Goal: Task Accomplishment & Management: Manage account settings

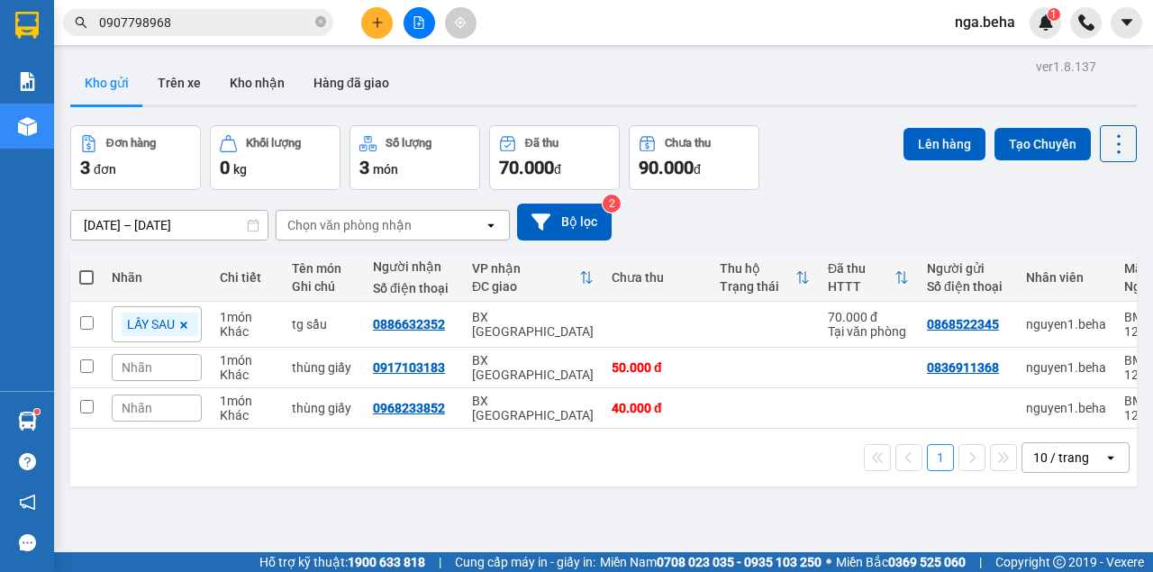
click at [208, 23] on input "0907798968" at bounding box center [205, 23] width 213 height 20
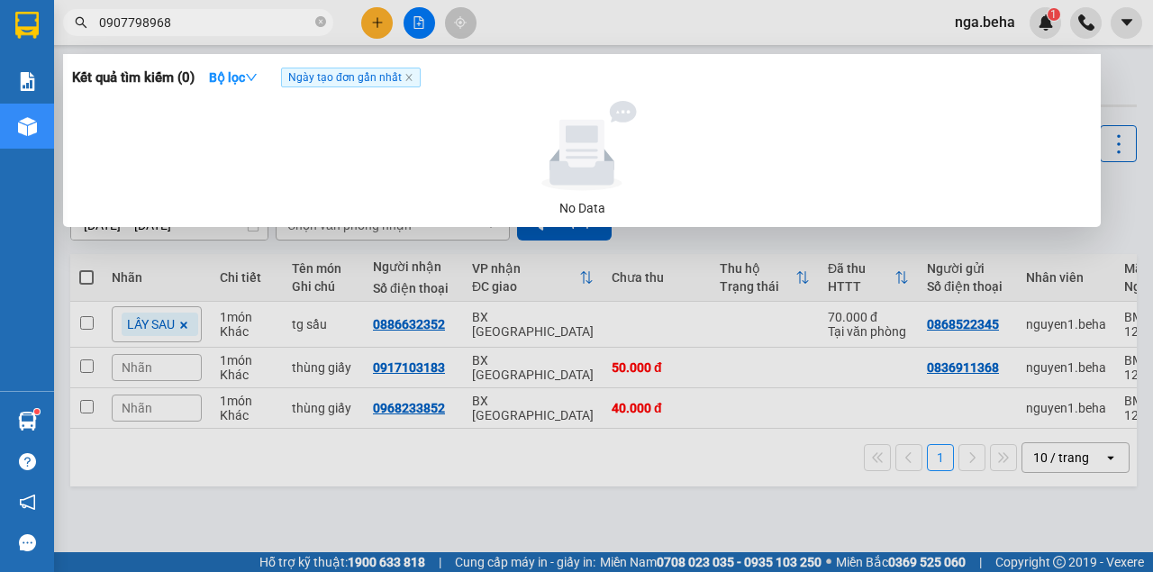
click at [200, 23] on input "0907798968" at bounding box center [205, 23] width 213 height 20
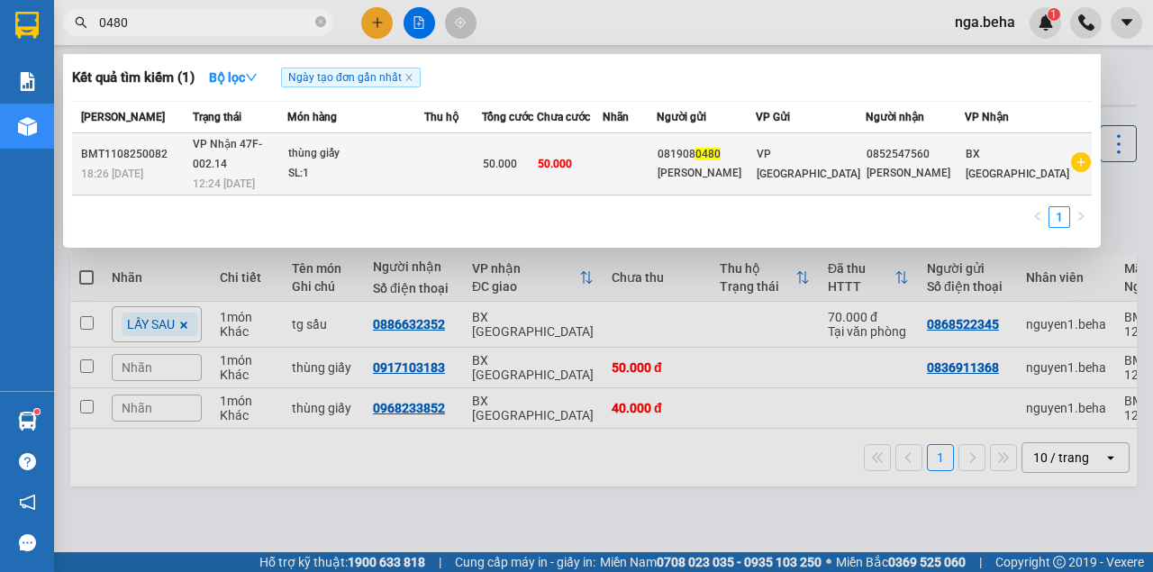
type input "0480"
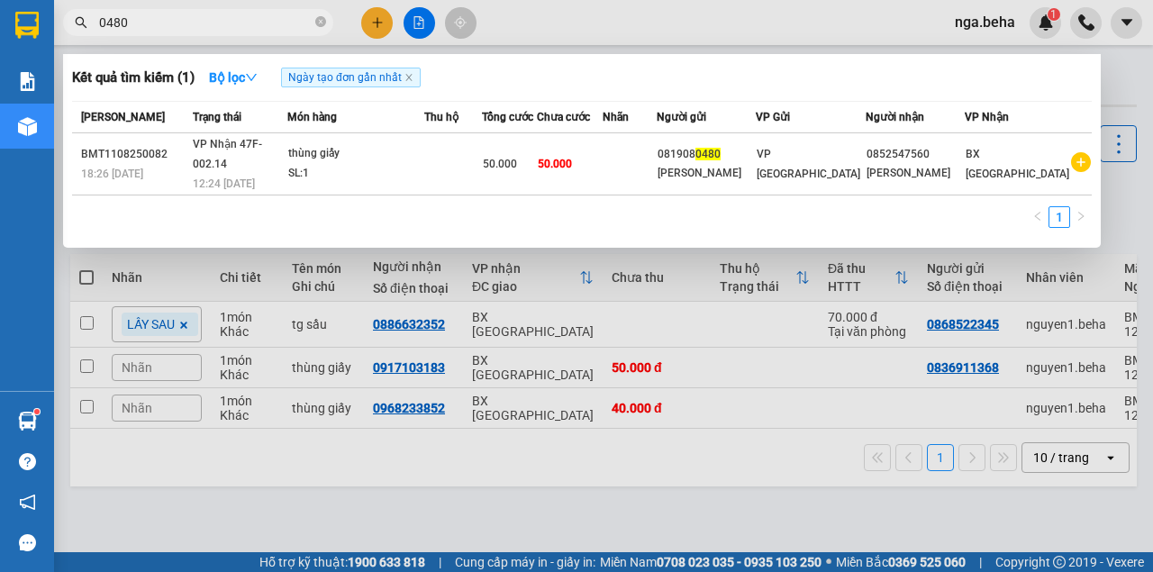
click at [319, 506] on div at bounding box center [576, 286] width 1153 height 572
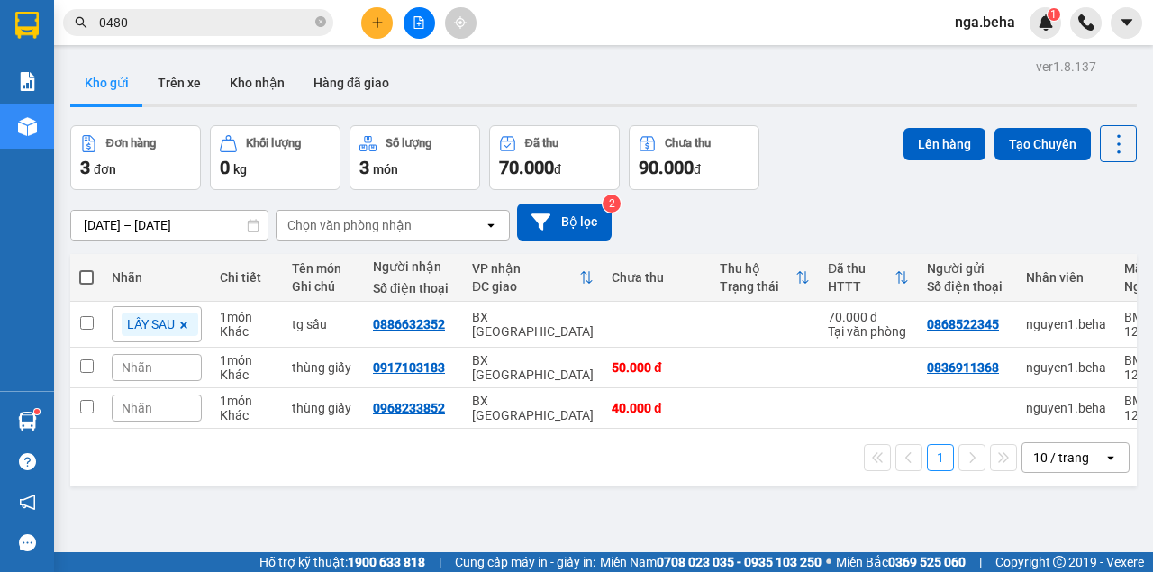
click at [223, 25] on input "0480" at bounding box center [205, 23] width 213 height 20
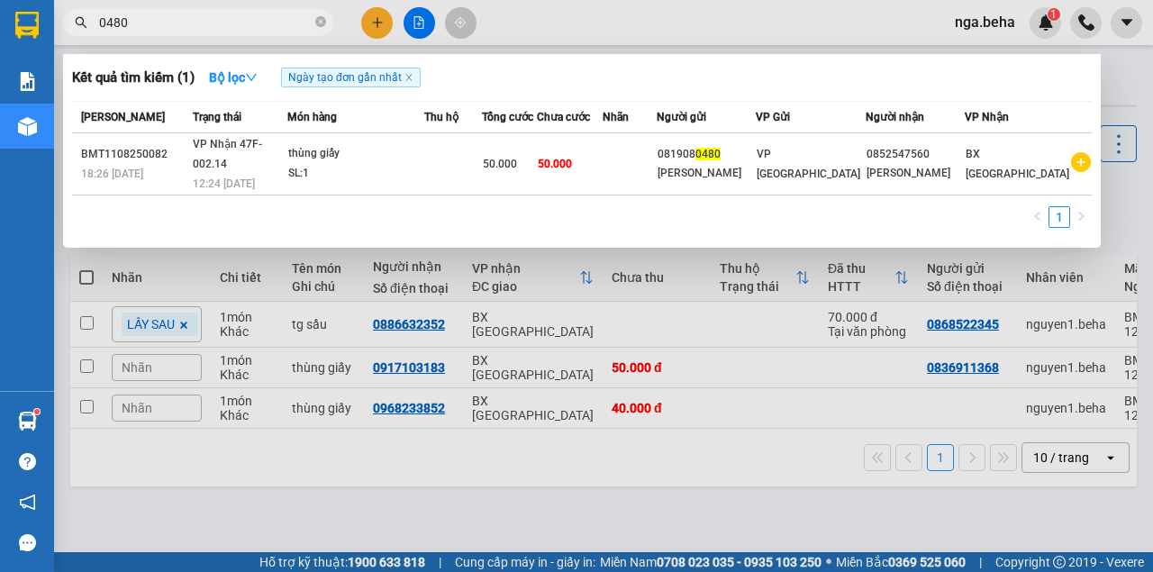
click at [232, 496] on div at bounding box center [576, 286] width 1153 height 572
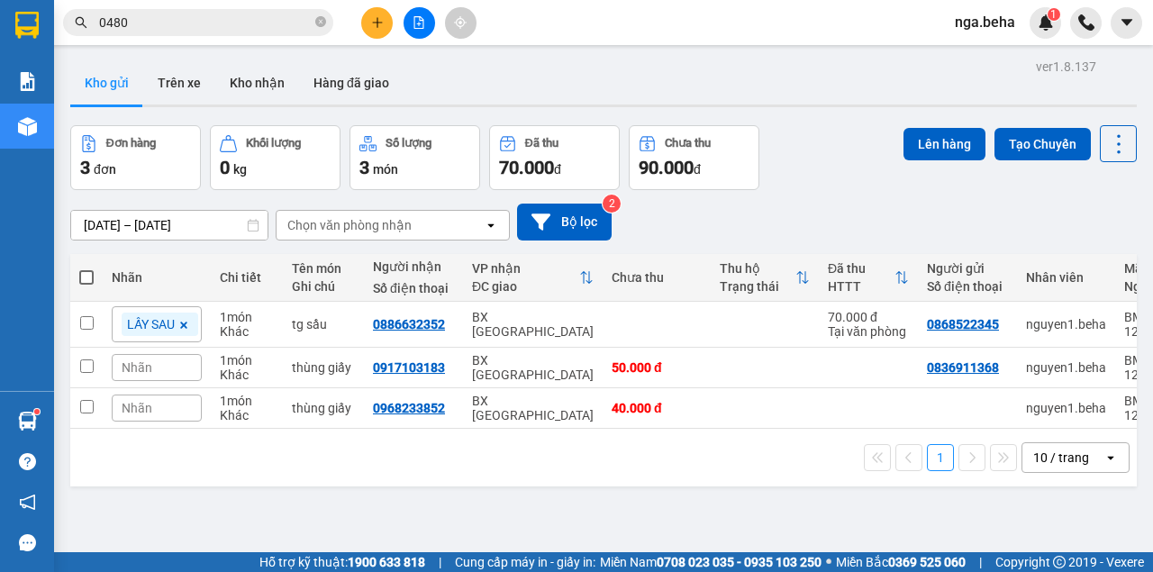
click at [883, 504] on div "ver 1.8.137 Kho gửi Trên xe Kho nhận Hàng đã giao Đơn hàng 3 đơn Khối lượng 0 k…" at bounding box center [603, 340] width 1081 height 572
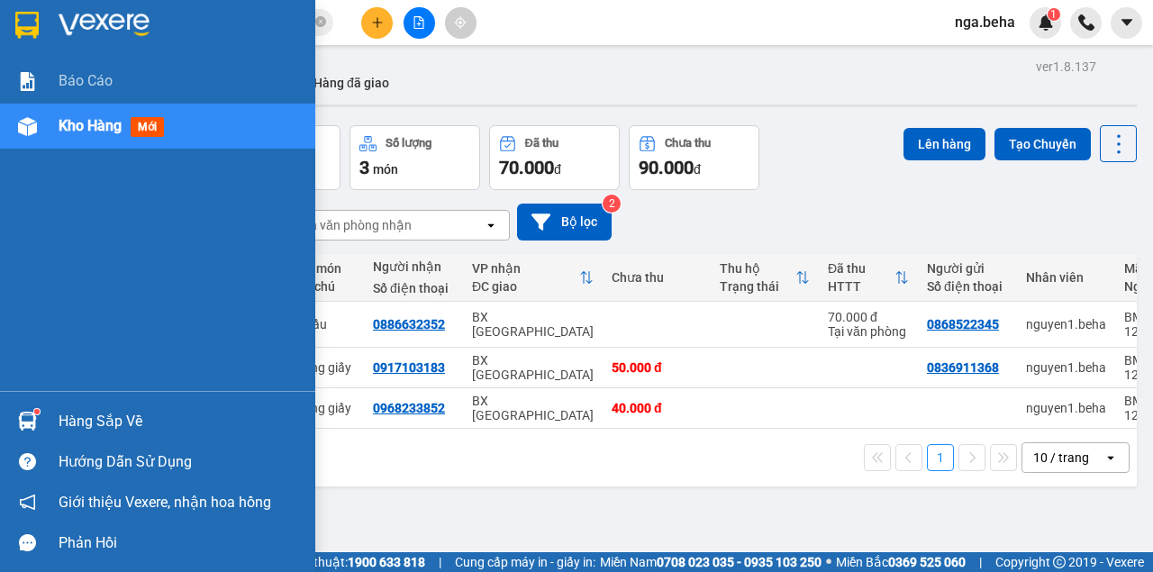
click at [85, 122] on span "Kho hàng" at bounding box center [90, 125] width 63 height 17
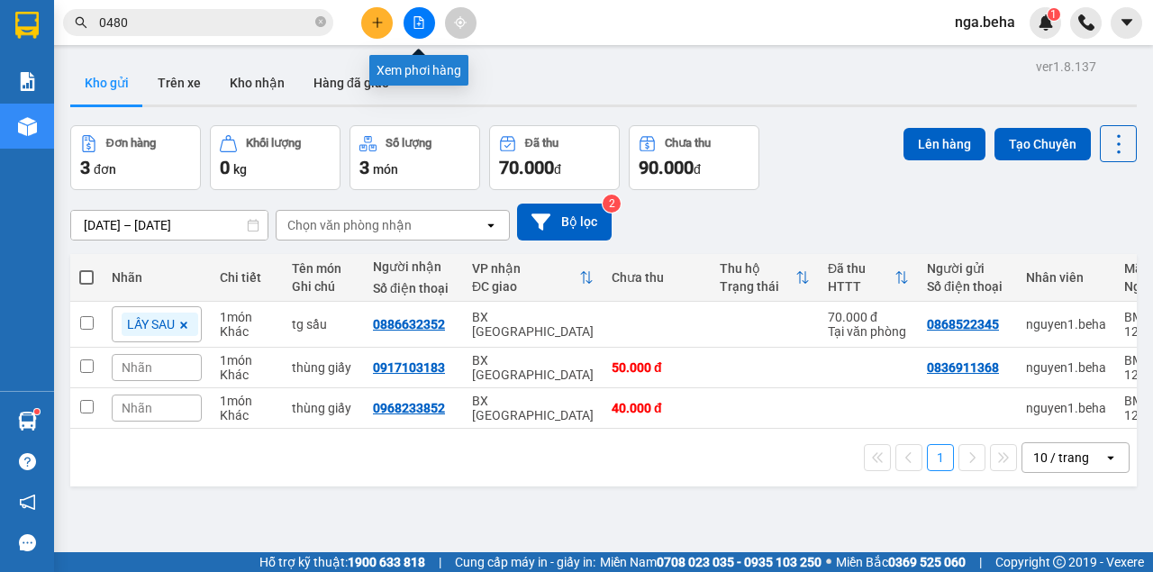
click at [432, 20] on button at bounding box center [419, 23] width 32 height 32
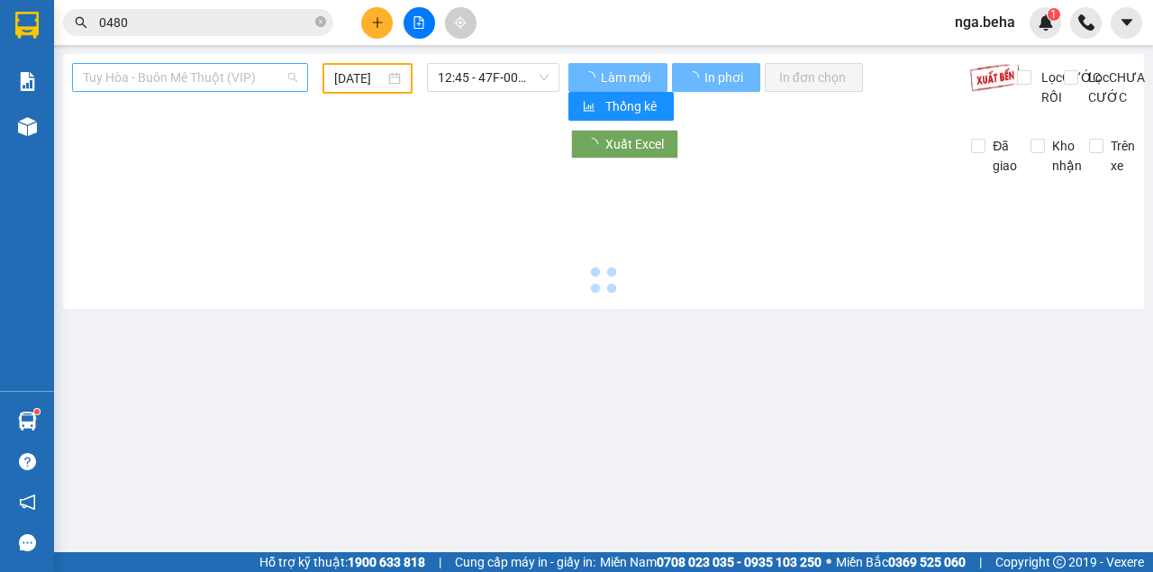
click at [215, 68] on span "Tuy Hòa - Buôn Mê Thuột (VIP)" at bounding box center [190, 77] width 214 height 27
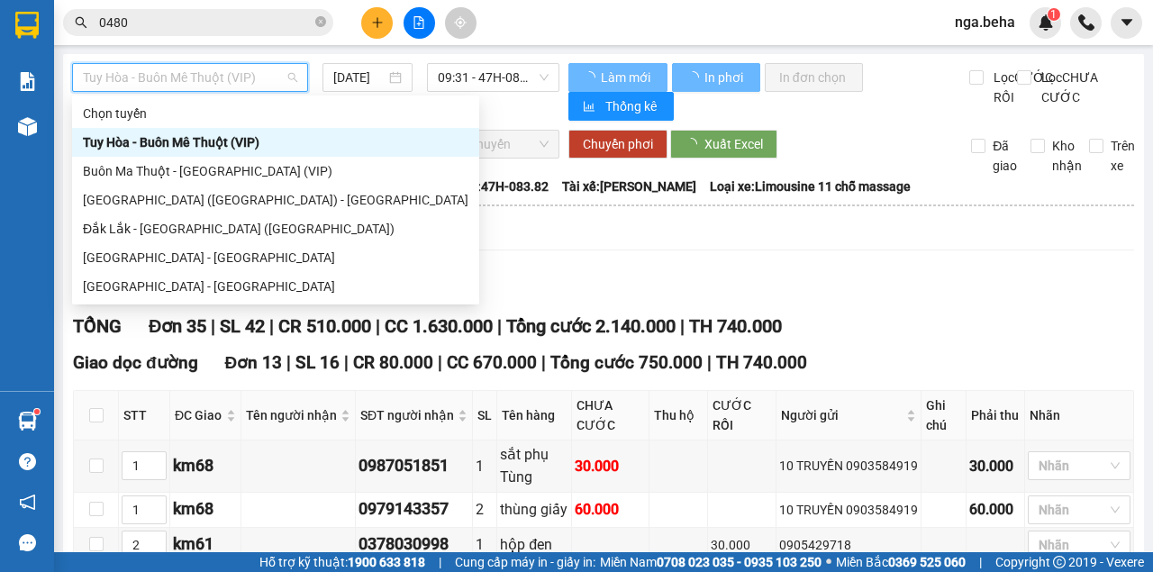
type input "[DATE]"
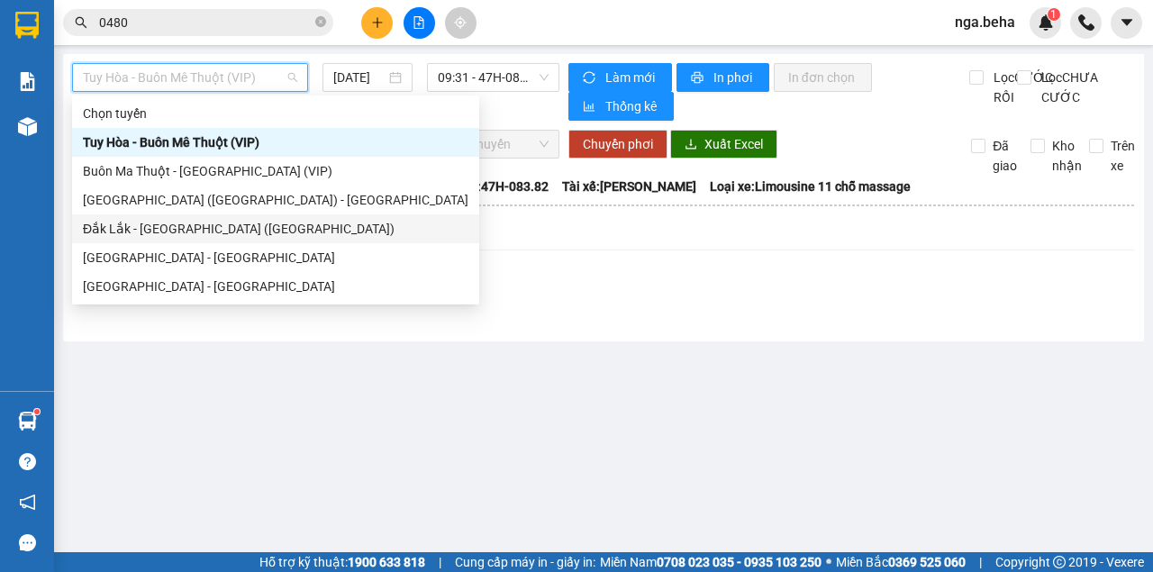
click at [195, 234] on div "Đắk Lắk - Phú Yên (SC)" at bounding box center [275, 229] width 385 height 20
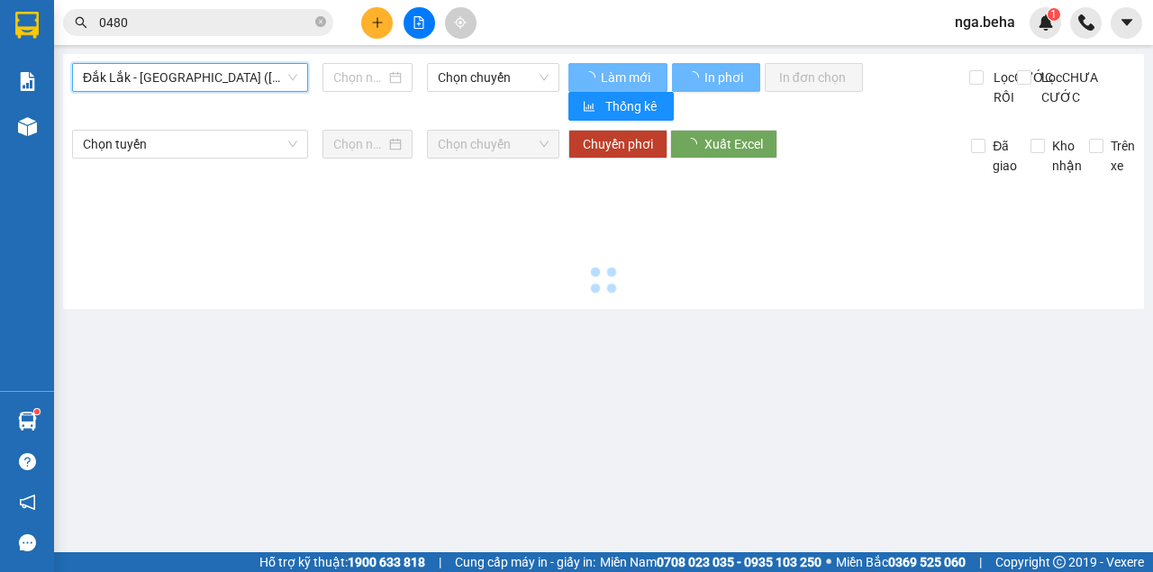
type input "[DATE]"
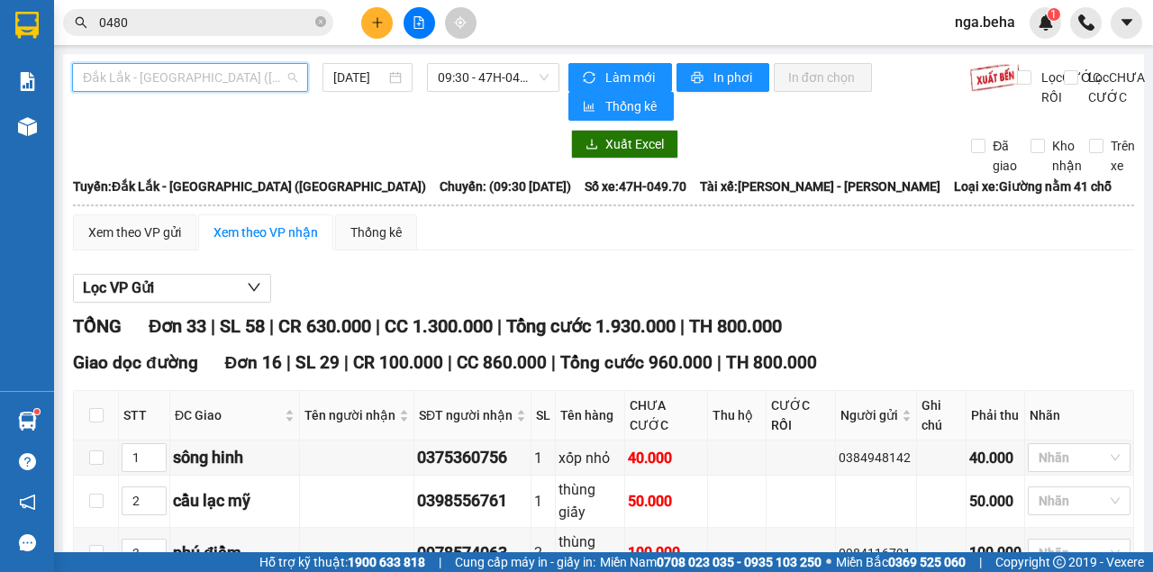
click at [246, 81] on span "Đắk Lắk - Phú Yên (SC)" at bounding box center [190, 77] width 214 height 27
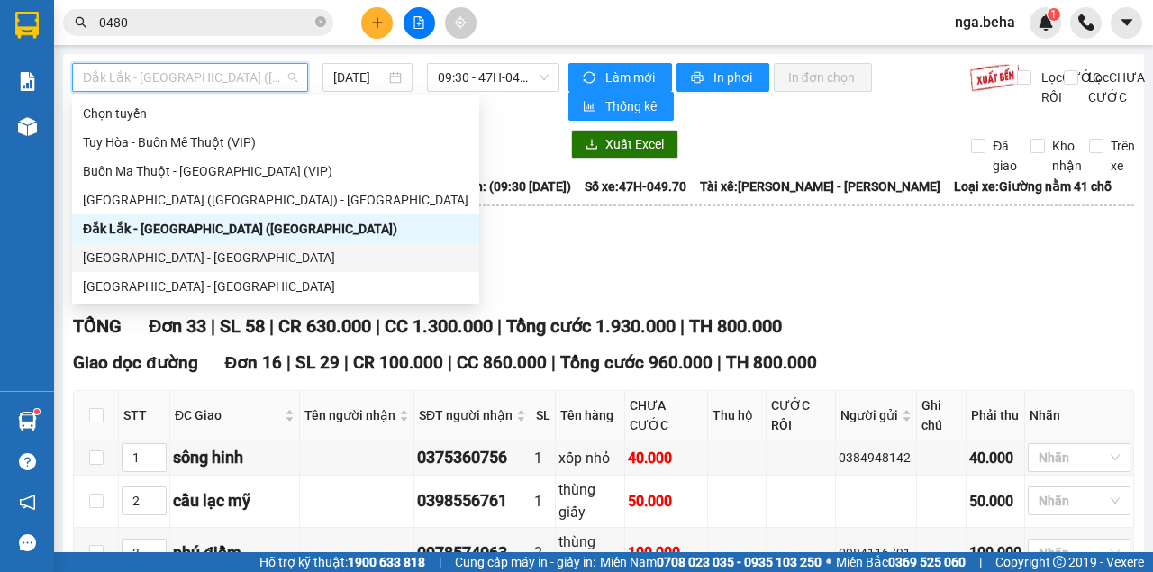
click at [178, 258] on div "Phú Yên - Đắk Lắk" at bounding box center [275, 258] width 385 height 20
type input "[DATE]"
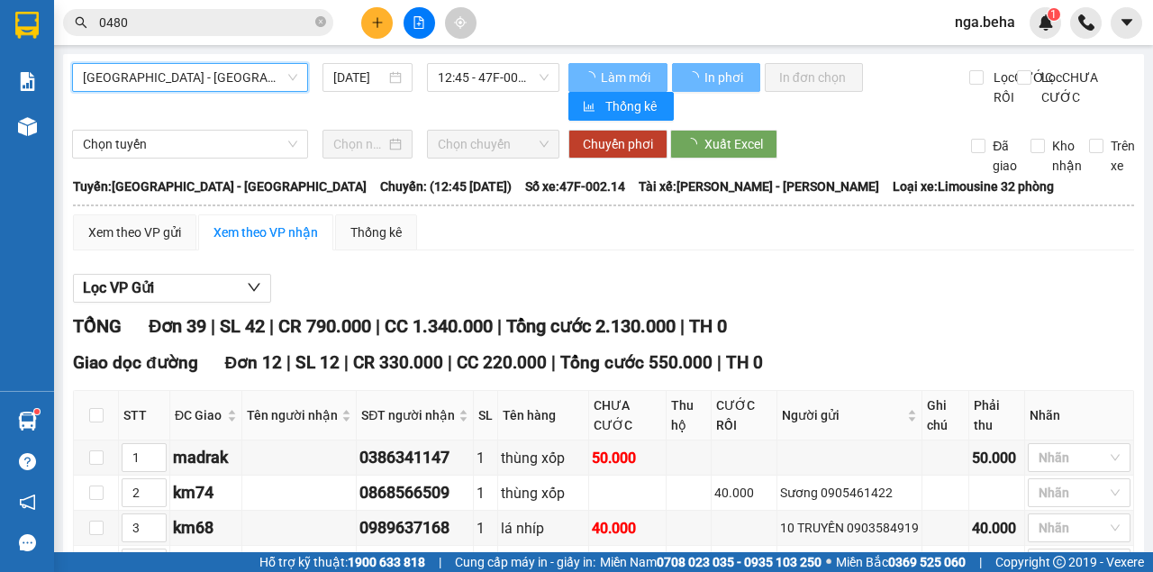
click at [233, 69] on span "Phú Yên - Đắk Lắk" at bounding box center [190, 77] width 214 height 27
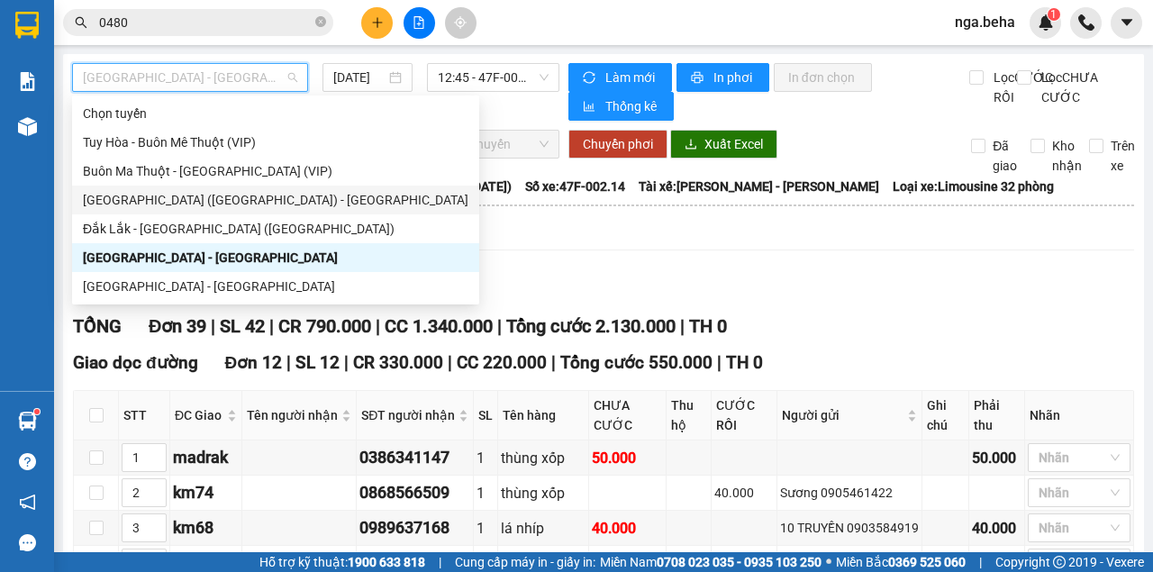
click at [196, 193] on div "Phú Yên (SC) - Đắk Lắk" at bounding box center [275, 200] width 385 height 20
type input "[DATE]"
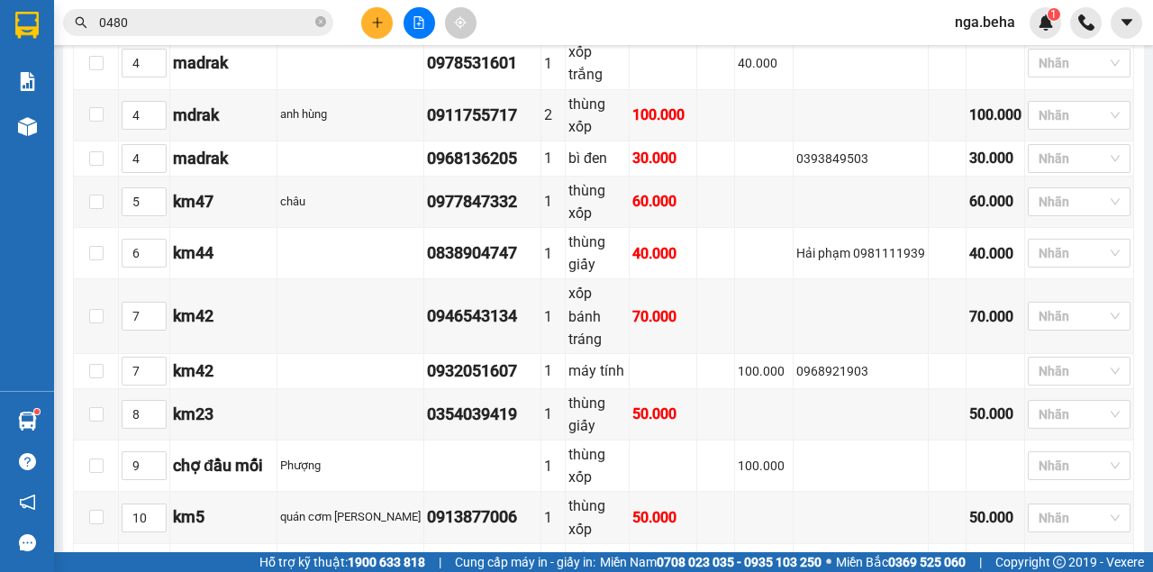
scroll to position [901, 0]
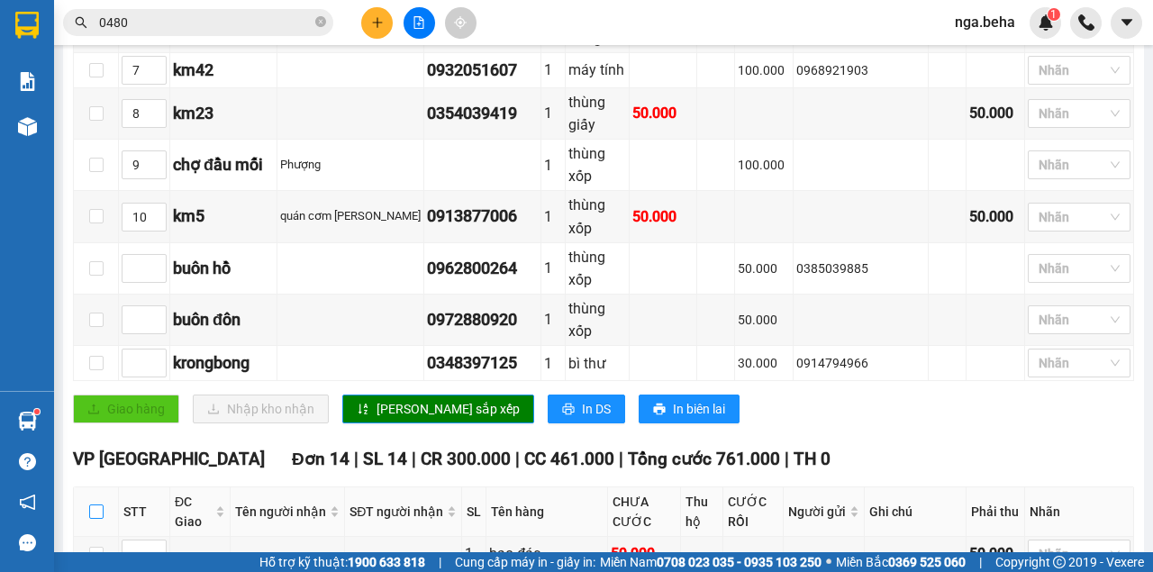
click at [99, 504] on input "checkbox" at bounding box center [96, 511] width 14 height 14
checkbox input "true"
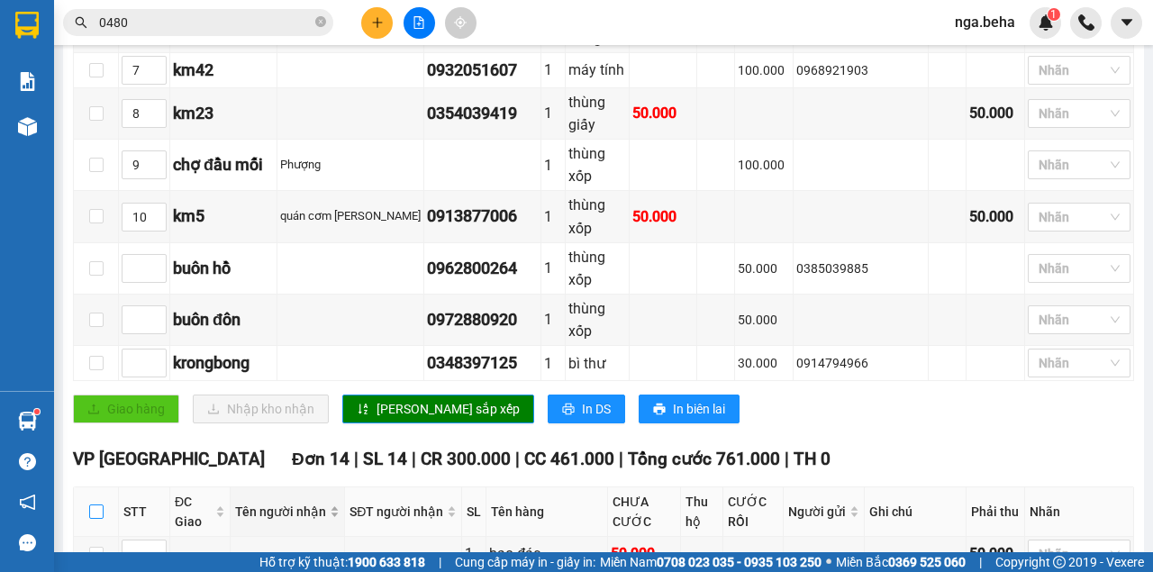
checkbox input "true"
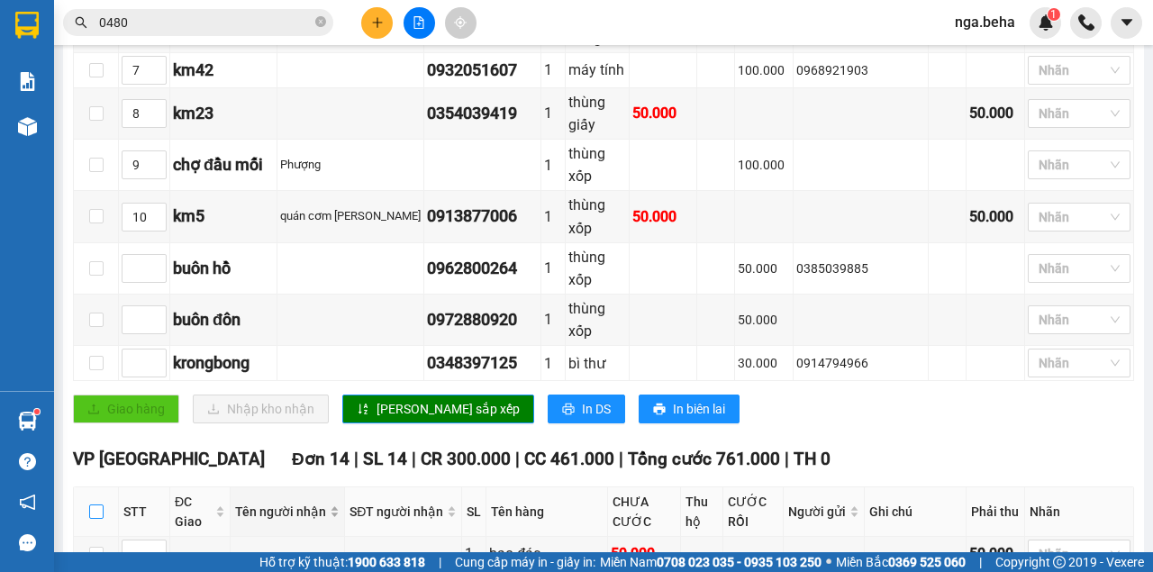
checkbox input "true"
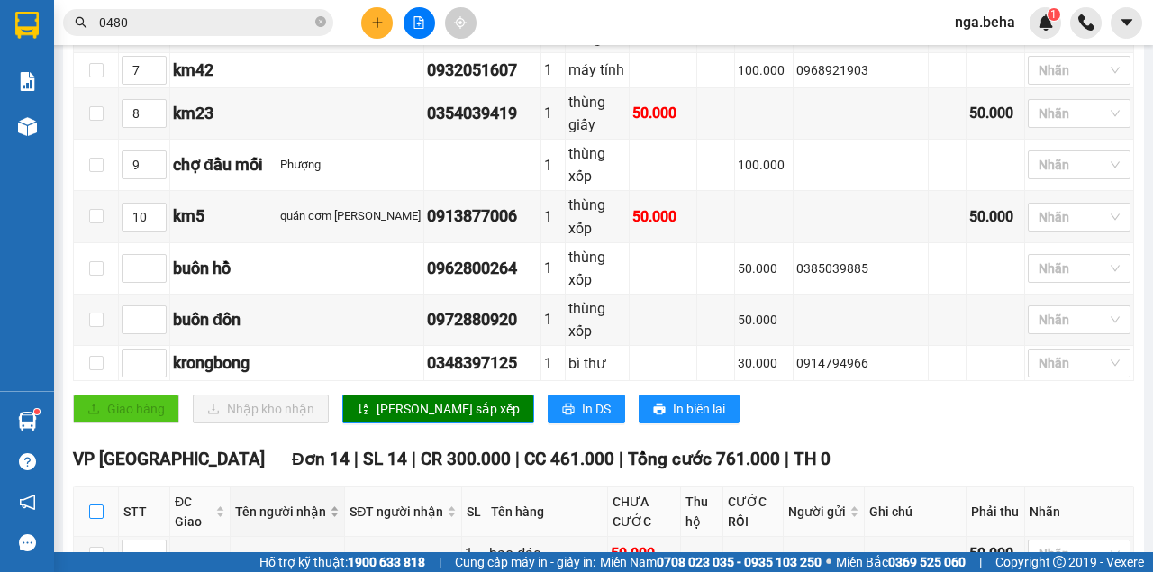
checkbox input "true"
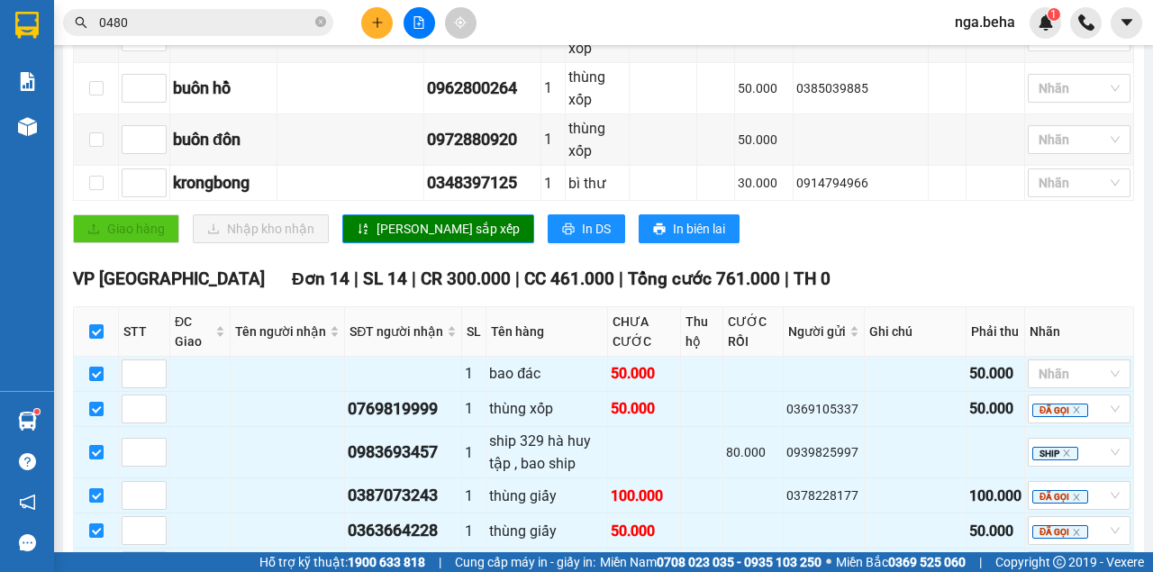
scroll to position [1286, 0]
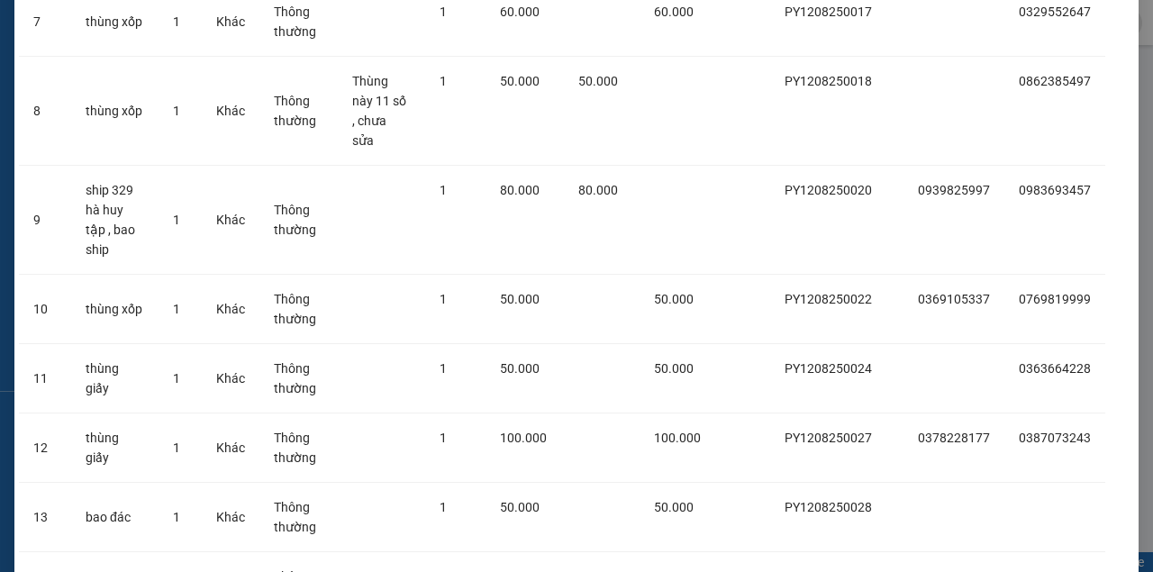
scroll to position [756, 0]
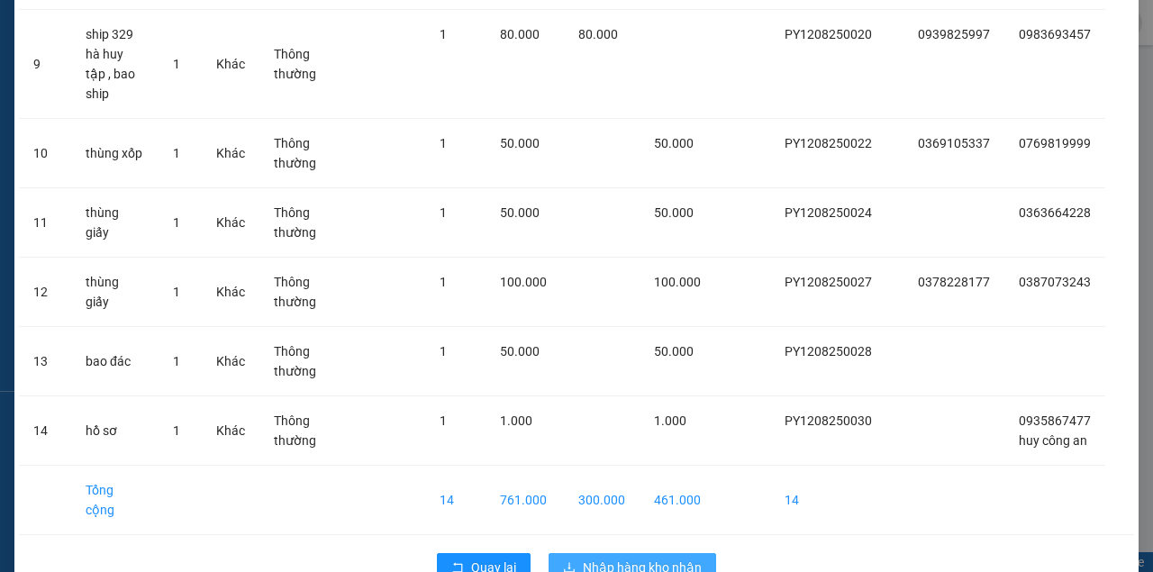
click at [638, 557] on span "Nhập hàng kho nhận" at bounding box center [642, 567] width 119 height 20
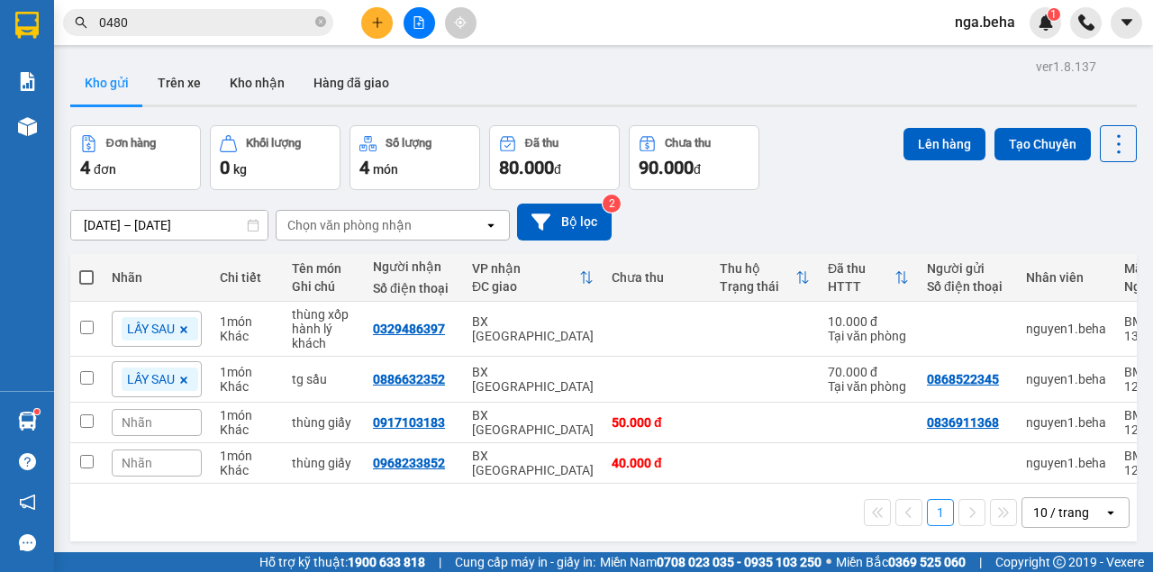
drag, startPoint x: 905, startPoint y: 194, endPoint x: 872, endPoint y: 201, distance: 34.1
click at [905, 194] on div "11/08/2025 – 12/08/2025 Press the down arrow key to interact with the calendar …" at bounding box center [603, 222] width 1066 height 64
click at [290, 84] on button "Kho nhận" at bounding box center [257, 82] width 84 height 43
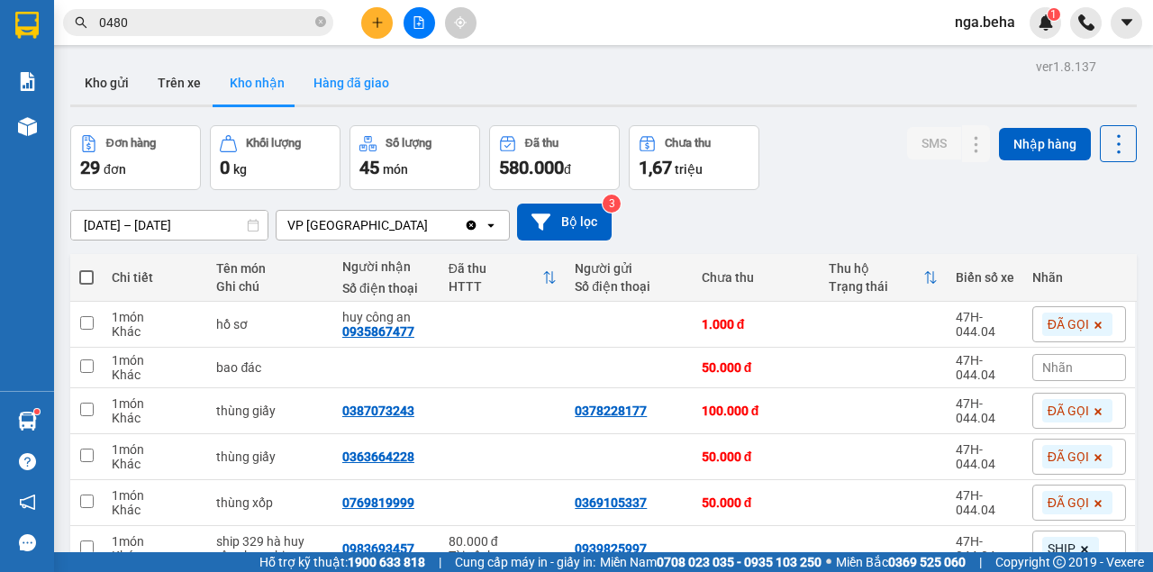
click at [349, 86] on button "Hàng đã giao" at bounding box center [351, 82] width 104 height 43
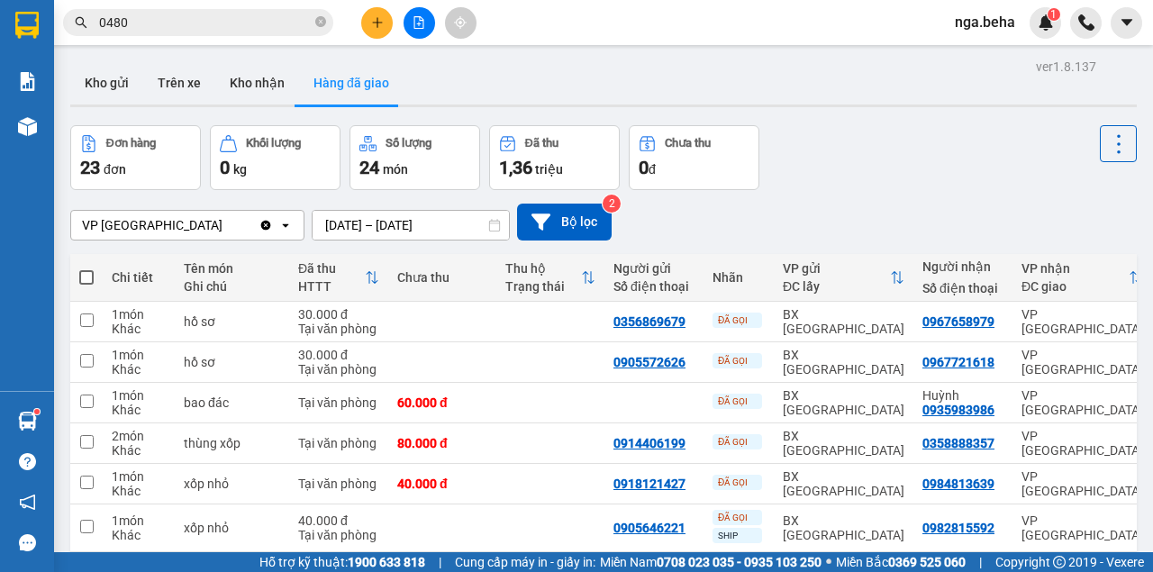
click at [419, 218] on input "11/08/2025 – 11/08/2025" at bounding box center [410, 225] width 196 height 29
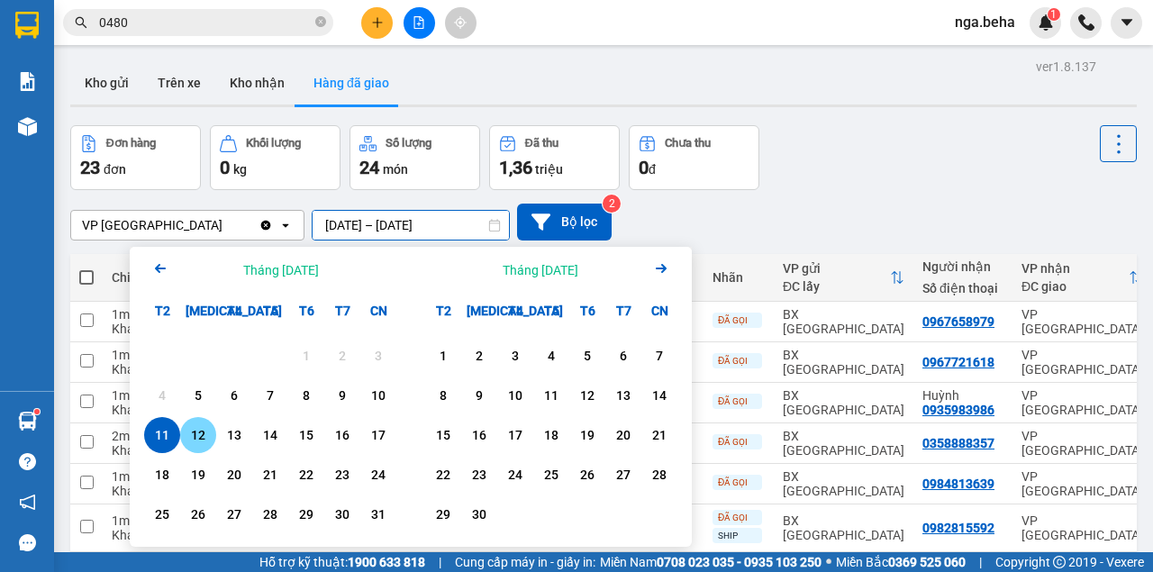
click at [200, 443] on div "12" at bounding box center [198, 435] width 25 height 22
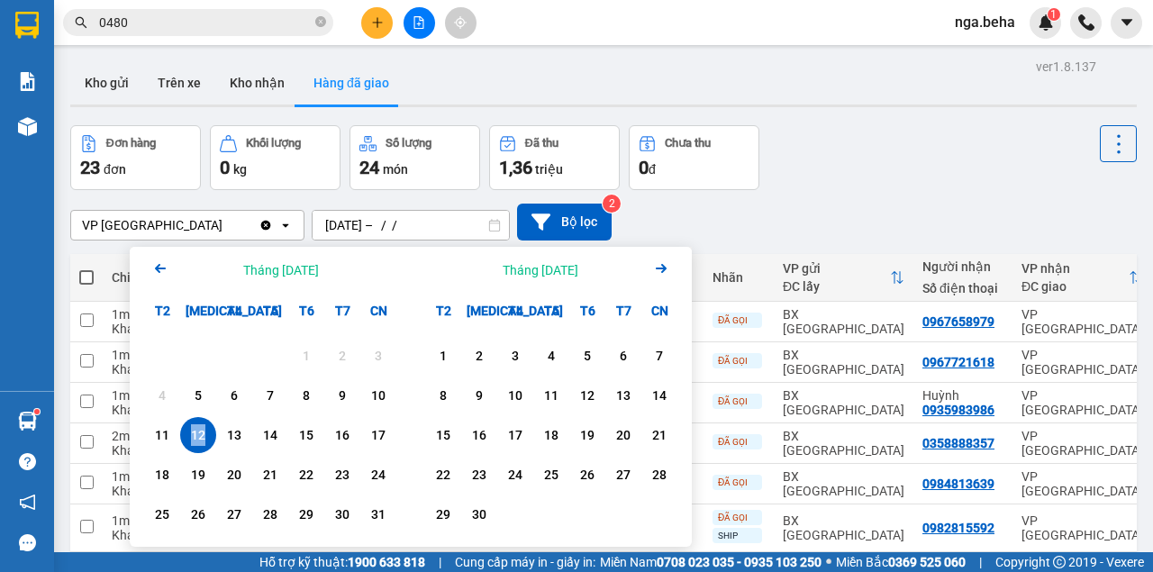
click at [199, 441] on div "12" at bounding box center [198, 435] width 25 height 22
type input "[DATE] – [DATE]"
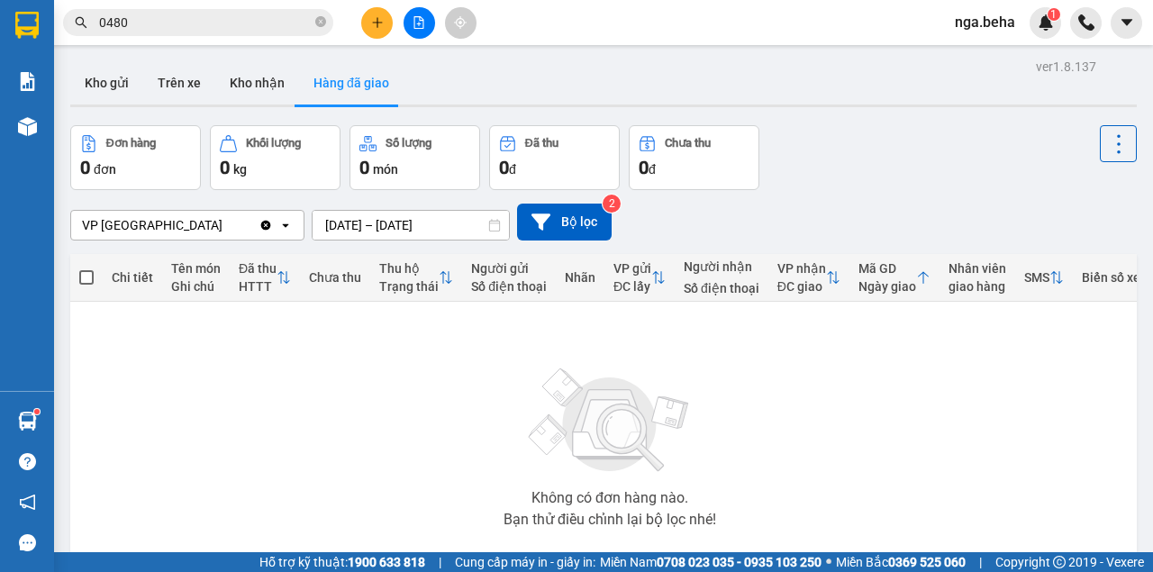
click at [177, 35] on span "0480" at bounding box center [198, 22] width 270 height 27
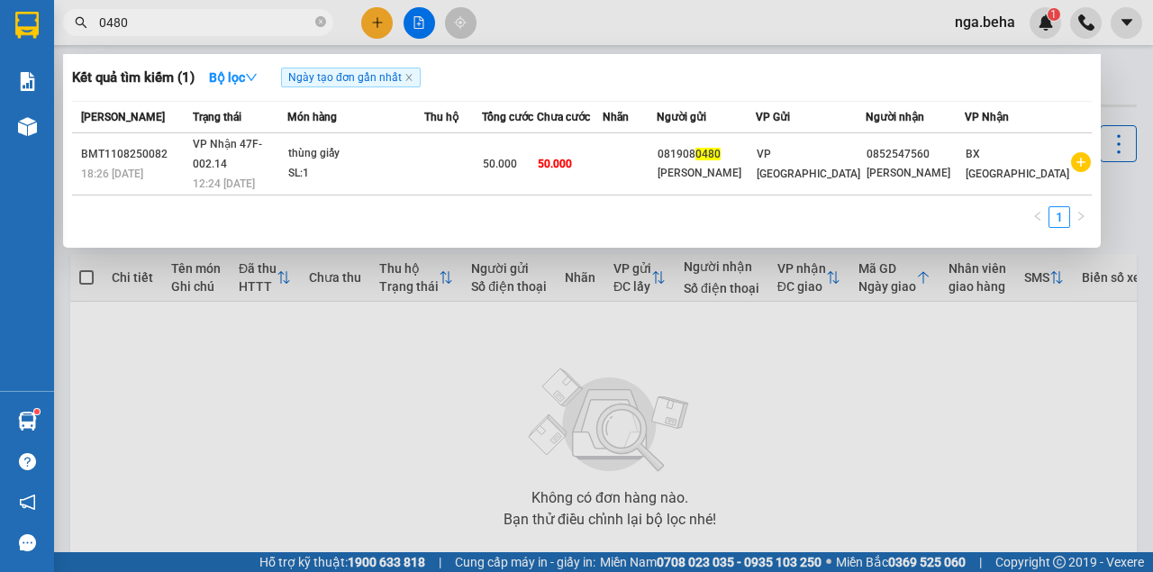
click at [204, 21] on input "0480" at bounding box center [205, 23] width 213 height 20
paste input "839955679"
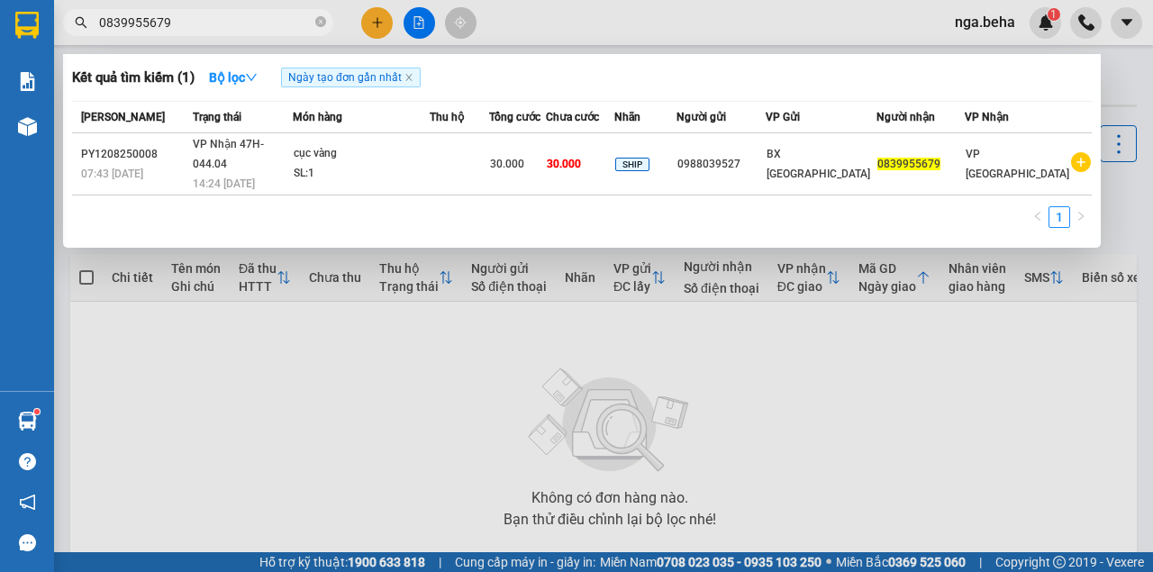
type input "0839955679"
click at [292, 206] on div "1" at bounding box center [581, 222] width 1019 height 32
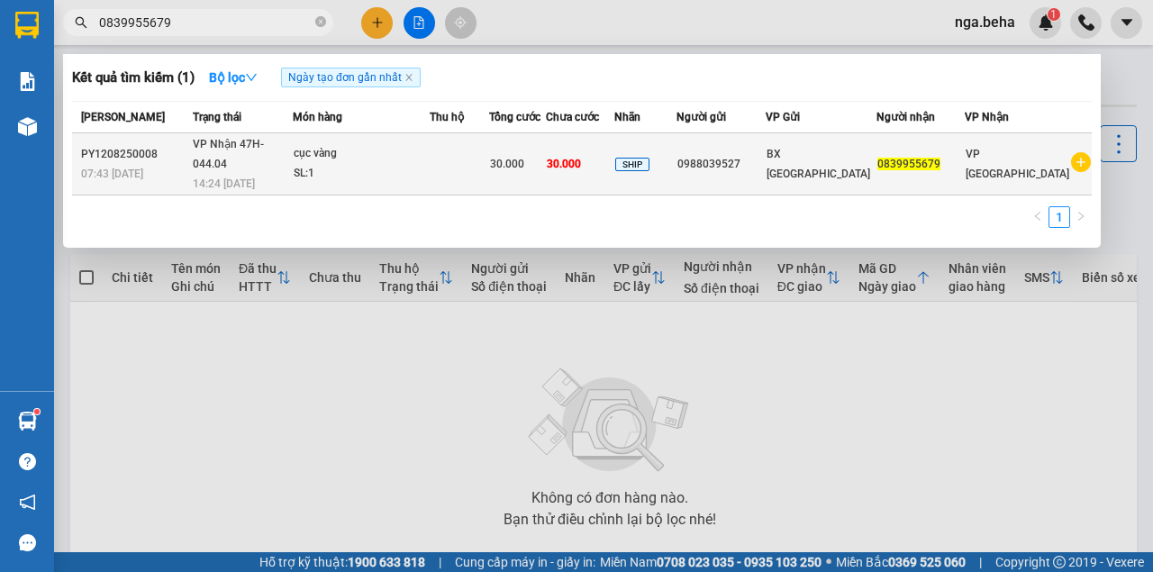
click at [429, 165] on div "SL: 1" at bounding box center [361, 174] width 135 height 20
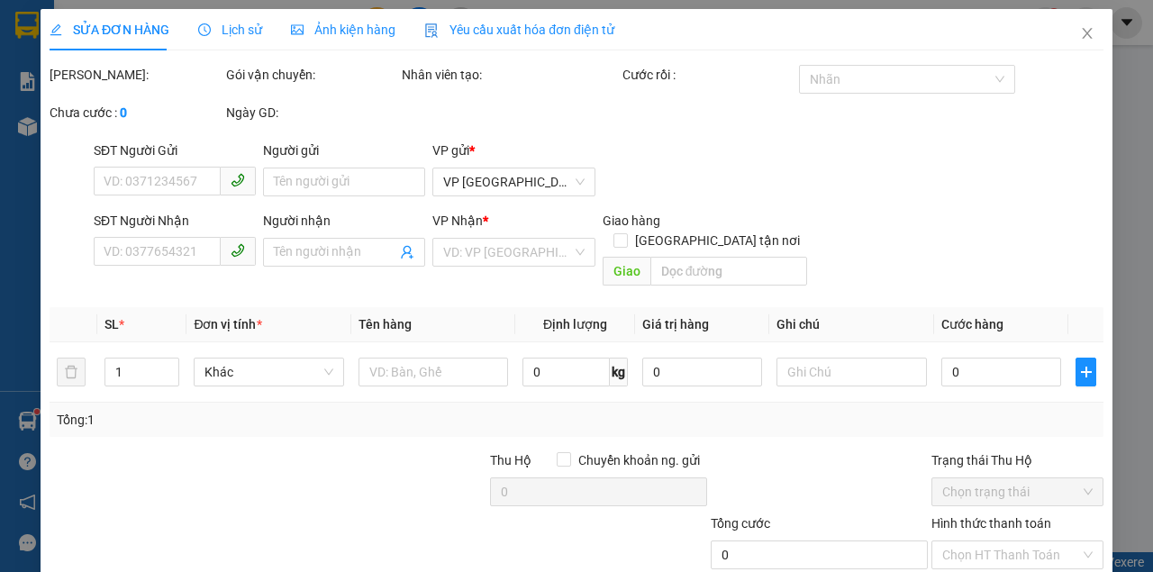
type input "0988039527"
type input "0839955679"
type input "30.000"
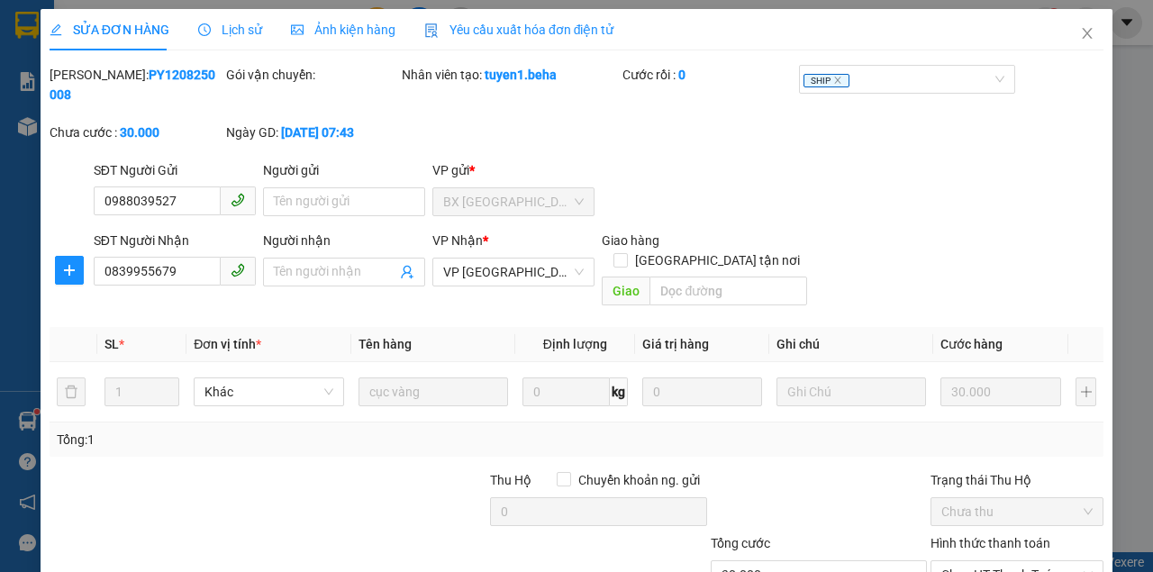
click at [356, 26] on span "Ảnh kiện hàng" at bounding box center [343, 30] width 104 height 14
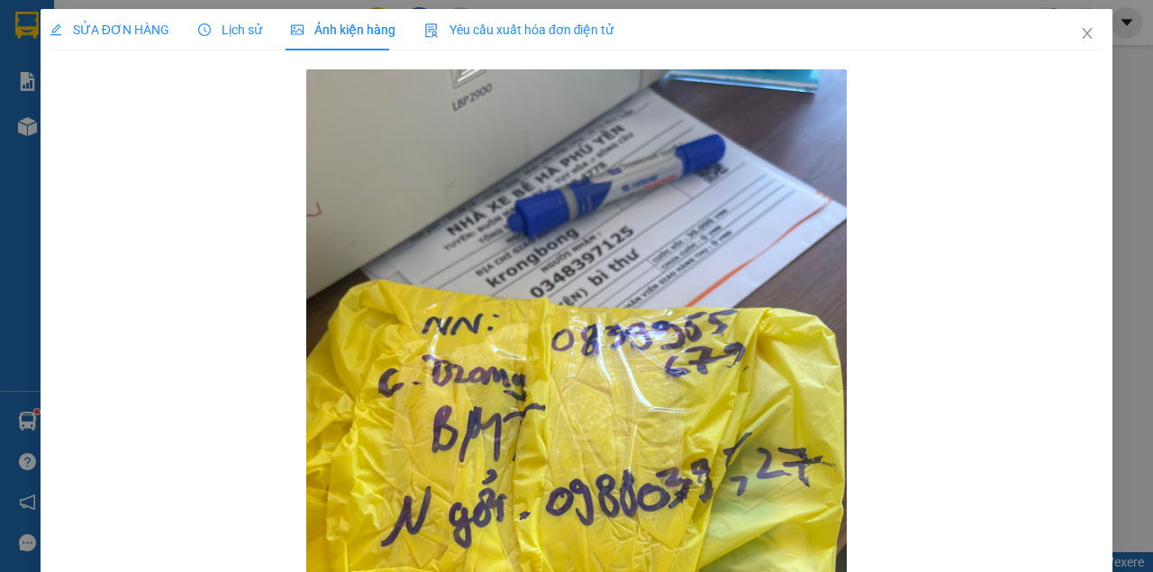
click at [101, 19] on div "SỬA ĐƠN HÀNG" at bounding box center [110, 29] width 120 height 41
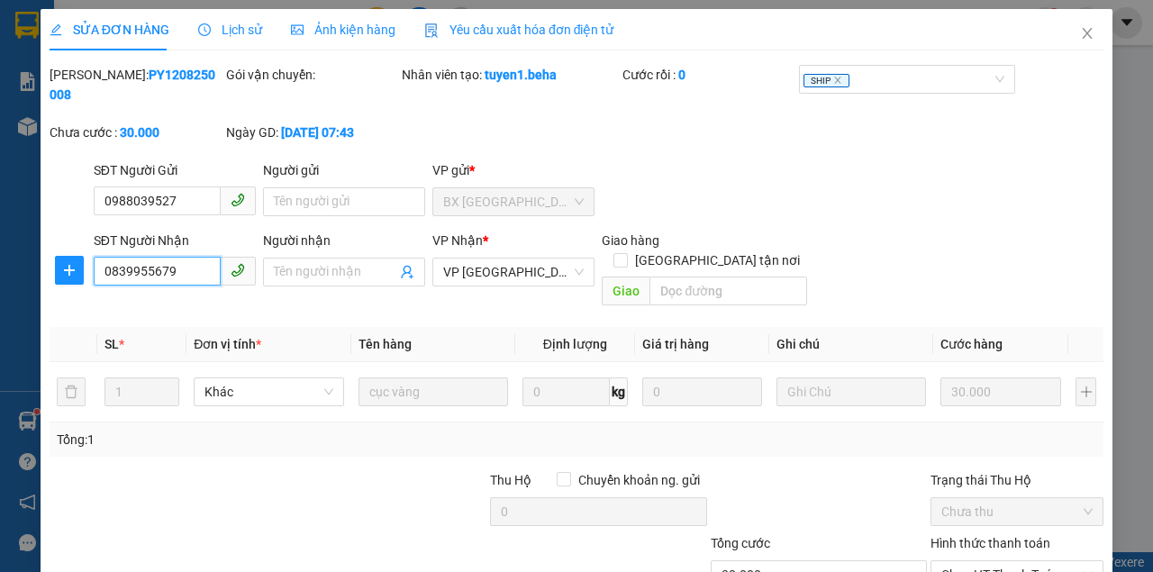
click at [167, 272] on input "0839955679" at bounding box center [157, 271] width 127 height 29
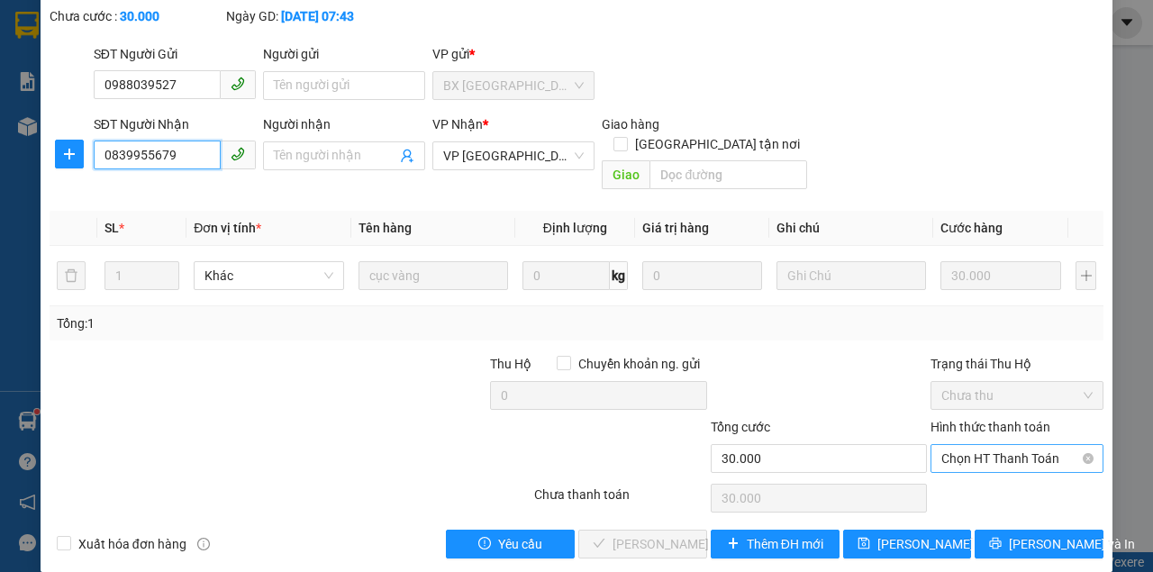
click at [987, 445] on span "Chọn HT Thanh Toán" at bounding box center [1016, 458] width 151 height 27
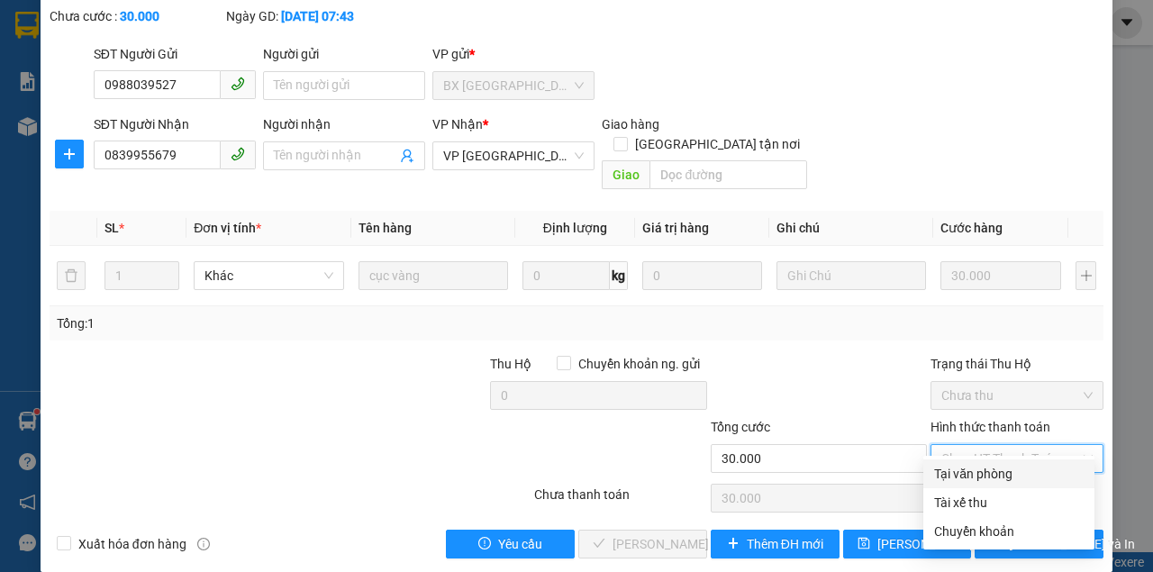
click at [982, 474] on div "Tại văn phòng" at bounding box center [1008, 474] width 149 height 20
type input "0"
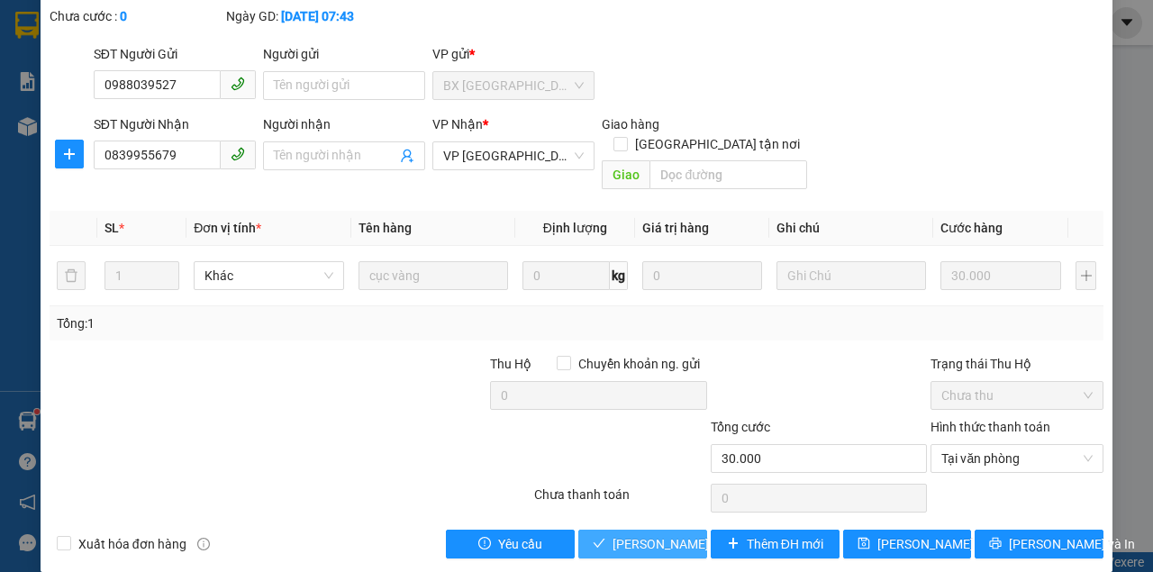
click at [644, 534] on span "Lưu và Giao hàng" at bounding box center [698, 544] width 173 height 20
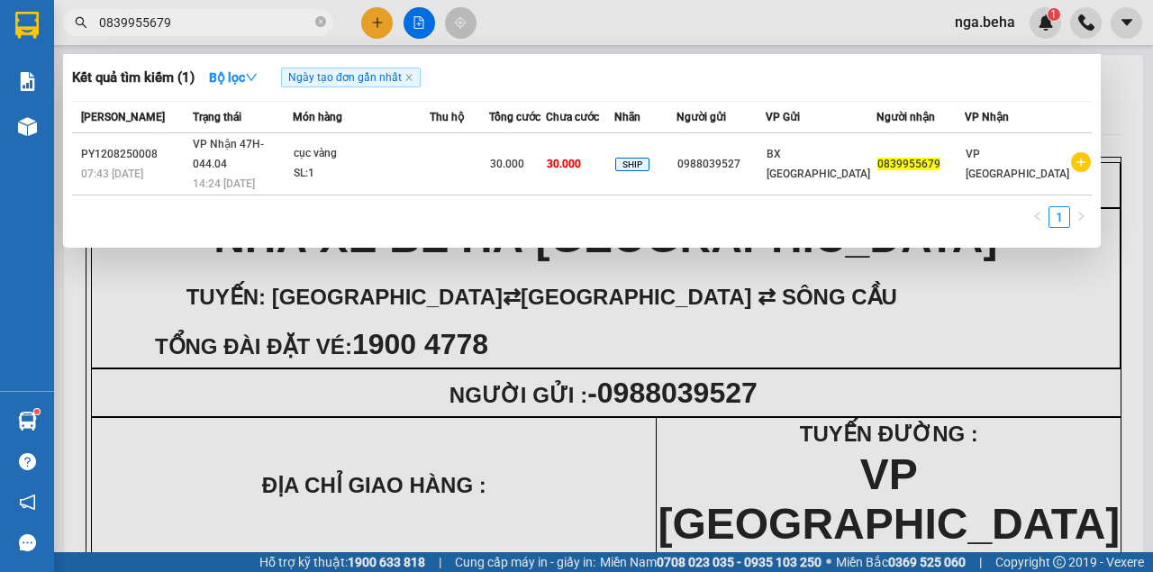
click at [204, 22] on input "0839955679" at bounding box center [205, 23] width 213 height 20
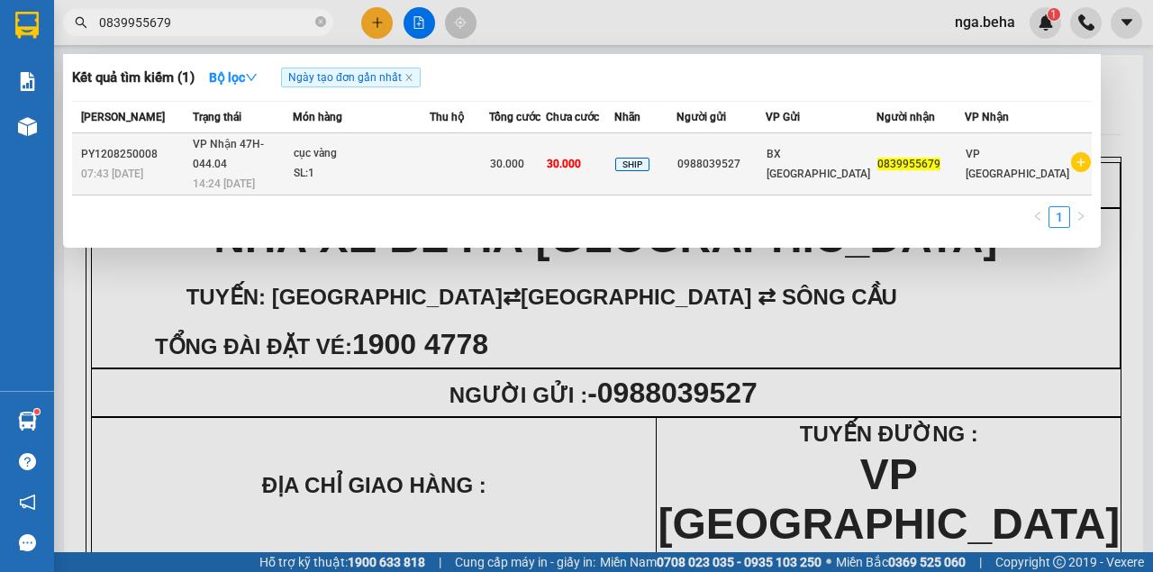
click at [430, 174] on td "cục vàng SL: 1" at bounding box center [361, 164] width 137 height 62
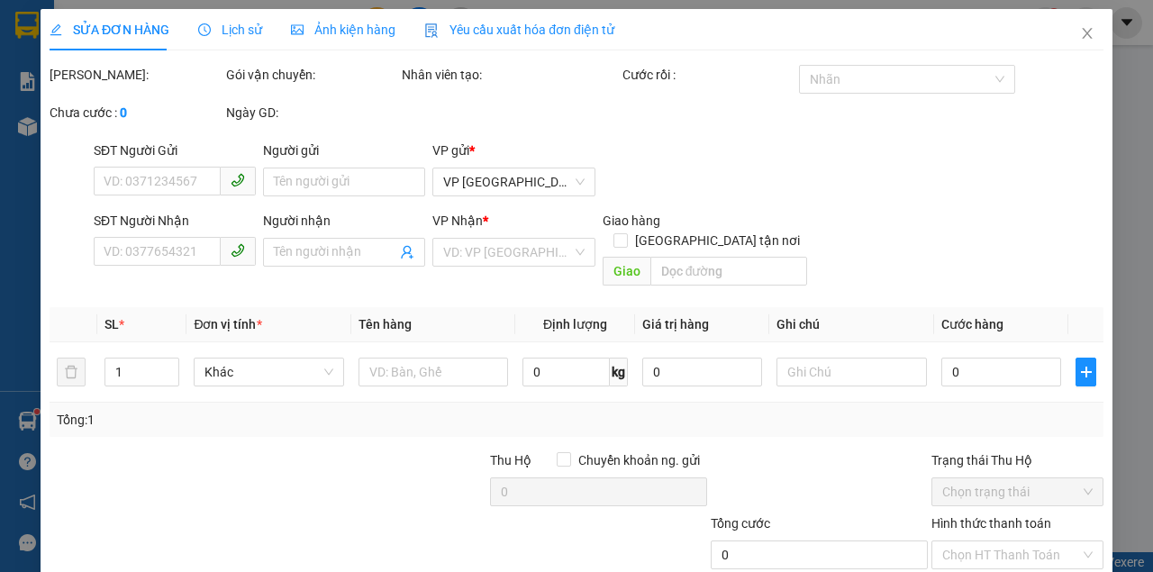
type input "0988039527"
type input "0839955679"
type input "30.000"
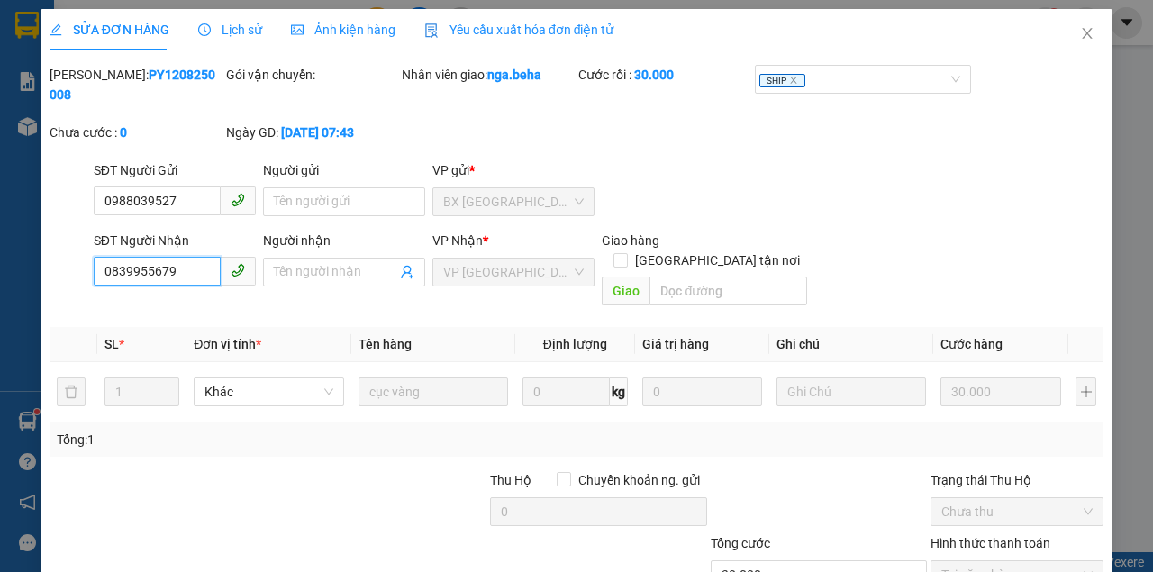
click at [180, 261] on input "0839955679" at bounding box center [157, 271] width 127 height 29
click at [1083, 32] on icon "close" at bounding box center [1087, 33] width 14 height 14
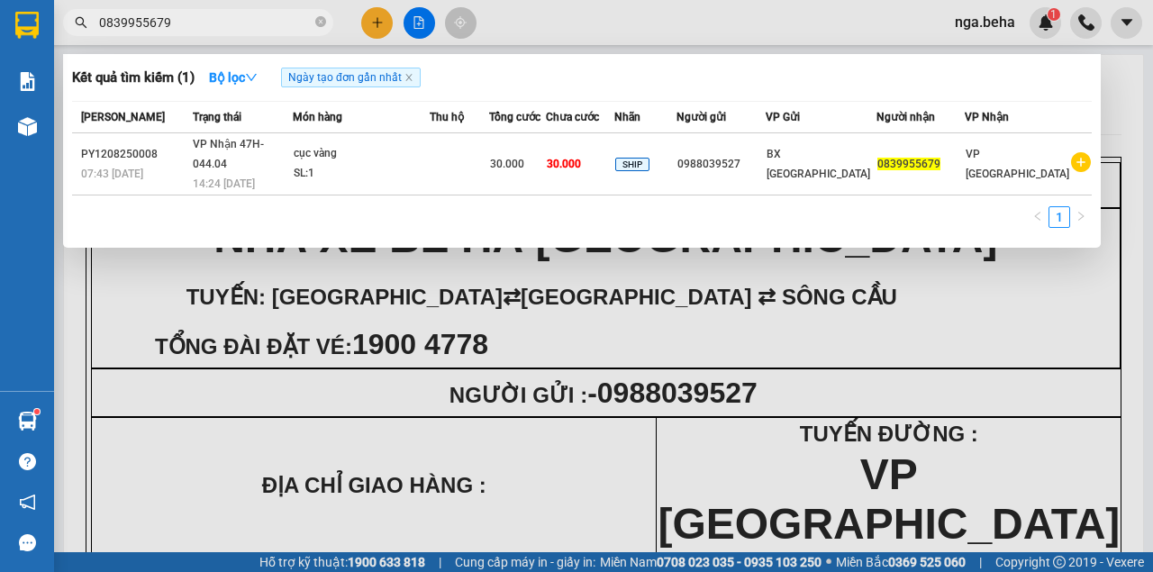
click at [198, 16] on input "0839955679" at bounding box center [205, 23] width 213 height 20
type input "465"
click at [480, 169] on td at bounding box center [460, 164] width 60 height 62
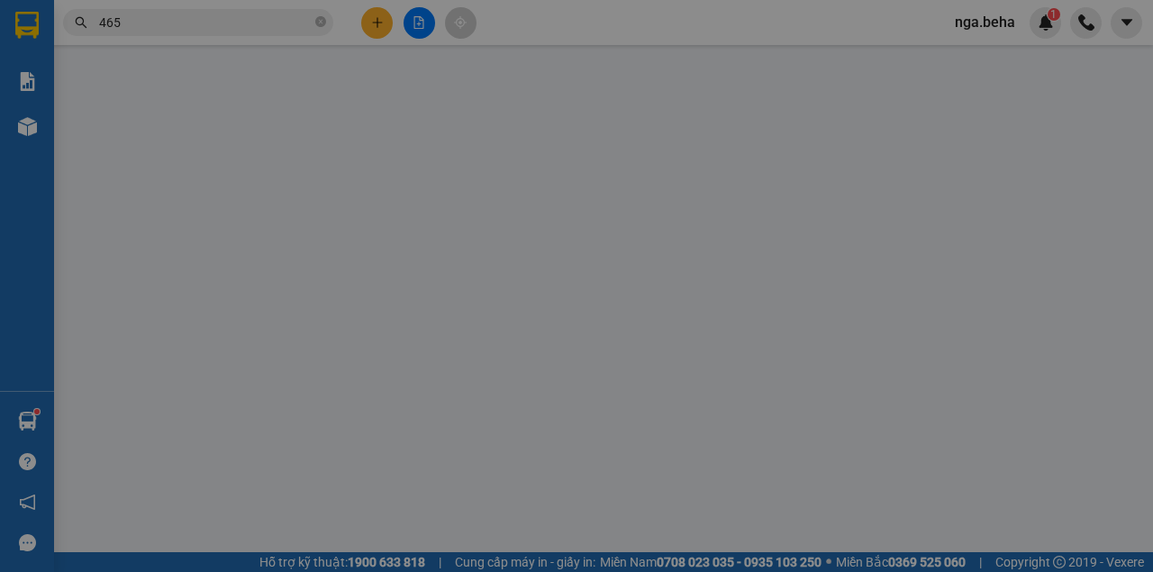
type input "0915091465"
type input "0914373287"
type input "thiên"
type input "50.000"
type input "0"
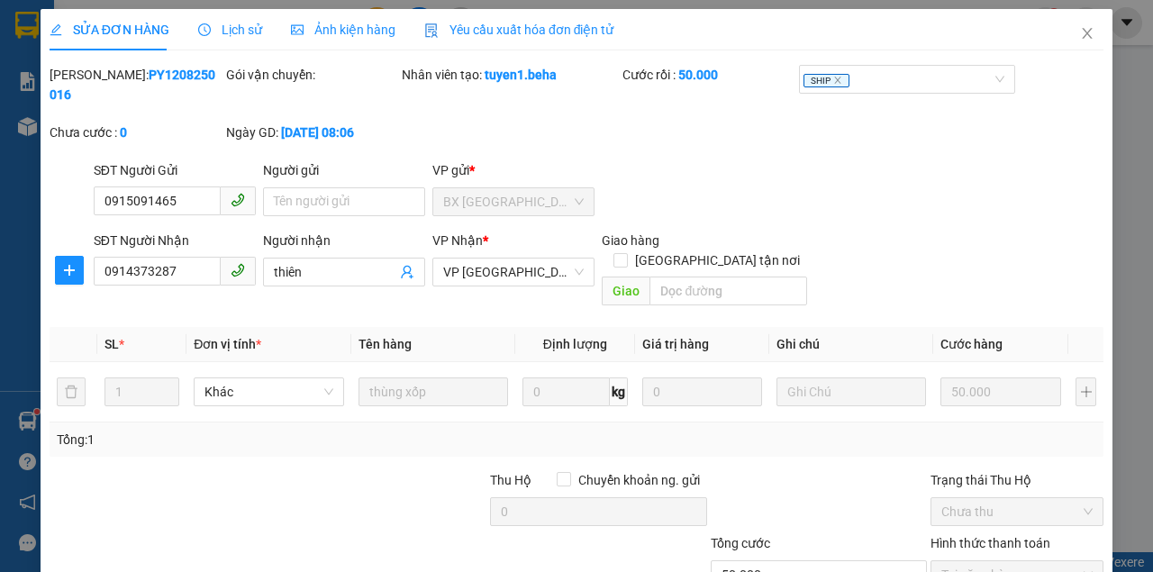
click at [329, 27] on span "Ảnh kiện hàng" at bounding box center [343, 30] width 104 height 14
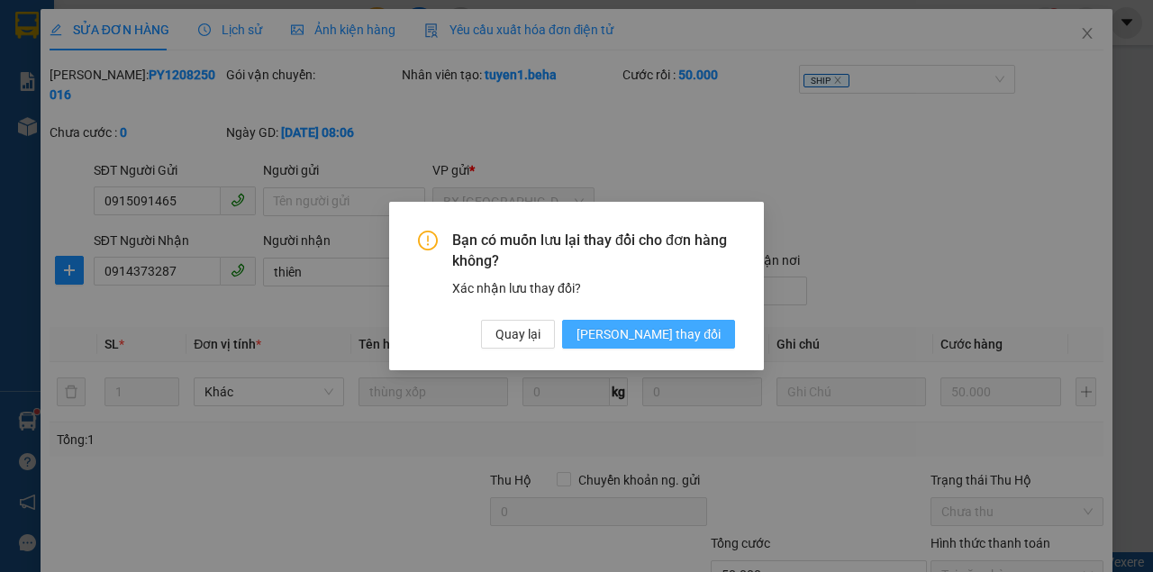
click at [674, 341] on span "[PERSON_NAME] thay đổi" at bounding box center [648, 334] width 144 height 20
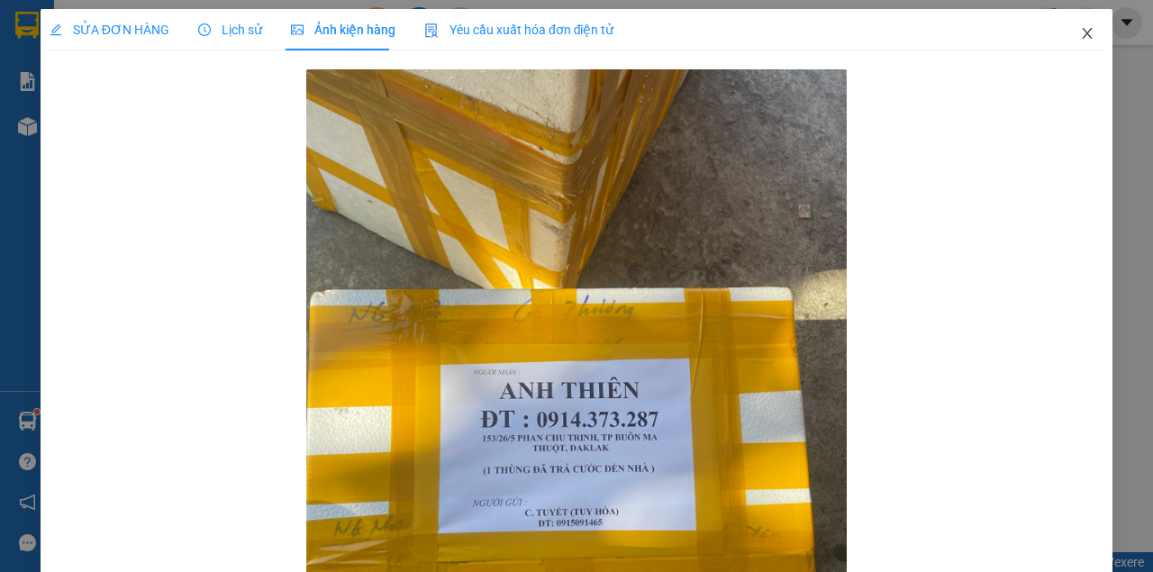
click at [1080, 31] on icon "close" at bounding box center [1087, 33] width 14 height 14
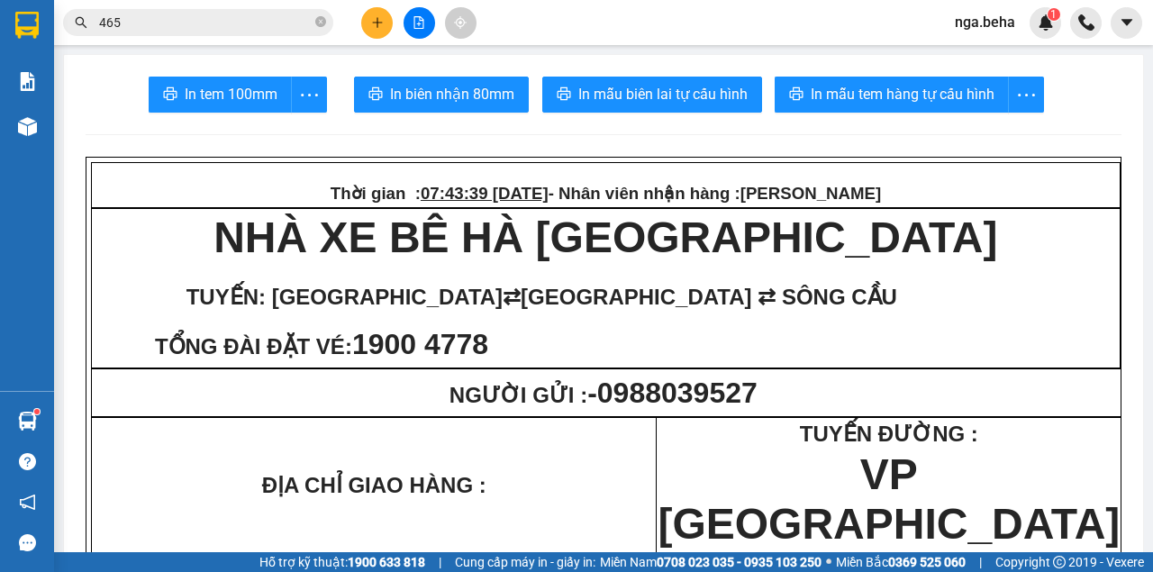
click at [420, 22] on icon "file-add" at bounding box center [418, 22] width 13 height 13
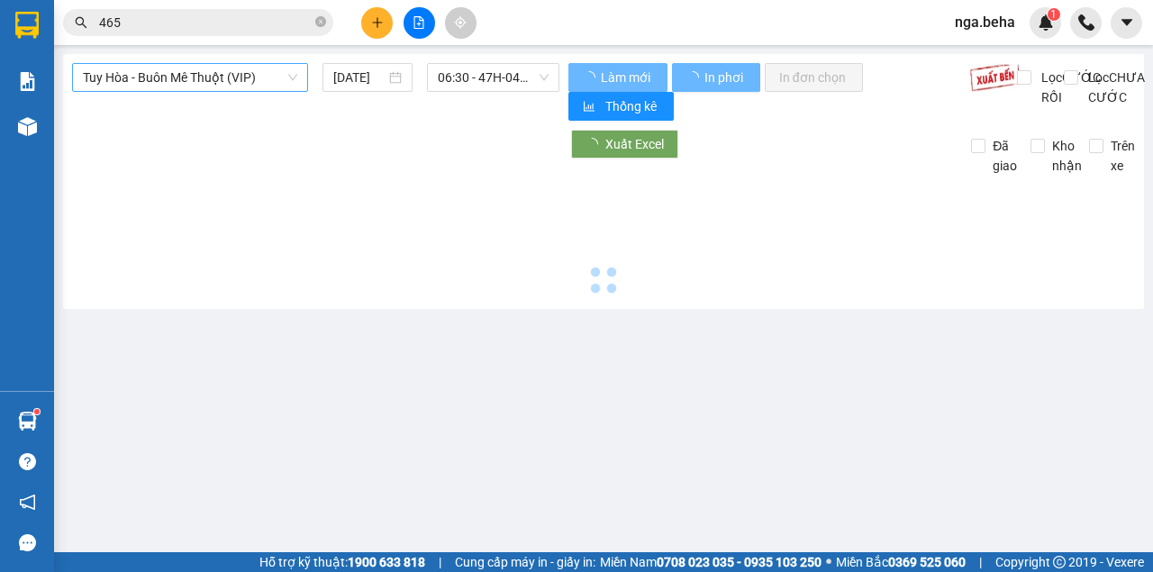
click at [238, 77] on span "Tuy Hòa - Buôn Mê Thuột (VIP)" at bounding box center [190, 77] width 214 height 27
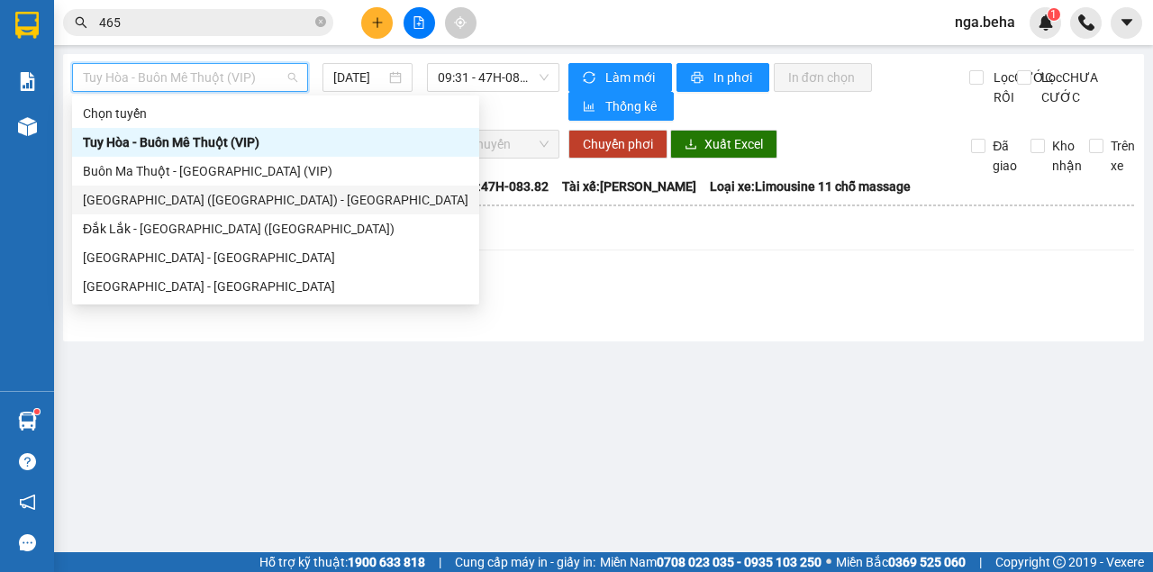
click at [210, 203] on div "Phú Yên (SC) - Đắk Lắk" at bounding box center [275, 200] width 385 height 20
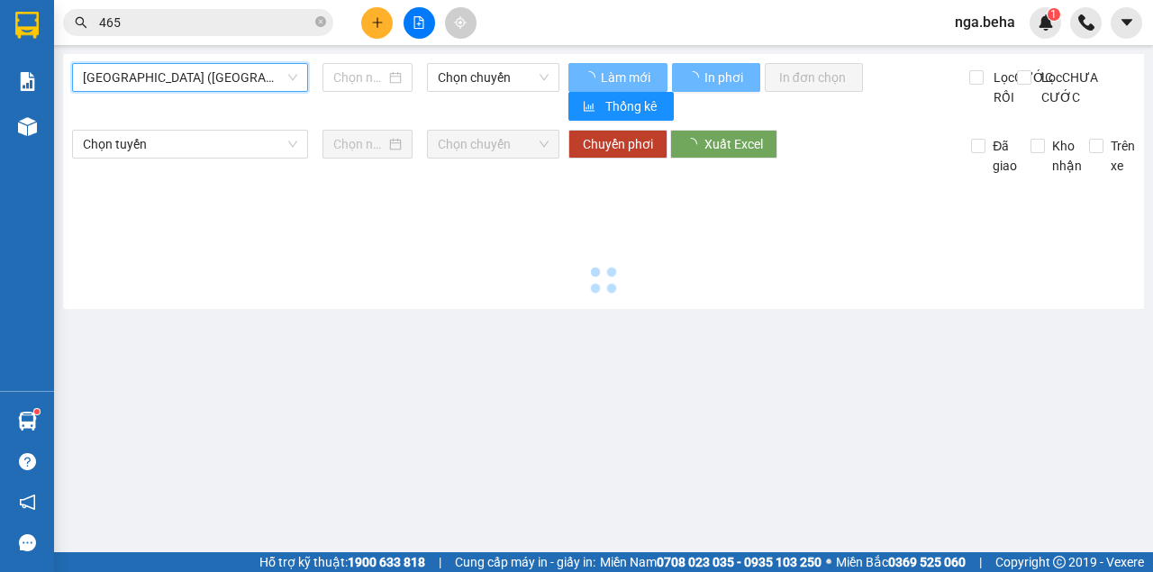
type input "[DATE]"
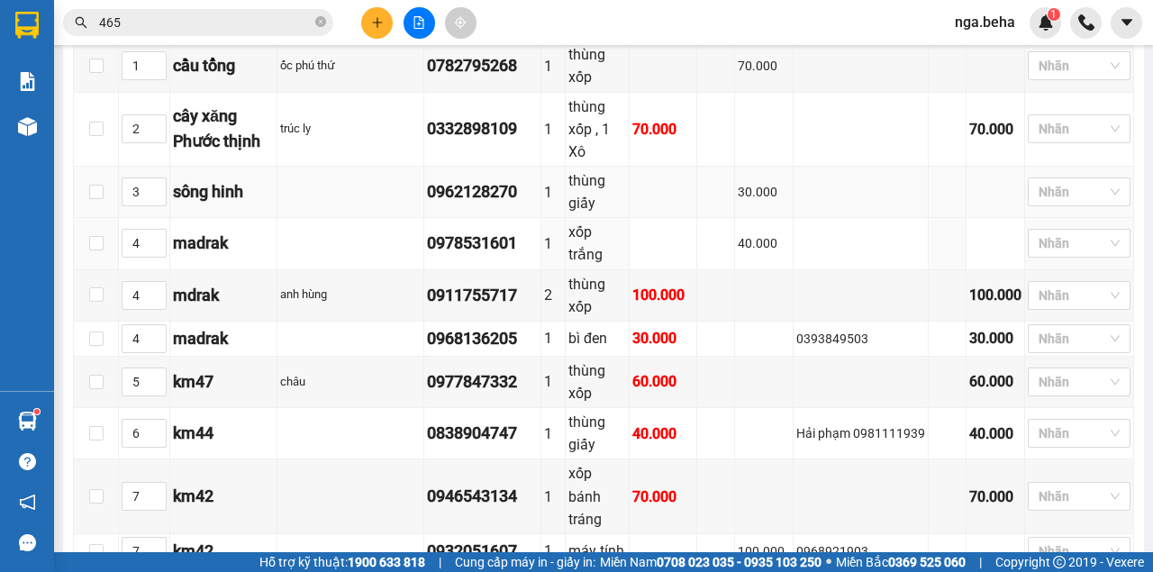
scroll to position [600, 0]
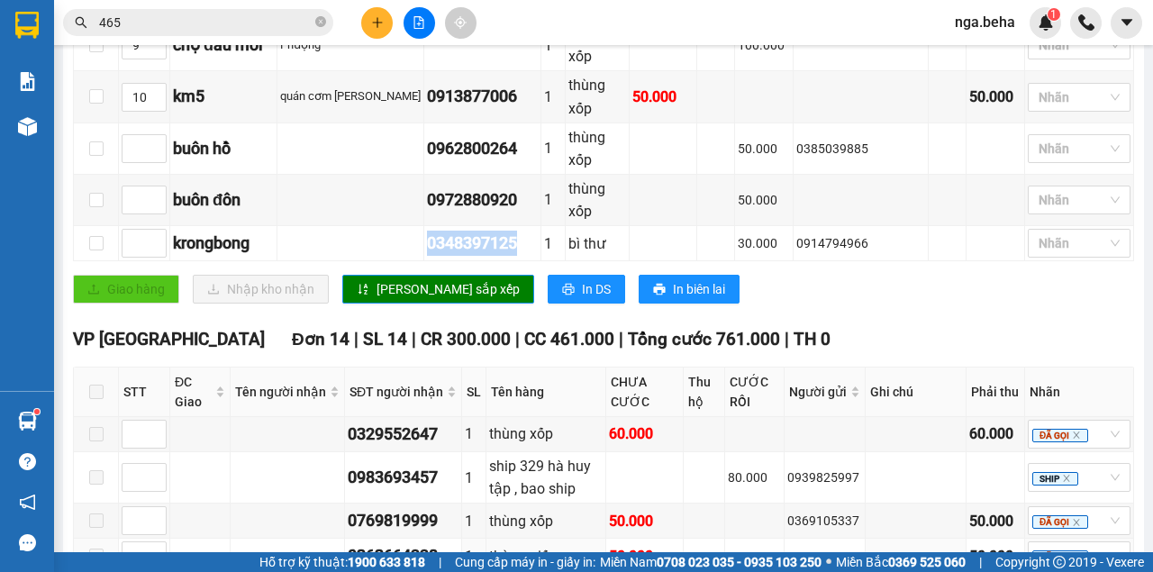
scroll to position [1140, 0]
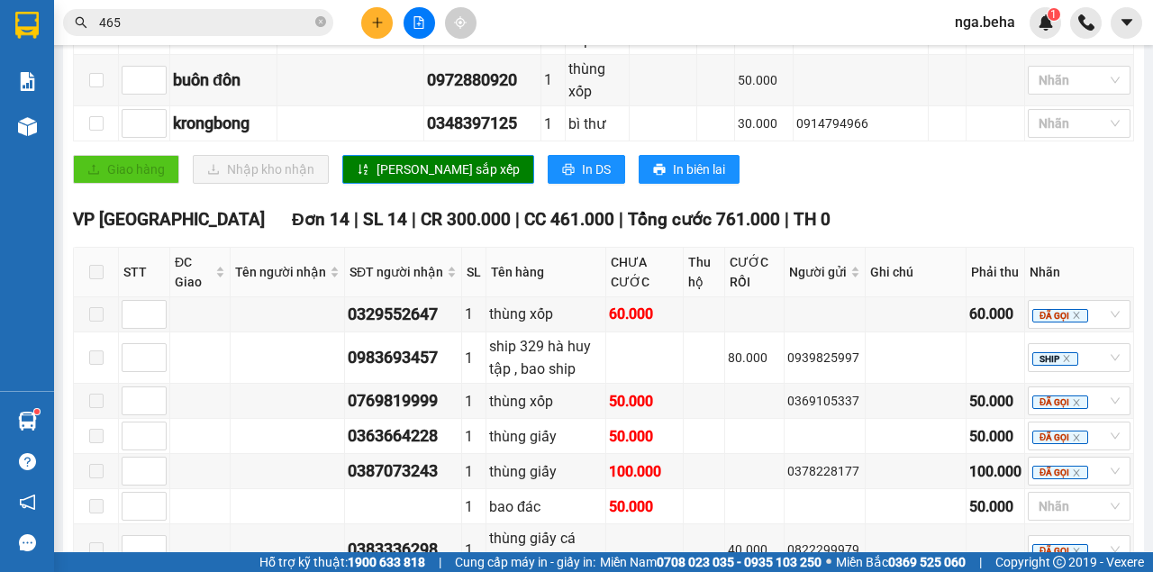
copy div "0978547564"
click at [211, 25] on div "Click to sort ascending" at bounding box center [199, 21] width 140 height 31
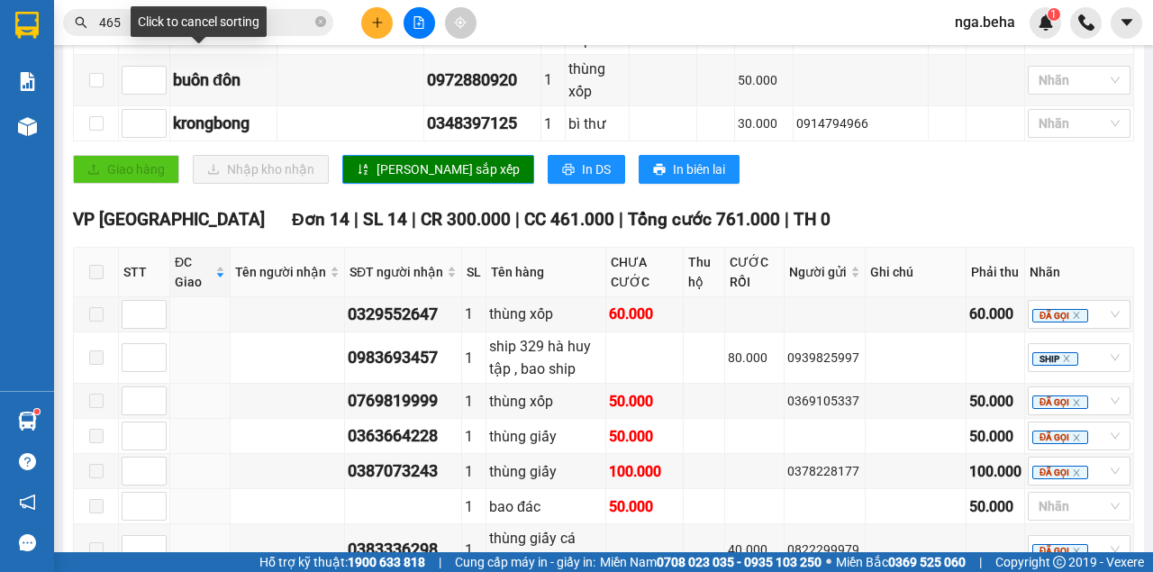
click at [293, 23] on input "465" at bounding box center [205, 23] width 213 height 20
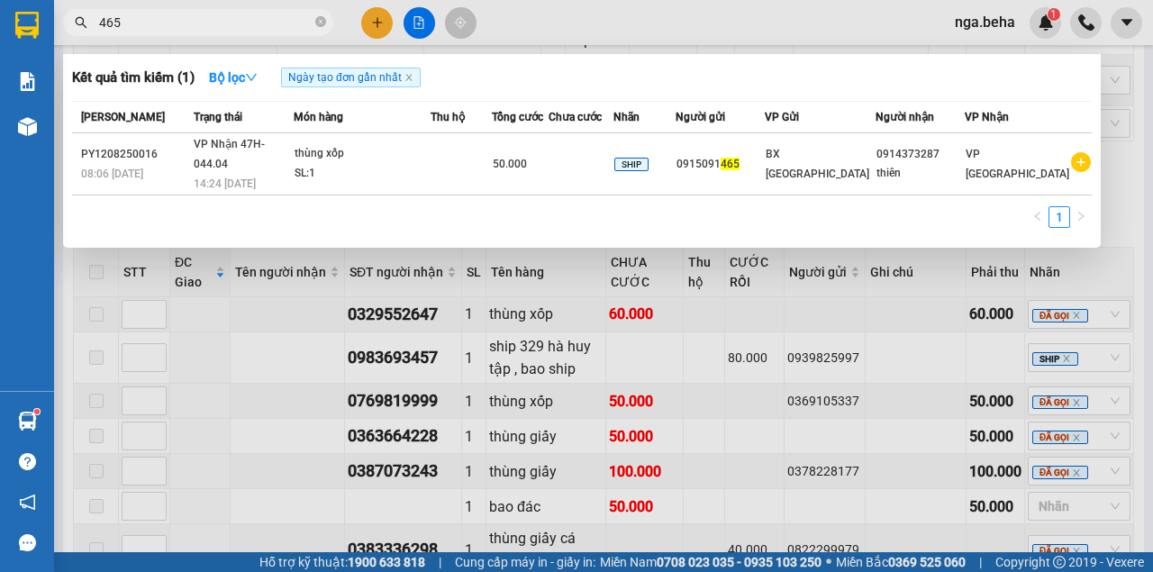
click at [293, 23] on input "465" at bounding box center [205, 23] width 213 height 20
paste input "0978547564"
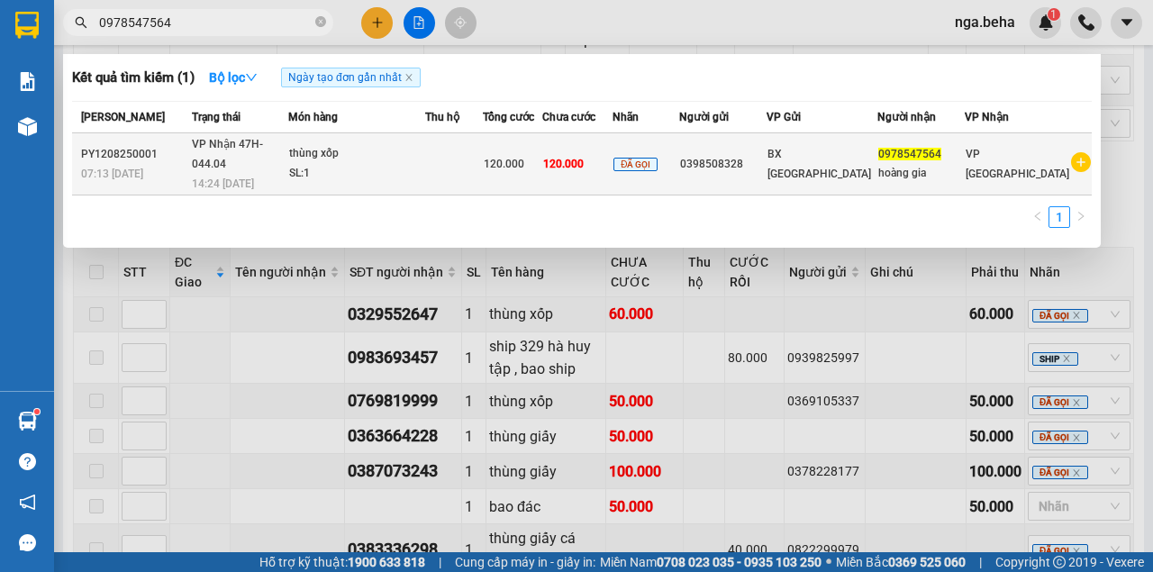
type input "0978547564"
click at [523, 158] on span "120.000" at bounding box center [504, 164] width 41 height 13
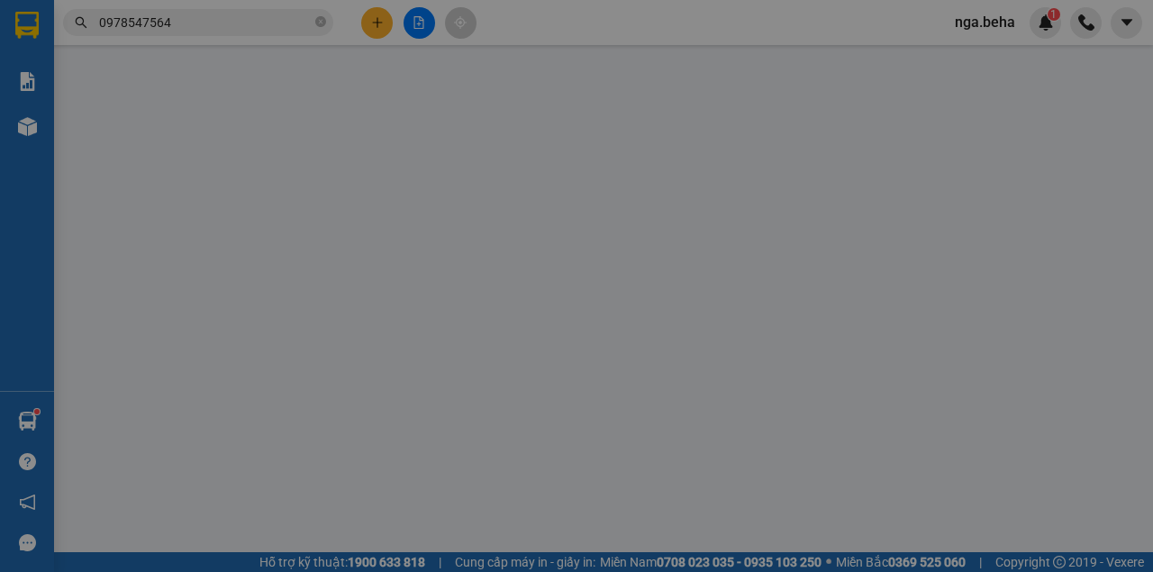
type input "0398508328"
type input "0978547564"
type input "hoàng gia"
type input "120.000"
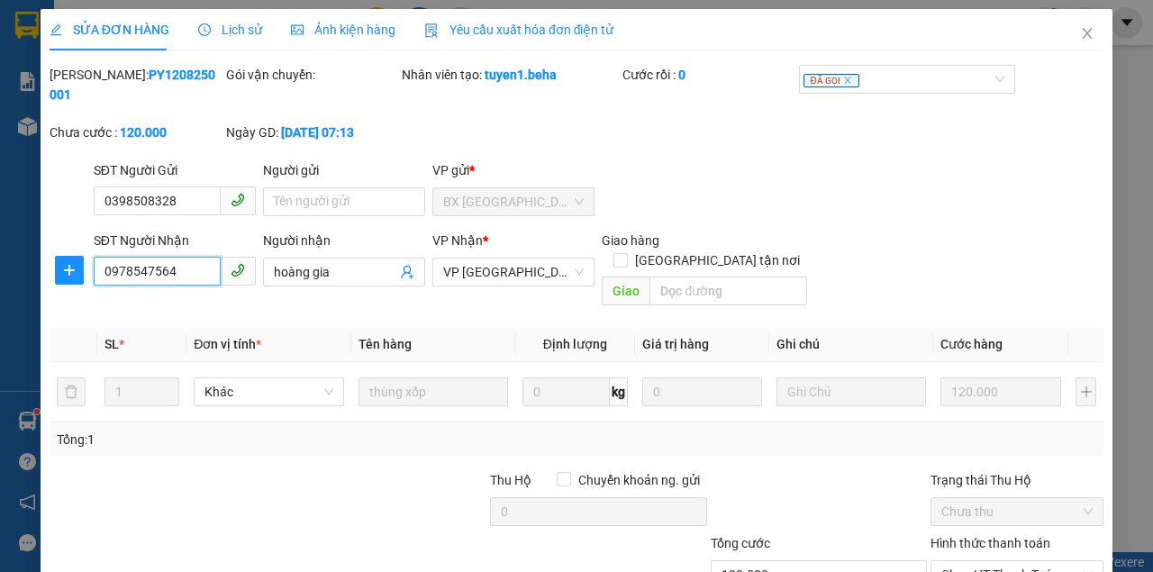
click at [191, 280] on input "0978547564" at bounding box center [157, 271] width 127 height 29
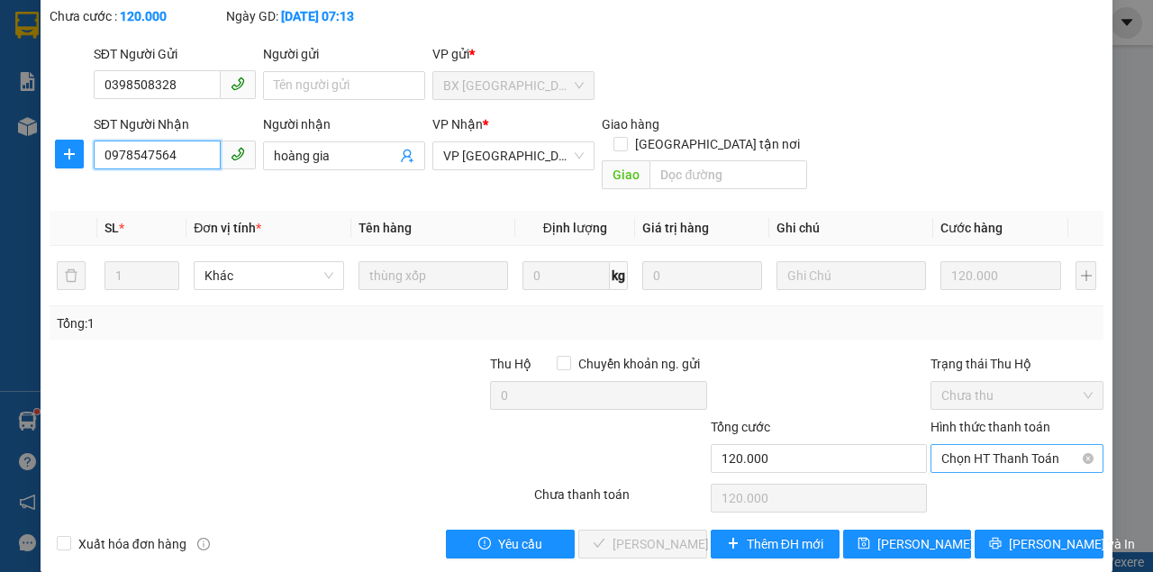
click at [1000, 445] on span "Chọn HT Thanh Toán" at bounding box center [1016, 458] width 151 height 27
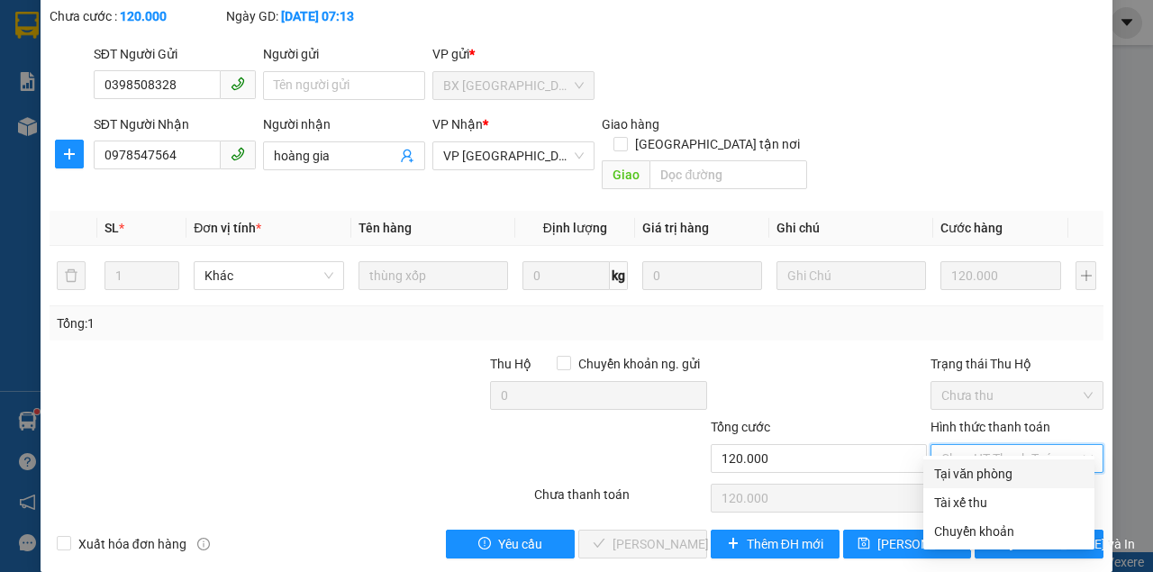
click at [989, 464] on div "Tại văn phòng" at bounding box center [1008, 474] width 149 height 20
type input "0"
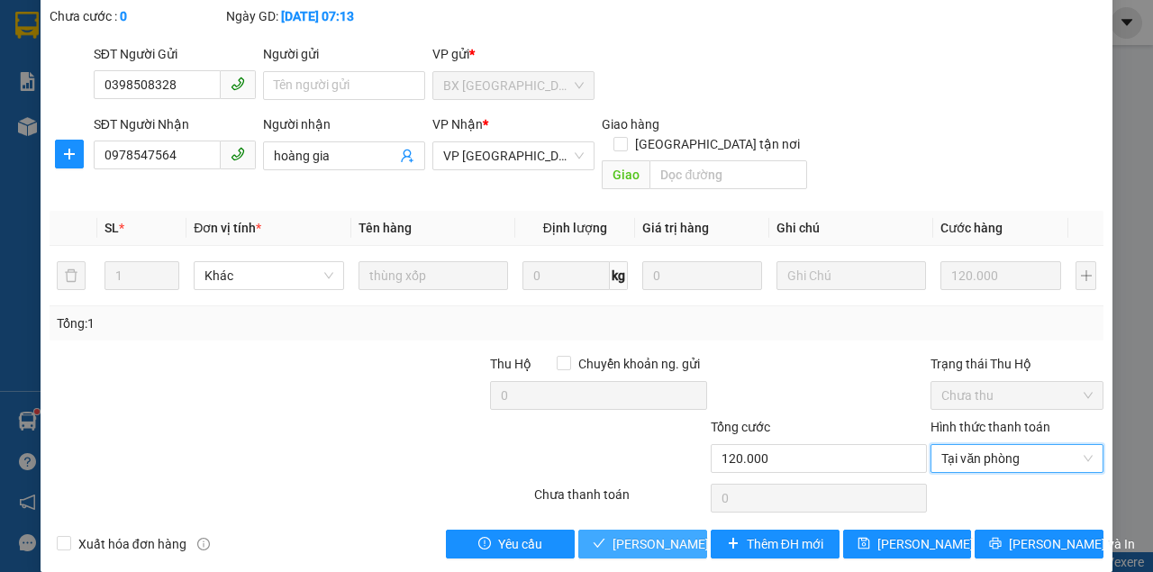
click at [630, 534] on span "Lưu và Giao hàng" at bounding box center [698, 544] width 173 height 20
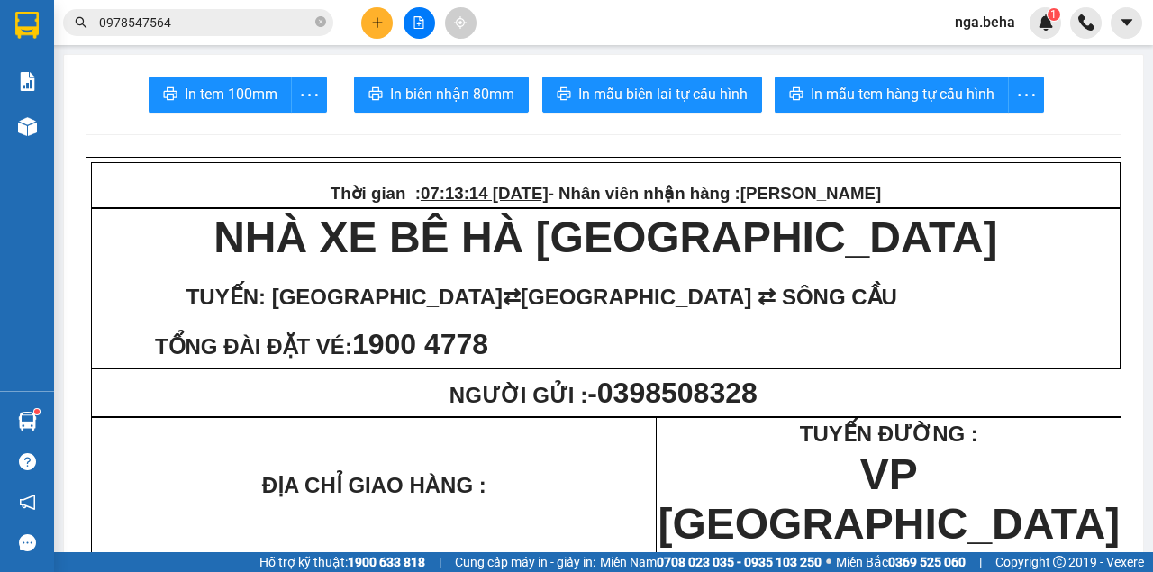
click at [663, 207] on td "Thời gian : 07:13:14 - 12/08/2025 - Nhân viên nhận hàng : Lê Hoàng Thúy Nga" at bounding box center [606, 185] width 1028 height 45
click at [412, 14] on button at bounding box center [419, 23] width 32 height 32
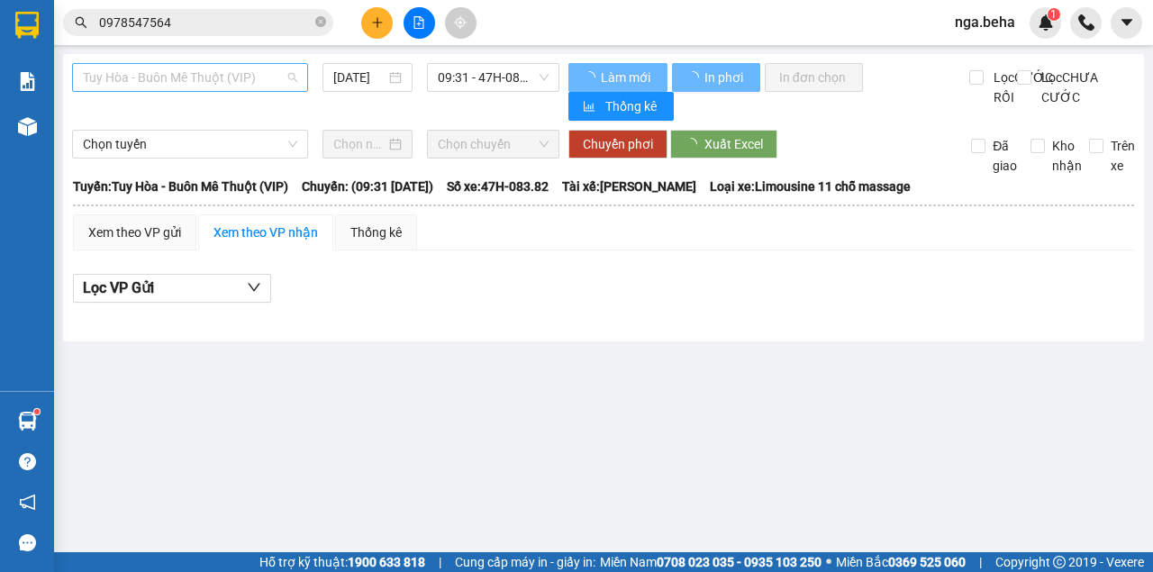
click at [252, 70] on span "Tuy Hòa - Buôn Mê Thuột (VIP)" at bounding box center [190, 77] width 214 height 27
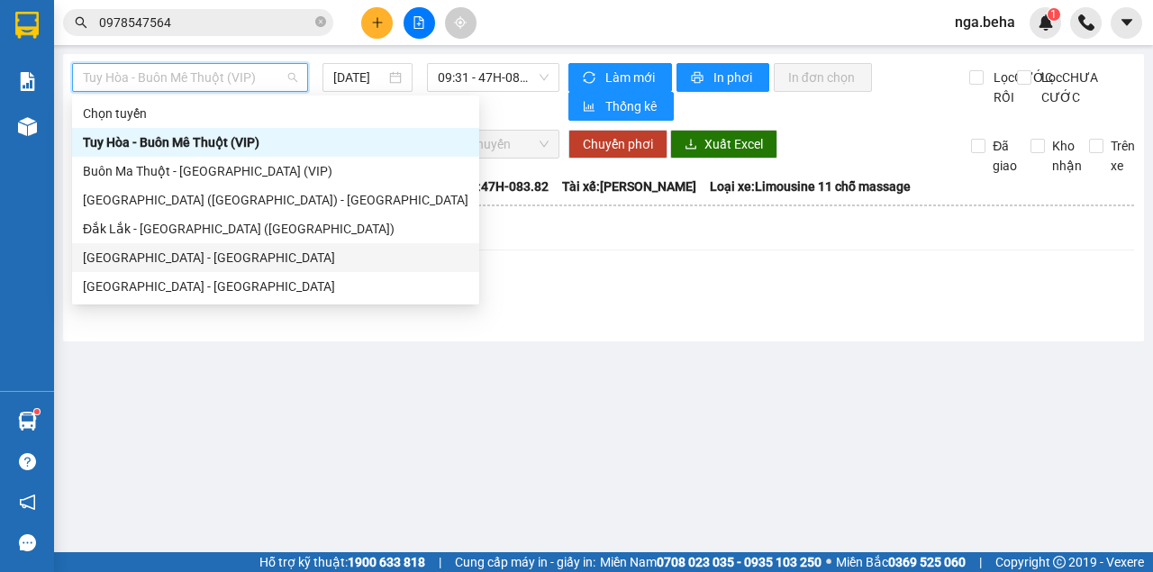
click at [214, 261] on div "Phú Yên - Đắk Lắk" at bounding box center [275, 258] width 385 height 20
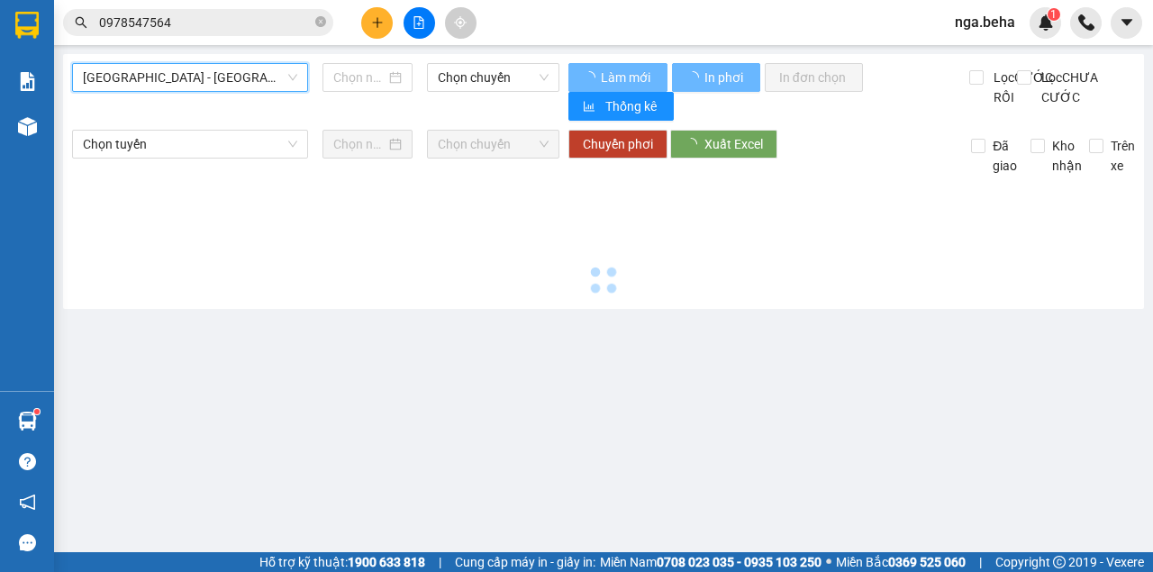
type input "[DATE]"
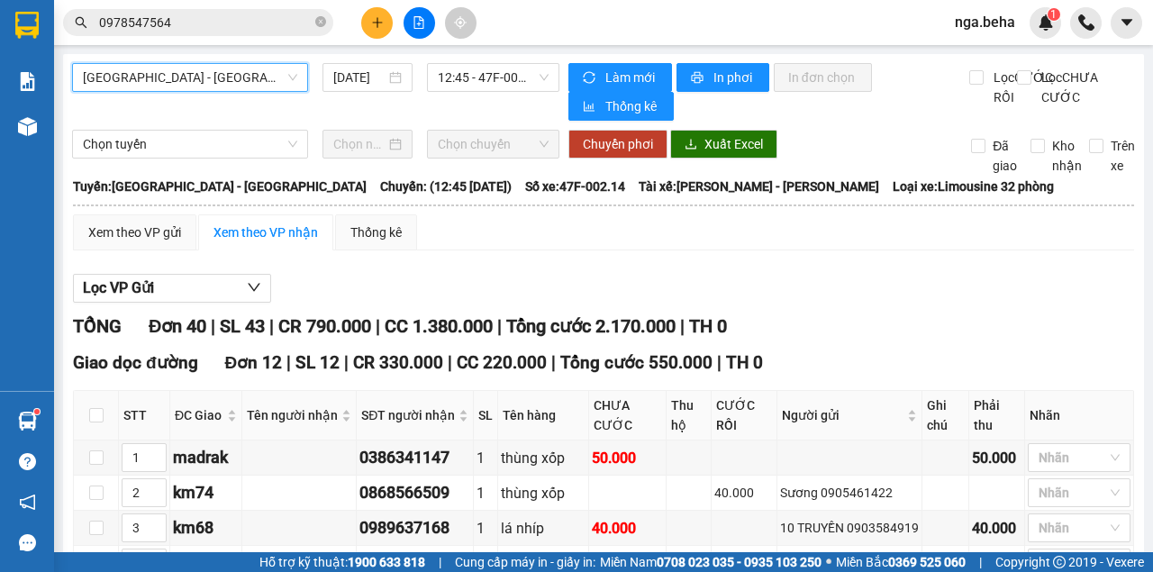
click at [228, 83] on span "Phú Yên - Đắk Lắk" at bounding box center [190, 77] width 214 height 27
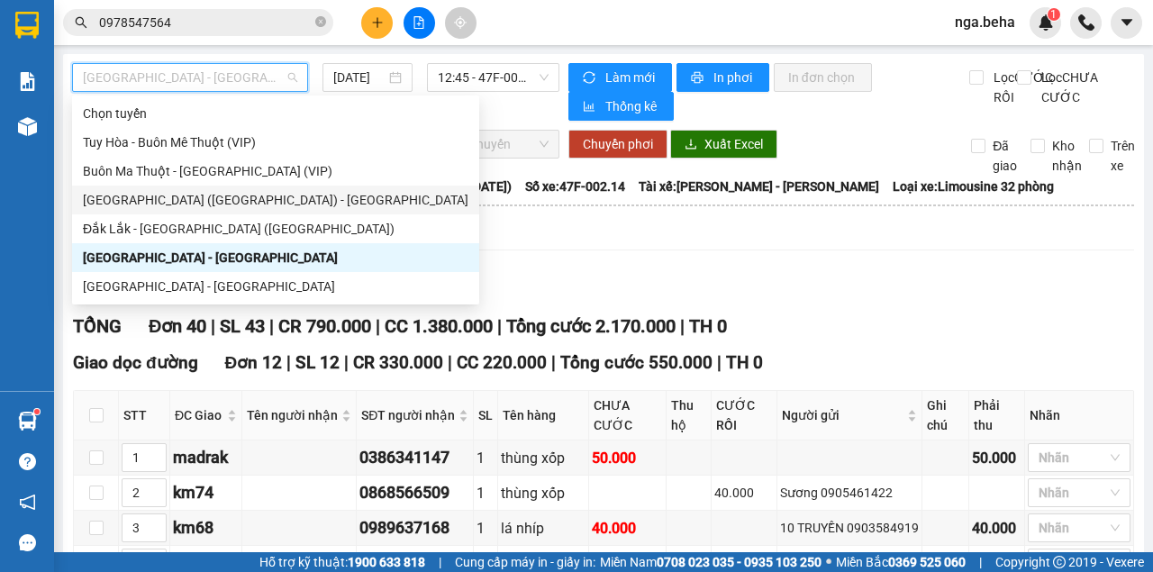
click at [223, 208] on div "Phú Yên (SC) - Đắk Lắk" at bounding box center [275, 200] width 385 height 20
type input "[DATE]"
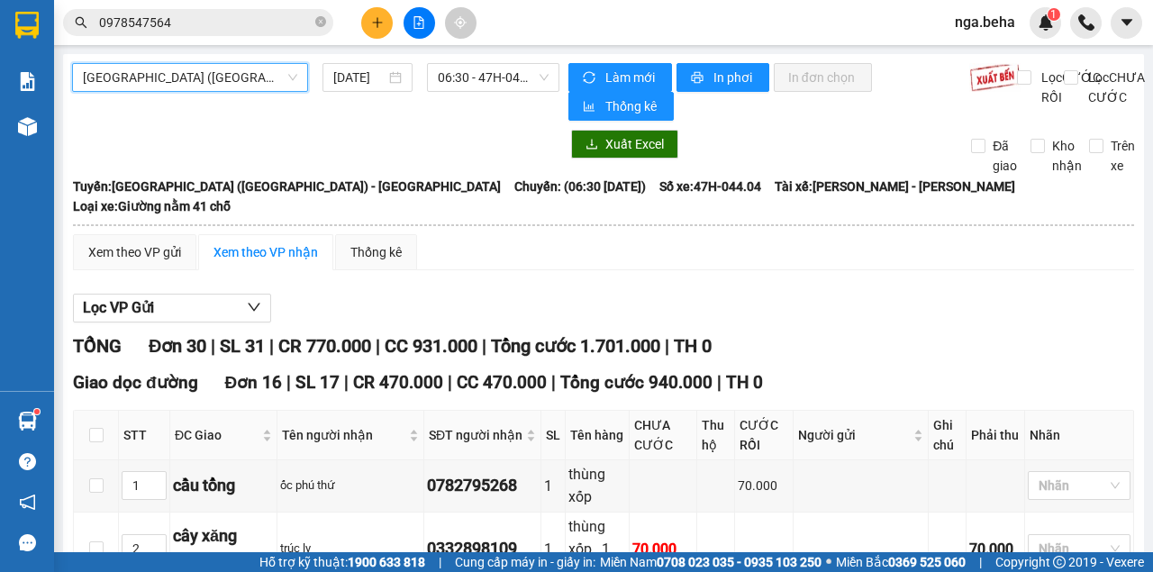
scroll to position [480, 0]
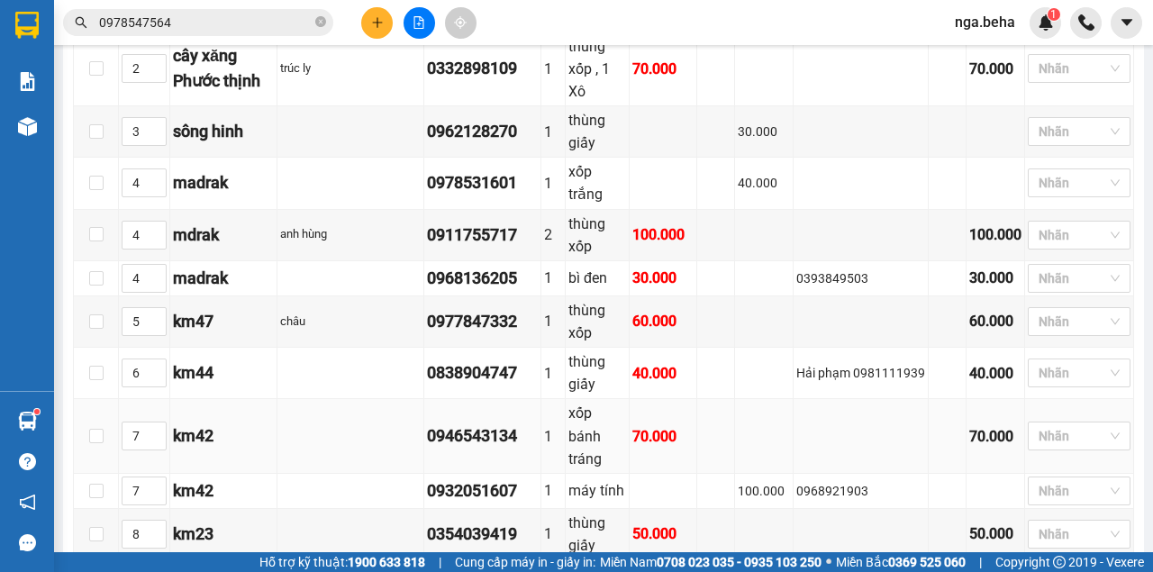
click at [793, 399] on td at bounding box center [860, 436] width 135 height 74
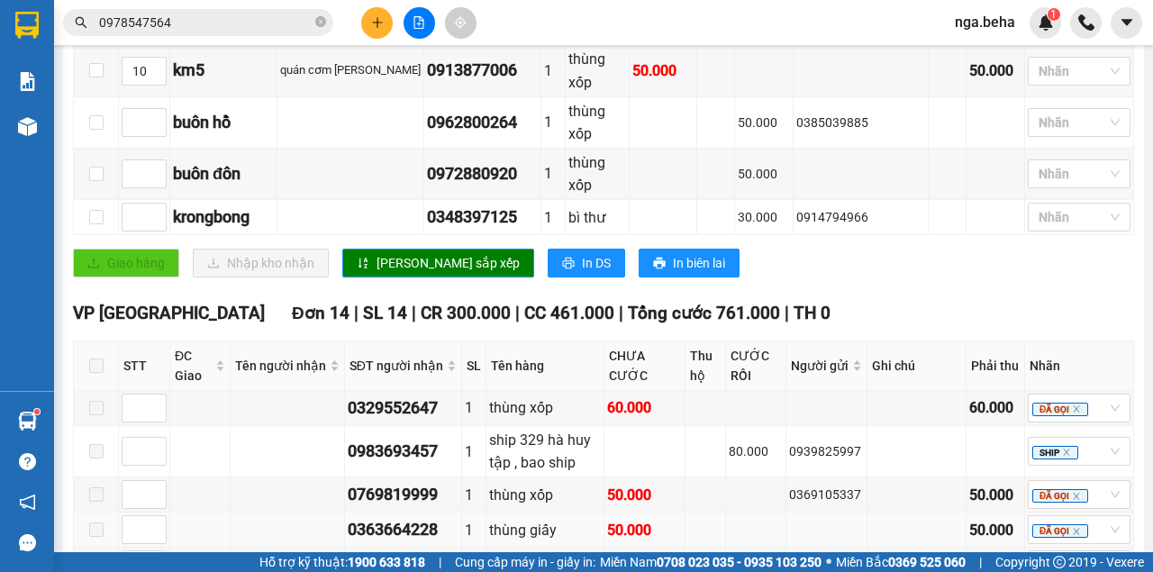
scroll to position [926, 0]
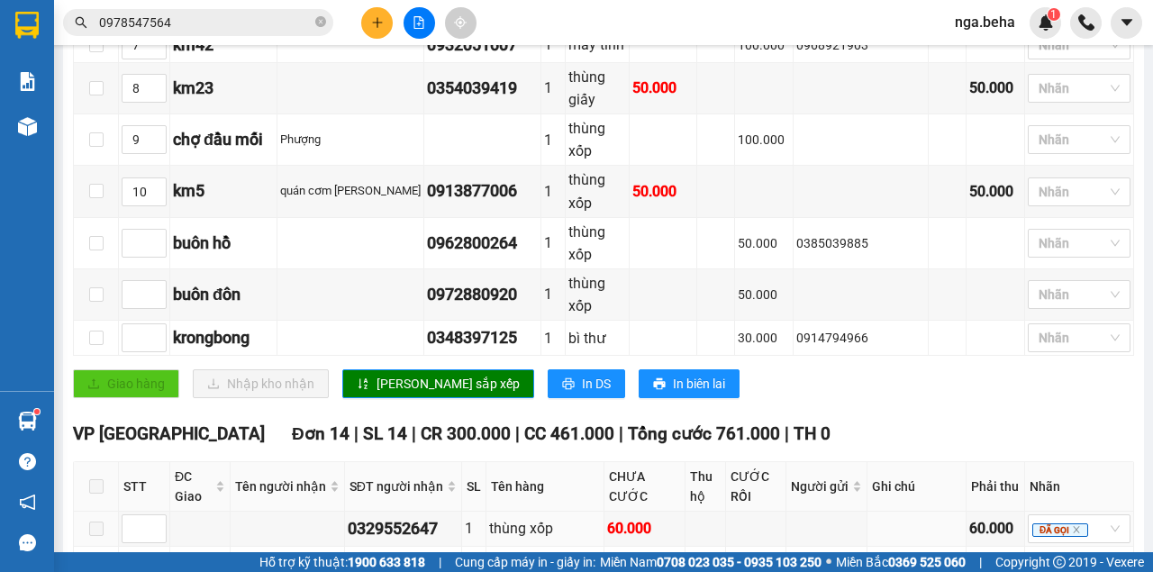
click at [764, 462] on th "CƯỚC RỒI" at bounding box center [756, 487] width 60 height 50
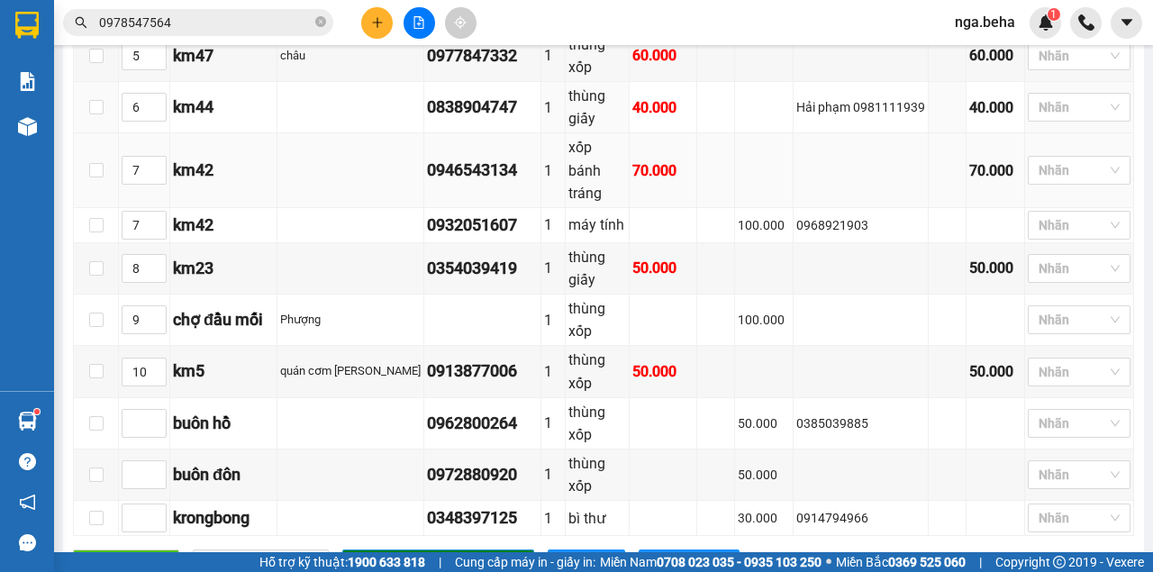
scroll to position [506, 0]
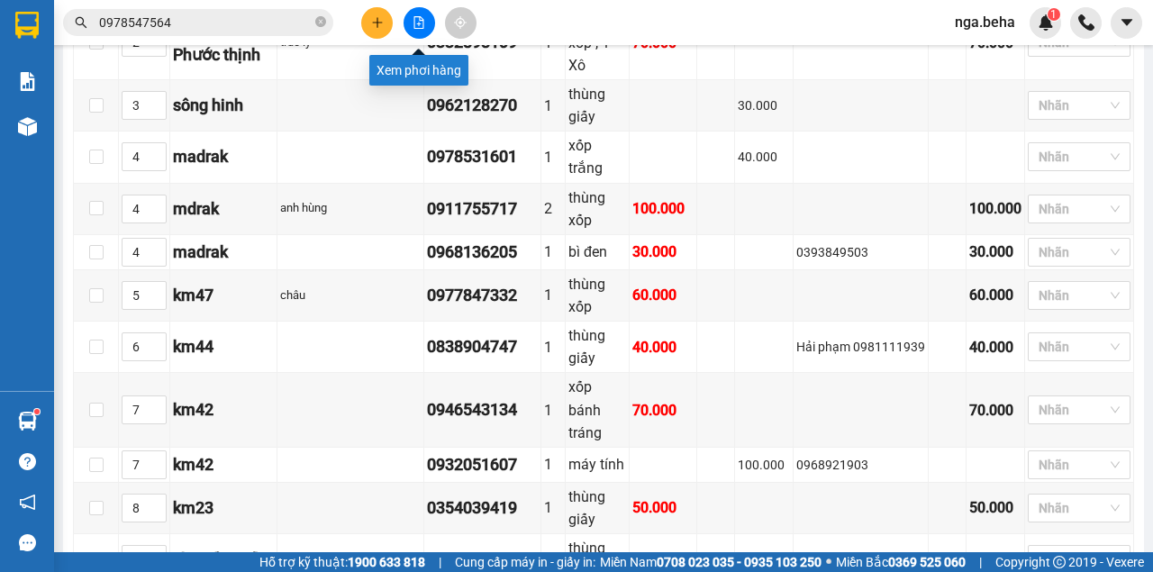
click at [418, 32] on button at bounding box center [419, 23] width 32 height 32
click at [402, 31] on div at bounding box center [418, 23] width 135 height 32
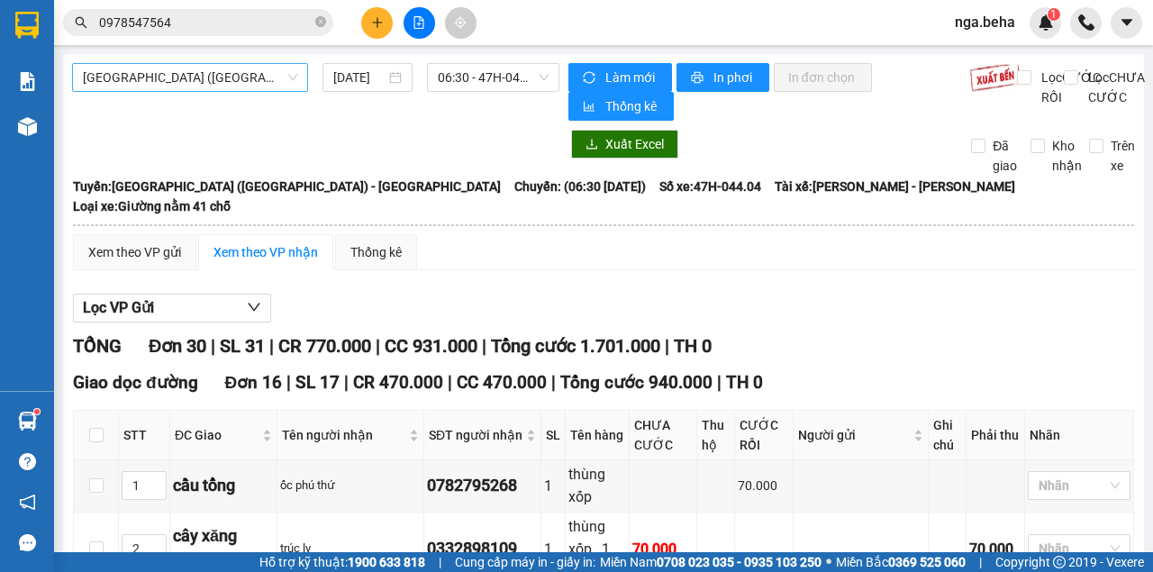
click at [202, 81] on span "Phú Yên (SC) - Đắk Lắk" at bounding box center [190, 77] width 214 height 27
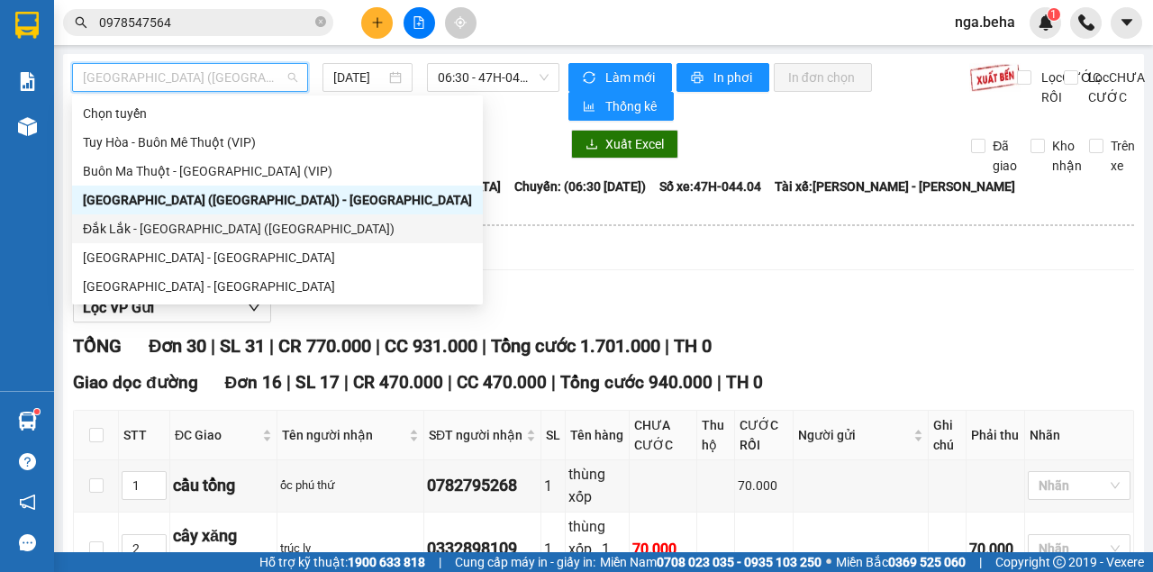
click at [196, 234] on div "Đắk Lắk - Phú Yên (SC)" at bounding box center [277, 229] width 389 height 20
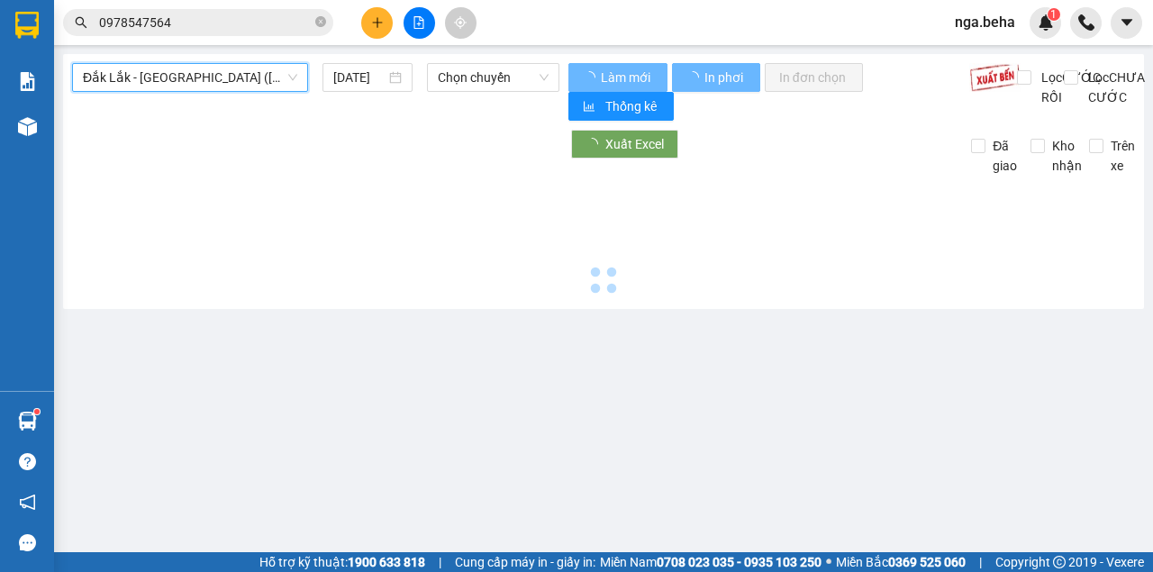
click at [385, 77] on div "[DATE]" at bounding box center [367, 78] width 68 height 20
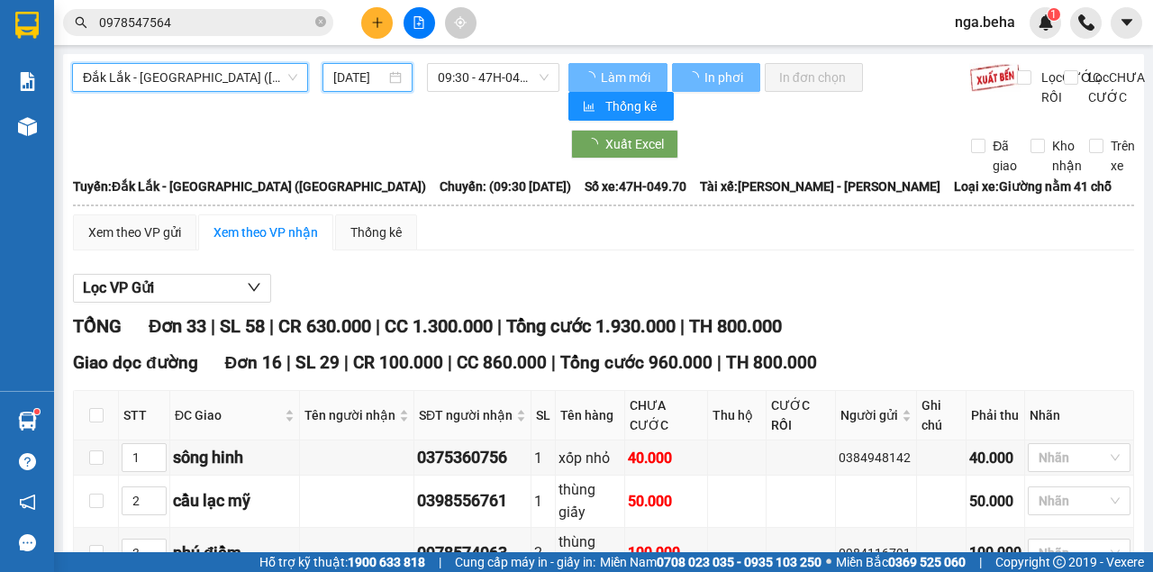
scroll to position [0, 12]
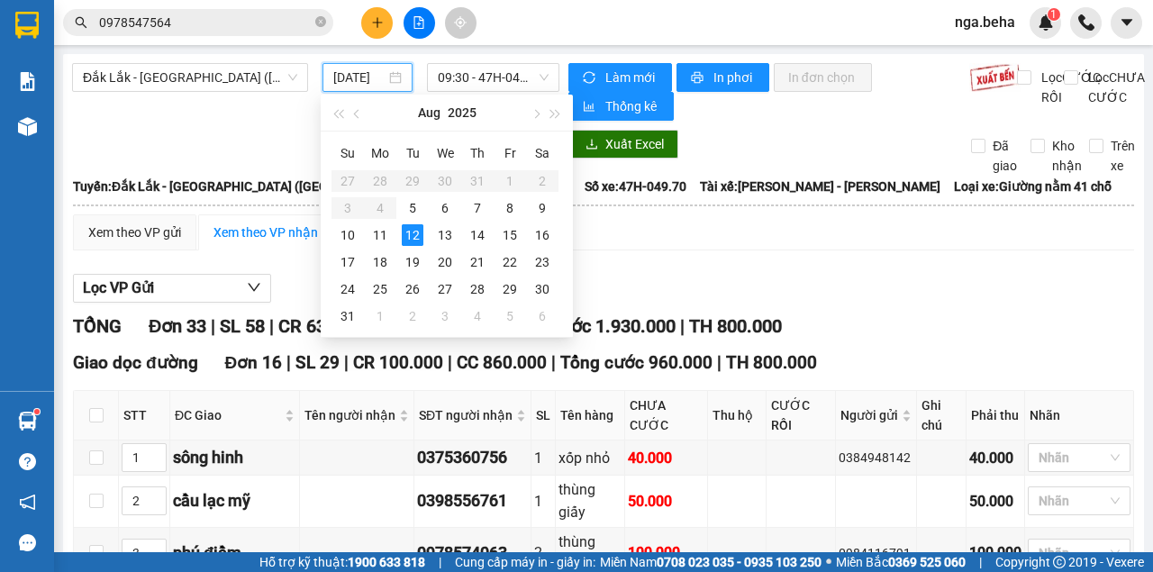
click at [355, 76] on input "[DATE]" at bounding box center [359, 78] width 52 height 20
click at [382, 236] on div "11" at bounding box center [380, 235] width 22 height 22
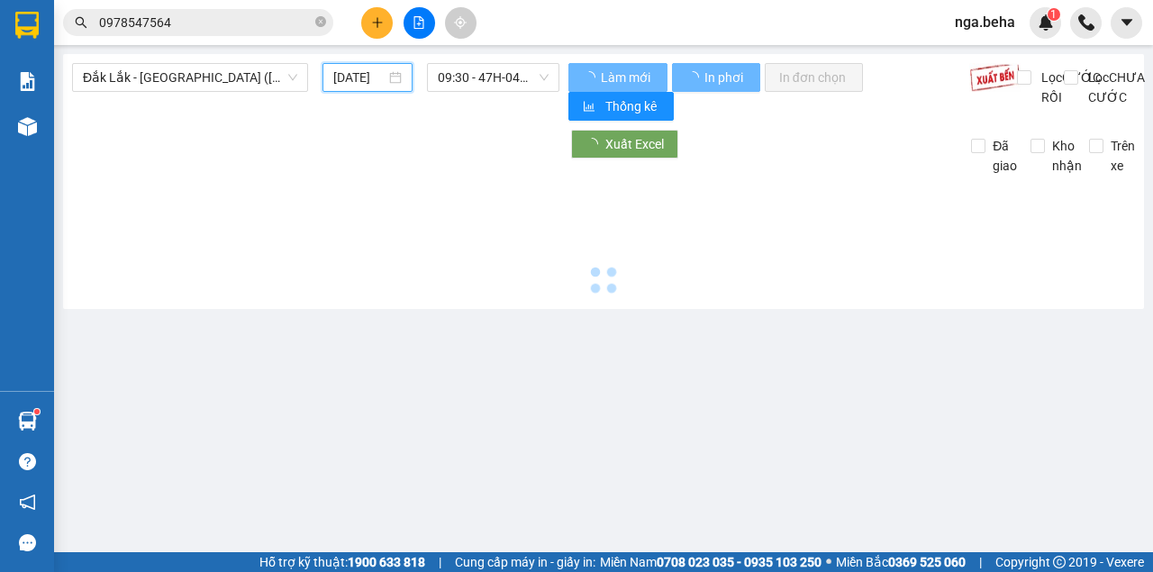
scroll to position [0, 11]
type input "11/08/2025"
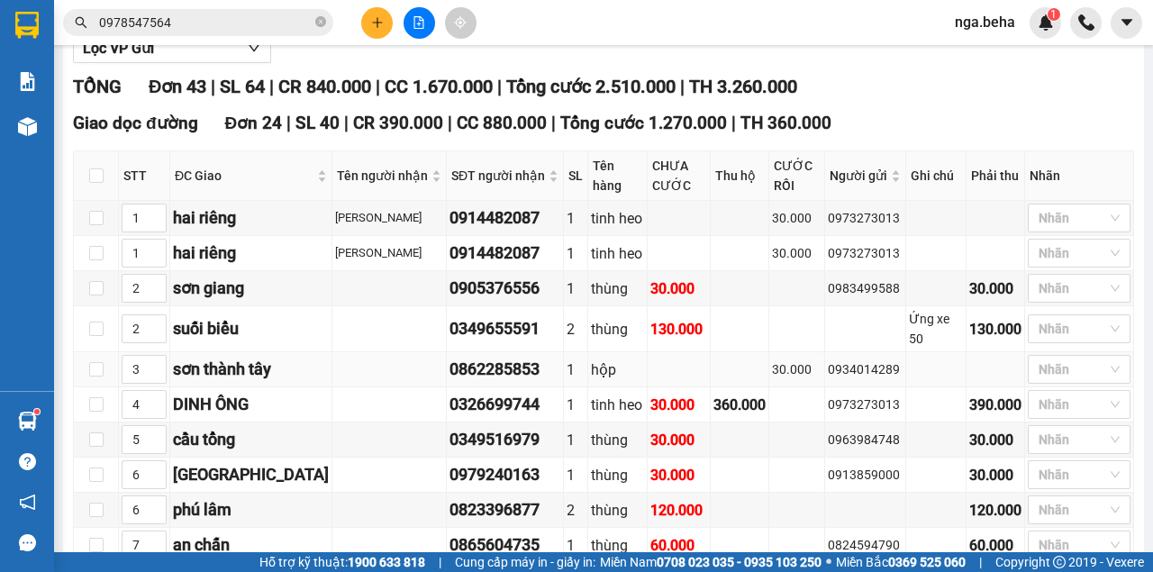
click at [769, 352] on td "30.000" at bounding box center [797, 369] width 56 height 35
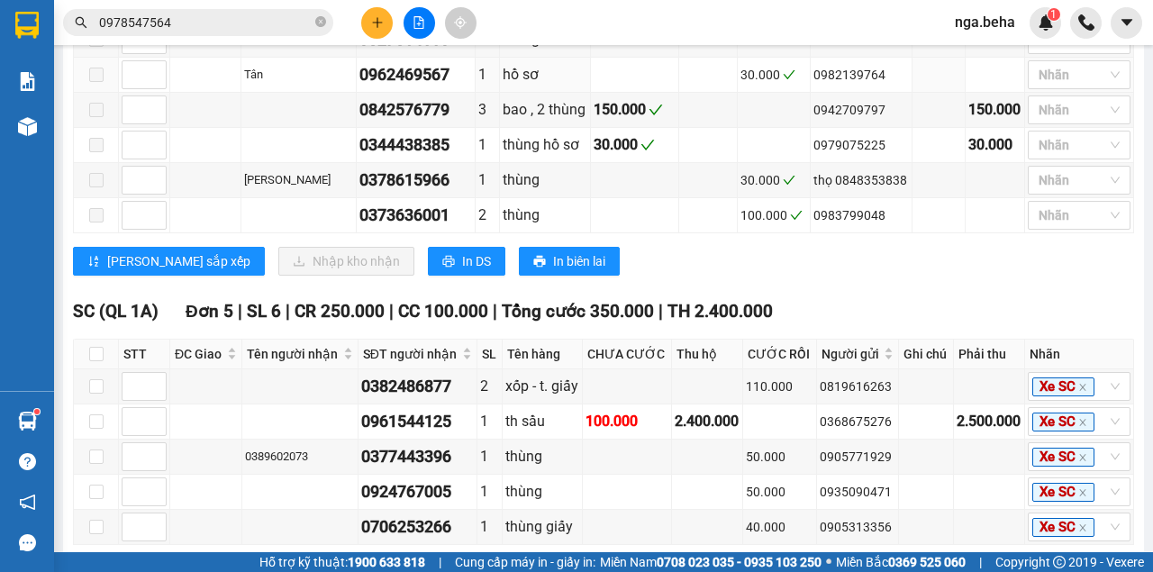
scroll to position [1978, 0]
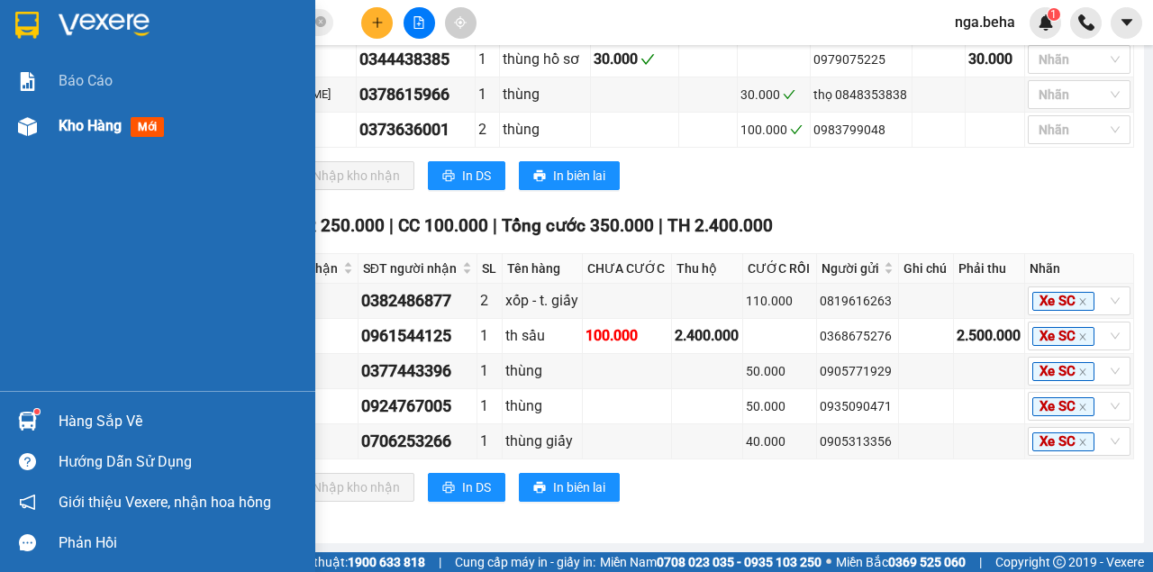
click at [30, 134] on img at bounding box center [27, 126] width 19 height 19
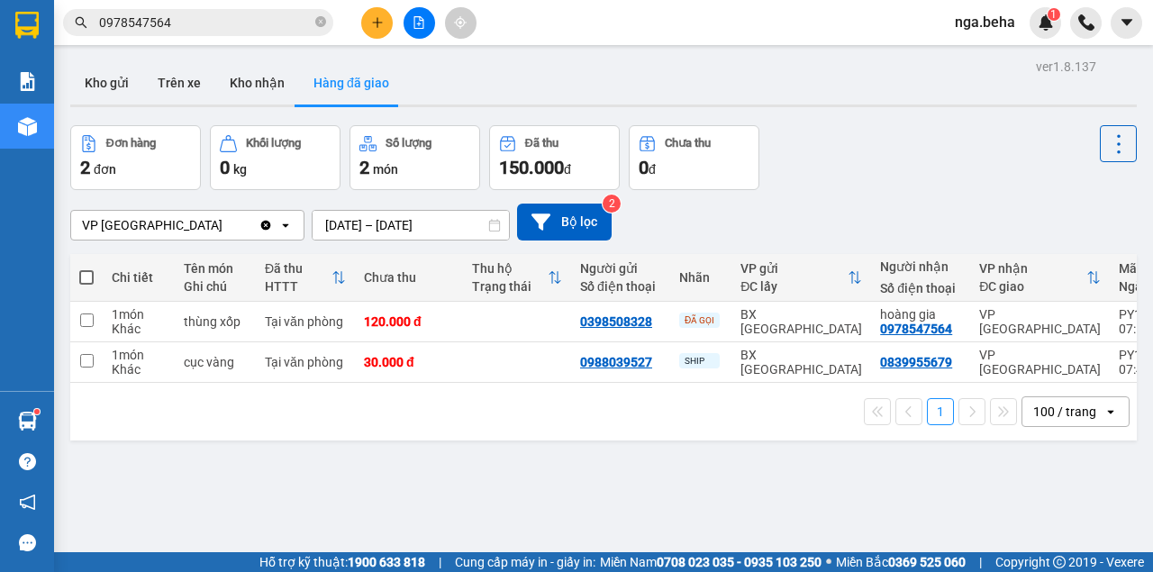
click at [240, 24] on input "0978547564" at bounding box center [205, 23] width 213 height 20
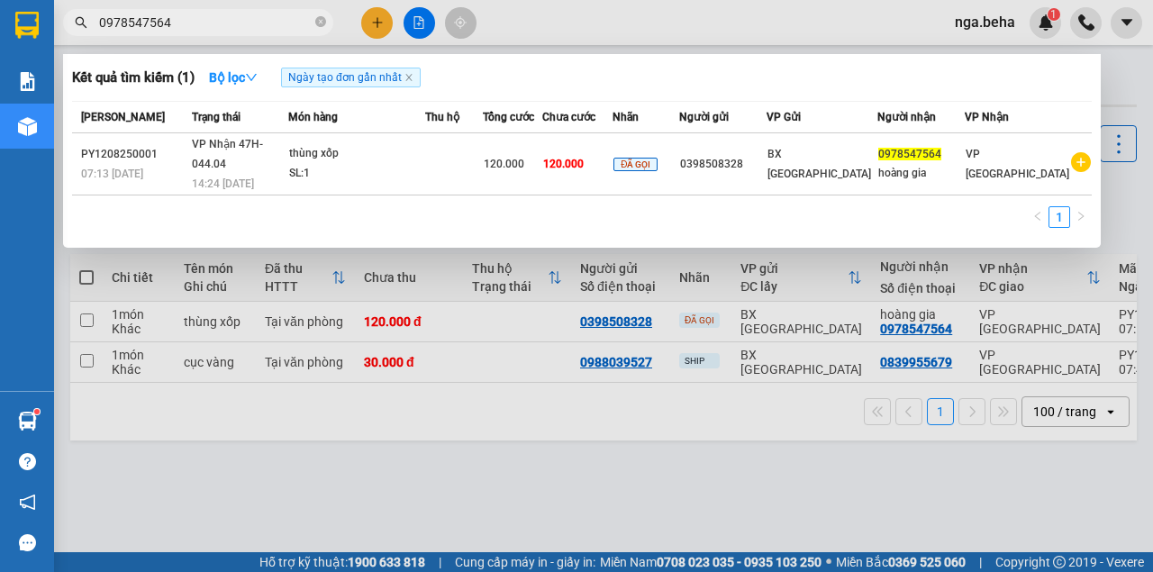
click at [240, 24] on input "0978547564" at bounding box center [205, 23] width 213 height 20
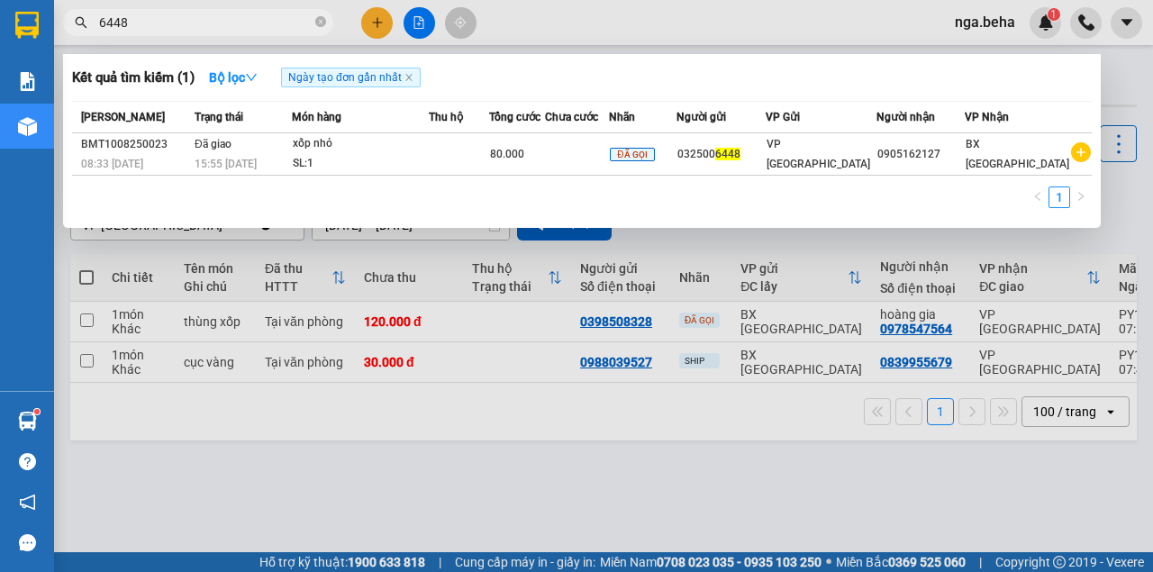
click at [220, 29] on input "6448" at bounding box center [205, 23] width 213 height 20
paste input "0935209939"
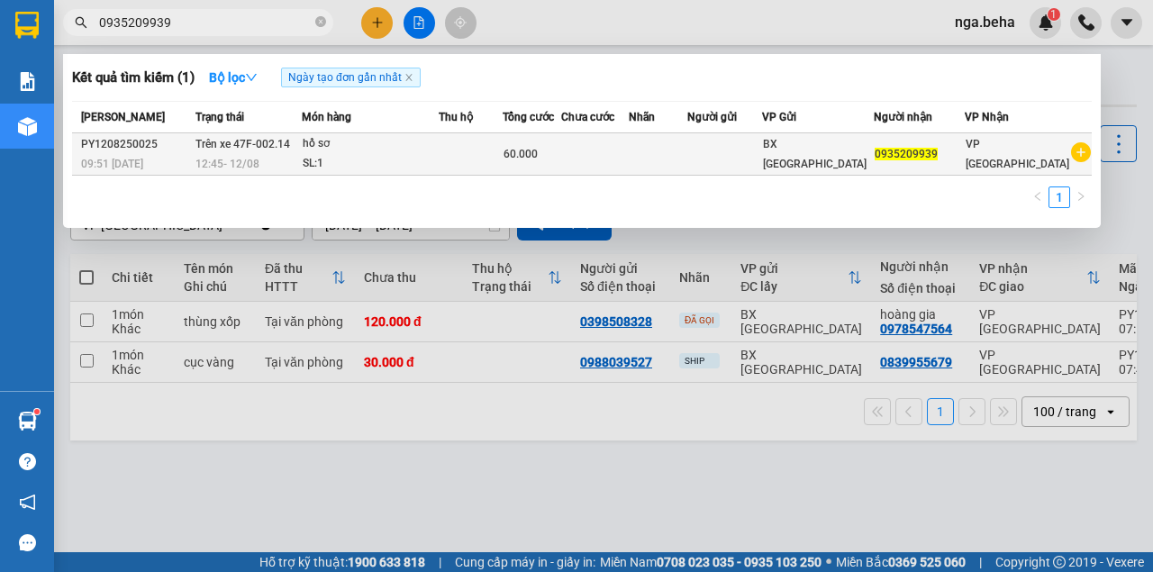
type input "0935209939"
click at [409, 151] on div "hồ sơ" at bounding box center [370, 144] width 135 height 20
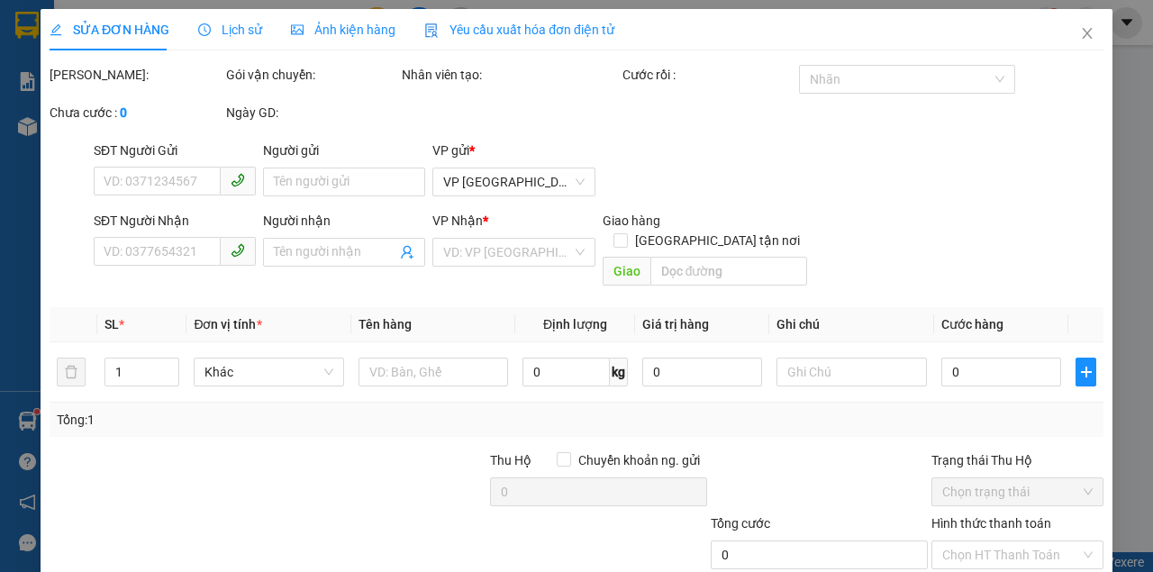
type input "0935209939"
type input "60.000"
type input "0"
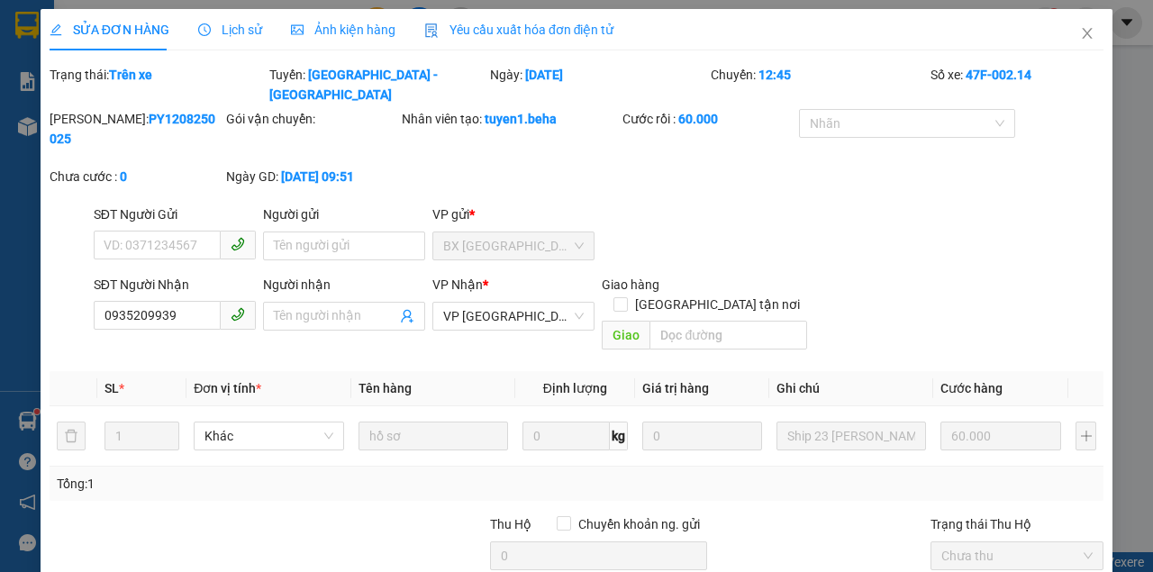
click at [328, 33] on span "Ảnh kiện hàng" at bounding box center [343, 30] width 104 height 14
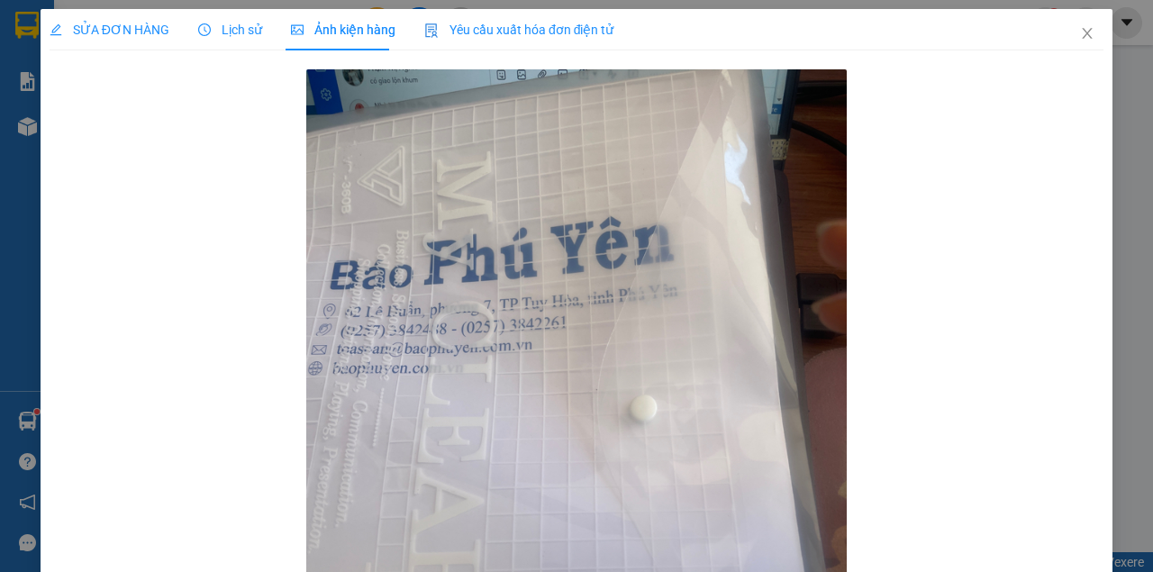
click at [118, 27] on span "SỬA ĐƠN HÀNG" at bounding box center [110, 30] width 120 height 14
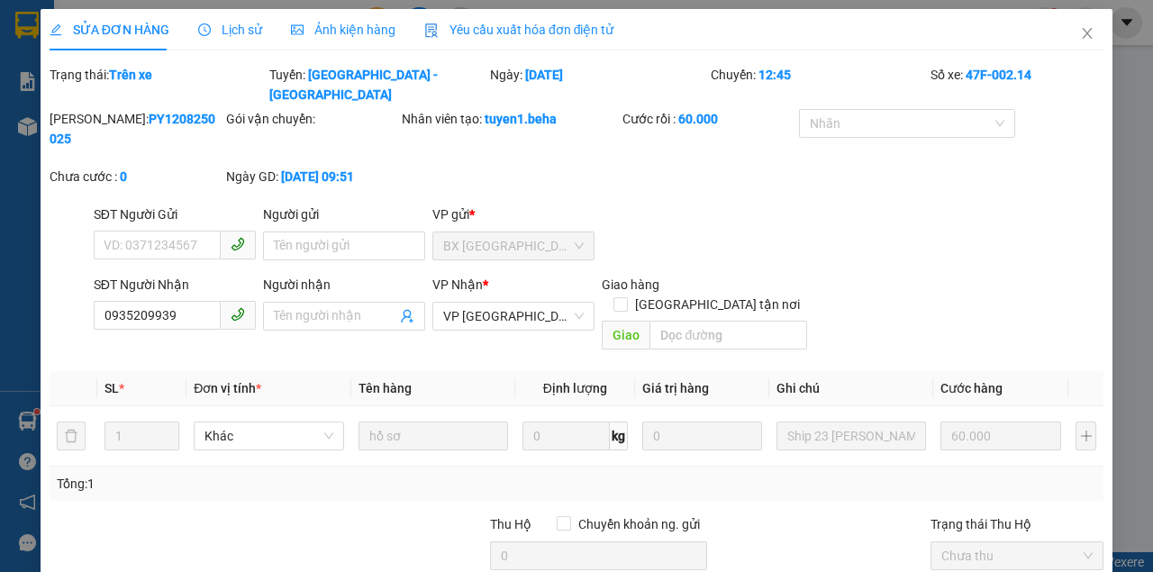
scroll to position [140, 0]
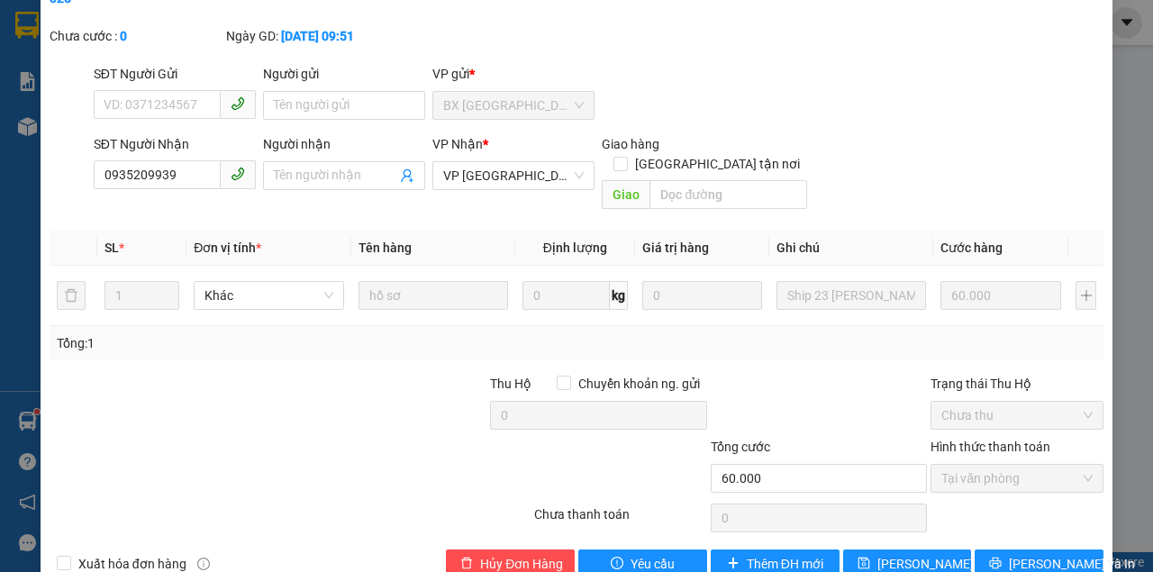
click at [331, 437] on div at bounding box center [202, 468] width 309 height 63
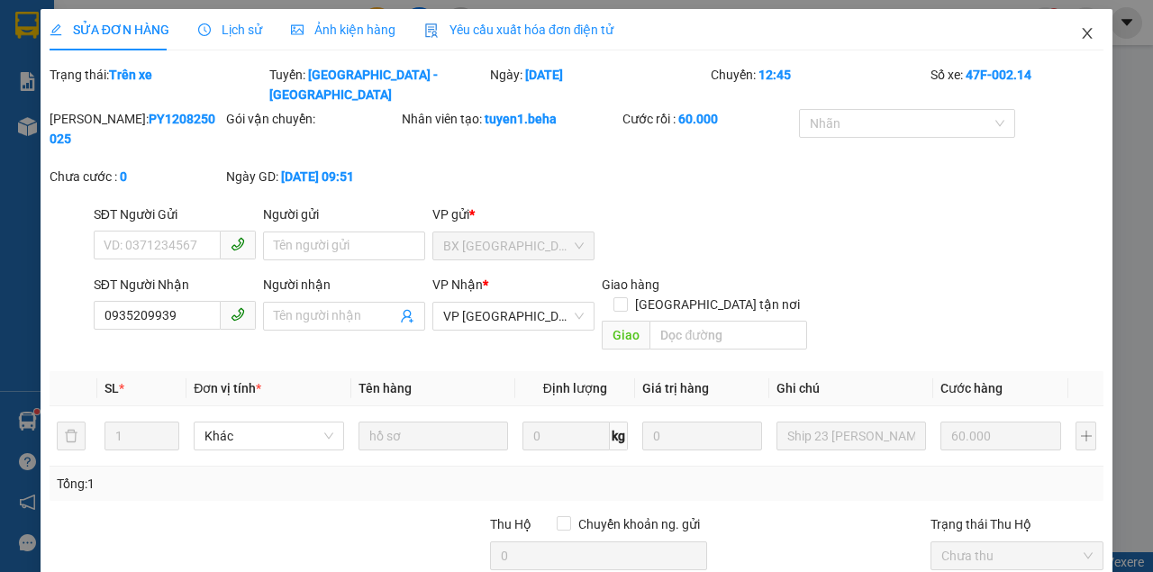
drag, startPoint x: 1079, startPoint y: 36, endPoint x: 389, endPoint y: 47, distance: 689.9
click at [1082, 36] on icon "close" at bounding box center [1087, 33] width 10 height 11
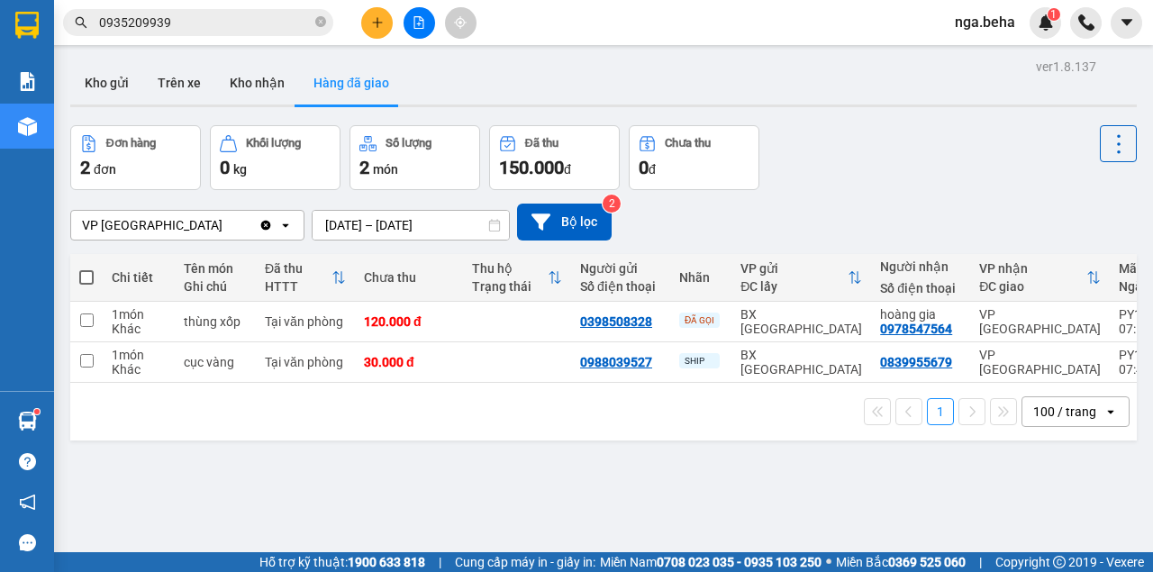
click at [178, 18] on input "0935209939" at bounding box center [205, 23] width 213 height 20
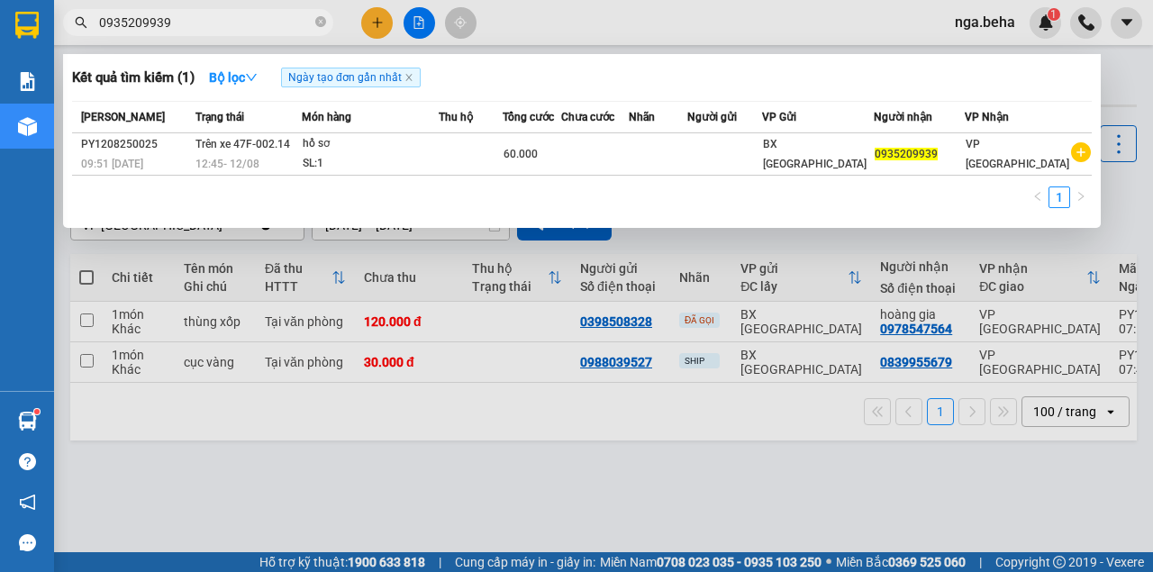
click at [872, 337] on div at bounding box center [576, 286] width 1153 height 572
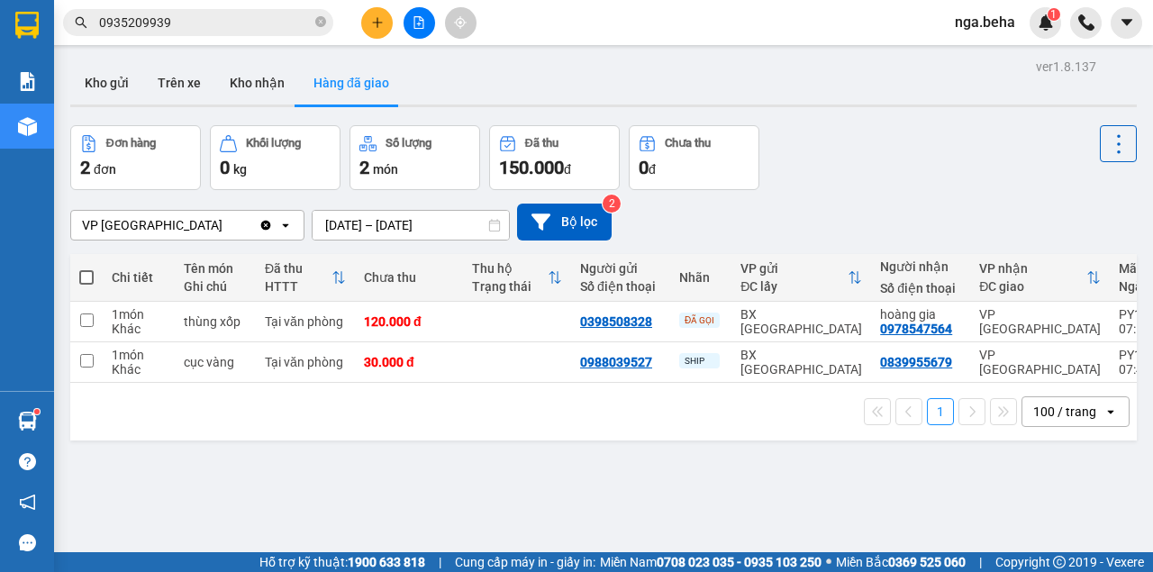
click at [48, 141] on div "Kho hàng mới" at bounding box center [27, 126] width 54 height 45
click at [422, 25] on icon "file-add" at bounding box center [418, 22] width 13 height 13
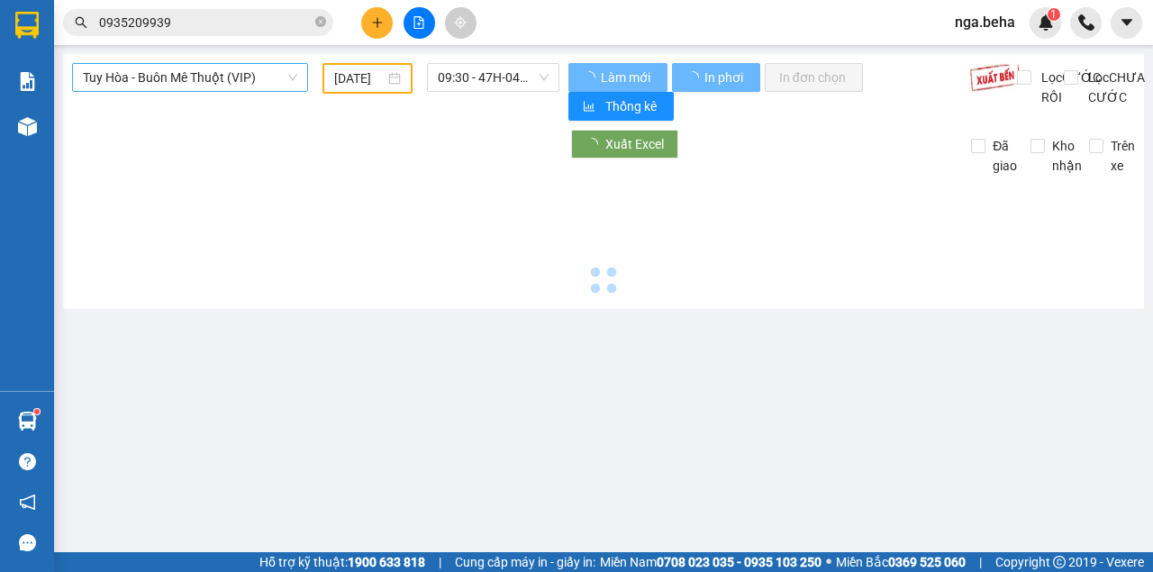
click at [224, 81] on span "Tuy Hòa - Buôn Mê Thuột (VIP)" at bounding box center [190, 77] width 214 height 27
type input "[DATE]"
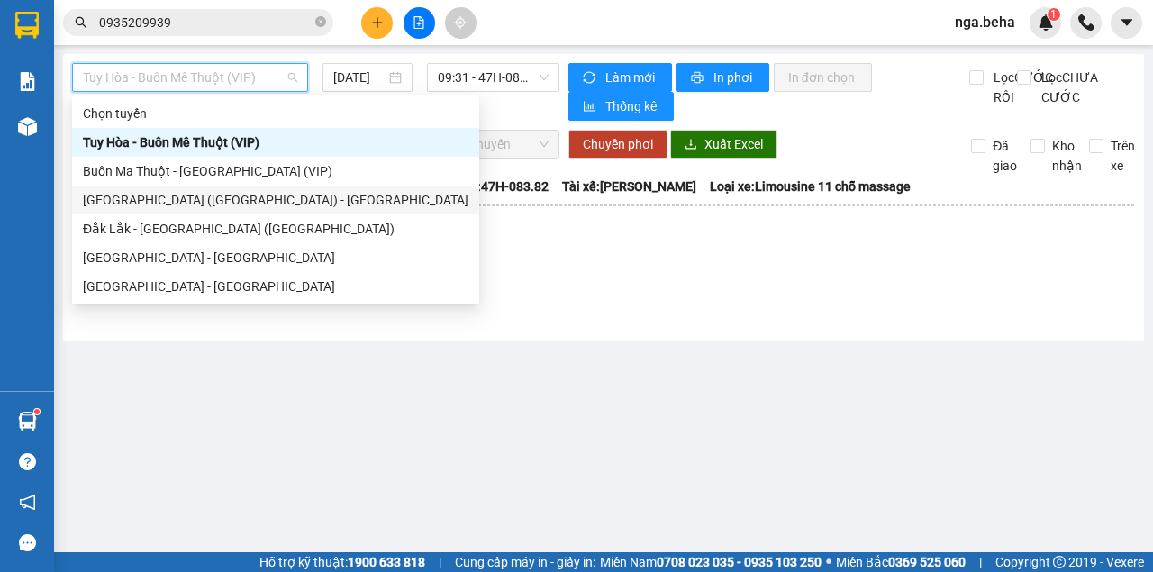
click at [213, 196] on div "Phú Yên (SC) - Đắk Lắk" at bounding box center [275, 200] width 385 height 20
type input "[DATE]"
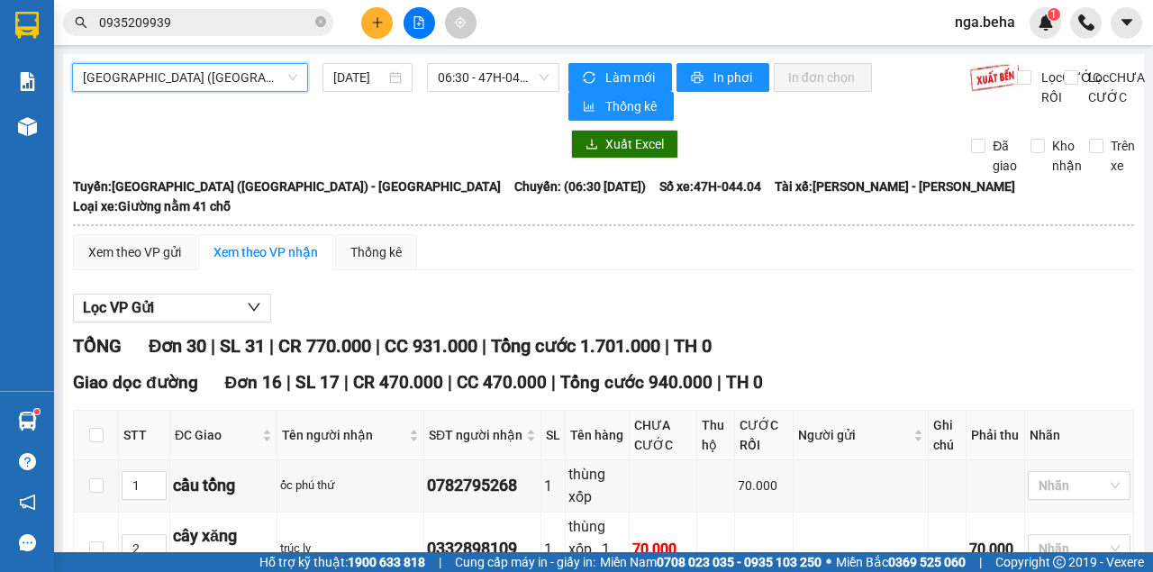
click at [179, 81] on span "Phú Yên (SC) - Đắk Lắk" at bounding box center [190, 77] width 214 height 27
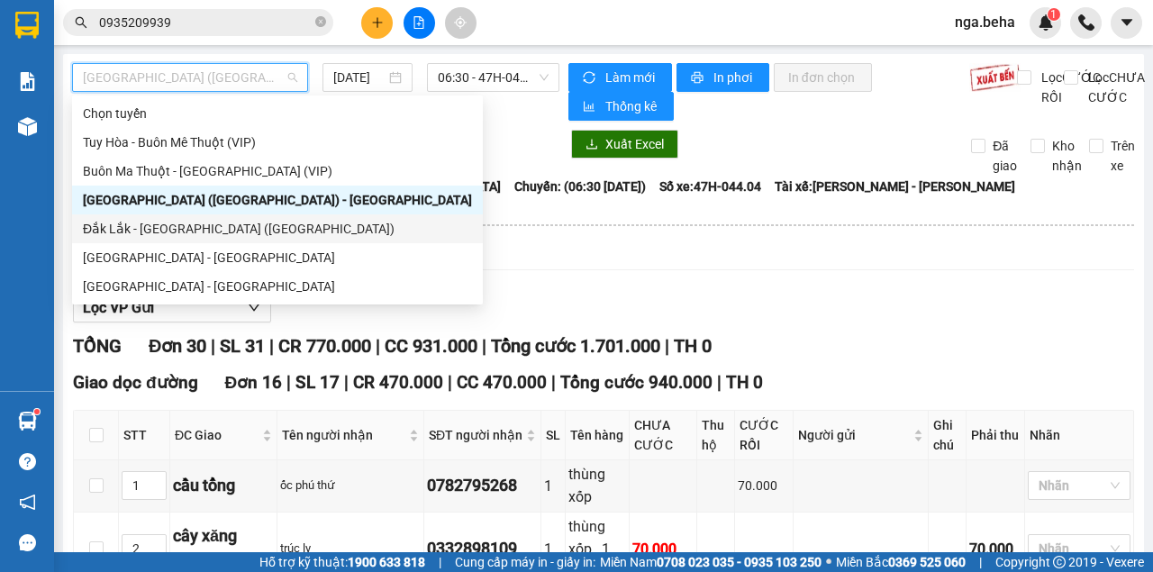
click at [191, 225] on div "Đắk Lắk - Phú Yên (SC)" at bounding box center [277, 229] width 389 height 20
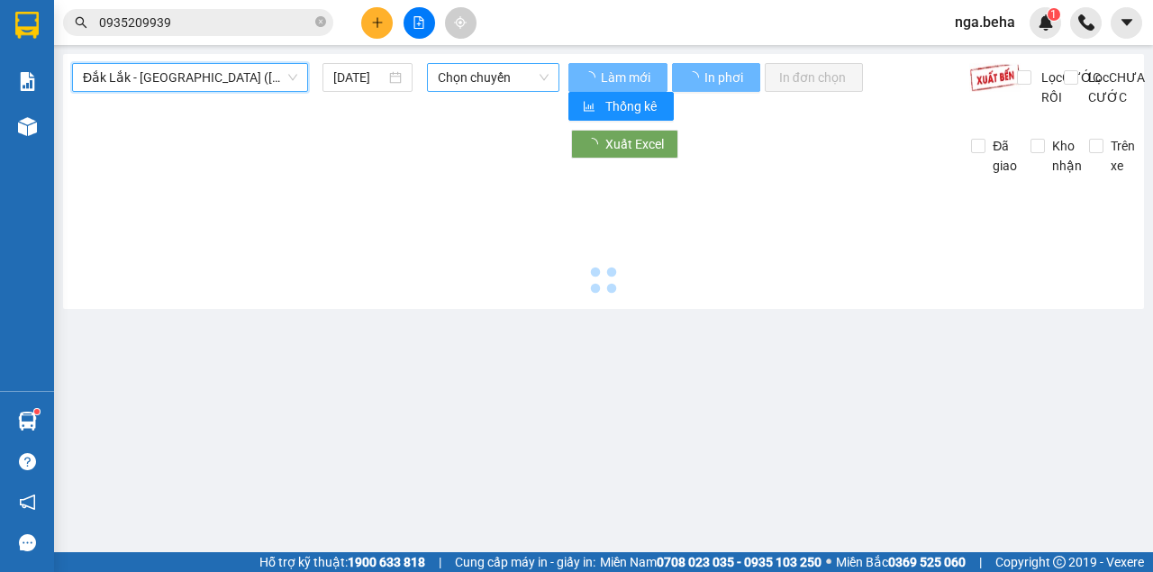
click at [486, 69] on span "Chọn chuyến" at bounding box center [493, 77] width 110 height 27
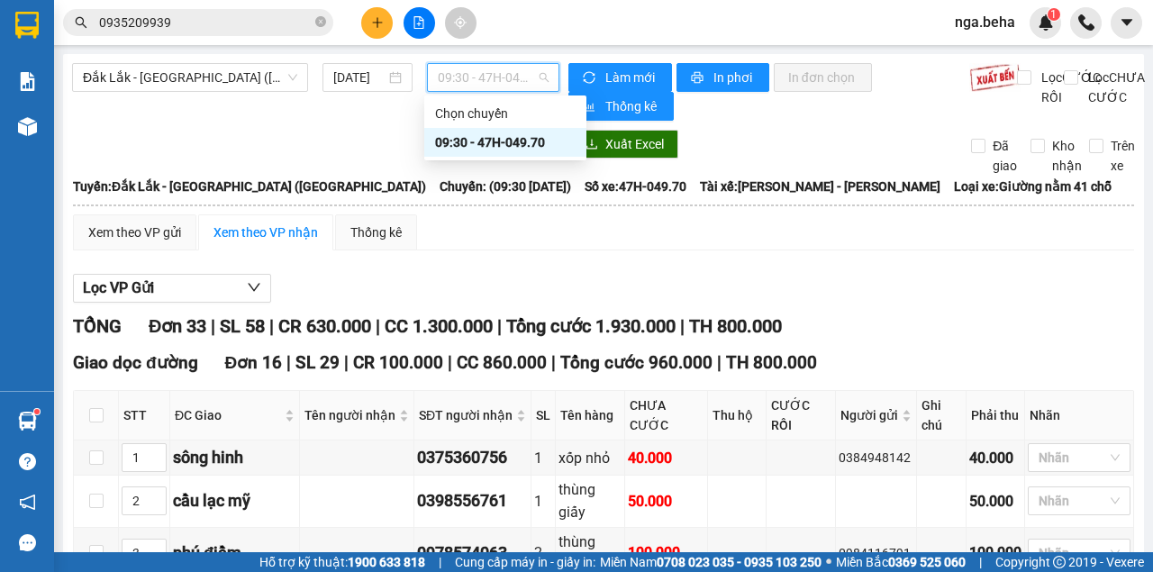
click at [490, 145] on div "09:30 - 47H-049.70" at bounding box center [505, 142] width 140 height 20
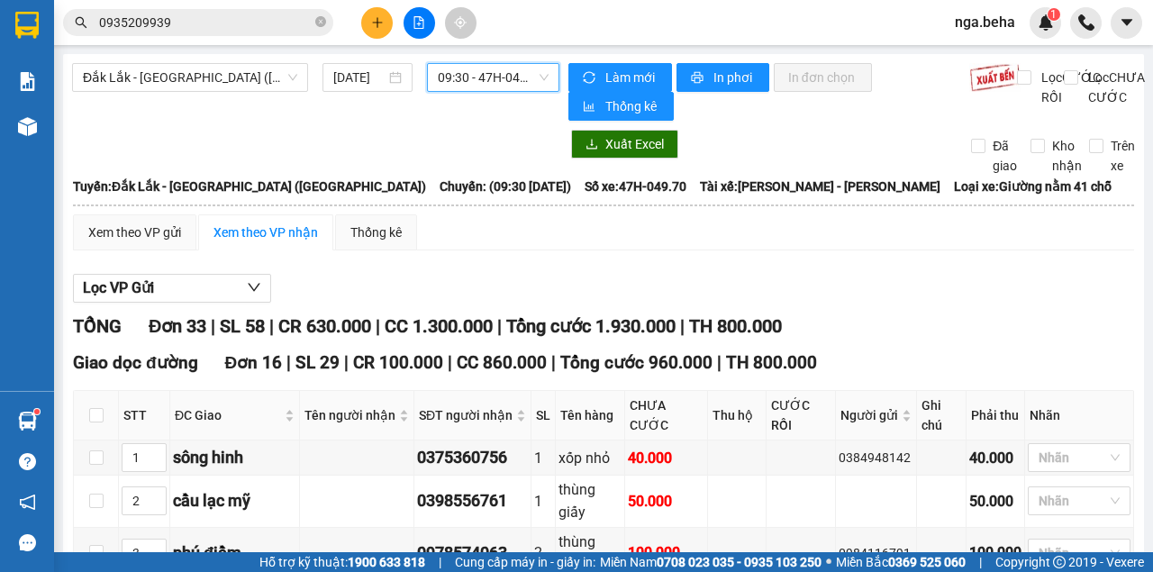
click at [481, 83] on span "09:30 - 47H-049.70" at bounding box center [493, 77] width 110 height 27
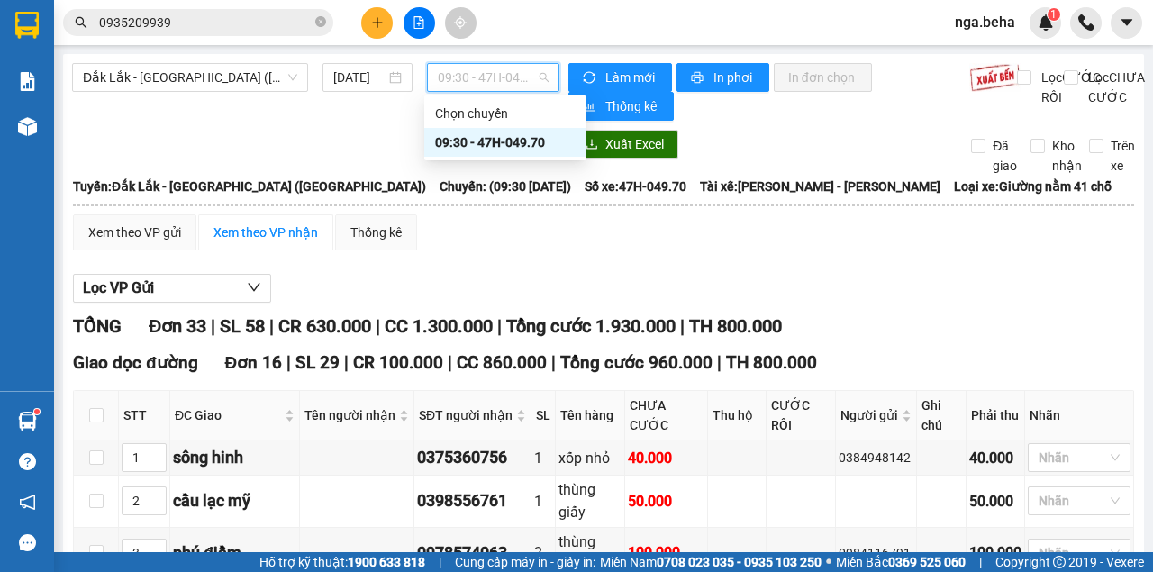
click at [485, 140] on div "09:30 - 47H-049.70" at bounding box center [505, 142] width 140 height 20
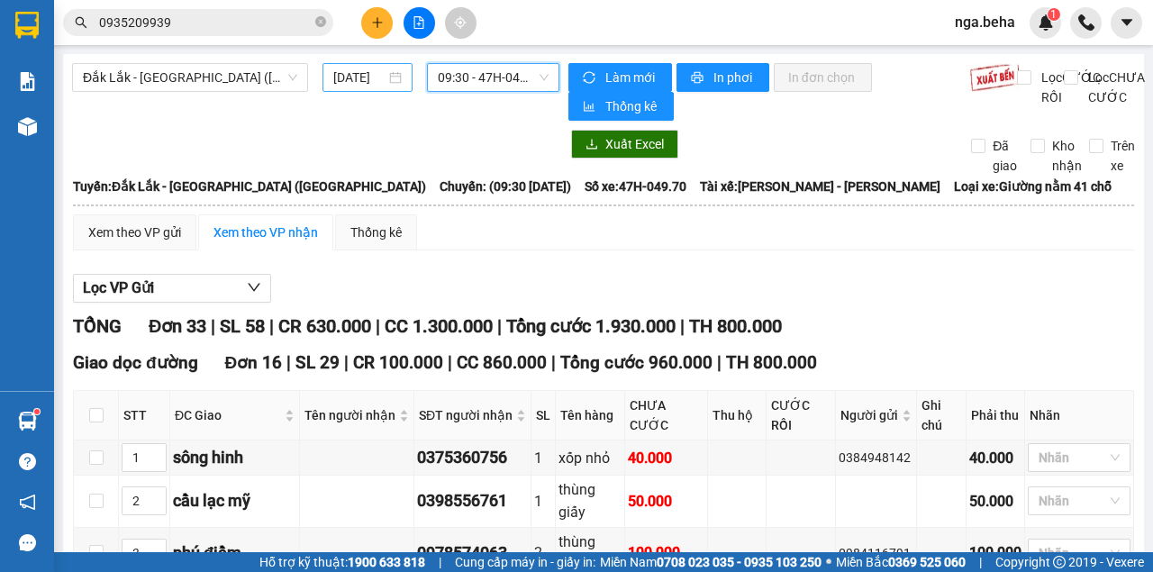
click at [373, 85] on input "[DATE]" at bounding box center [359, 78] width 52 height 20
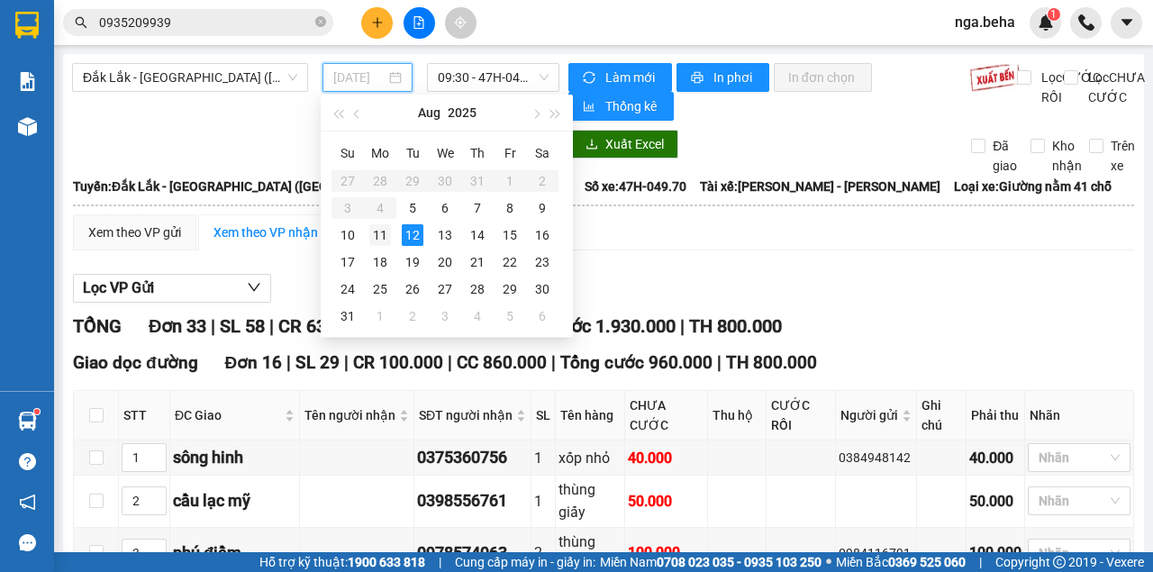
click at [388, 242] on div "11" at bounding box center [380, 235] width 22 height 22
type input "11/08/2025"
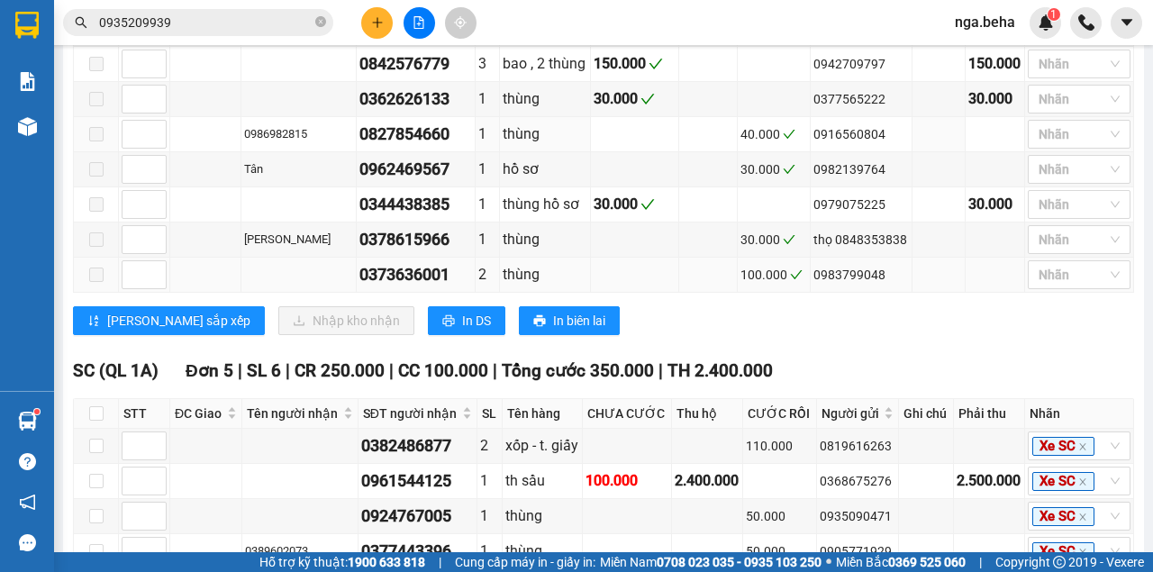
scroll to position [1978, 0]
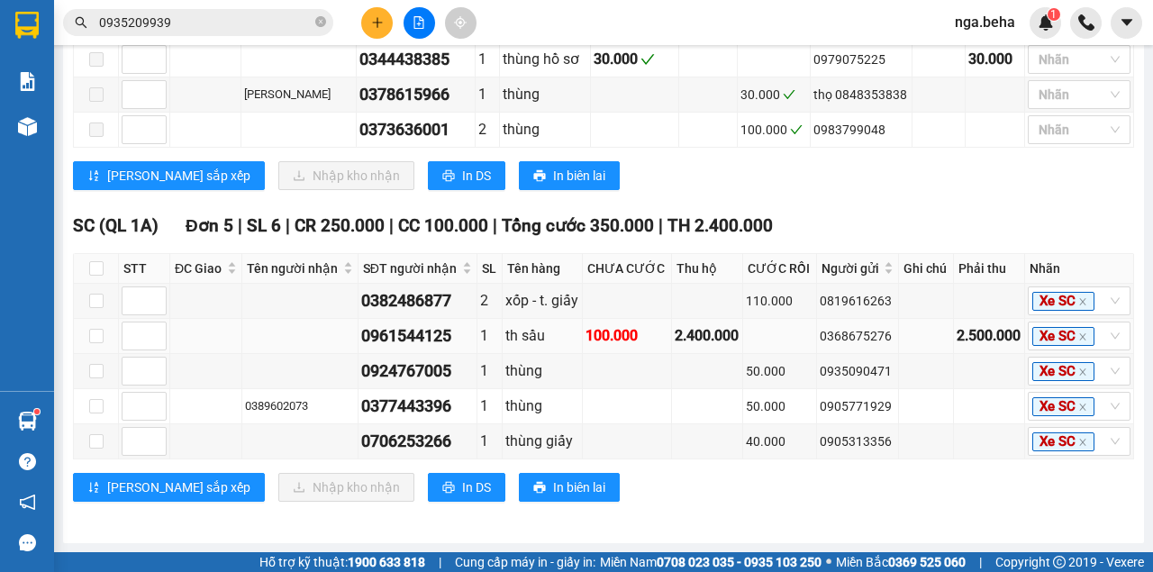
click at [833, 330] on div "0368675276" at bounding box center [857, 336] width 77 height 20
copy div "0368675276"
drag, startPoint x: 872, startPoint y: 192, endPoint x: 855, endPoint y: 220, distance: 32.3
click at [872, 190] on div "Lưu sắp xếp Nhập kho nhận In DS In biên lai" at bounding box center [603, 175] width 1061 height 29
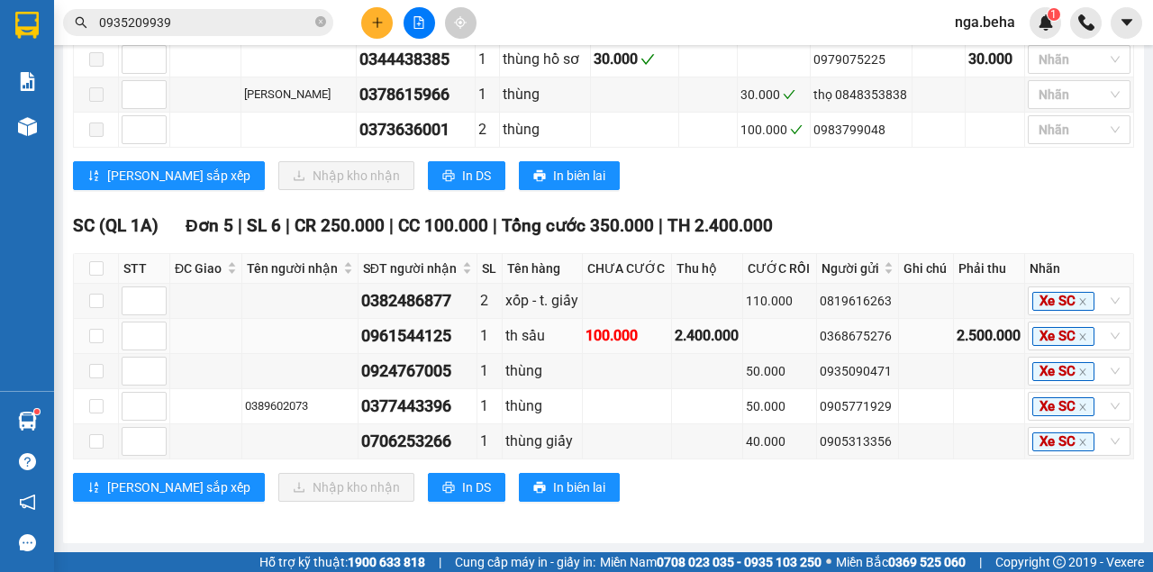
click at [842, 338] on div "0368675276" at bounding box center [857, 336] width 77 height 20
copy div "0368675276"
click at [846, 240] on div "SC (QL 1A) Đơn 5 | SL 6 | CR 250.000 | CC 100.000 | Tổng cước 350.000 | TH 2.40…" at bounding box center [603, 226] width 1061 height 27
click at [677, 466] on div "SC (QL 1A) Đơn 5 | SL 6 | CR 250.000 | CC 100.000 | Tổng cước 350.000 | TH 2.40…" at bounding box center [603, 364] width 1061 height 303
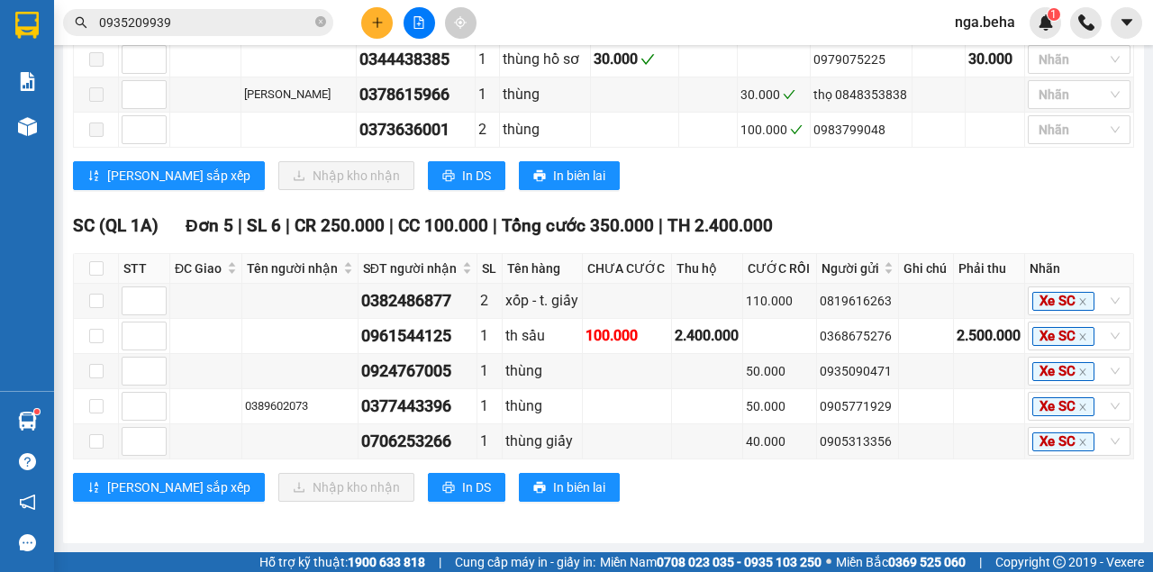
click at [241, 15] on input "0935209939" at bounding box center [205, 23] width 213 height 20
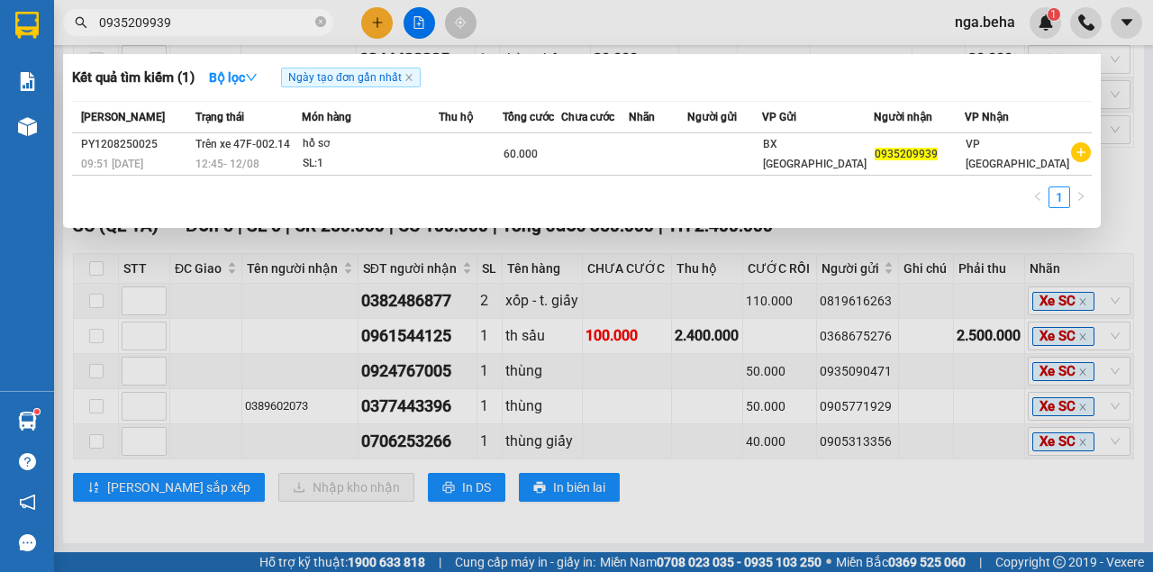
click at [241, 15] on input "0935209939" at bounding box center [205, 23] width 213 height 20
click at [890, 448] on div at bounding box center [576, 286] width 1153 height 572
click at [179, 28] on input "0935209939" at bounding box center [205, 23] width 213 height 20
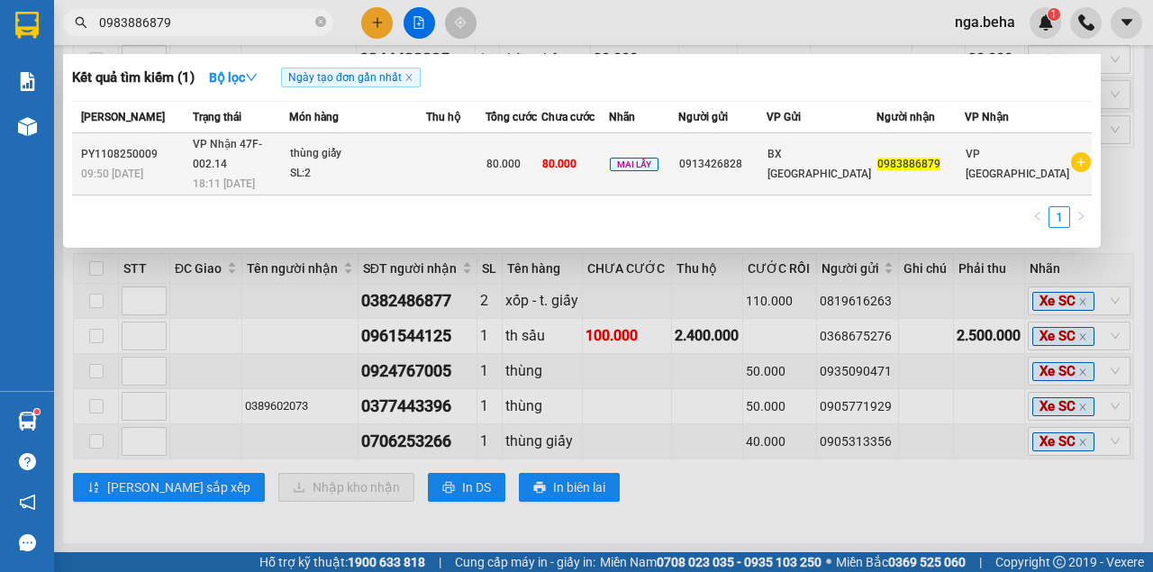
type input "0983886879"
click at [288, 174] on div "18:11 - 11/08" at bounding box center [241, 184] width 96 height 20
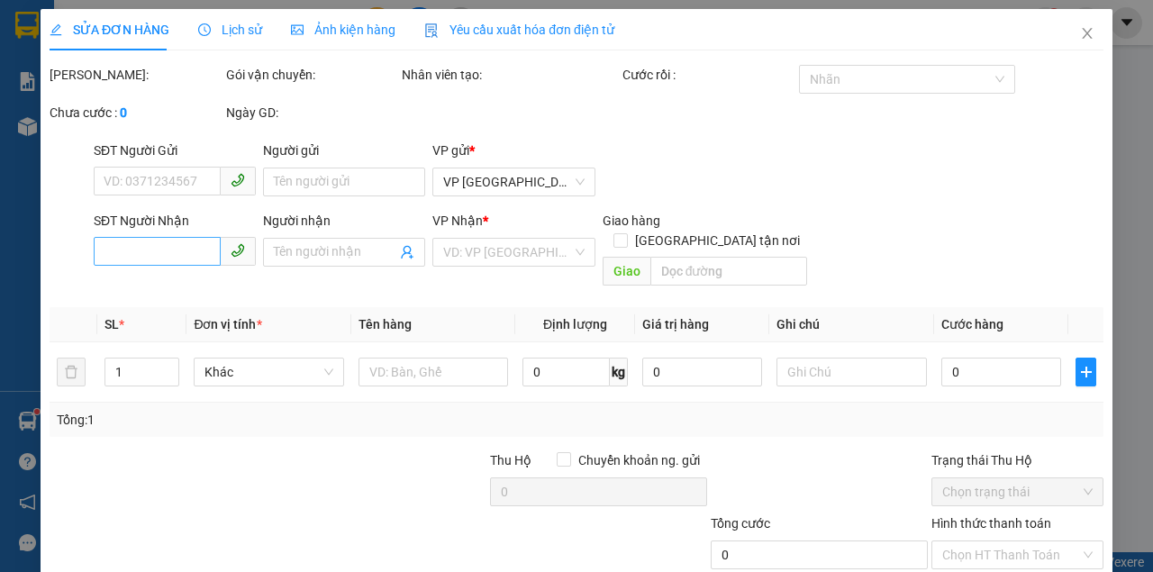
type input "0913426828"
type input "0983886879"
type input "80.000"
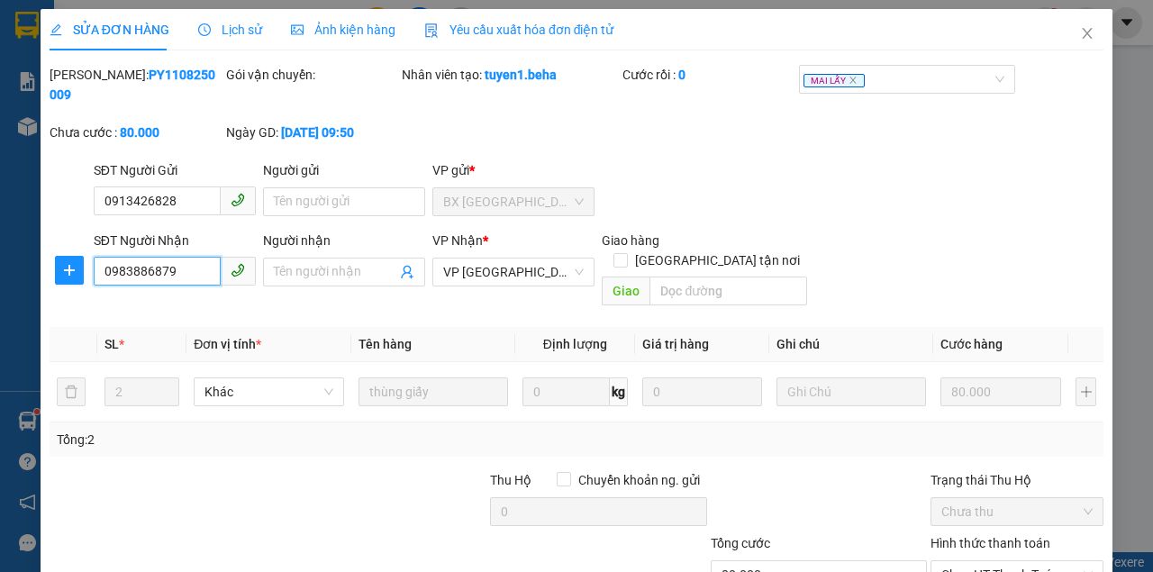
click at [184, 258] on input "0983886879" at bounding box center [157, 271] width 127 height 29
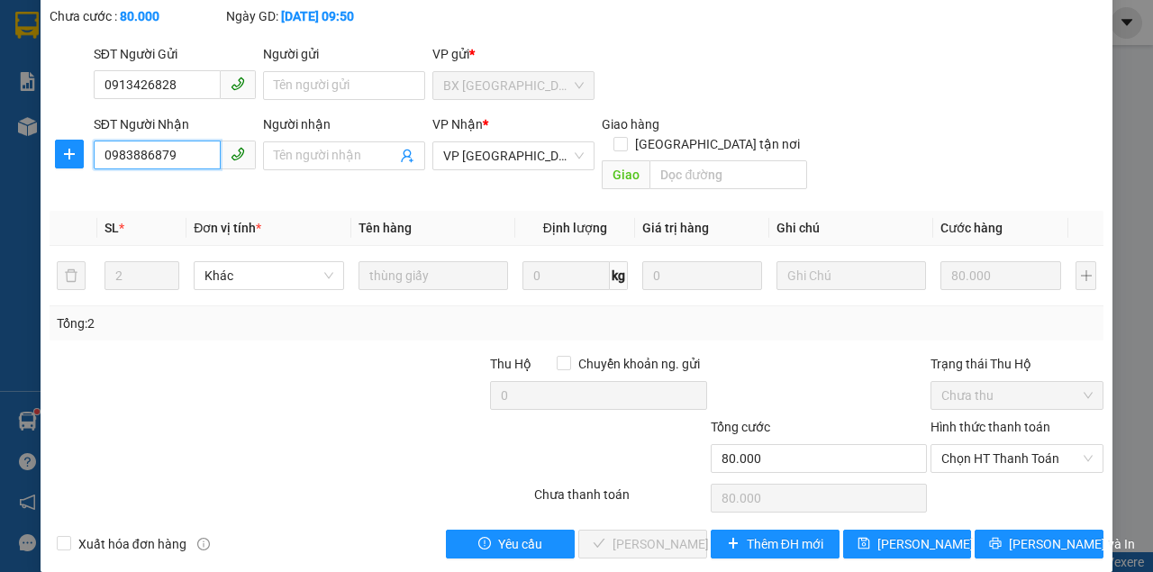
click at [160, 145] on input "0983886879" at bounding box center [157, 154] width 127 height 29
click at [1007, 445] on span "Chọn HT Thanh Toán" at bounding box center [1016, 458] width 151 height 27
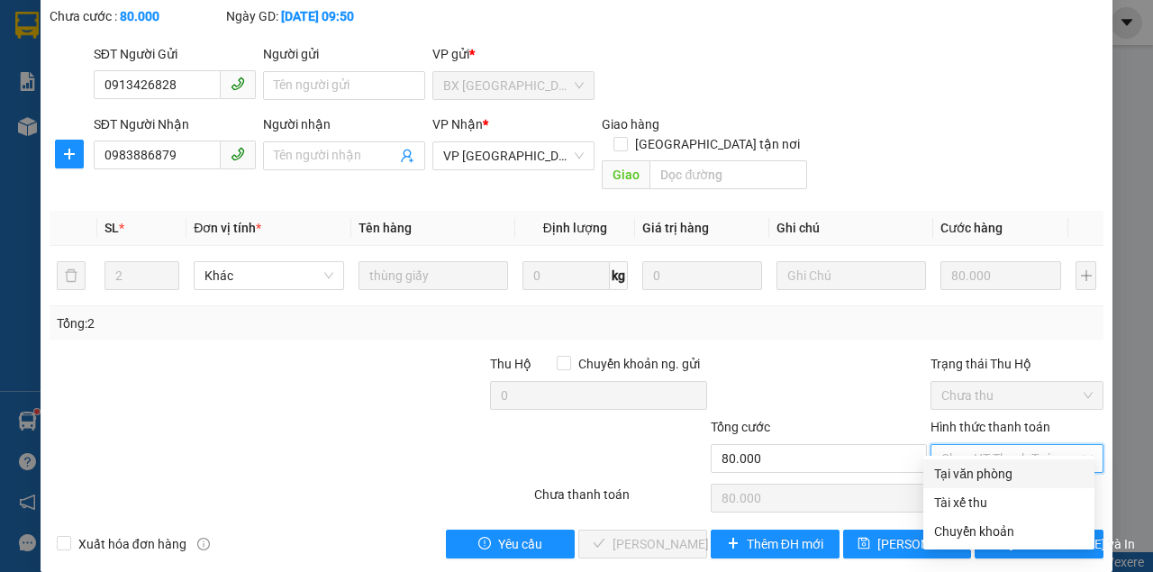
click at [979, 466] on div "Tại văn phòng" at bounding box center [1008, 474] width 149 height 20
type input "0"
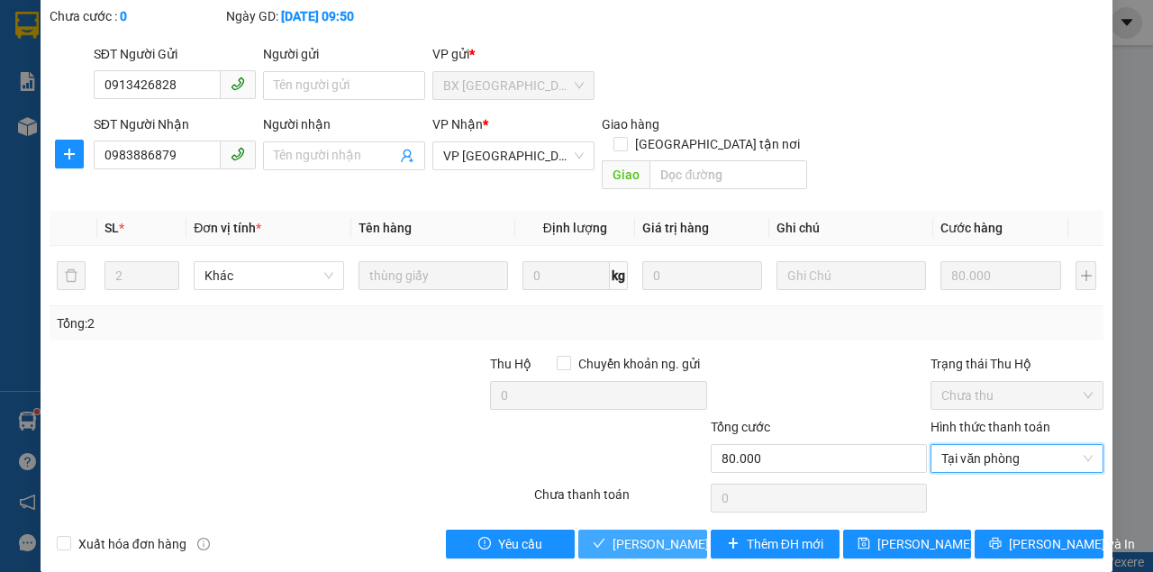
click at [659, 534] on span "Lưu và Giao hàng" at bounding box center [698, 544] width 173 height 20
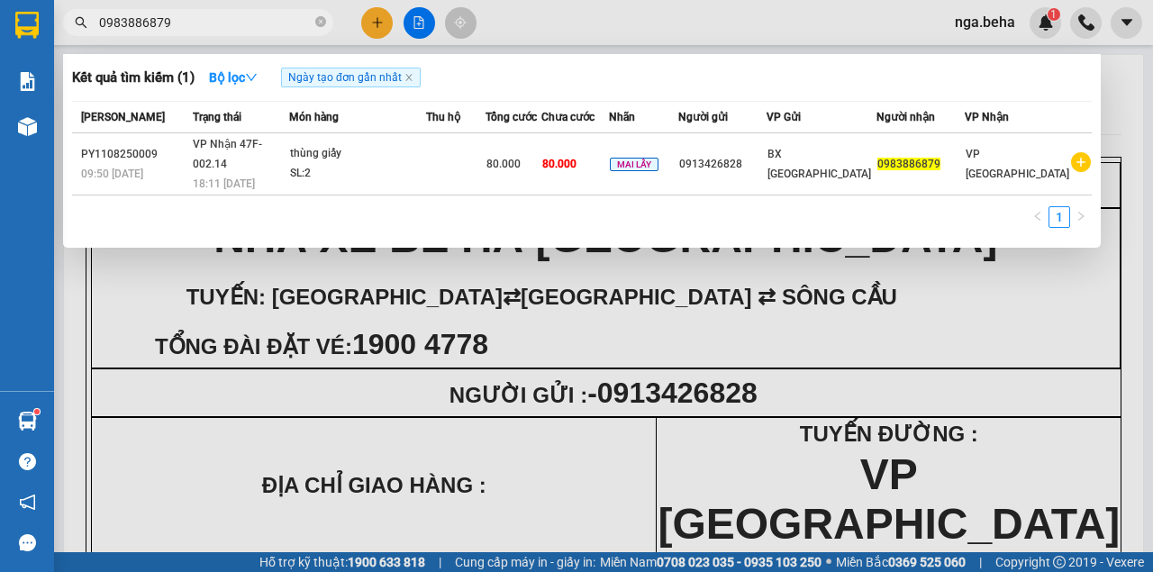
click at [183, 16] on input "0983886879" at bounding box center [205, 23] width 213 height 20
paste input "3520993"
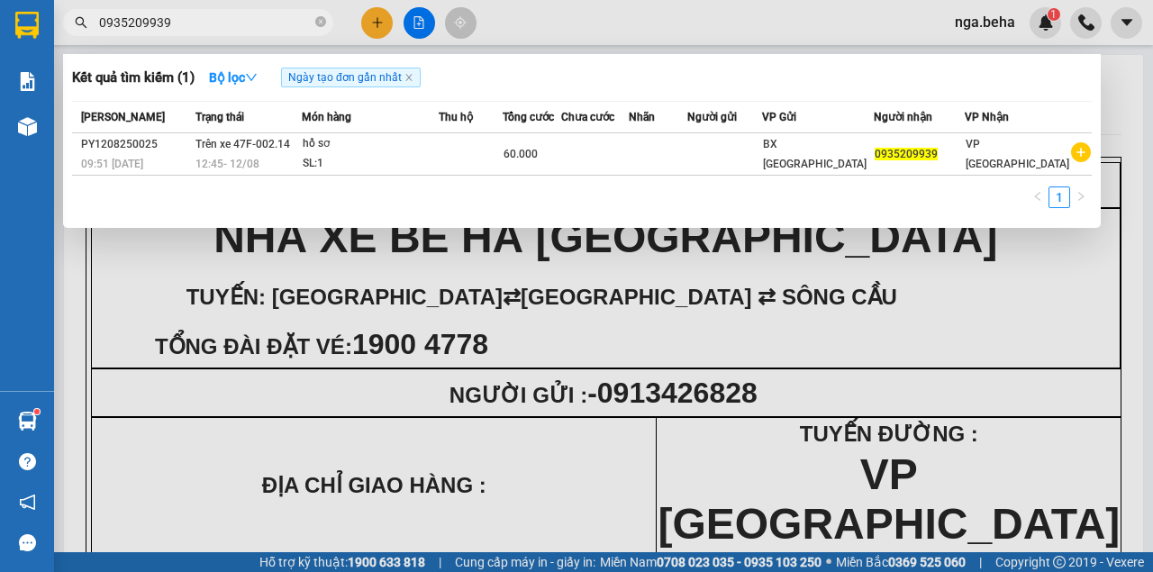
click at [922, 282] on div at bounding box center [576, 286] width 1153 height 572
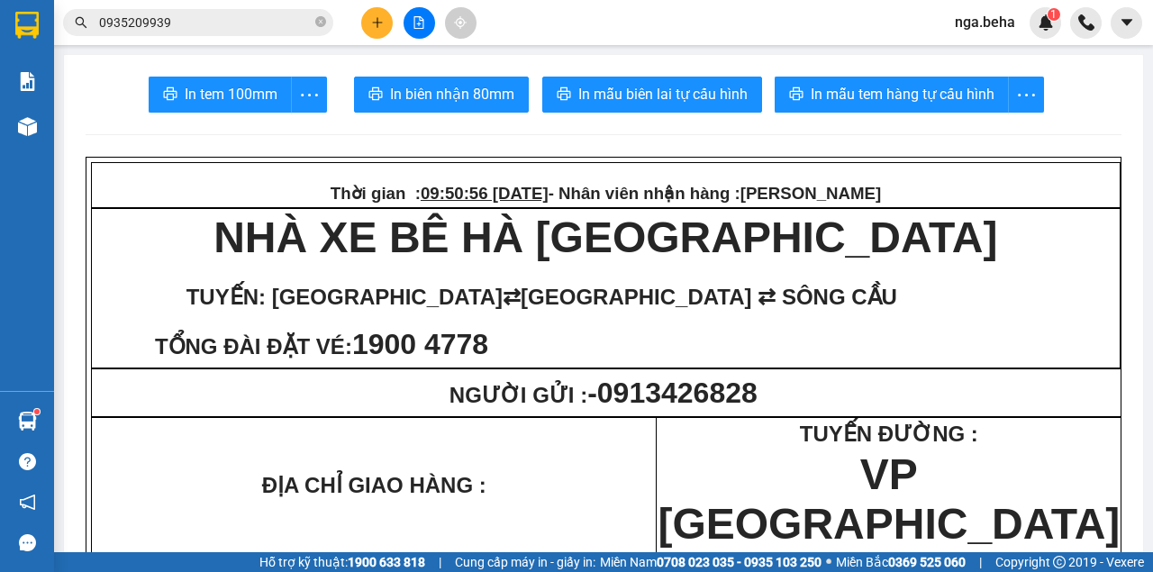
click at [155, 27] on input "0935209939" at bounding box center [205, 23] width 213 height 20
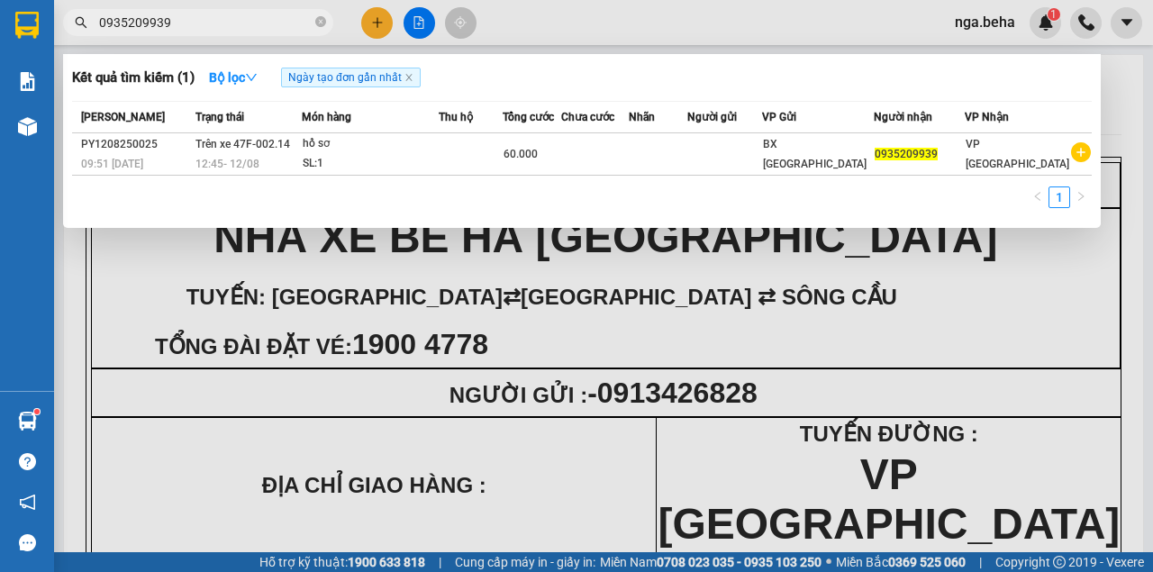
click at [155, 27] on input "0935209939" at bounding box center [205, 23] width 213 height 20
click at [264, 21] on input "0935209939" at bounding box center [205, 23] width 213 height 20
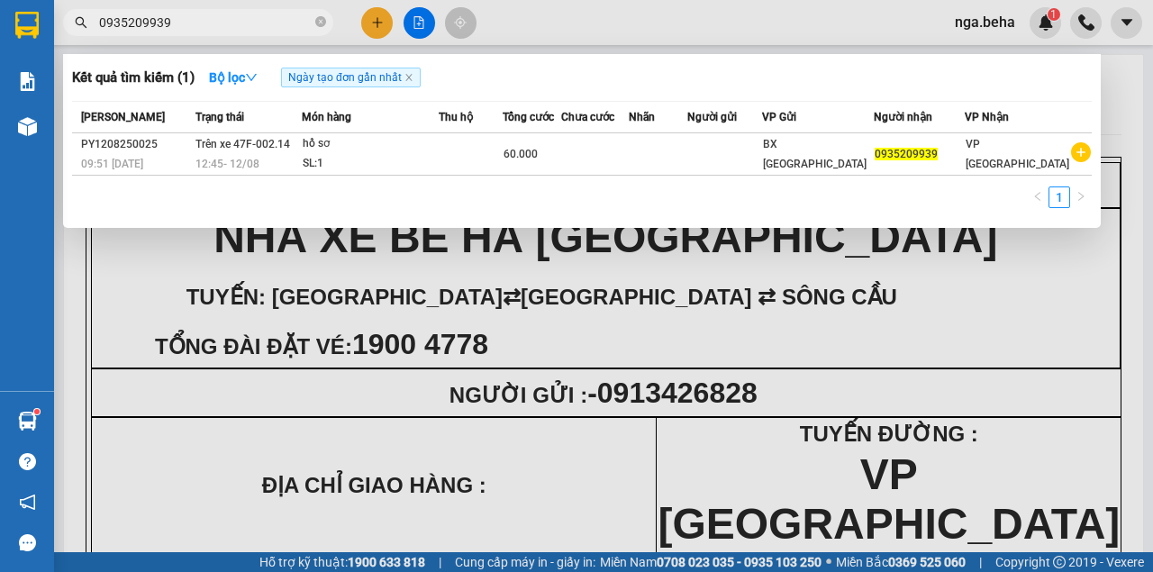
paste input "16570467"
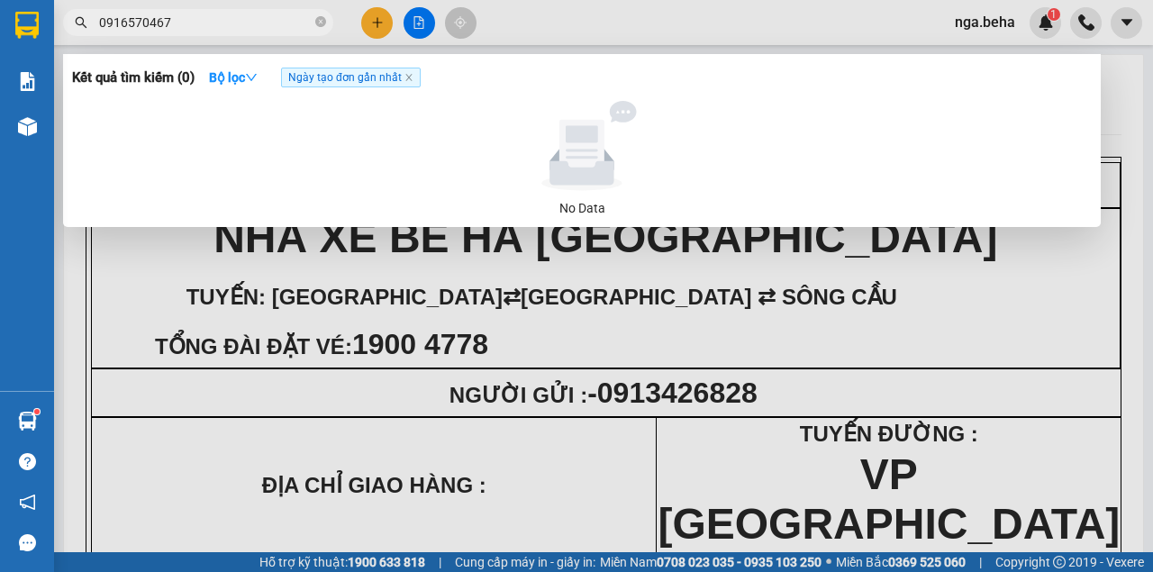
click at [167, 27] on input "0916570467" at bounding box center [205, 23] width 213 height 20
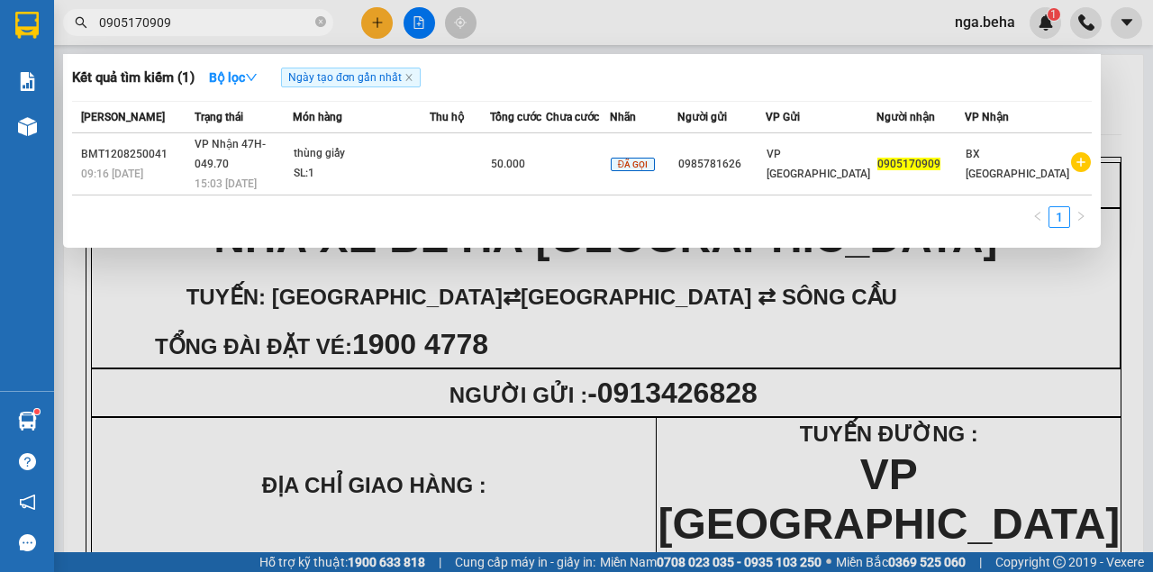
click at [228, 23] on input "0905170909" at bounding box center [205, 23] width 213 height 20
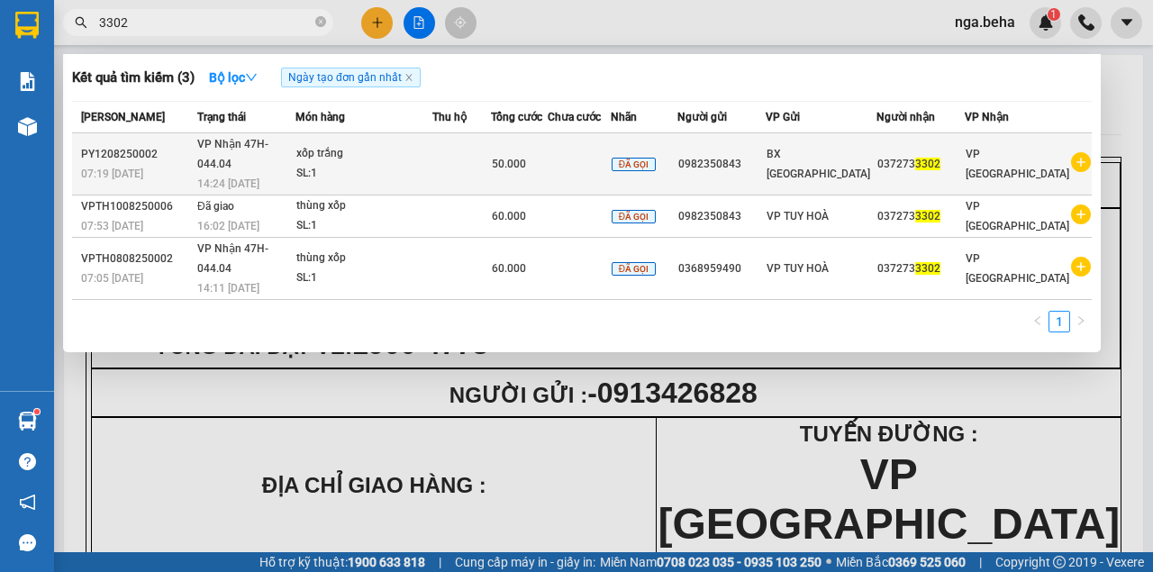
type input "3302"
click at [431, 153] on div "xốp trắng" at bounding box center [363, 154] width 135 height 20
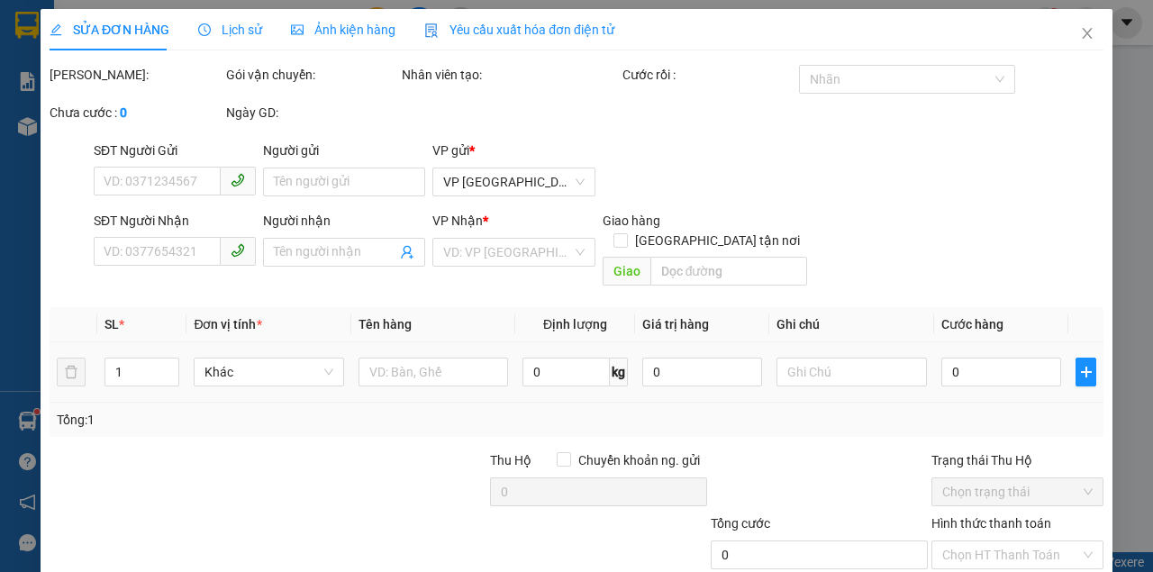
type input "0982350843"
type input "0372733302"
type input "50.000"
type input "0"
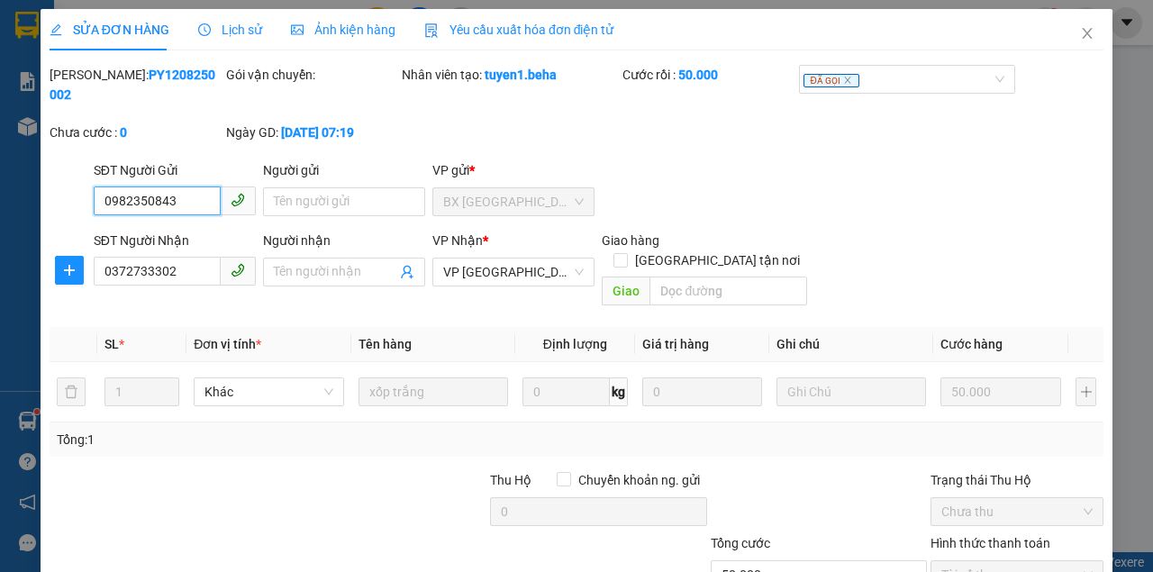
scroll to position [96, 0]
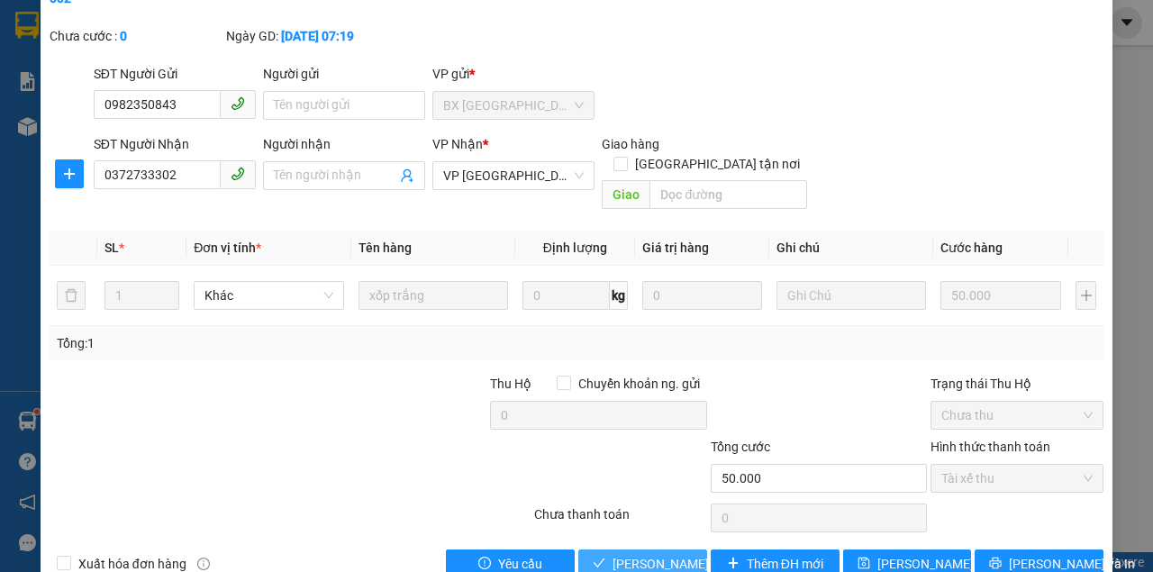
click at [615, 554] on span "Lưu và Giao hàng" at bounding box center [698, 564] width 173 height 20
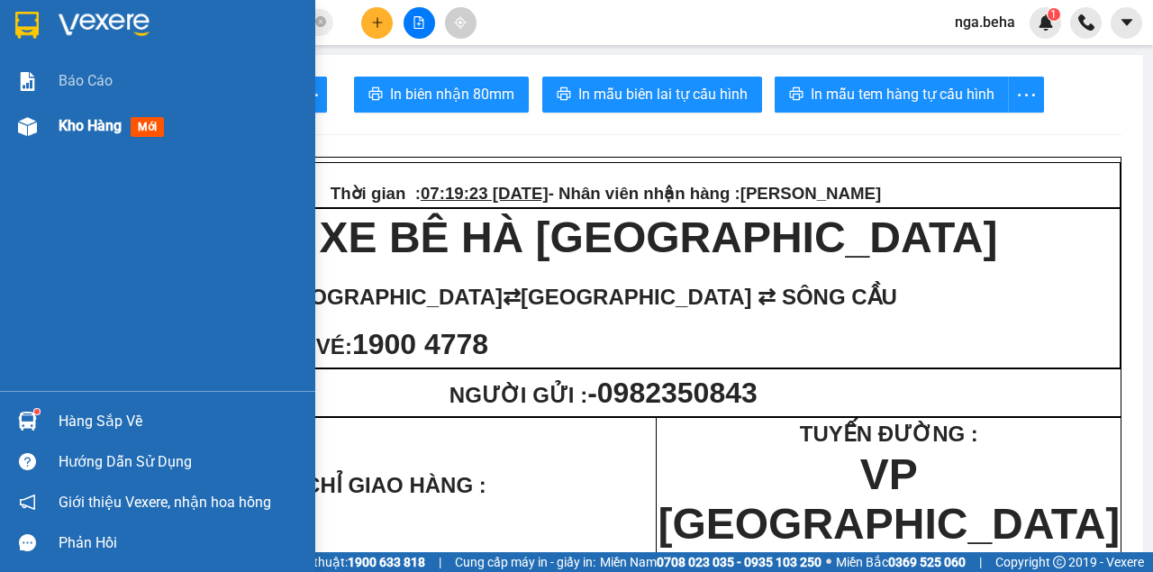
click at [20, 125] on img at bounding box center [27, 126] width 19 height 19
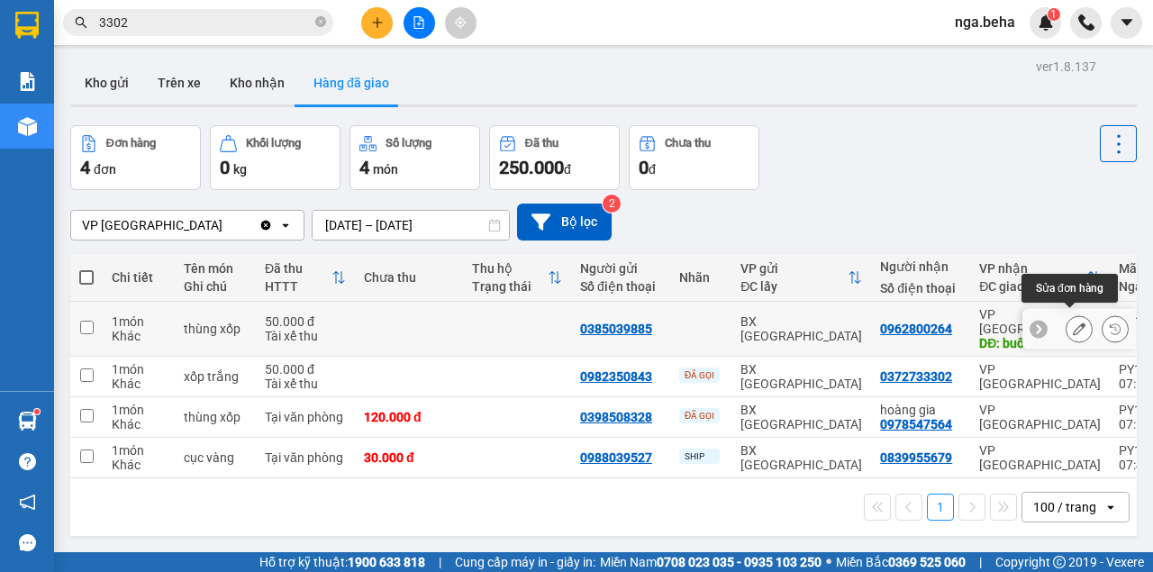
click at [1073, 325] on icon at bounding box center [1079, 328] width 13 height 13
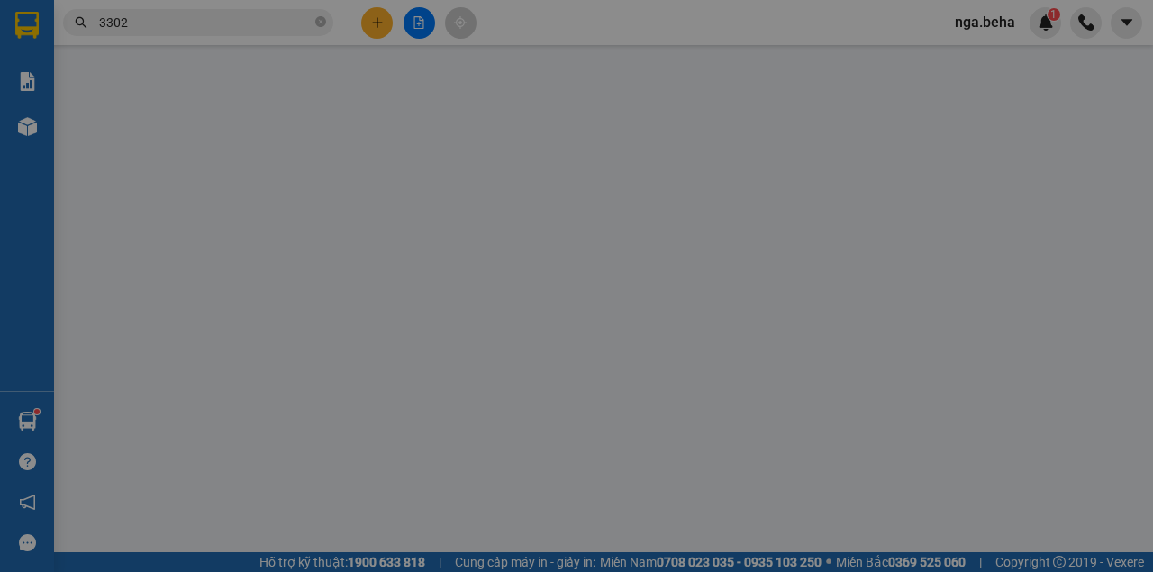
type input "0385039885"
type input "0962800264"
type input "buôn hồ"
type input "50.000"
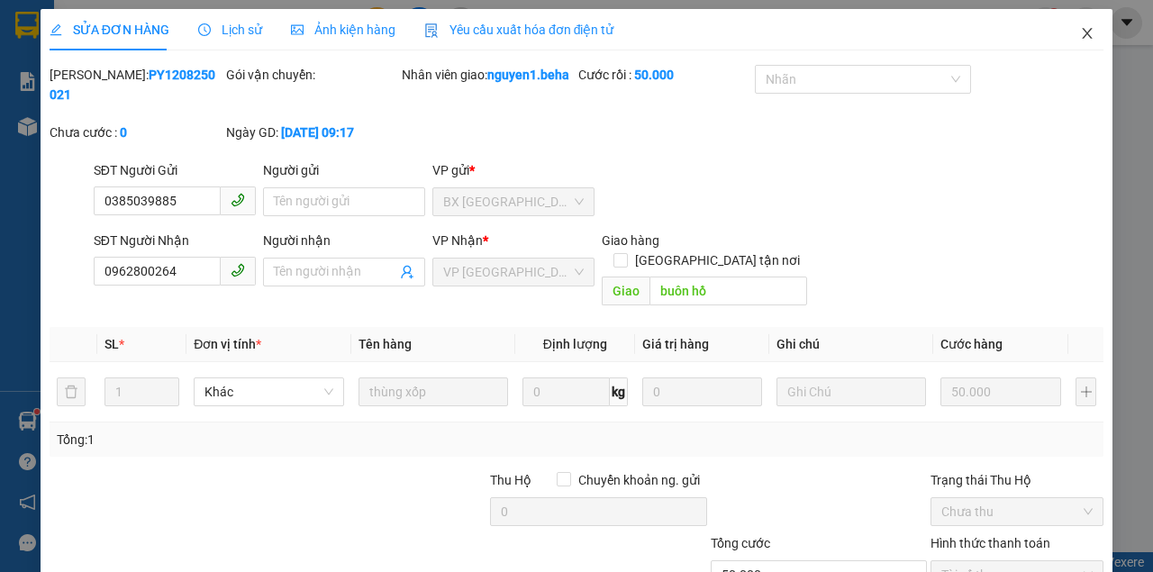
click at [1080, 30] on icon "close" at bounding box center [1087, 33] width 14 height 14
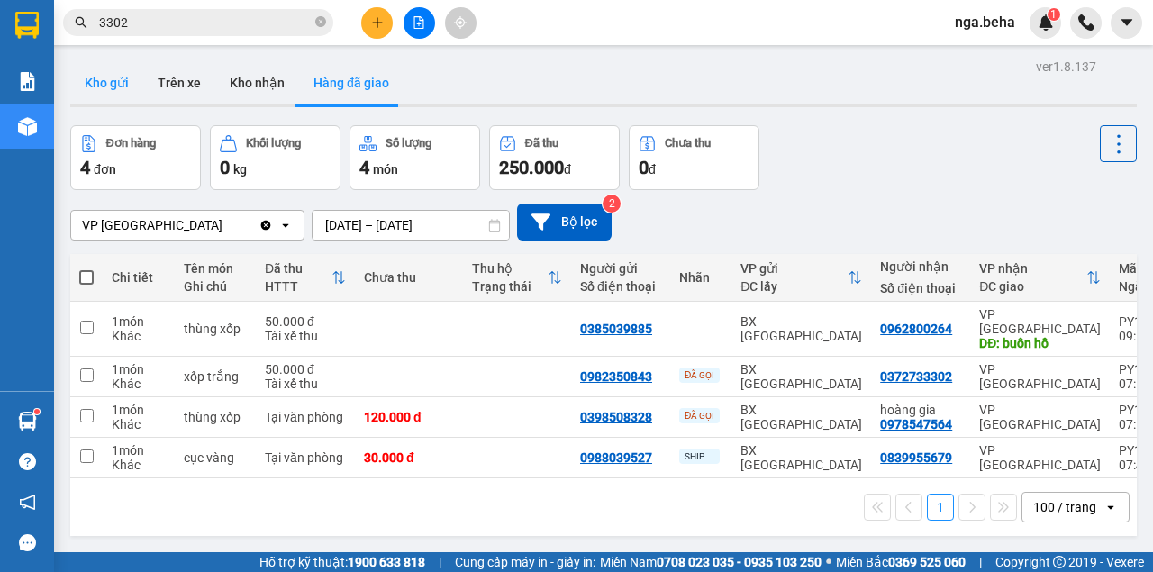
click at [124, 85] on button "Kho gửi" at bounding box center [106, 82] width 73 height 43
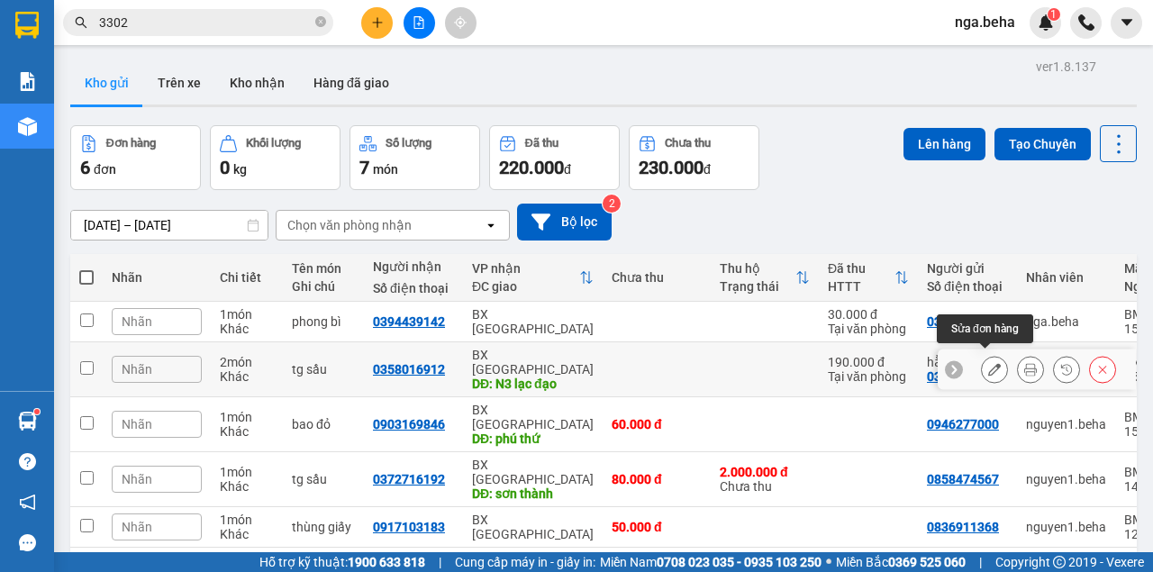
click at [989, 367] on icon at bounding box center [994, 369] width 13 height 13
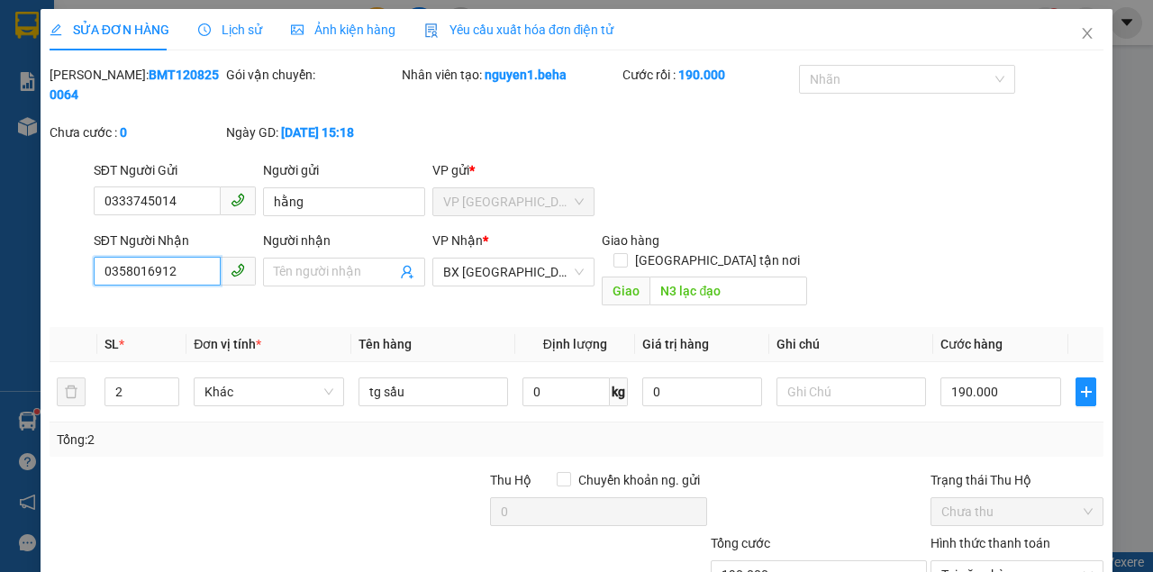
click at [182, 276] on input "0358016912" at bounding box center [157, 271] width 127 height 29
click at [1082, 32] on icon "close" at bounding box center [1087, 33] width 14 height 14
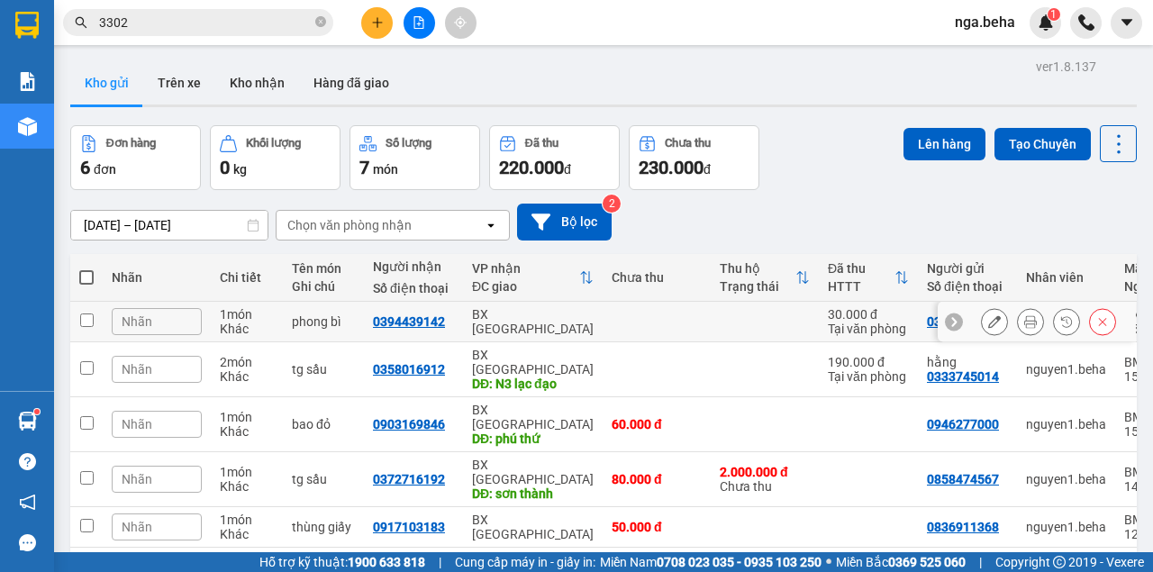
click at [988, 321] on icon at bounding box center [994, 321] width 13 height 13
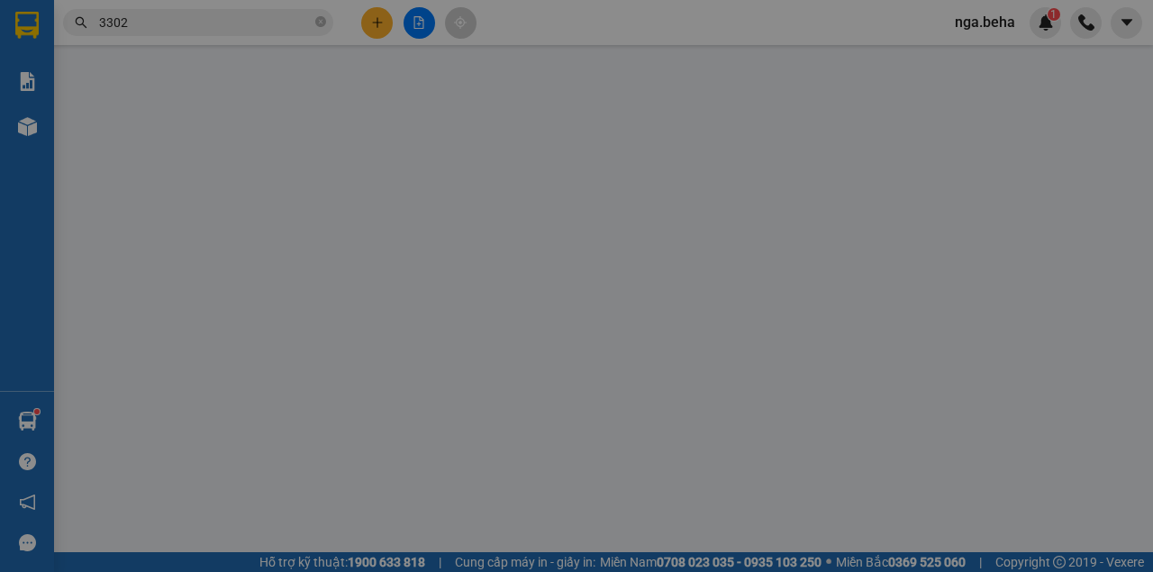
type input "0396701256"
type input "0394439142"
type input "30.000"
type input "0"
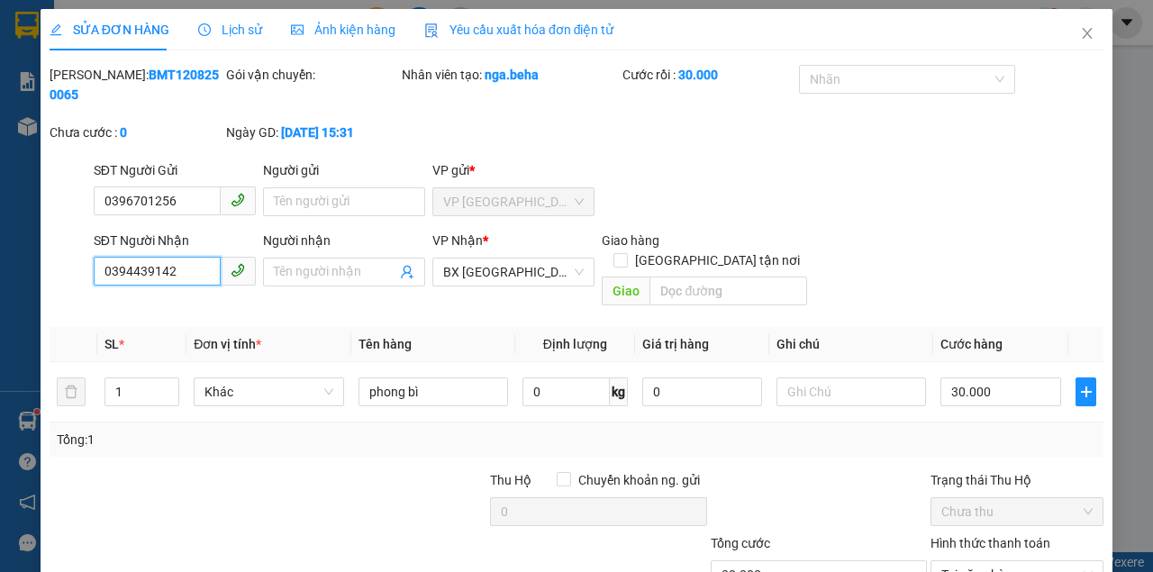
click at [164, 267] on input "0394439142" at bounding box center [157, 271] width 127 height 29
drag, startPoint x: 1082, startPoint y: 32, endPoint x: 4, endPoint y: 77, distance: 1078.9
click at [1080, 31] on icon "close" at bounding box center [1087, 33] width 14 height 14
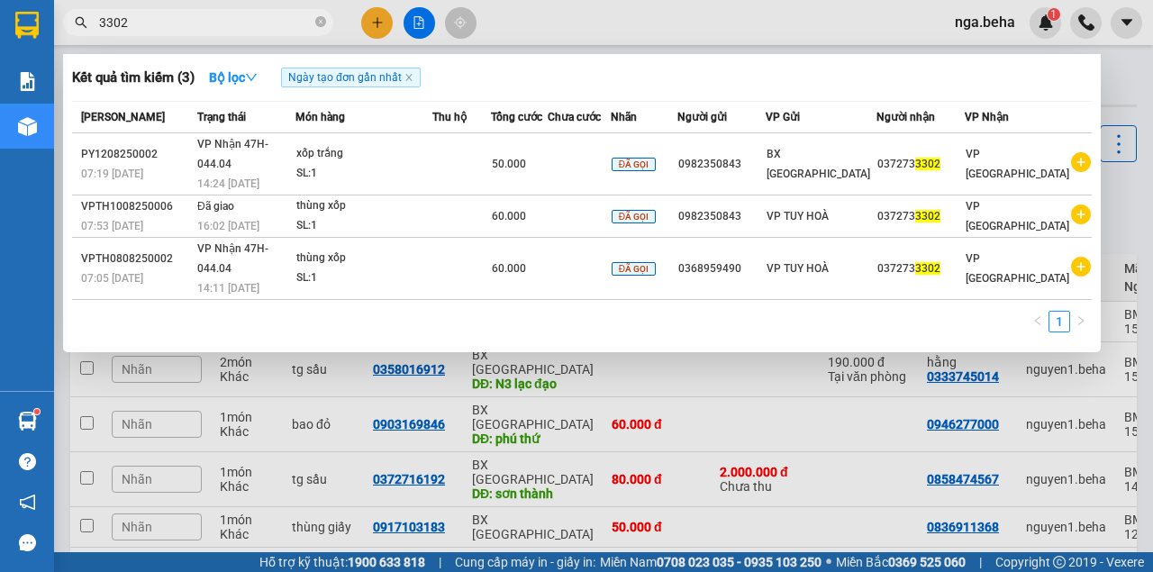
click at [238, 21] on input "3302" at bounding box center [205, 23] width 213 height 20
paste input "0914467890"
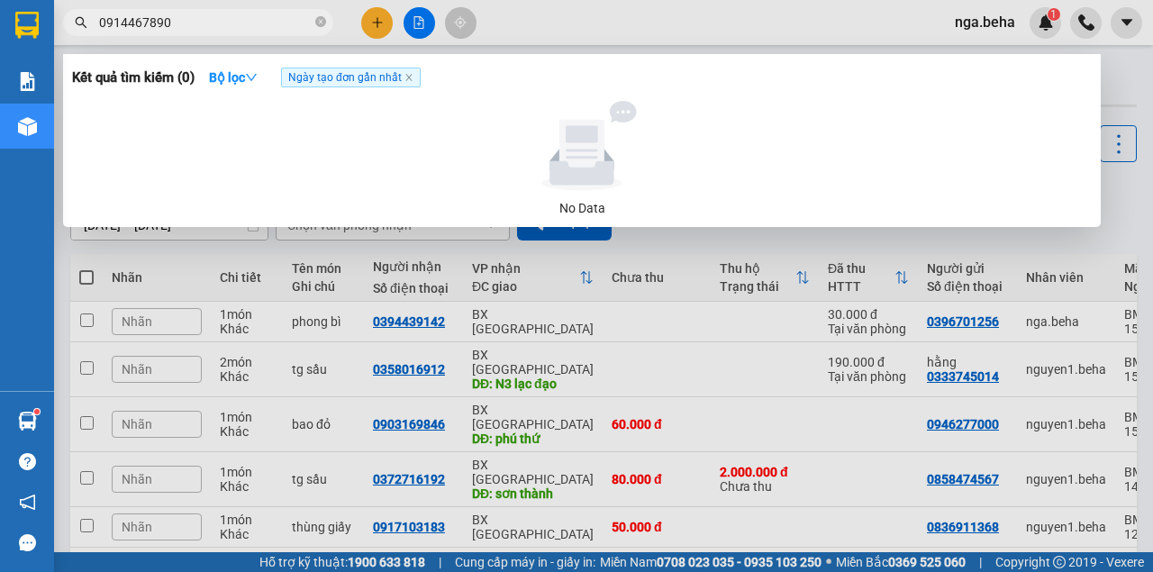
click at [178, 29] on input "0914467890" at bounding box center [205, 23] width 213 height 20
type input "02623854997"
click at [423, 32] on div at bounding box center [576, 286] width 1153 height 572
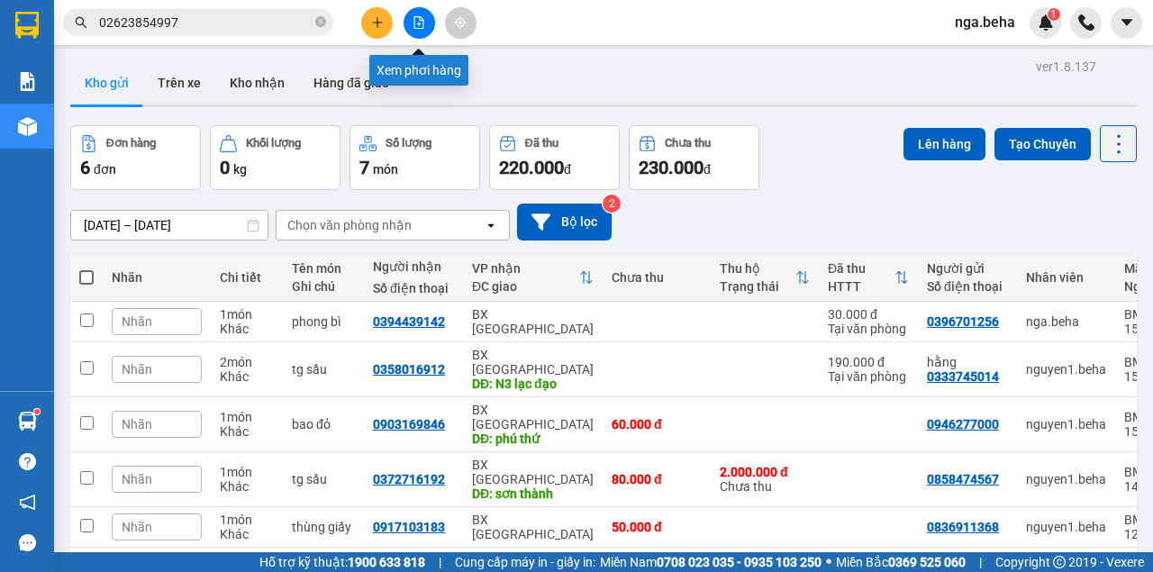
click at [405, 22] on button at bounding box center [419, 23] width 32 height 32
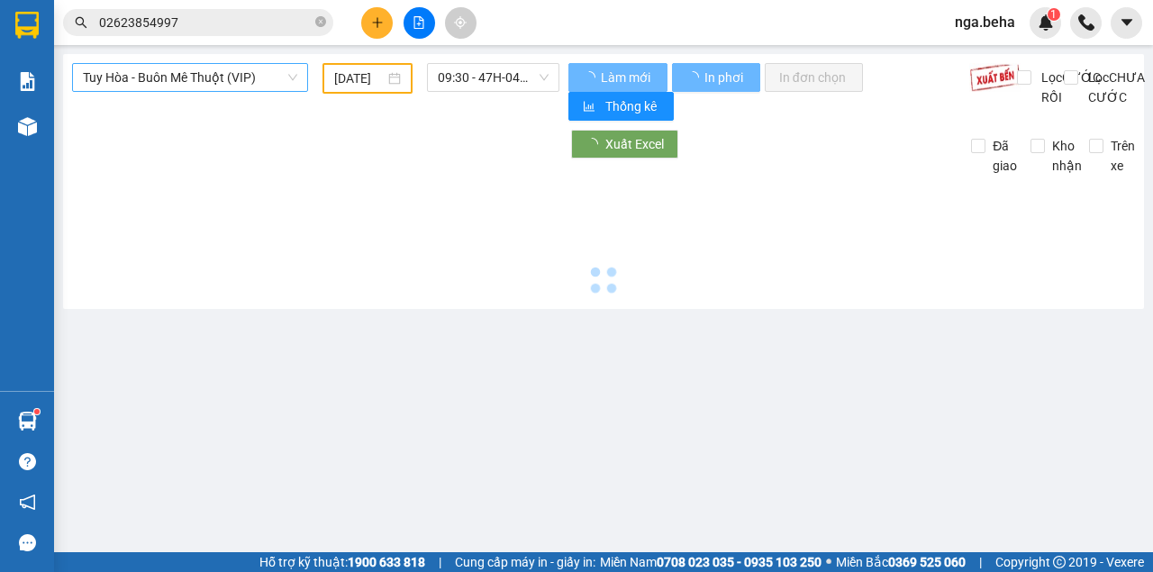
type input "[DATE]"
click at [213, 77] on span "Tuy Hòa - Buôn Mê Thuột (VIP)" at bounding box center [190, 77] width 214 height 27
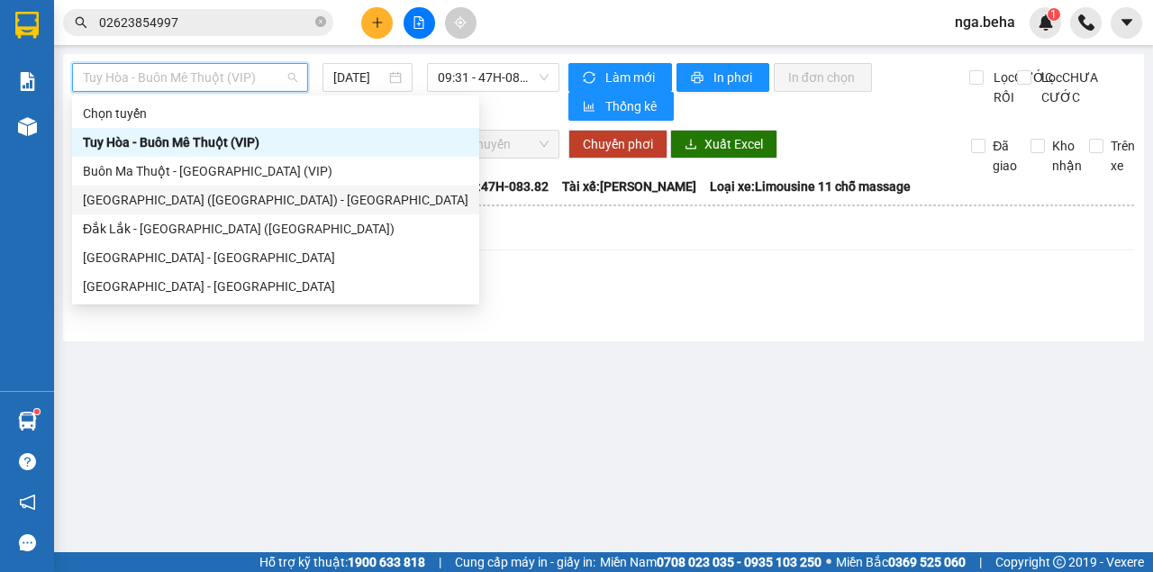
click at [223, 205] on div "Phú Yên (SC) - Đắk Lắk" at bounding box center [275, 200] width 385 height 20
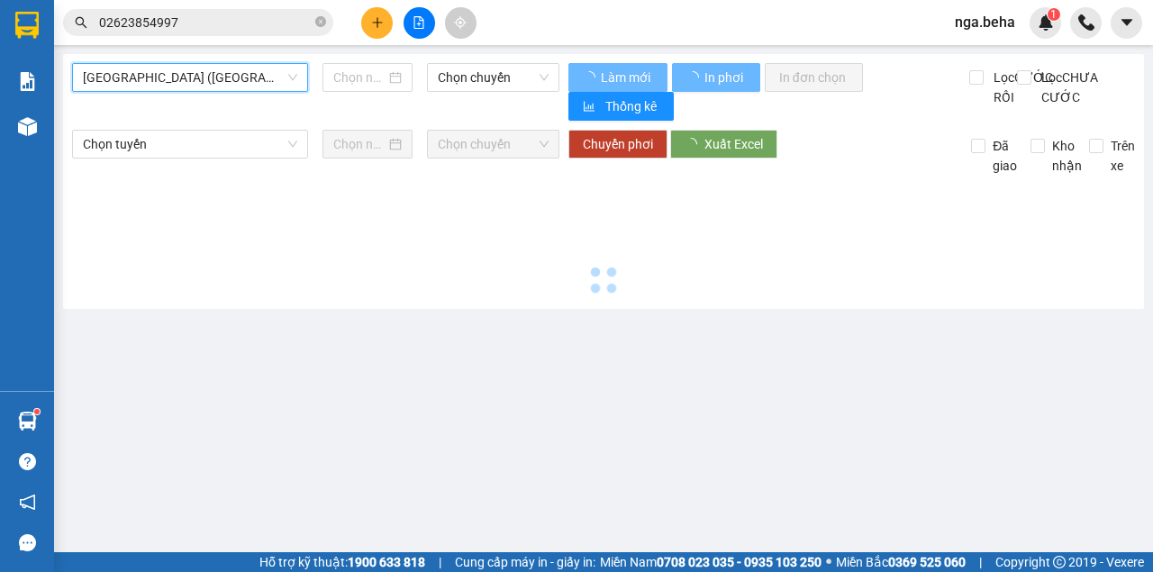
type input "[DATE]"
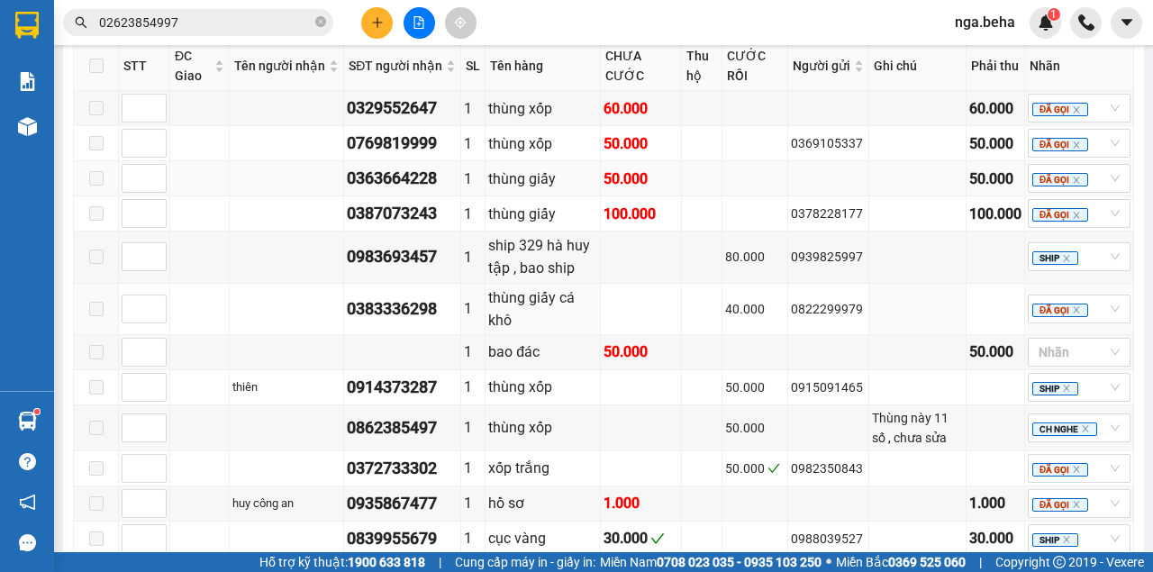
scroll to position [1302, 0]
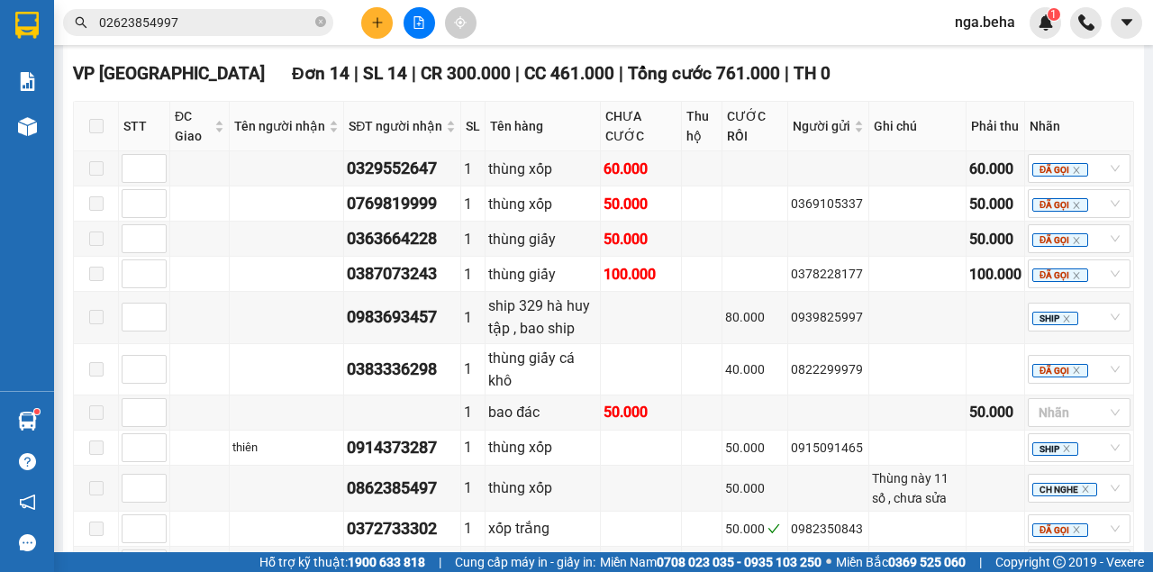
click at [191, 20] on input "02623854997" at bounding box center [205, 23] width 213 height 20
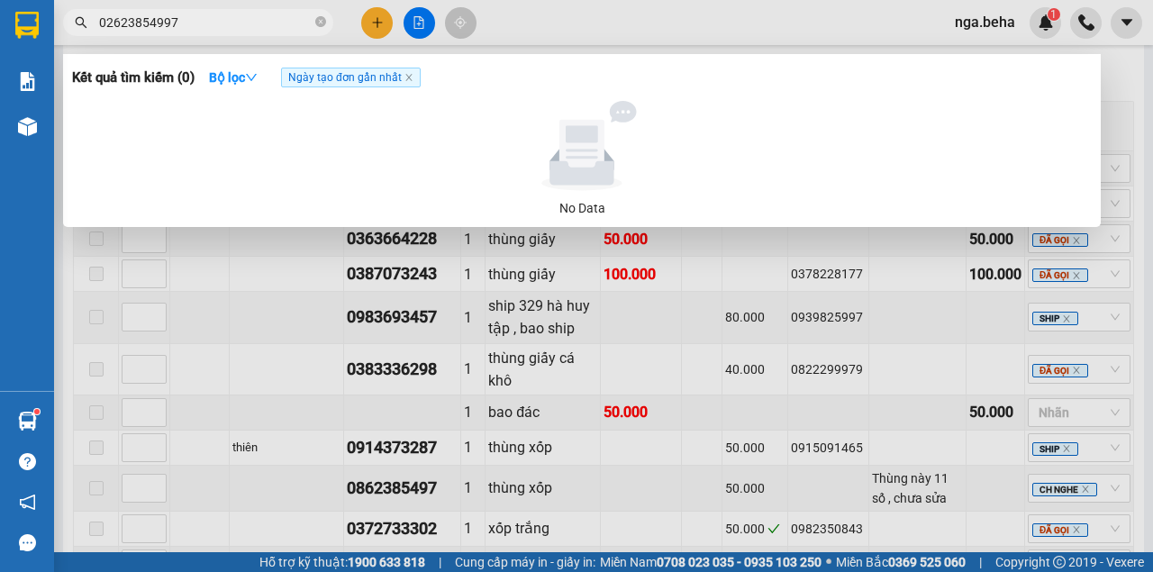
click at [191, 20] on input "02623854997" at bounding box center [205, 23] width 213 height 20
click at [328, 333] on div at bounding box center [576, 286] width 1153 height 572
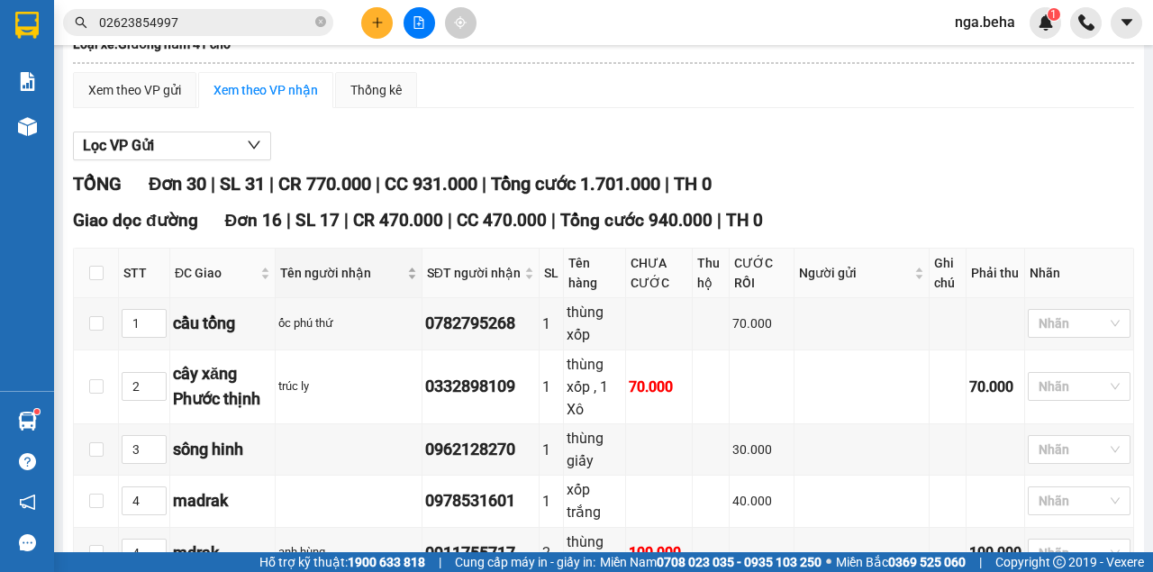
scroll to position [342, 0]
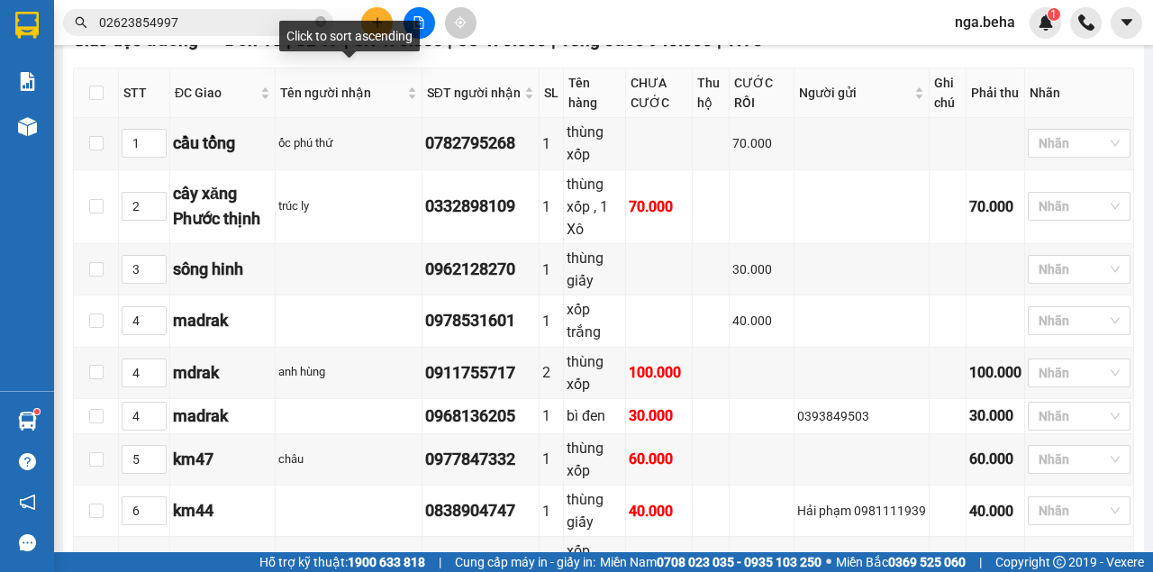
click at [223, 4] on div "Kết quả tìm kiếm ( 0 ) Bộ lọc Ngày tạo đơn gần nhất No Data 02623854997 nga.beh…" at bounding box center [576, 22] width 1153 height 45
click at [221, 23] on input "02623854997" at bounding box center [205, 23] width 213 height 20
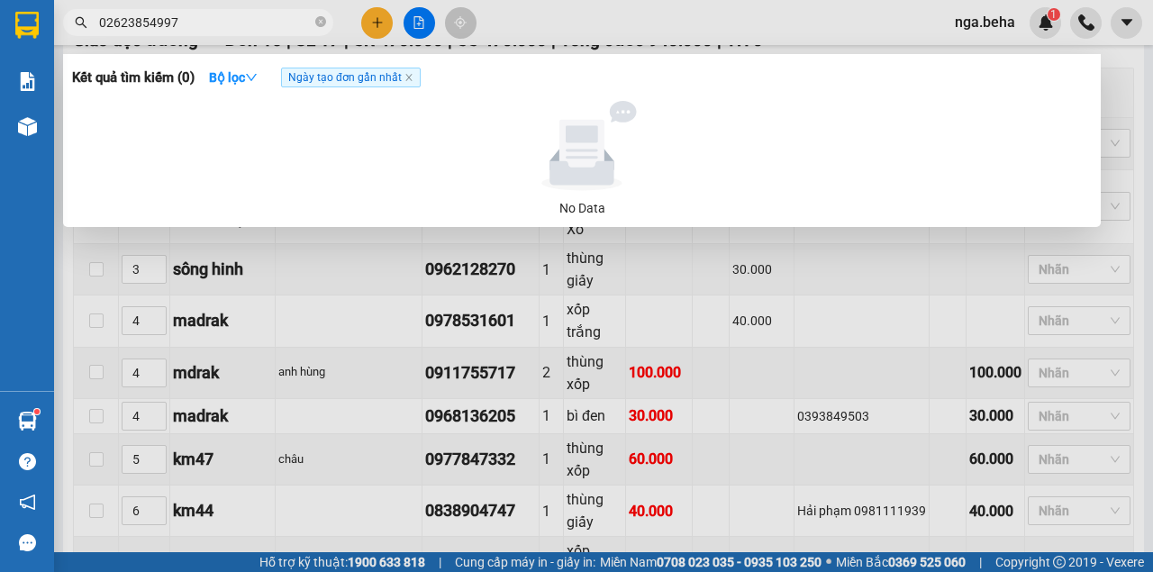
click at [221, 23] on input "02623854997" at bounding box center [205, 23] width 213 height 20
paste input "914467890"
drag, startPoint x: 786, startPoint y: 286, endPoint x: 720, endPoint y: 296, distance: 66.5
click at [785, 286] on div at bounding box center [576, 286] width 1153 height 572
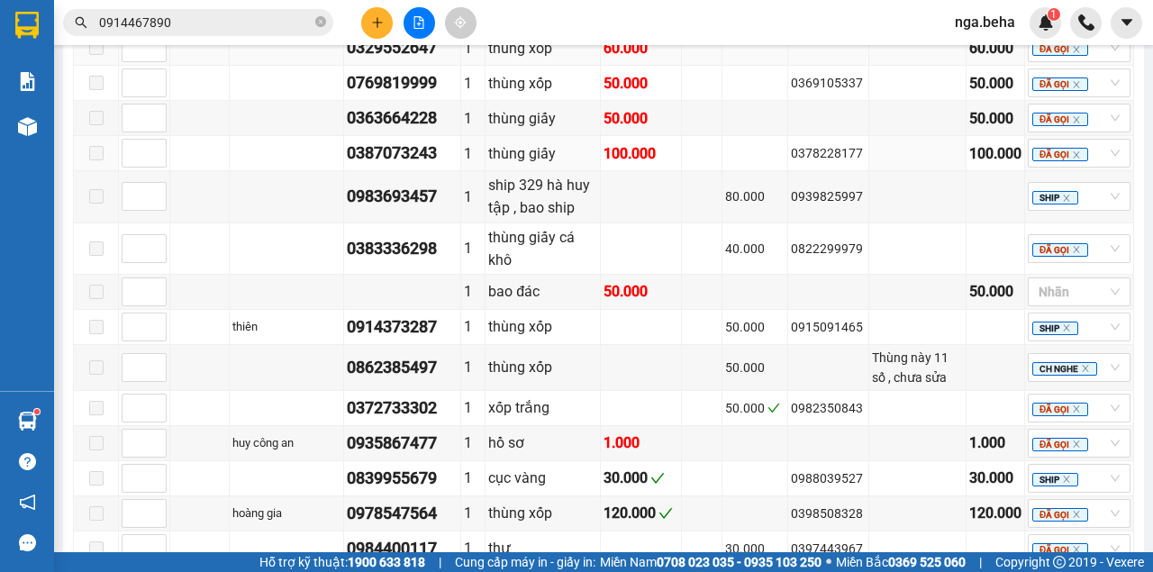
scroll to position [1182, 0]
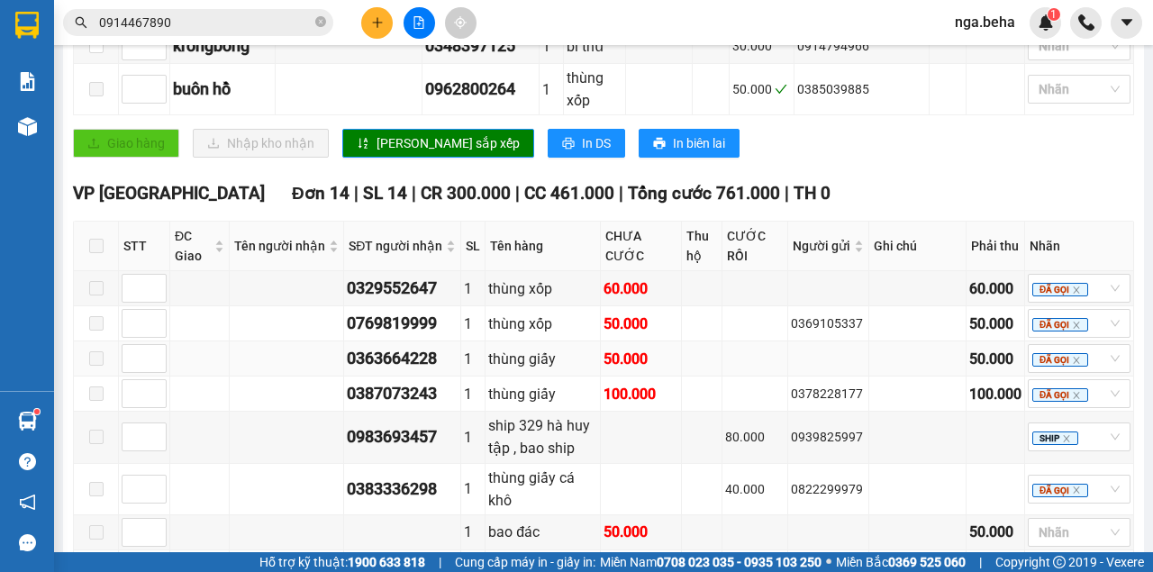
drag, startPoint x: 808, startPoint y: 270, endPoint x: 774, endPoint y: 273, distance: 33.4
click at [808, 341] on td at bounding box center [828, 358] width 81 height 35
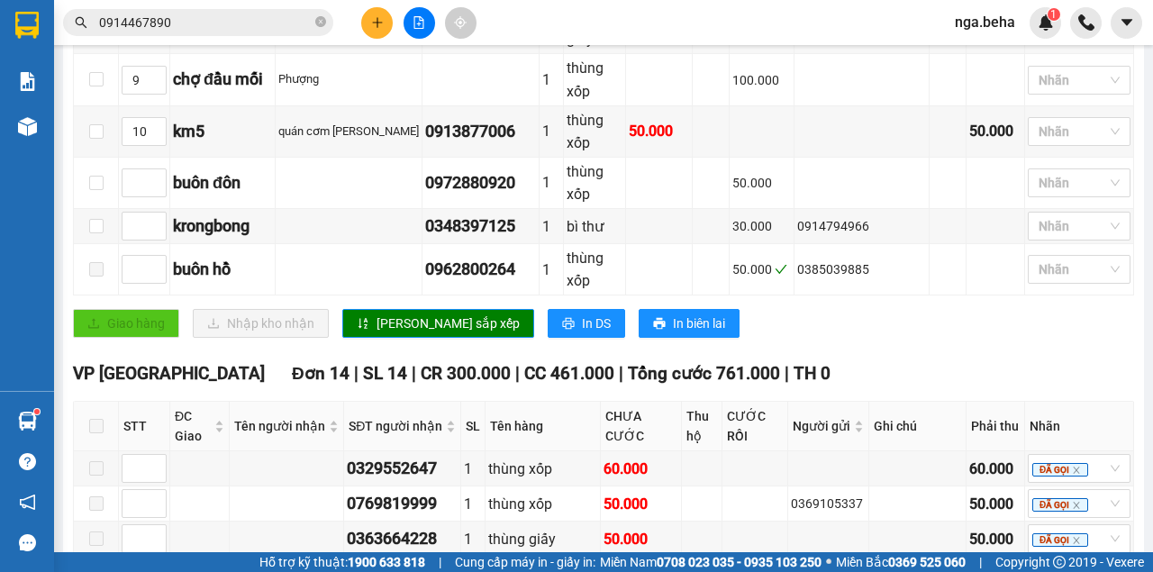
scroll to position [642, 0]
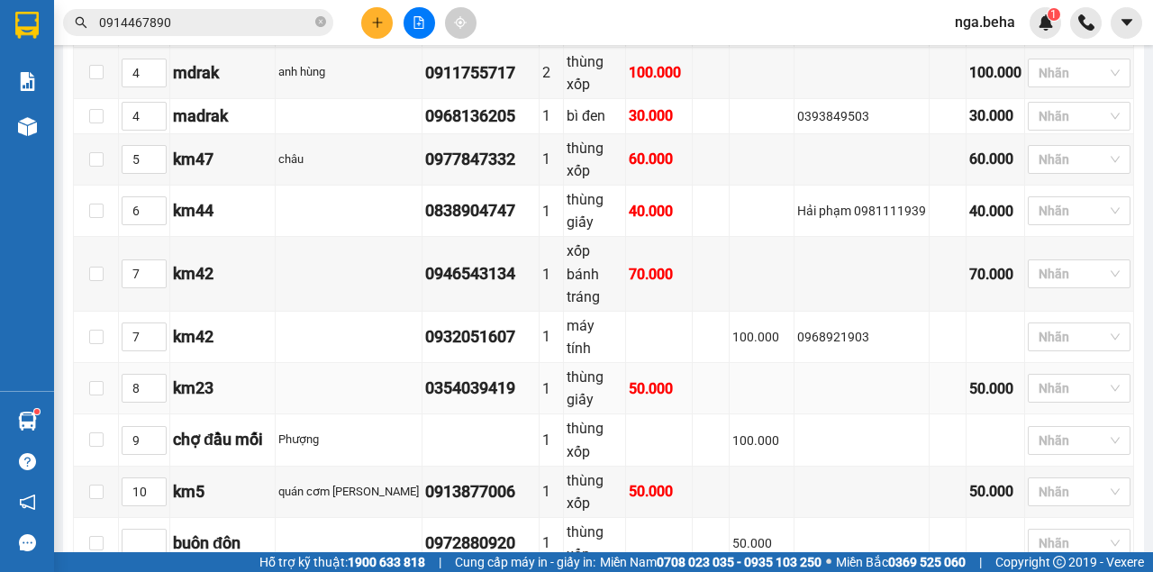
drag, startPoint x: 761, startPoint y: 326, endPoint x: 733, endPoint y: 310, distance: 32.3
click at [758, 414] on td "100.000" at bounding box center [761, 439] width 64 height 51
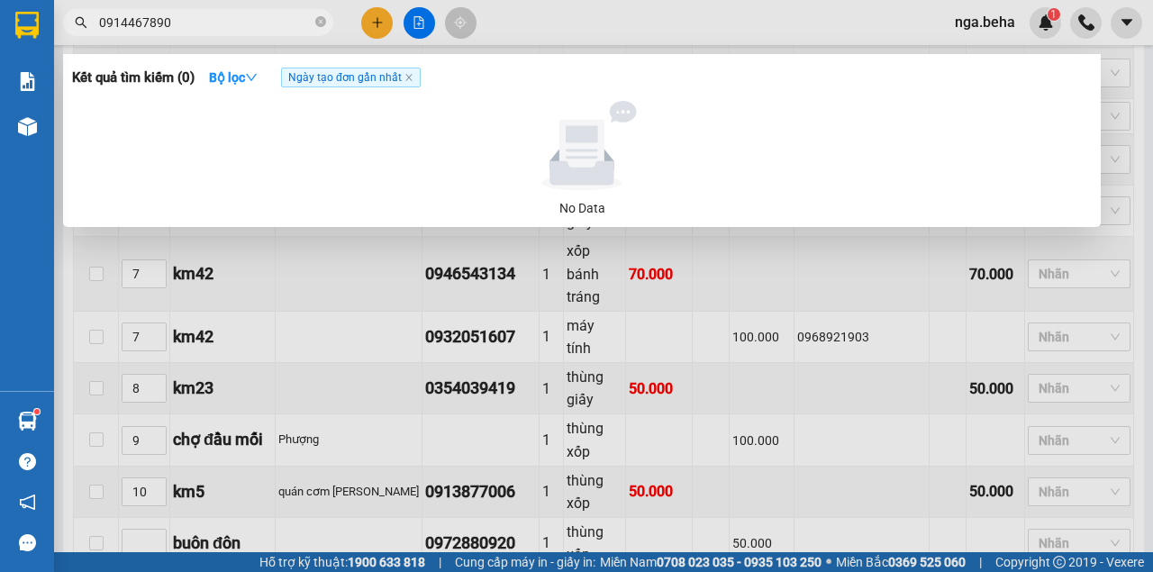
click at [238, 24] on input "0914467890" at bounding box center [205, 23] width 213 height 20
type input "4"
click at [738, 395] on div at bounding box center [576, 286] width 1153 height 572
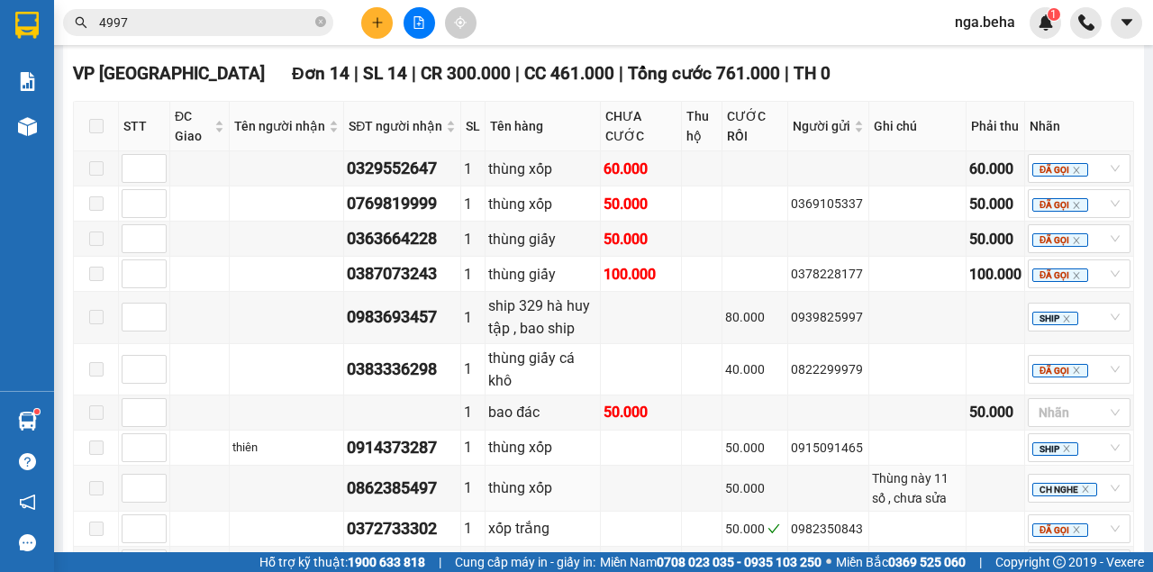
scroll to position [1423, 0]
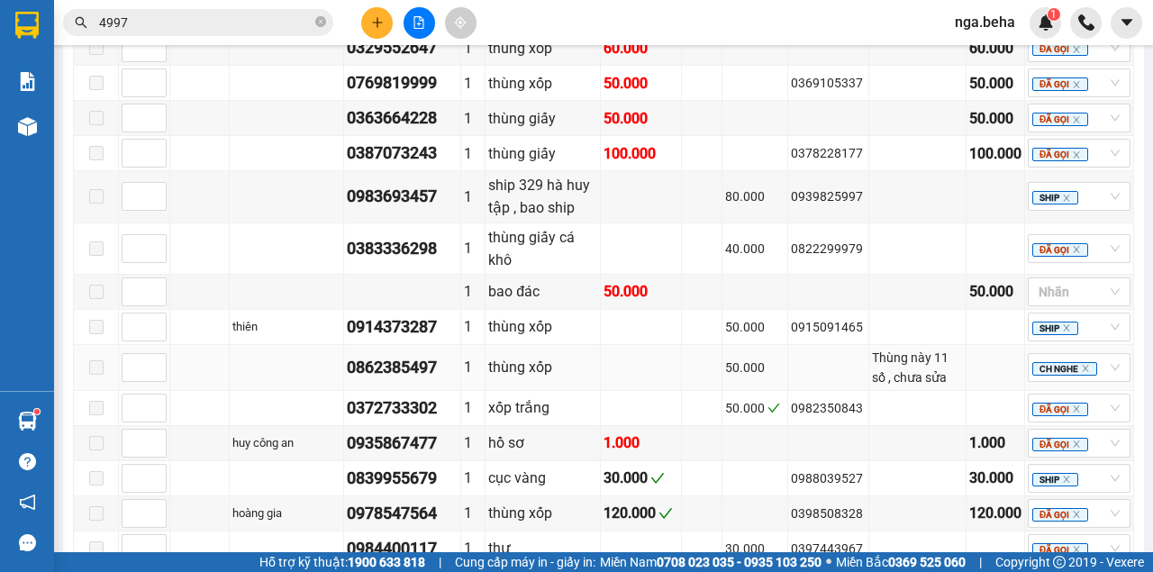
click at [404, 355] on div "0862385497" at bounding box center [402, 367] width 111 height 25
copy div "0862385497"
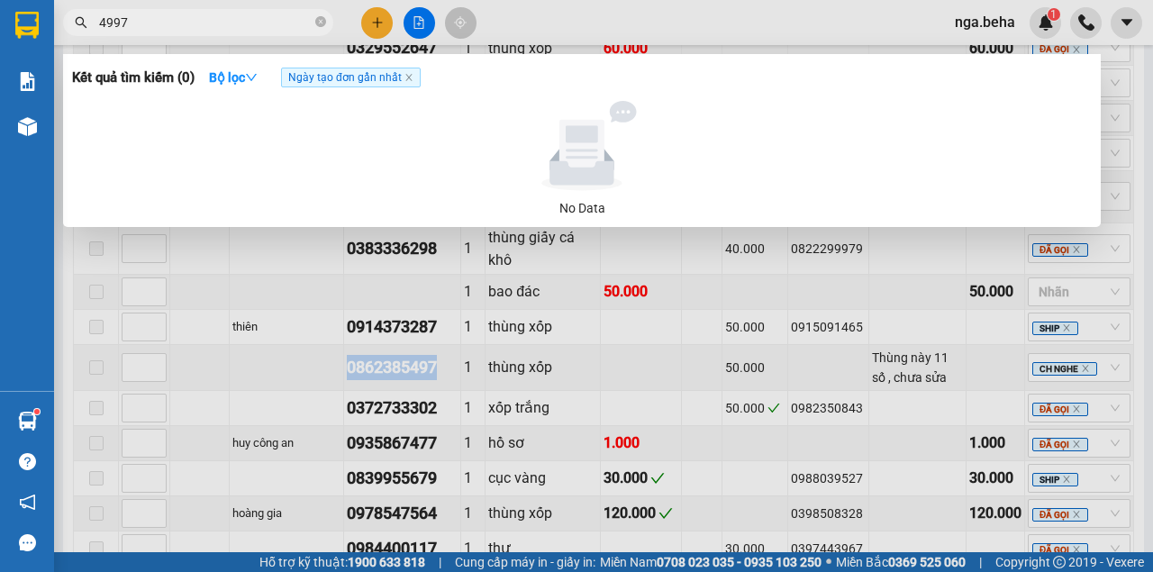
click at [203, 22] on input "4997" at bounding box center [205, 23] width 213 height 20
click at [202, 21] on input "4997" at bounding box center [205, 23] width 213 height 20
paste input "08623854"
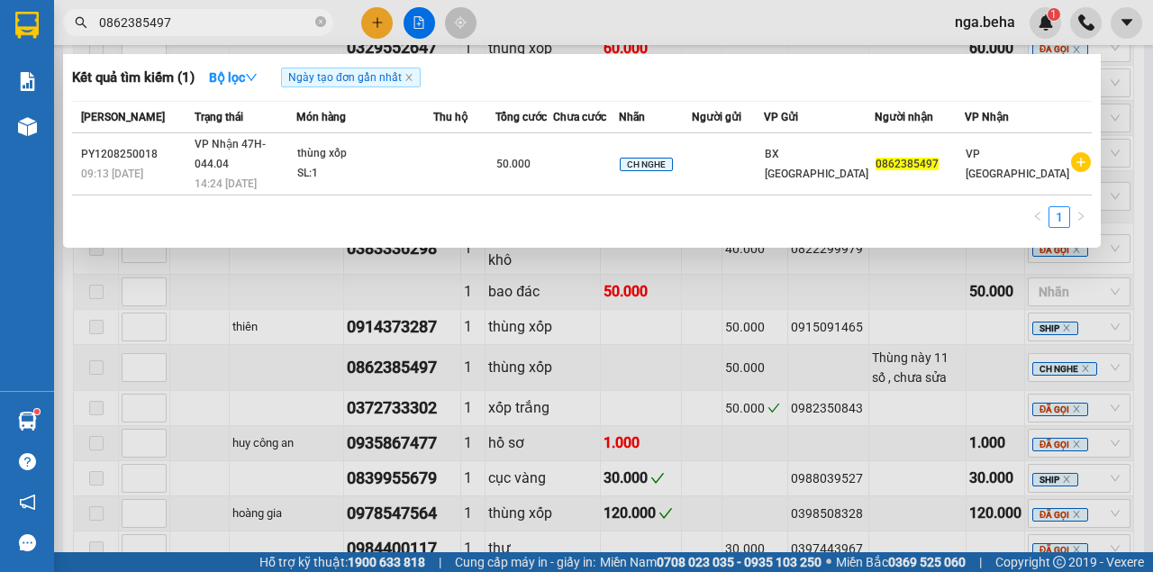
type input "0862385497"
click at [367, 144] on div "thùng xốp" at bounding box center [364, 154] width 135 height 20
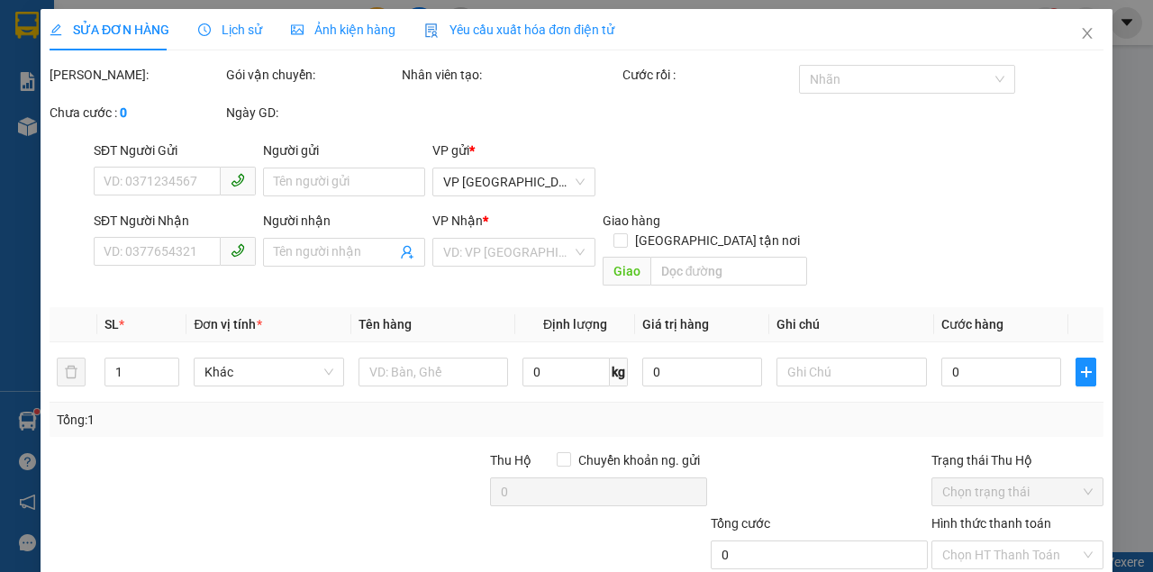
type input "0862385497"
type input "50.000"
type input "0"
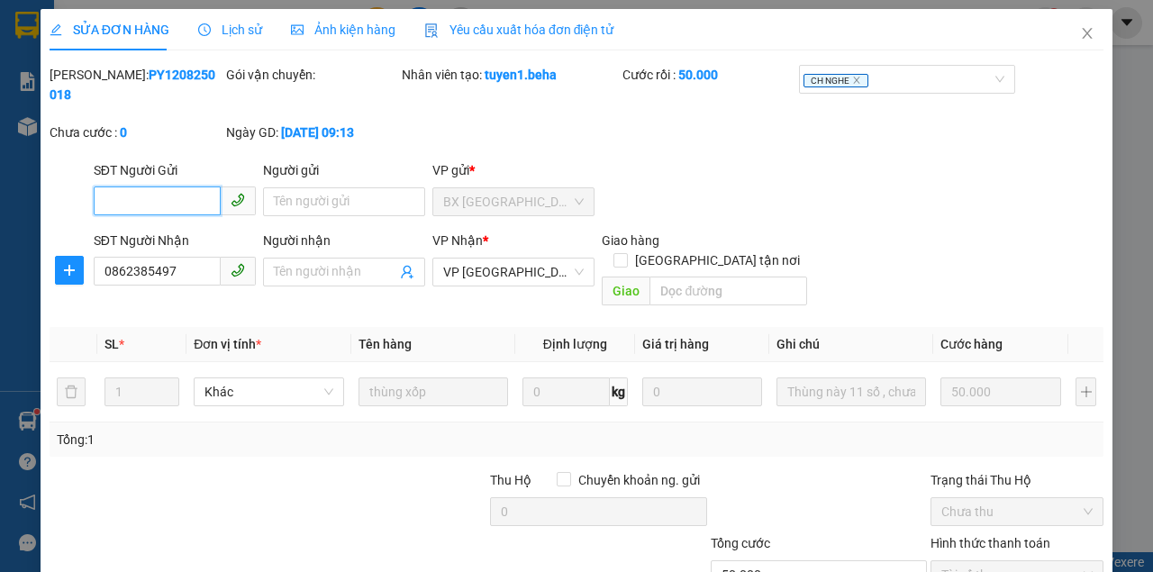
click at [367, 30] on span "Ảnh kiện hàng" at bounding box center [343, 30] width 104 height 14
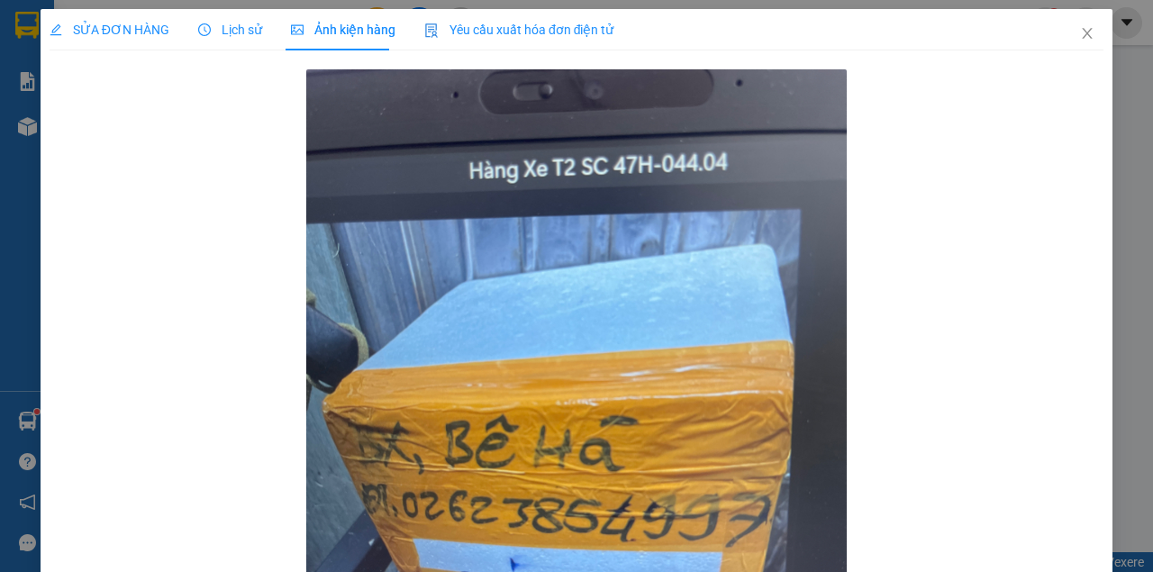
click at [124, 29] on span "SỬA ĐƠN HÀNG" at bounding box center [110, 30] width 120 height 14
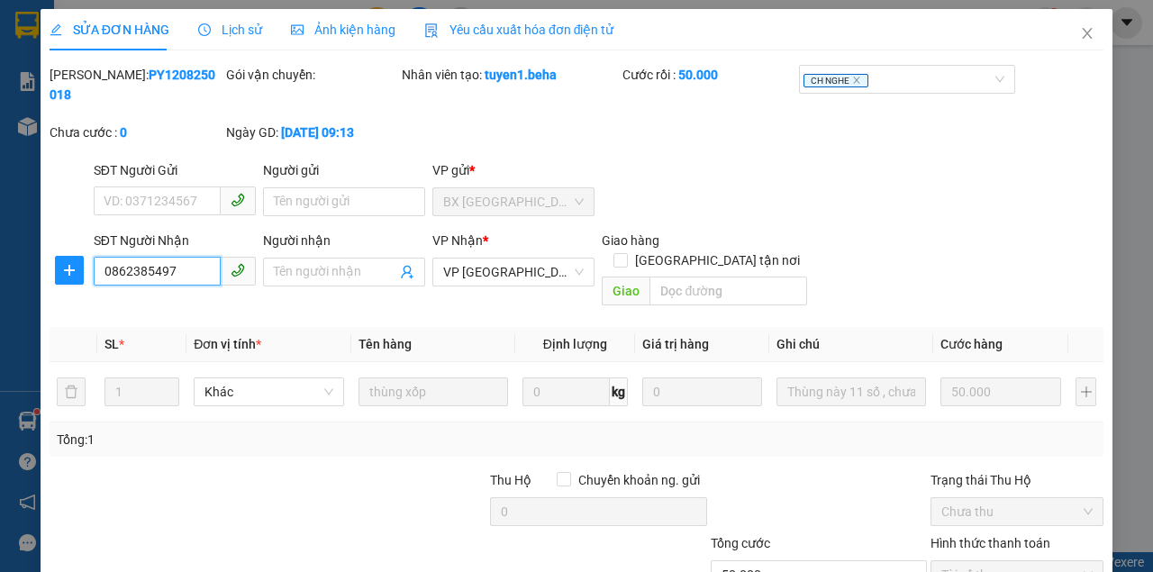
click at [207, 273] on input "0862385497" at bounding box center [157, 271] width 127 height 29
click at [149, 275] on input "0862385497" at bounding box center [157, 271] width 127 height 29
click at [119, 276] on input "0862385497" at bounding box center [157, 271] width 127 height 29
click at [946, 95] on div "CH NGHE" at bounding box center [907, 83] width 217 height 36
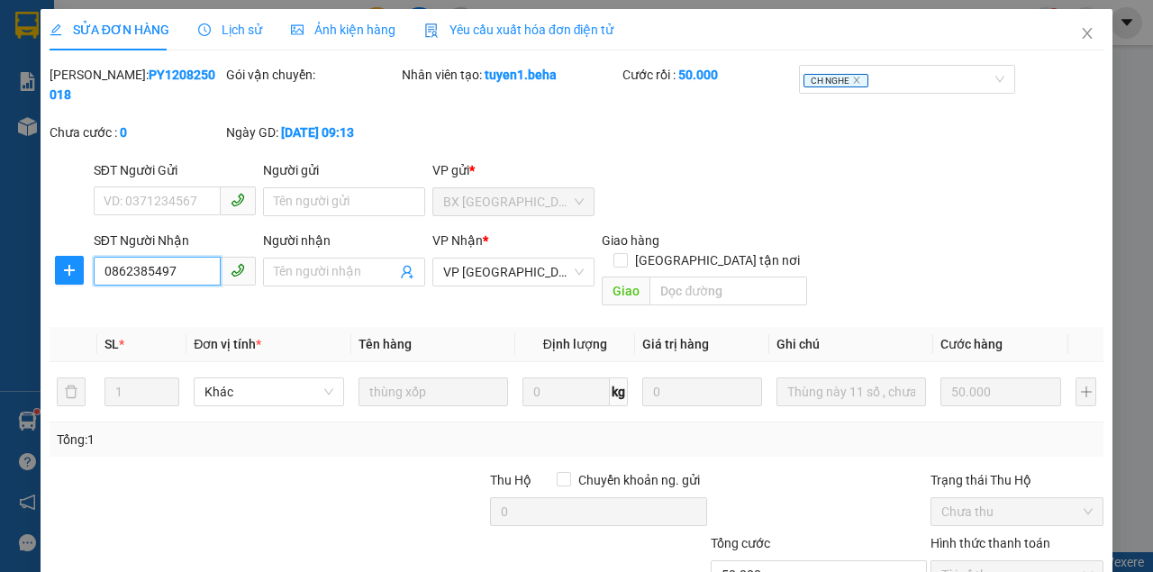
click at [117, 272] on input "0862385497" at bounding box center [157, 271] width 127 height 29
click at [173, 272] on input "0262385497" at bounding box center [157, 271] width 127 height 29
type input "02623854977"
click at [362, 12] on div "Ảnh kiện hàng" at bounding box center [343, 29] width 104 height 41
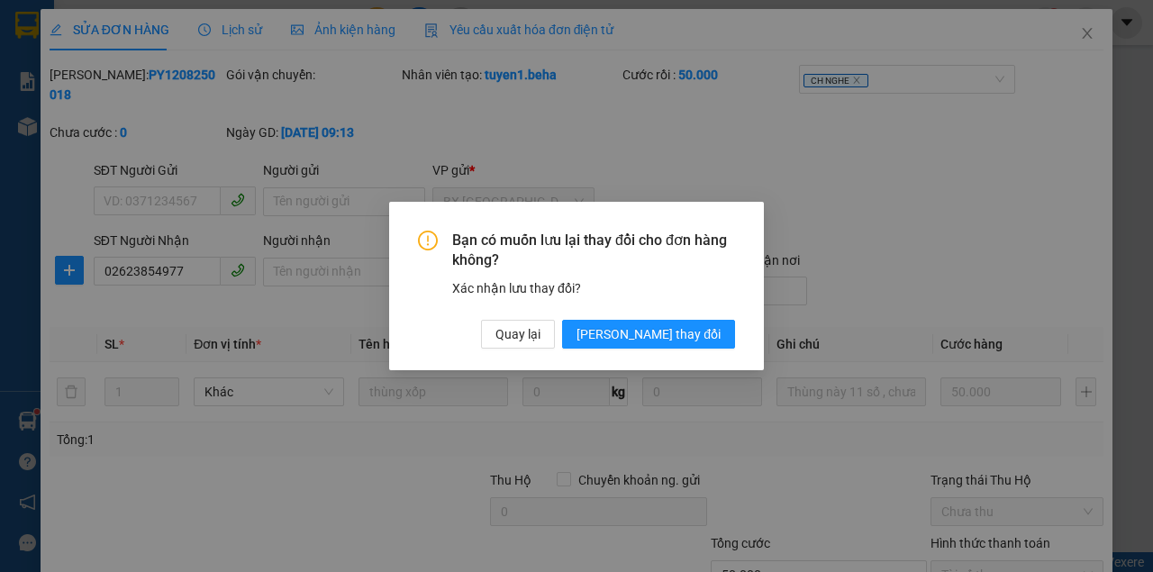
click at [326, 30] on div "Bạn có muốn lưu lại thay đổi cho đơn hàng không? Xác nhận lưu thay đổi? Quay lạ…" at bounding box center [576, 286] width 1153 height 572
click at [540, 340] on span "Quay lại" at bounding box center [517, 334] width 45 height 20
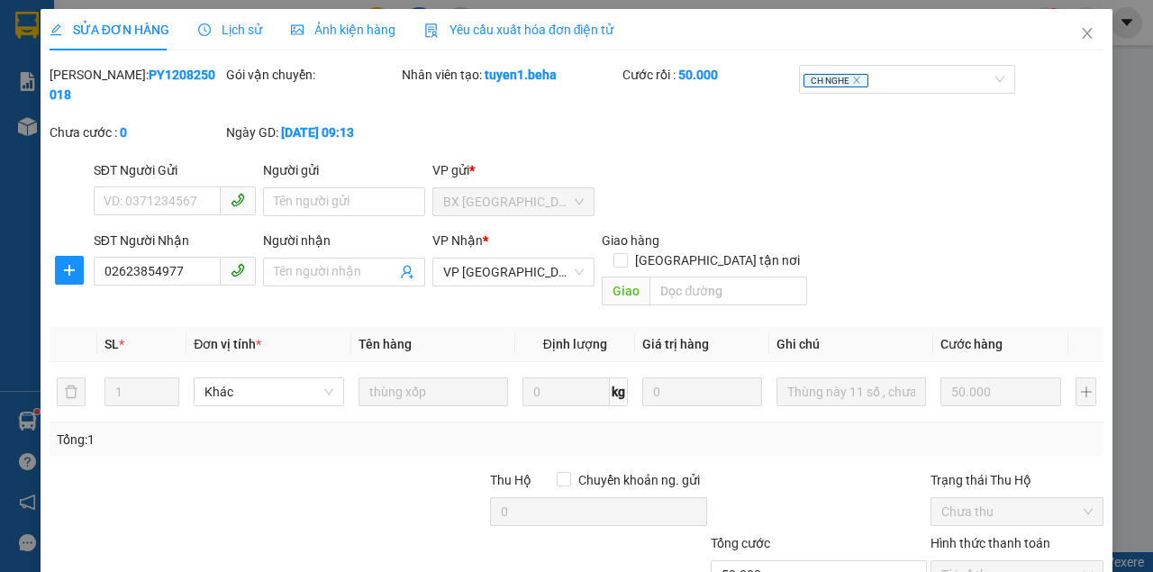
scroll to position [116, 0]
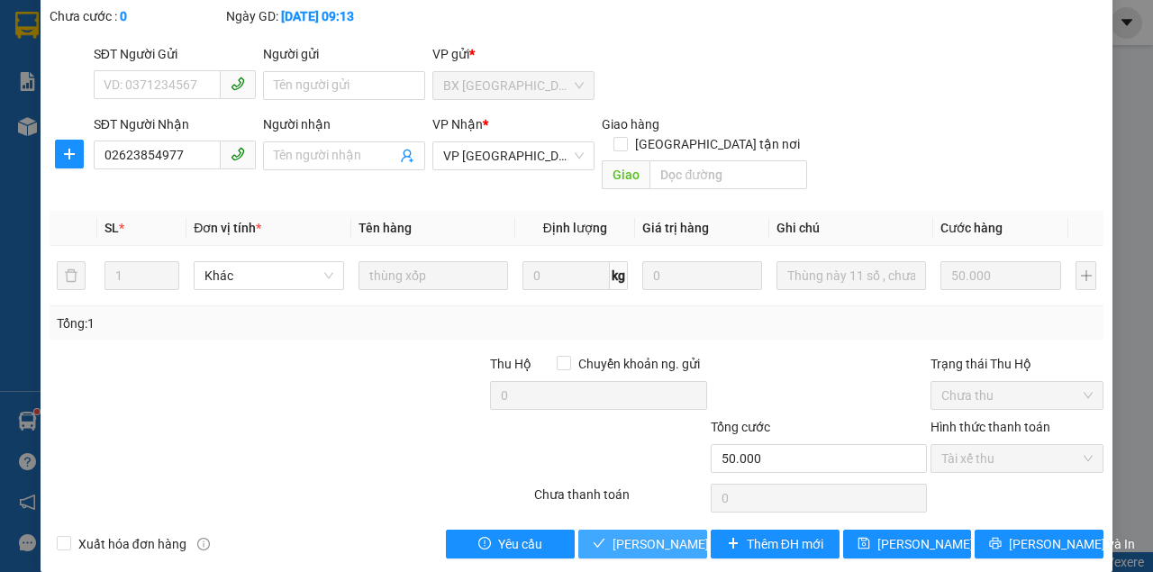
click at [663, 534] on span "Lưu và Giao hàng" at bounding box center [698, 544] width 173 height 20
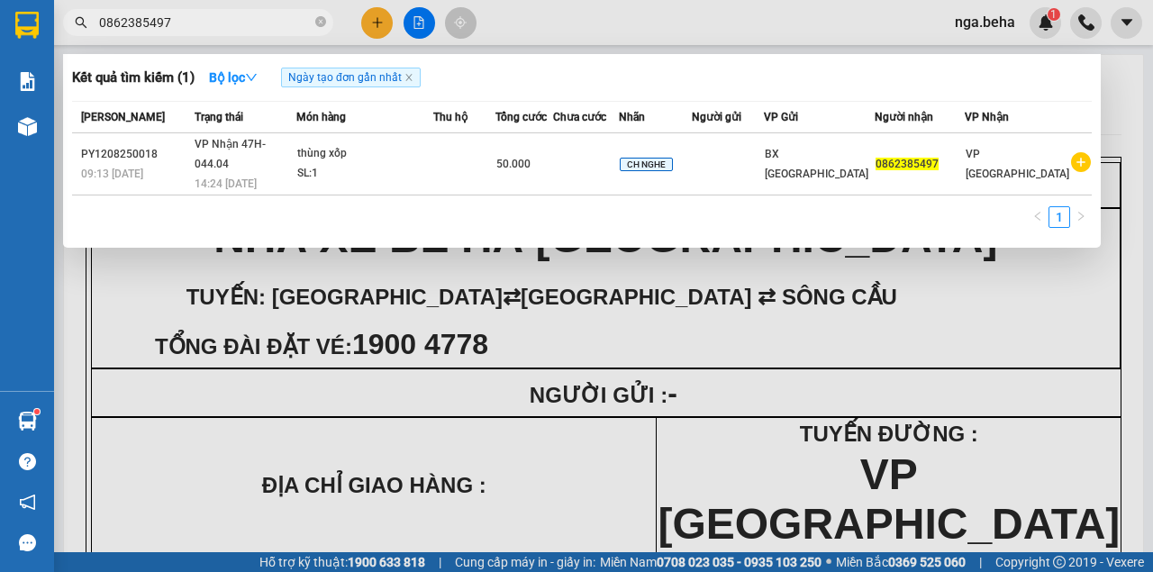
click at [180, 25] on input "0862385497" at bounding box center [205, 23] width 213 height 20
click at [376, 374] on div at bounding box center [576, 286] width 1153 height 572
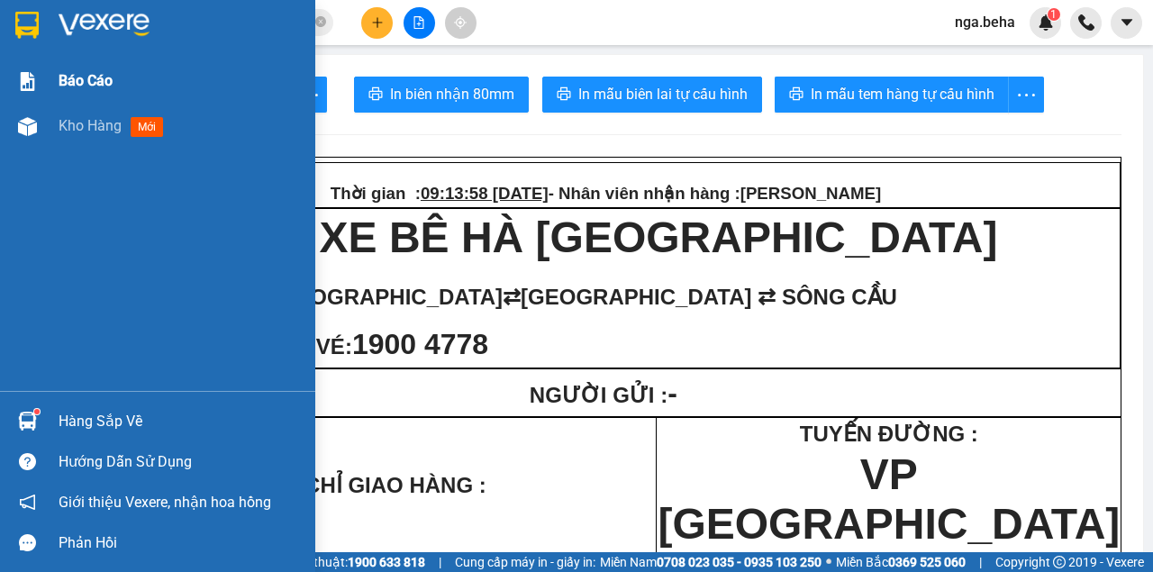
click at [23, 98] on div "Báo cáo" at bounding box center [157, 81] width 315 height 45
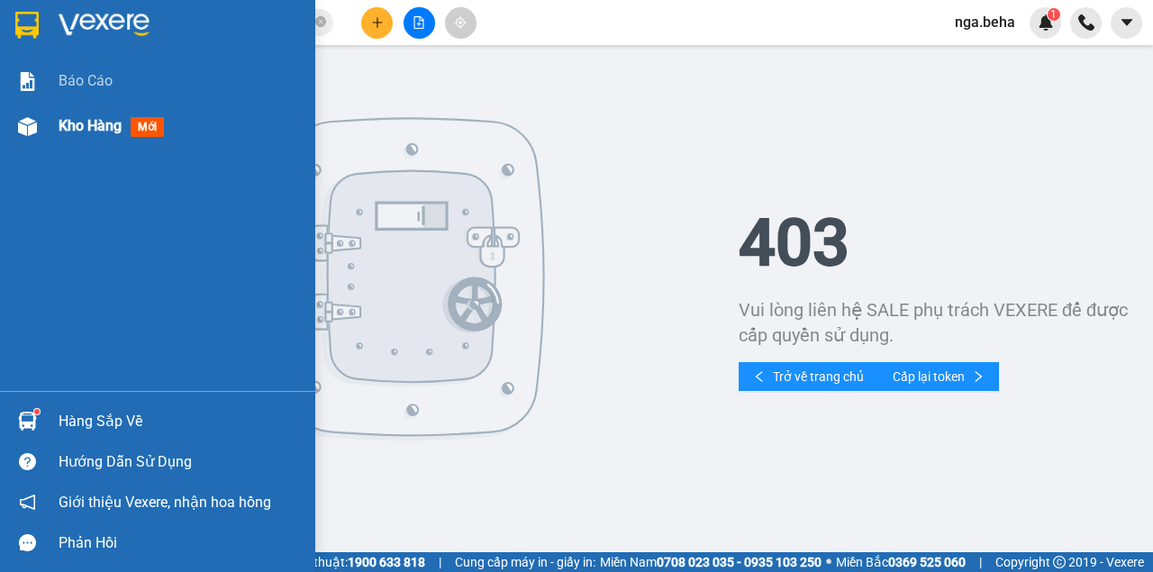
click at [61, 141] on div "Kho hàng mới" at bounding box center [180, 126] width 243 height 45
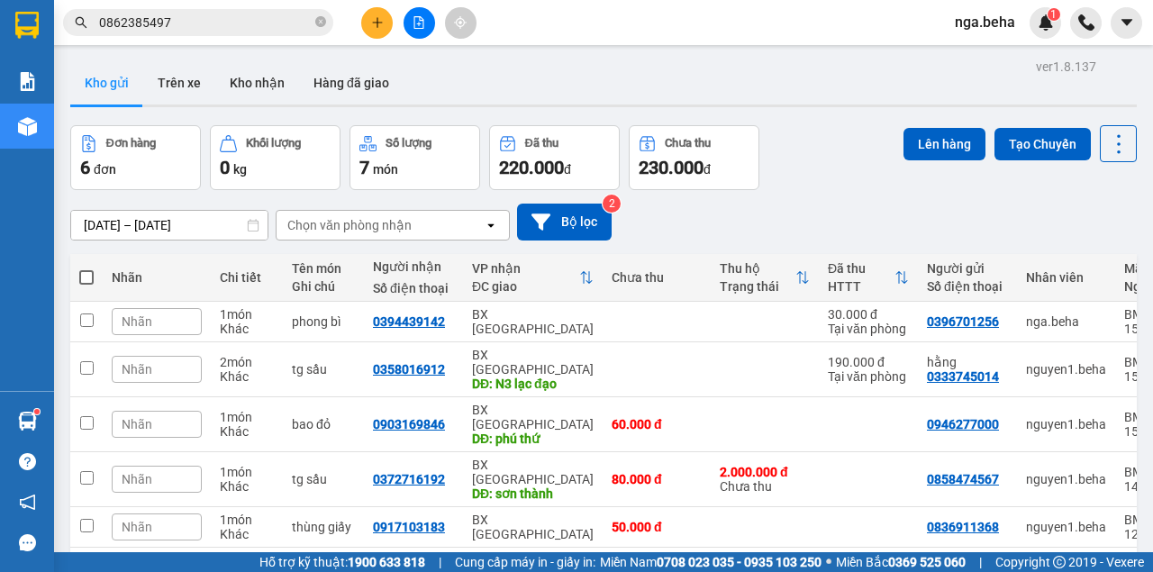
click at [419, 31] on button at bounding box center [419, 23] width 32 height 32
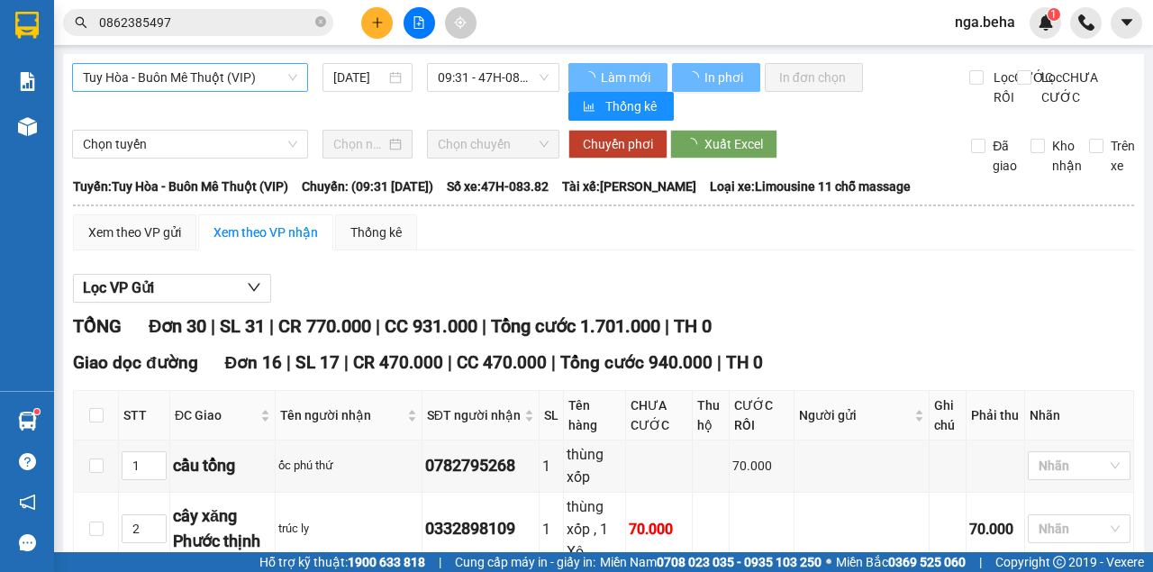
click at [213, 85] on span "Tuy Hòa - Buôn Mê Thuột (VIP)" at bounding box center [190, 77] width 214 height 27
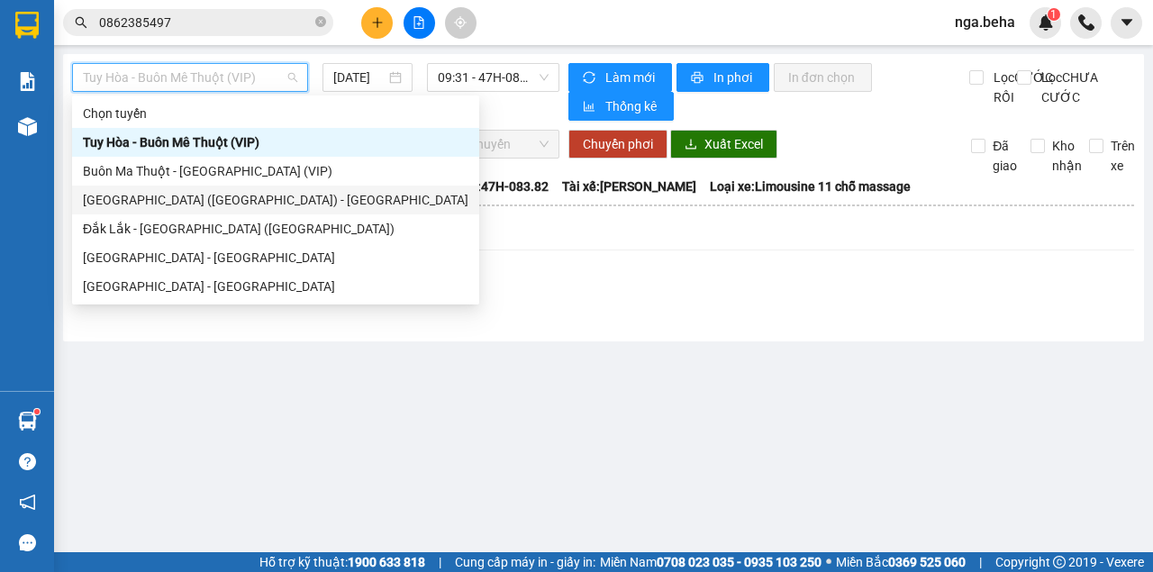
click at [236, 199] on div "Phú Yên (SC) - Đắk Lắk" at bounding box center [275, 200] width 385 height 20
type input "[DATE]"
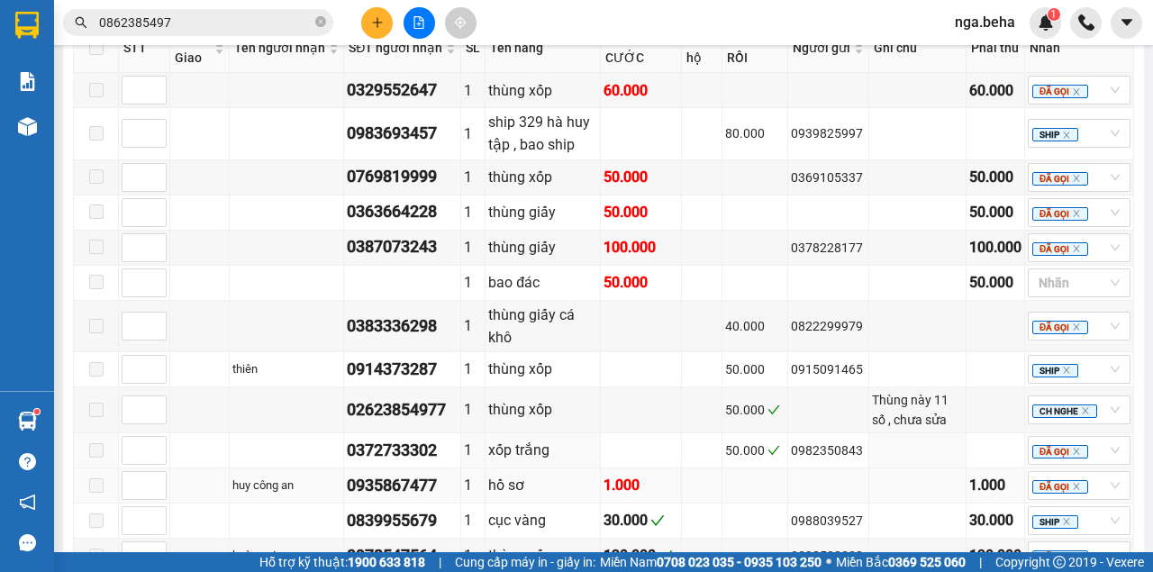
scroll to position [1423, 0]
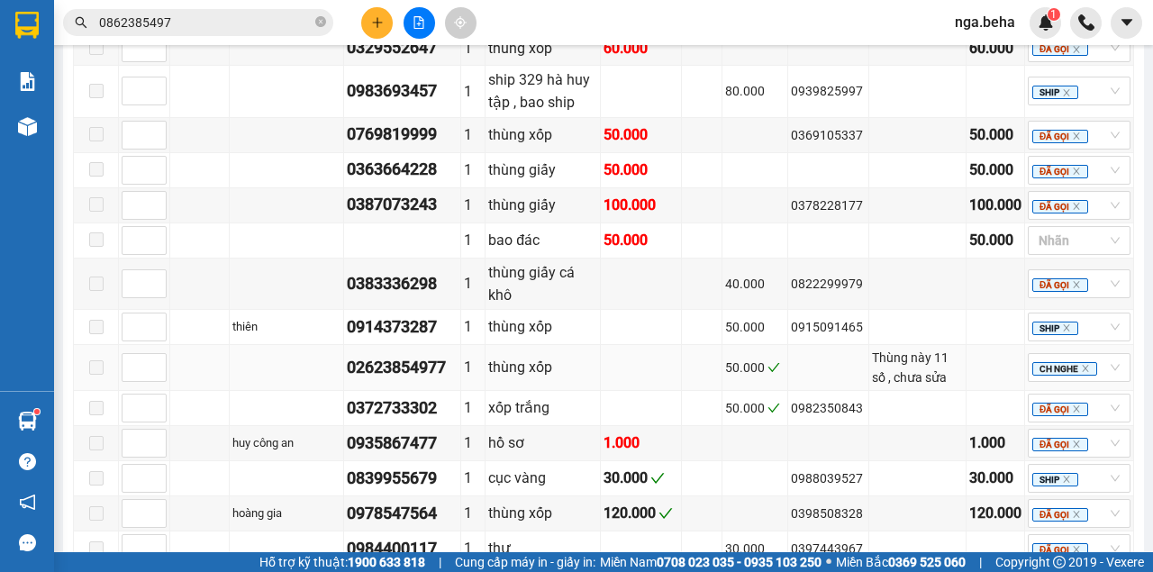
click at [409, 355] on div "02623854977" at bounding box center [402, 367] width 111 height 25
copy div "02623854977"
click at [738, 461] on td at bounding box center [755, 478] width 67 height 35
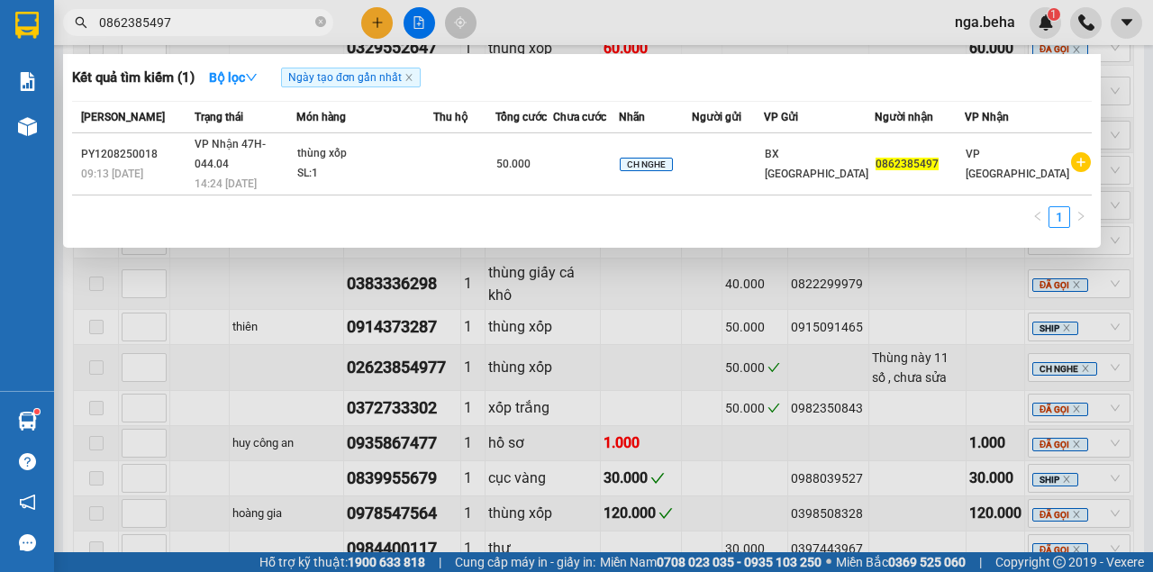
click at [177, 20] on input "0862385497" at bounding box center [205, 23] width 213 height 20
paste input "979451079"
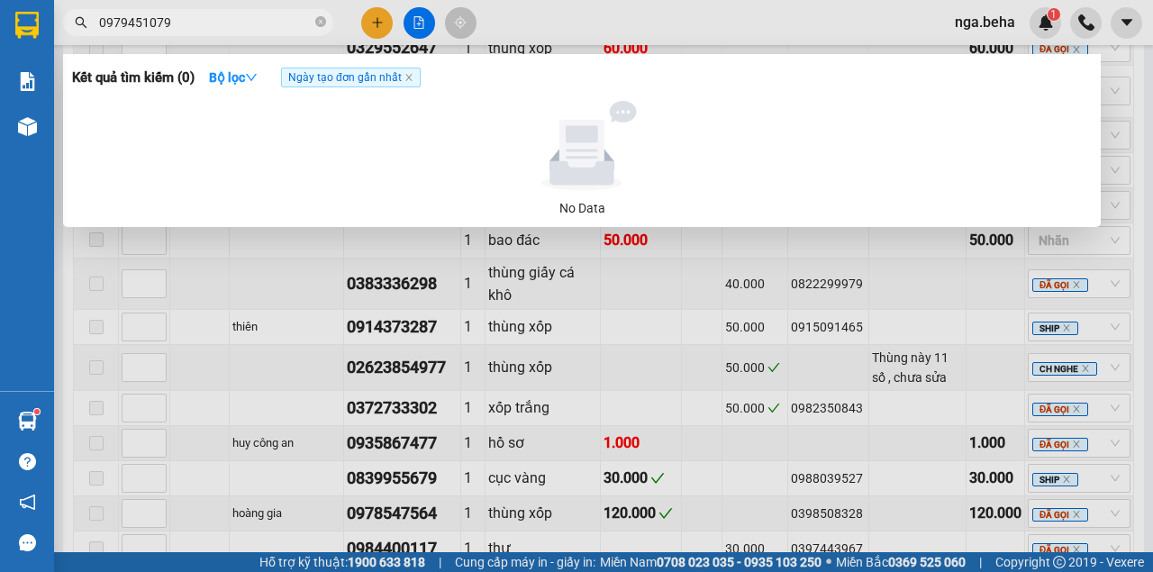
click at [215, 14] on input "0979451079" at bounding box center [205, 23] width 213 height 20
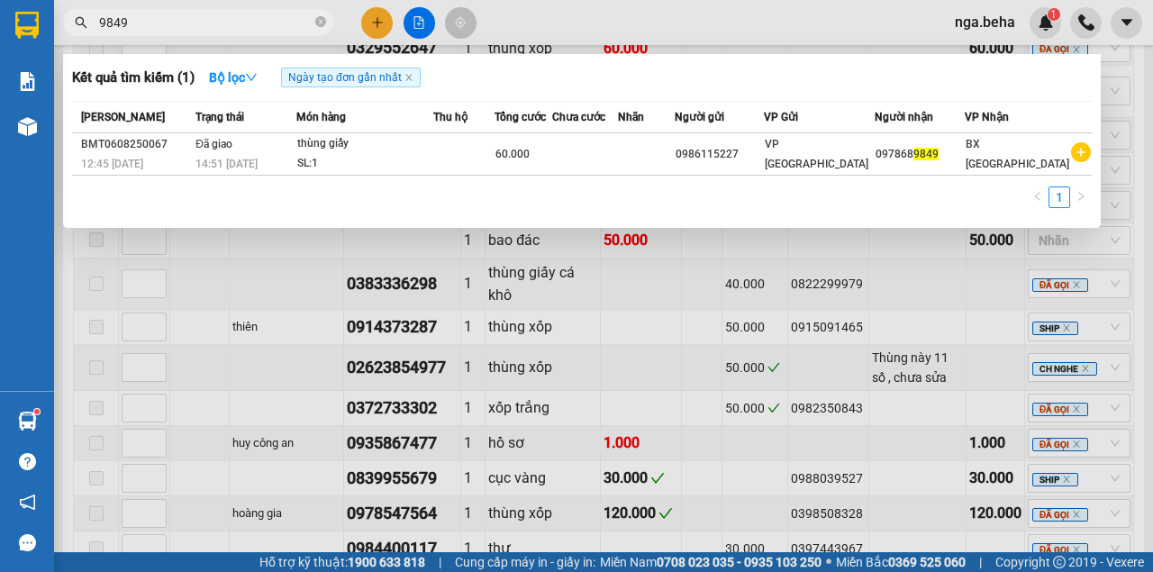
click at [118, 27] on input "9849" at bounding box center [205, 23] width 213 height 20
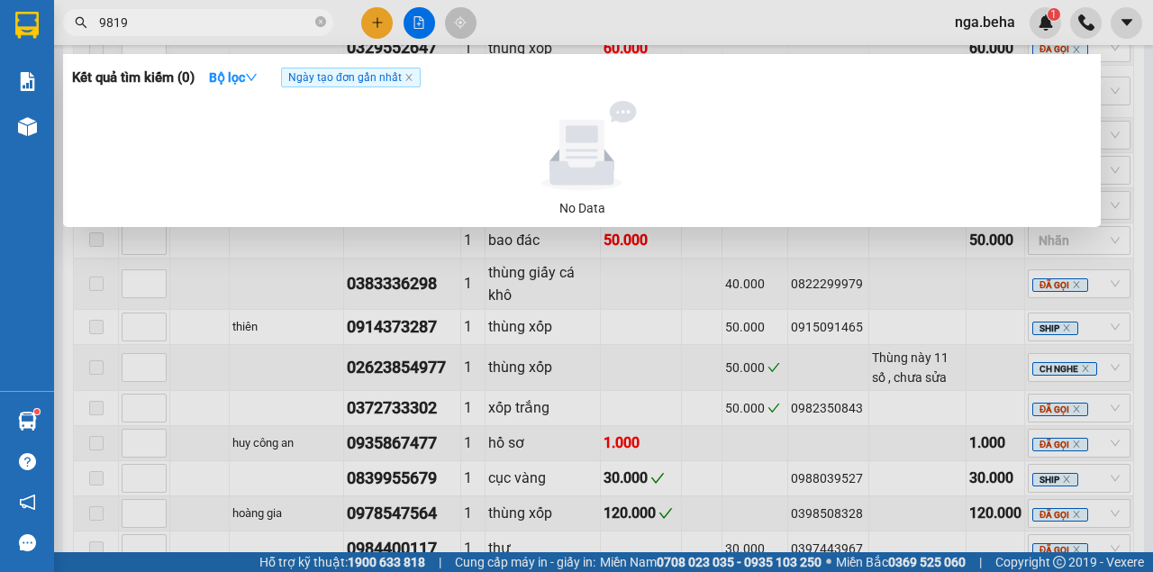
click at [114, 20] on input "9819" at bounding box center [205, 23] width 213 height 20
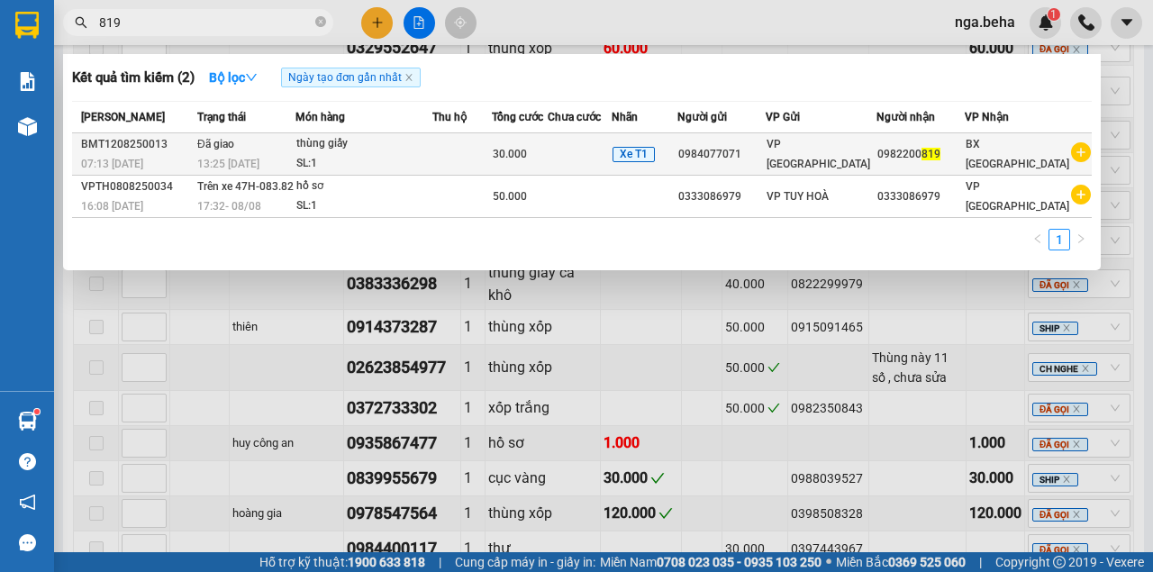
type input "819"
click at [362, 164] on div "SL: 1" at bounding box center [363, 164] width 135 height 20
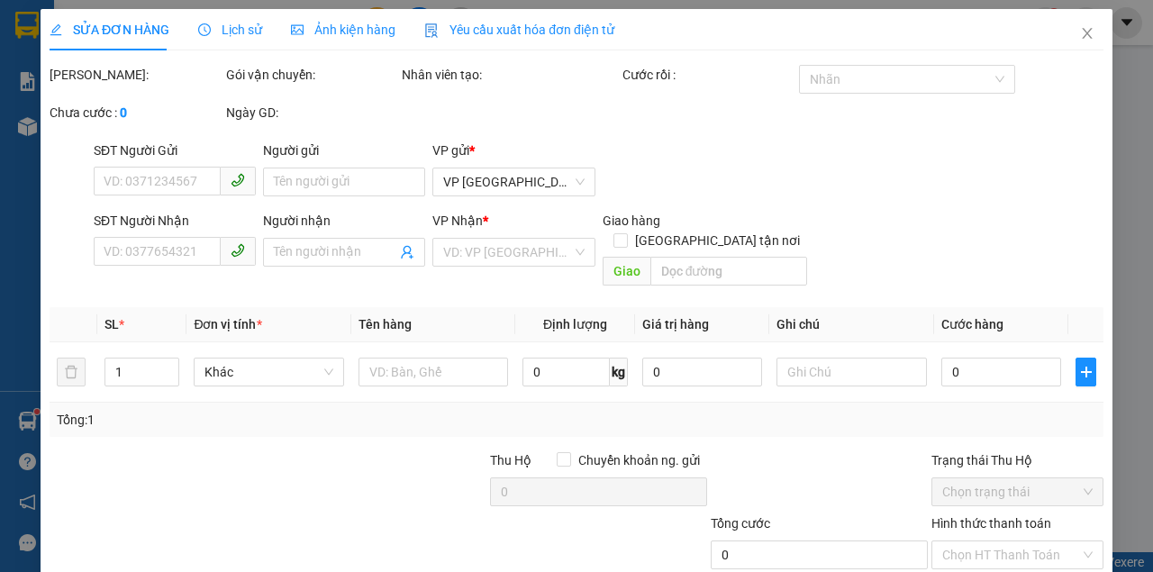
type input "0984077071"
type input "0982200819"
type input "30.000"
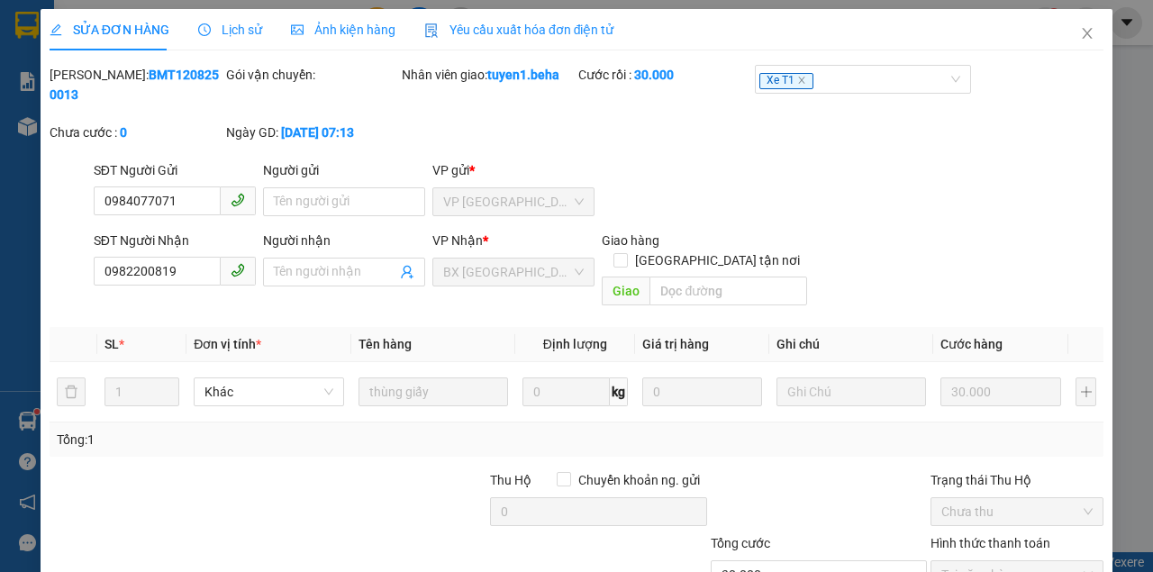
click at [344, 31] on span "Ảnh kiện hàng" at bounding box center [343, 30] width 104 height 14
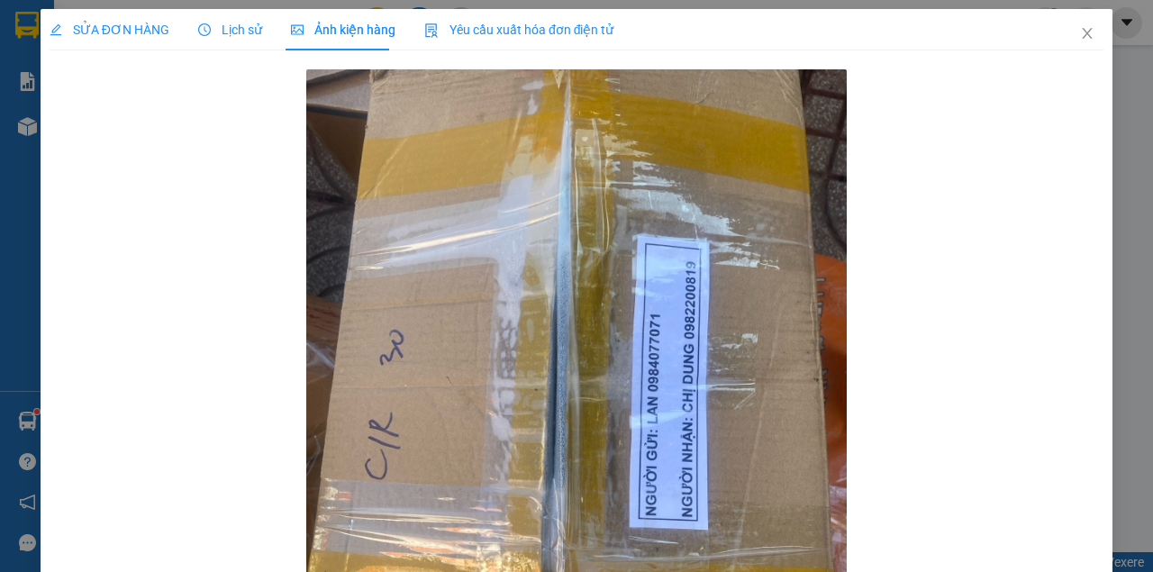
click at [110, 11] on div "SỬA ĐƠN HÀNG" at bounding box center [110, 29] width 120 height 41
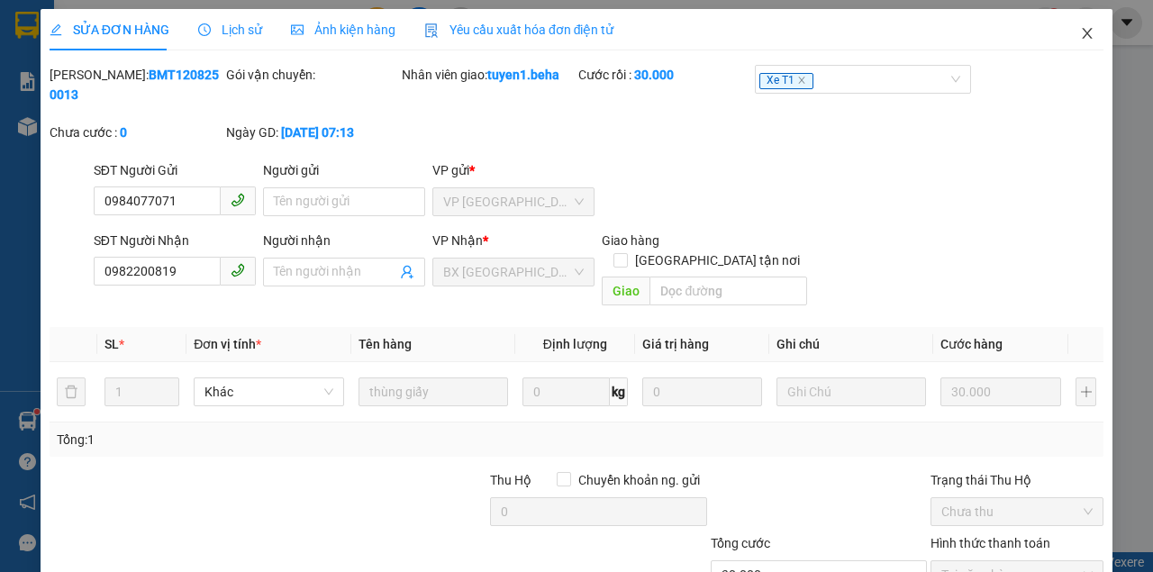
click at [1068, 27] on span "Close" at bounding box center [1087, 34] width 50 height 50
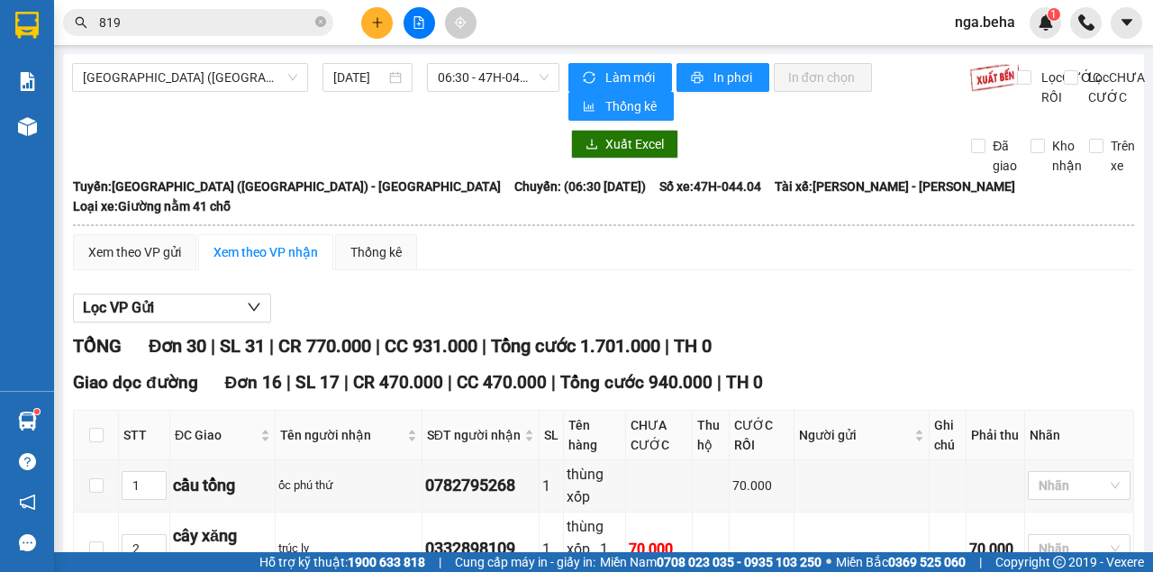
click at [175, 27] on input "819" at bounding box center [205, 23] width 213 height 20
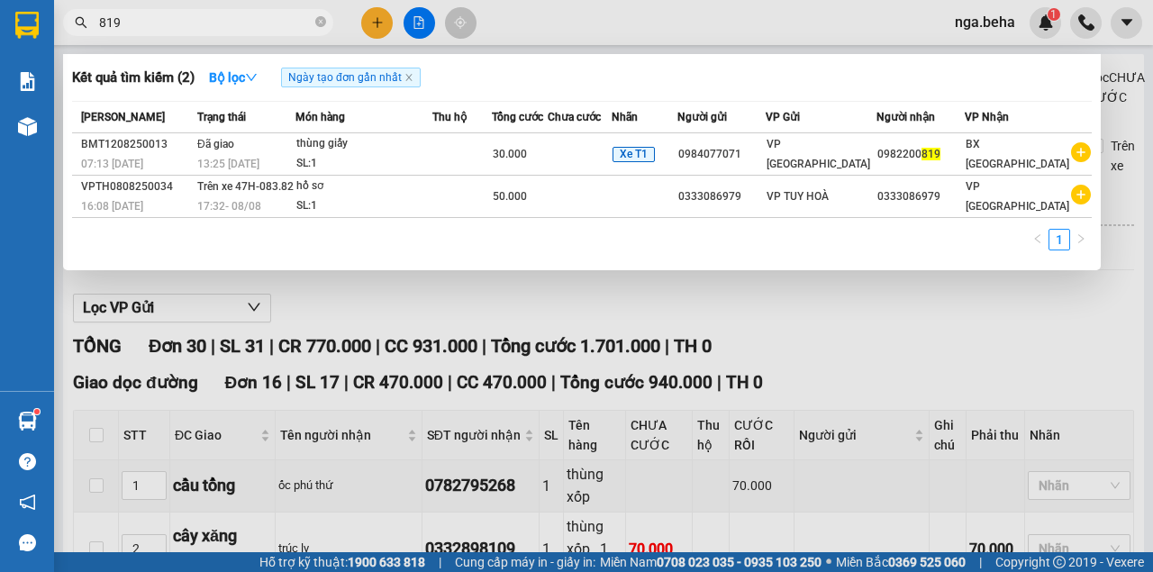
click at [175, 27] on input "819" at bounding box center [205, 23] width 213 height 20
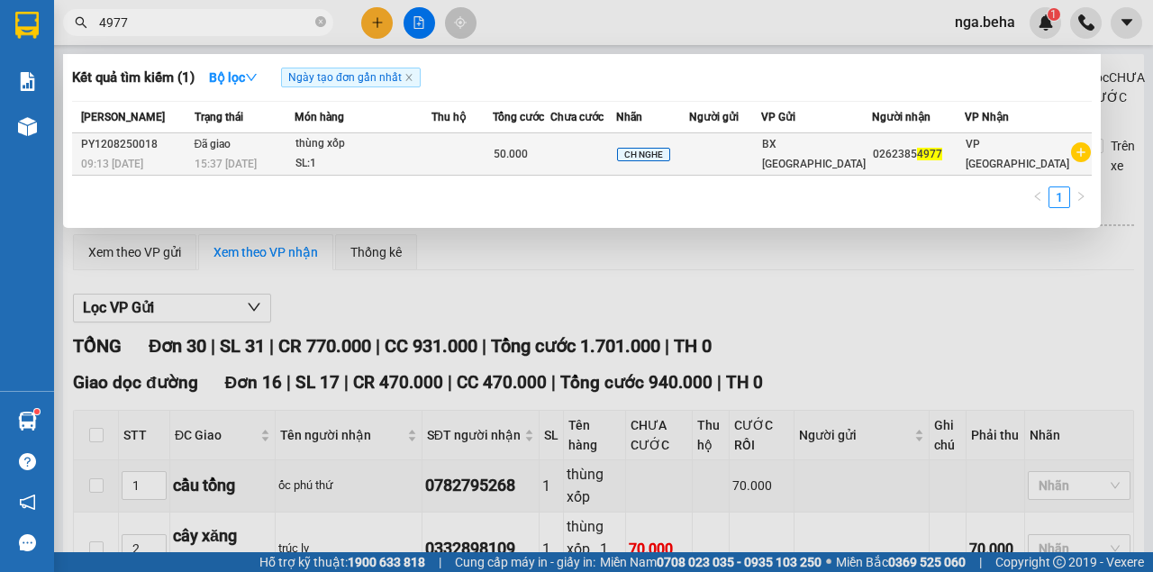
type input "4977"
click at [493, 151] on td at bounding box center [461, 154] width 61 height 42
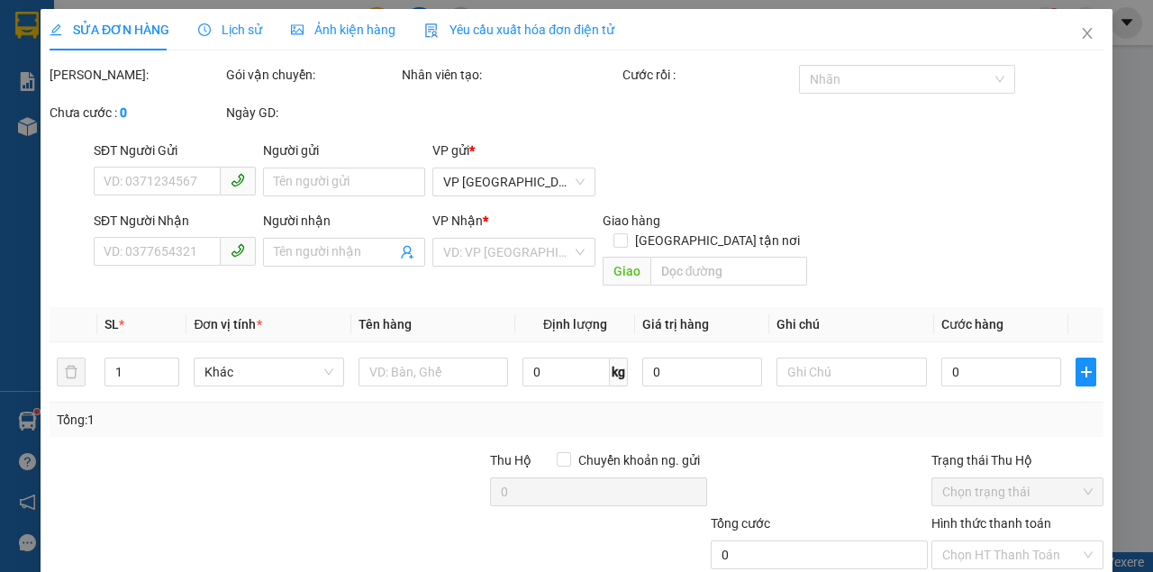
type input "02623854977"
type input "50.000"
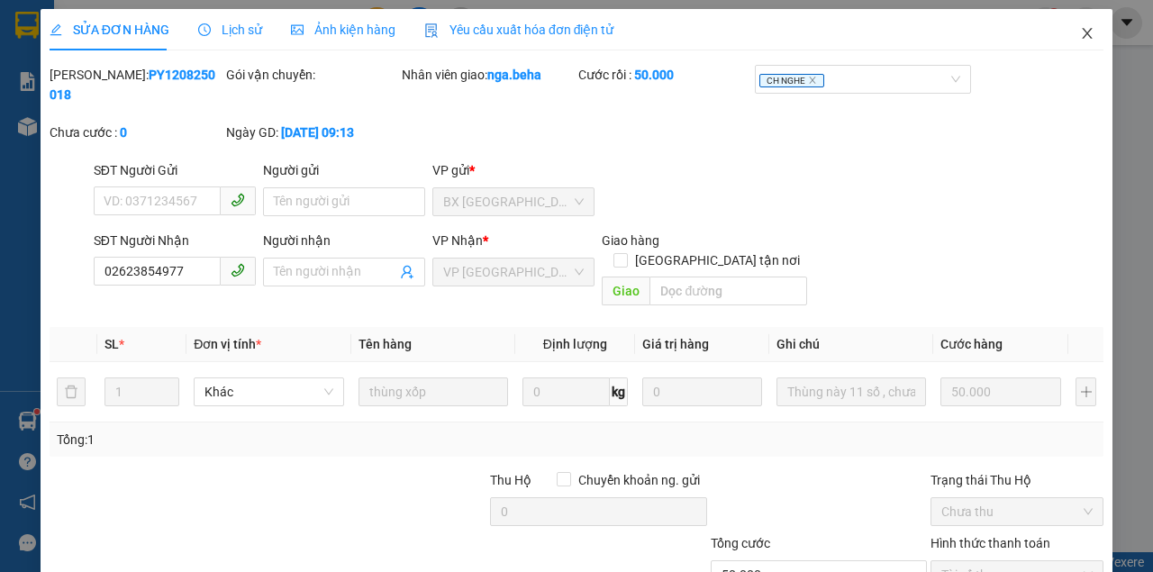
click at [1082, 37] on icon "close" at bounding box center [1087, 33] width 14 height 14
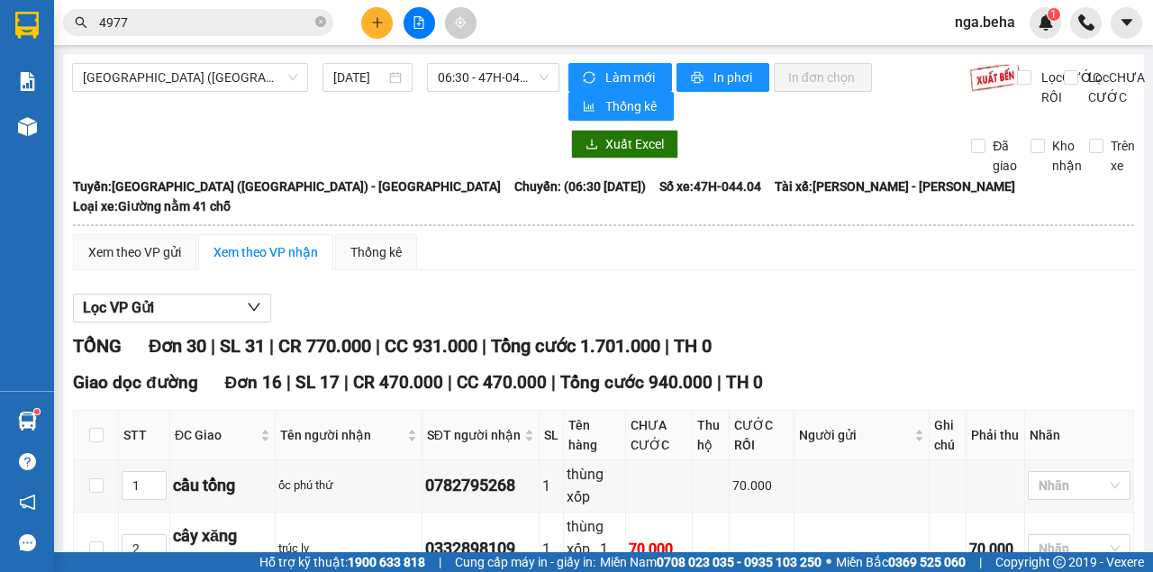
drag, startPoint x: 864, startPoint y: 285, endPoint x: 741, endPoint y: 255, distance: 126.9
click at [861, 294] on div "Lọc VP Gửi" at bounding box center [603, 309] width 1061 height 30
click at [191, 18] on input "4977" at bounding box center [205, 23] width 213 height 20
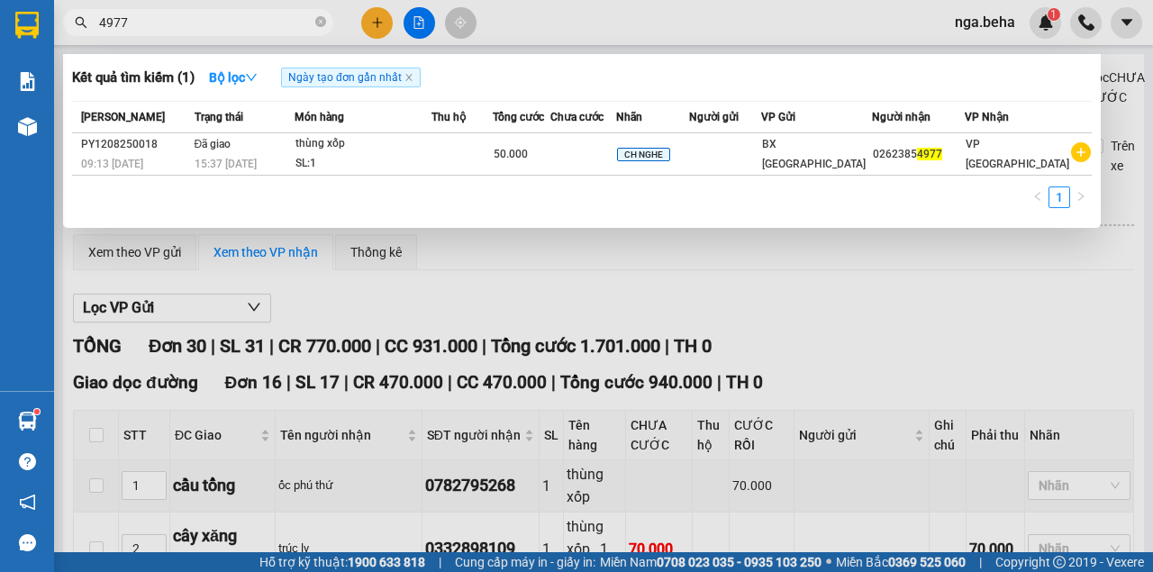
click at [191, 18] on input "4977" at bounding box center [205, 23] width 213 height 20
type input "5142"
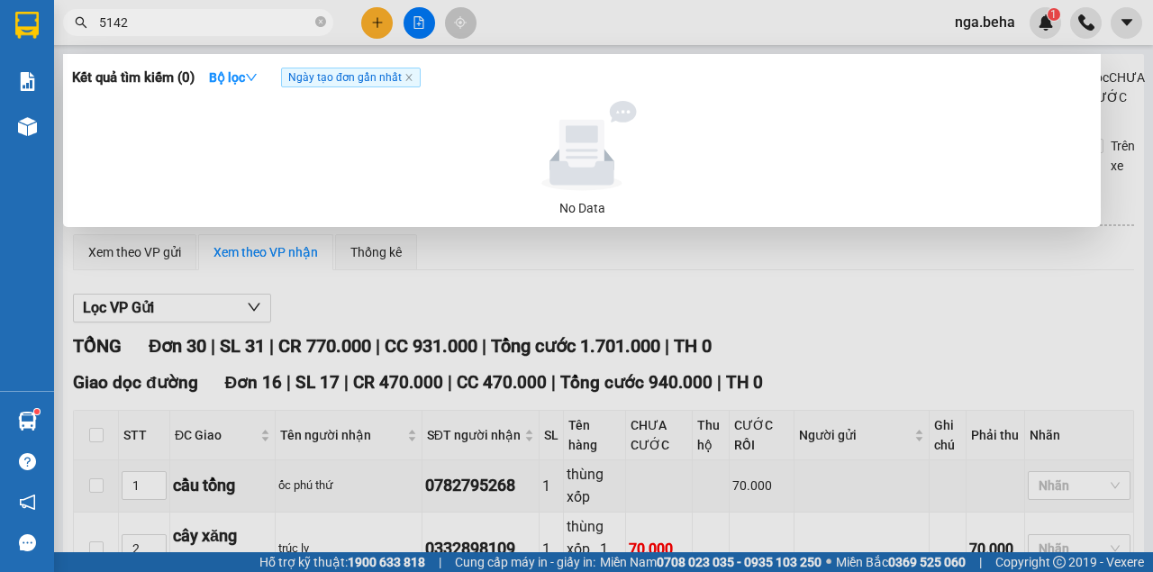
click at [203, 17] on input "5142" at bounding box center [205, 23] width 213 height 20
click at [205, 16] on input "5142" at bounding box center [205, 23] width 213 height 20
click at [213, 15] on input "5142" at bounding box center [205, 23] width 213 height 20
click at [209, 16] on input "5142" at bounding box center [205, 23] width 213 height 20
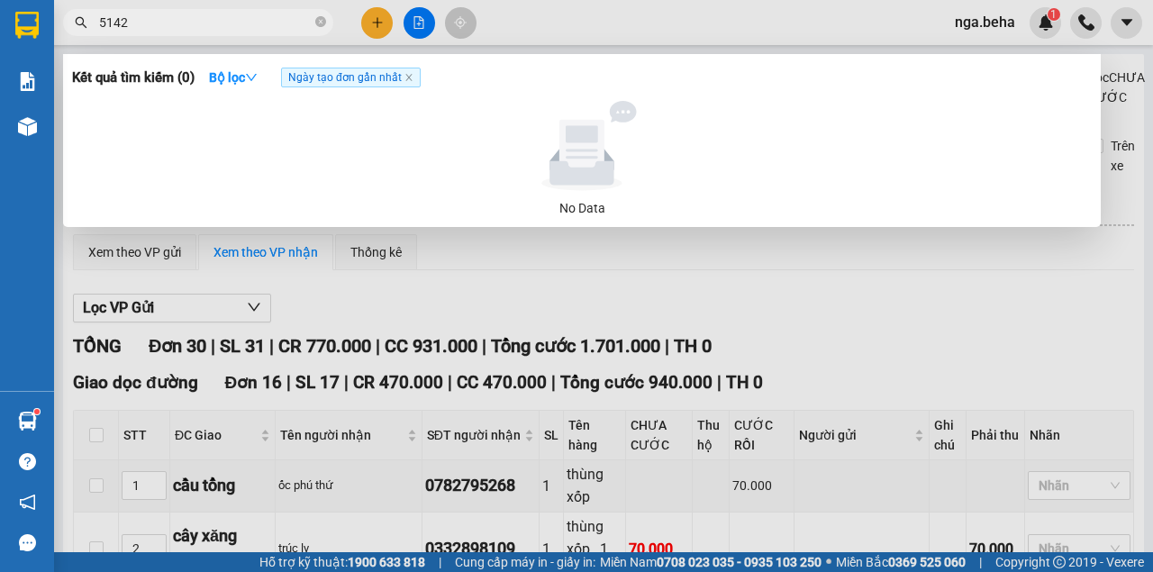
click at [209, 16] on input "5142" at bounding box center [205, 23] width 213 height 20
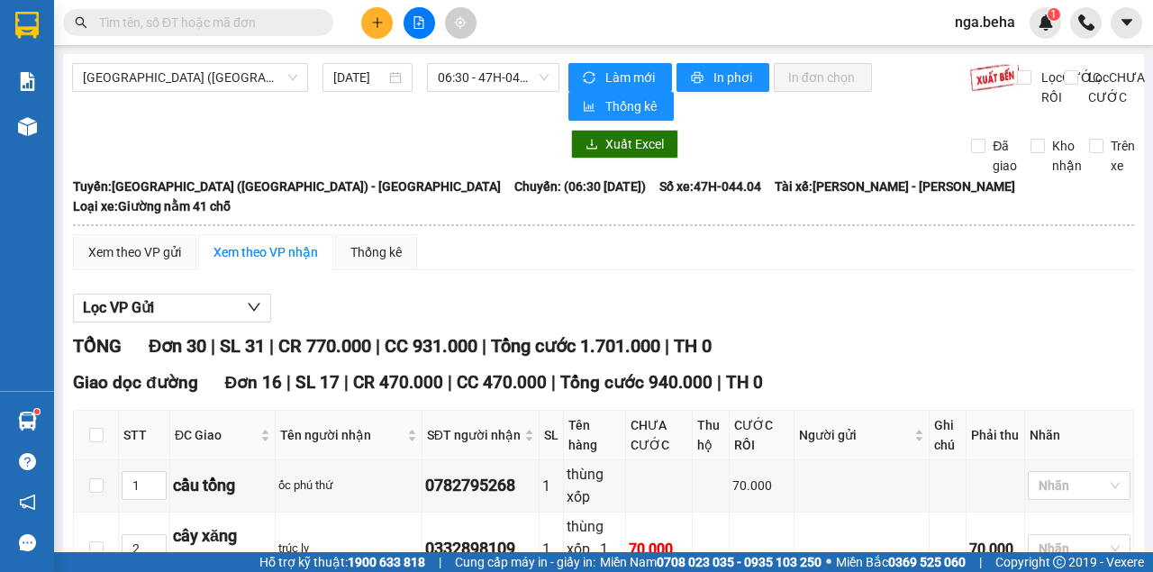
click at [197, 21] on input "text" at bounding box center [205, 23] width 213 height 20
paste input "0394164169"
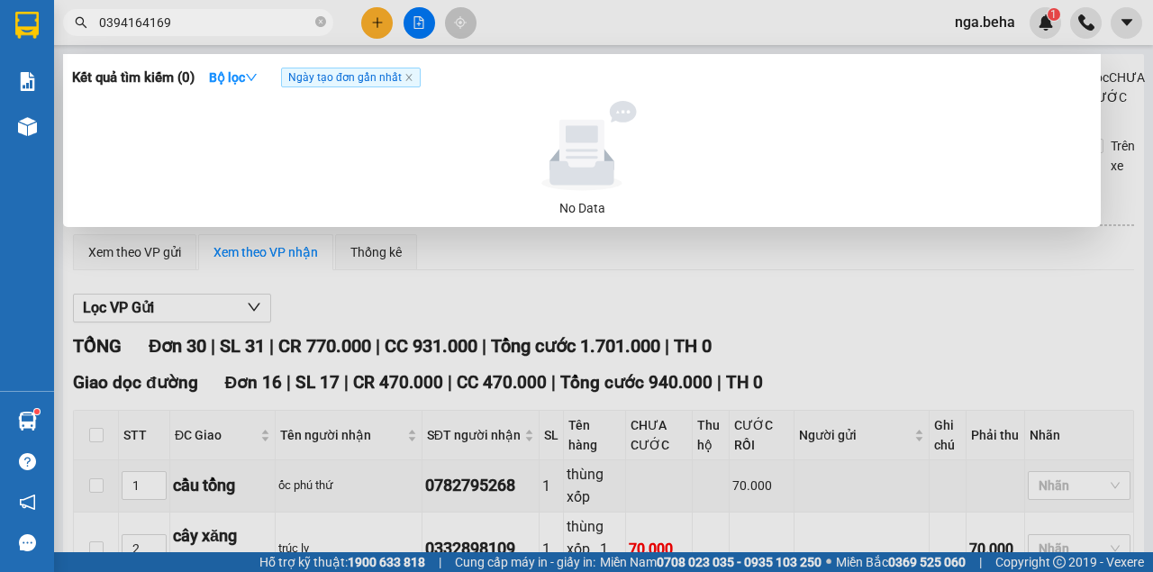
click at [182, 30] on input "0394164169" at bounding box center [205, 23] width 213 height 20
click at [182, 28] on input "0394164169" at bounding box center [205, 23] width 213 height 20
click at [186, 32] on input "0394164169" at bounding box center [205, 23] width 213 height 20
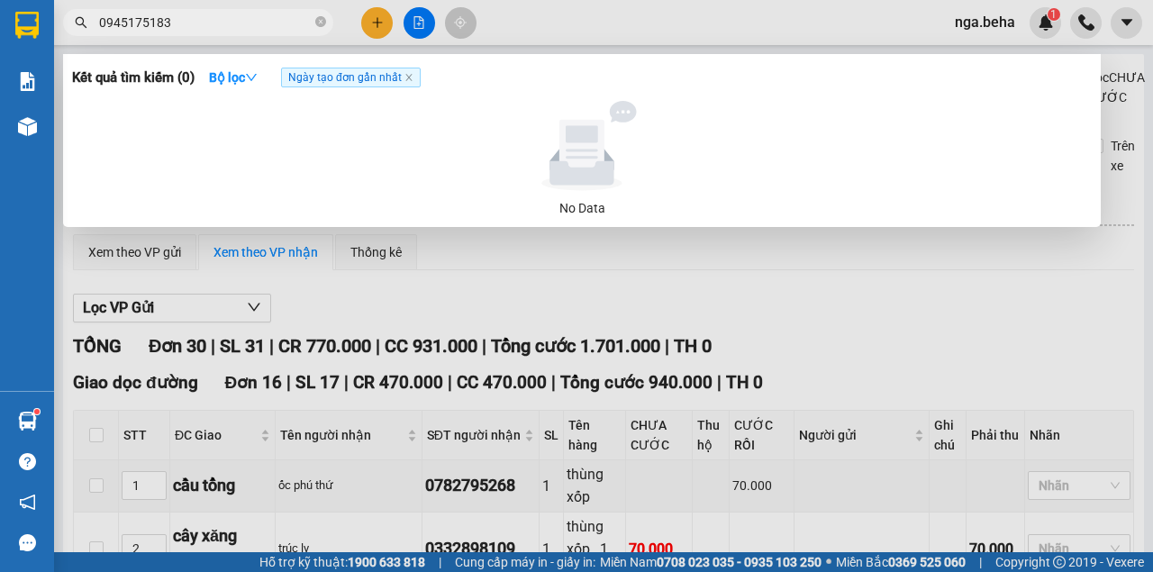
type input "0945175183"
click at [421, 23] on div at bounding box center [576, 286] width 1153 height 572
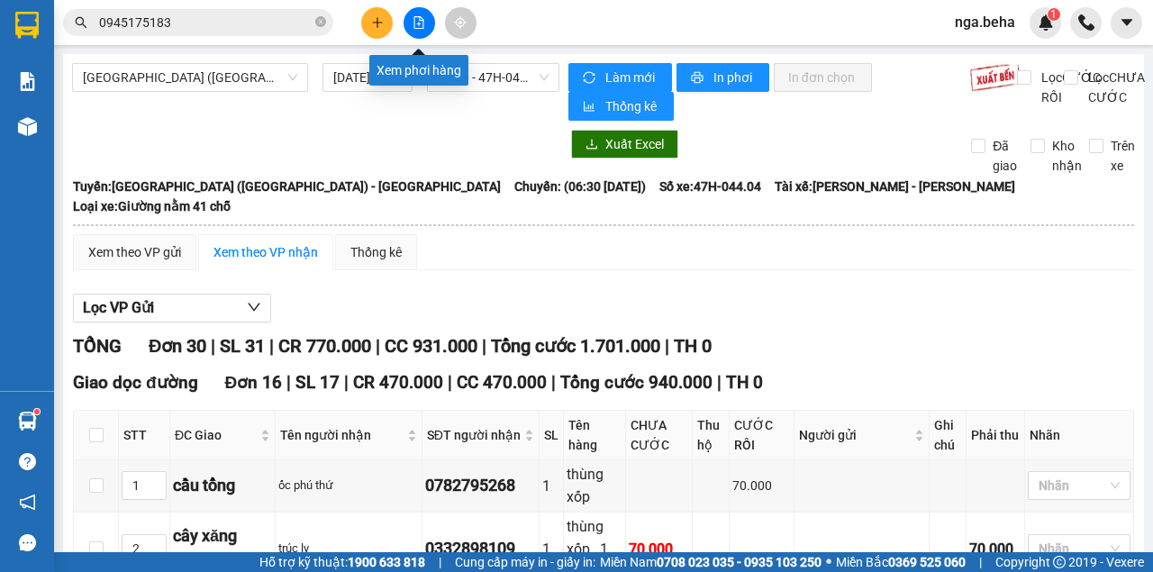
click at [421, 23] on icon "file-add" at bounding box center [418, 22] width 13 height 13
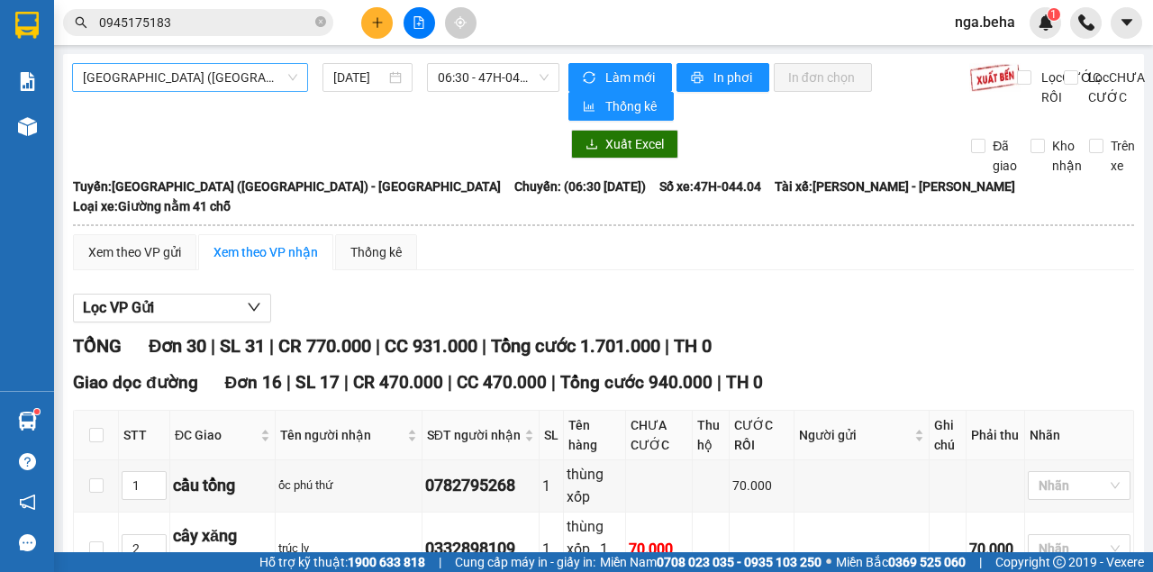
click at [222, 73] on span "Phú Yên (SC) - Đắk Lắk" at bounding box center [190, 77] width 214 height 27
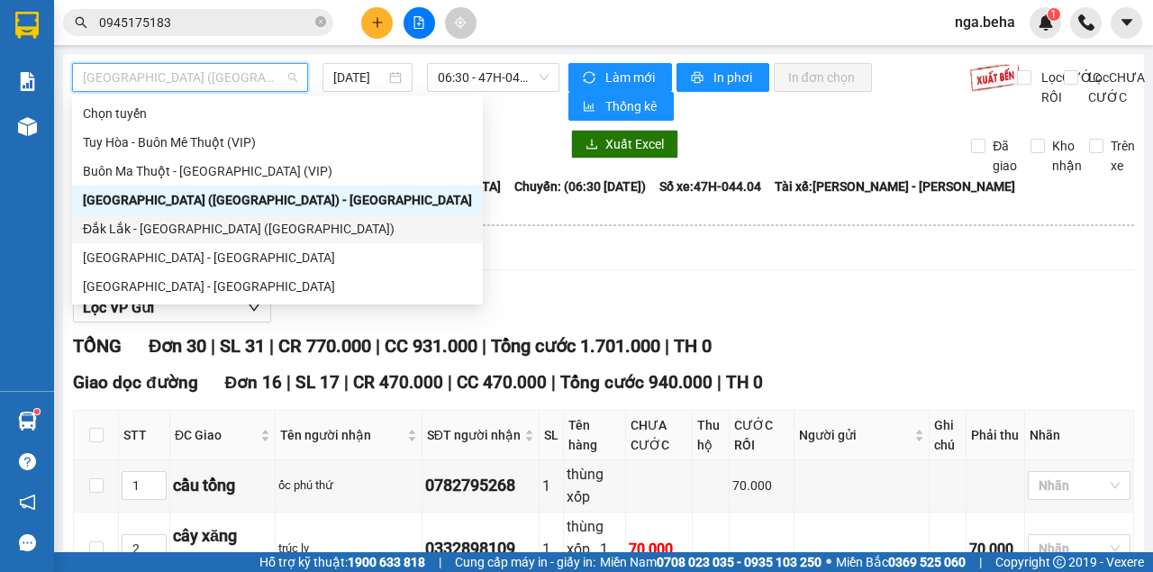
click at [211, 231] on div "Đắk Lắk - Phú Yên (SC)" at bounding box center [277, 229] width 389 height 20
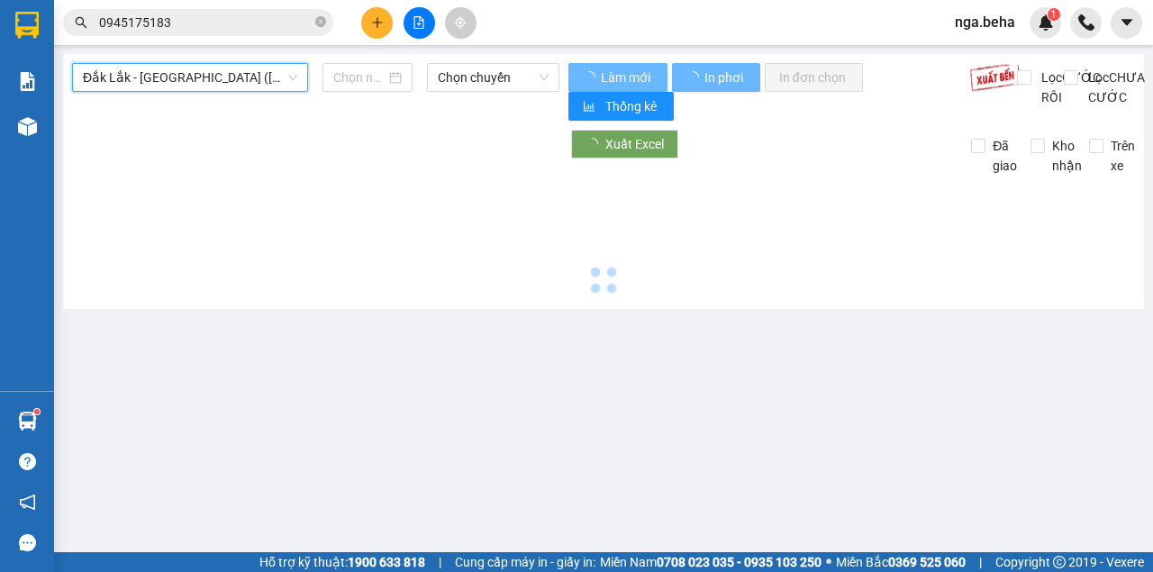
type input "[DATE]"
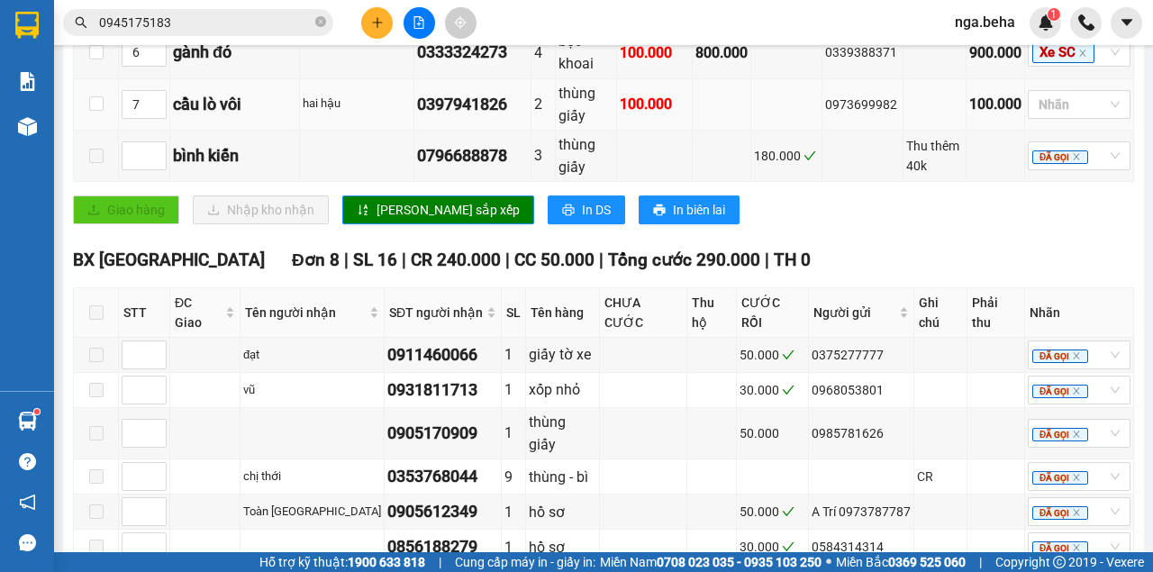
scroll to position [1200, 0]
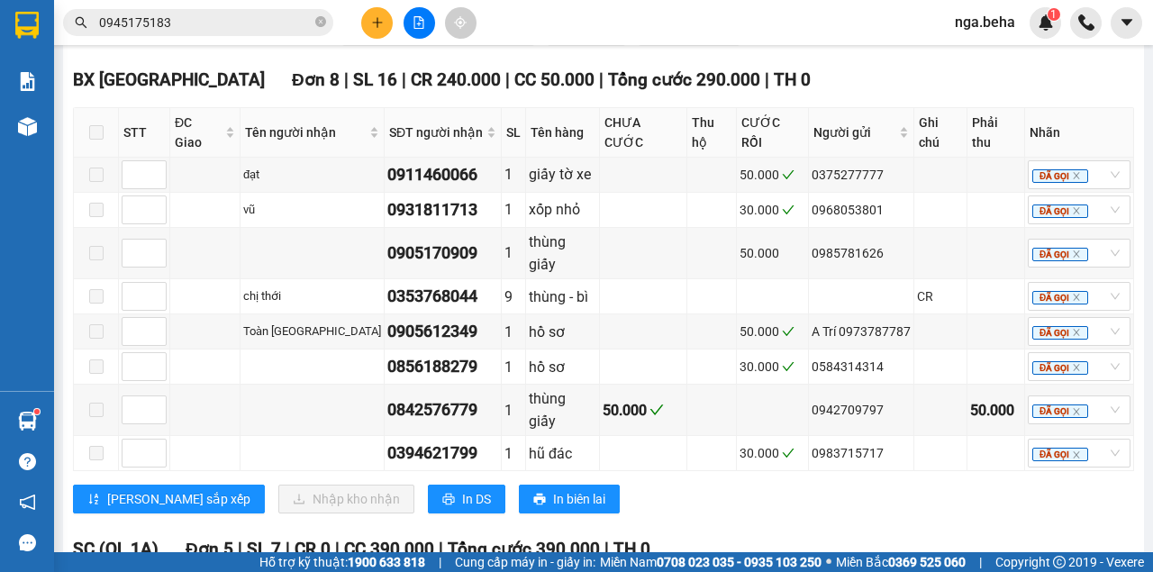
click at [225, 34] on span "0945175183" at bounding box center [198, 22] width 270 height 27
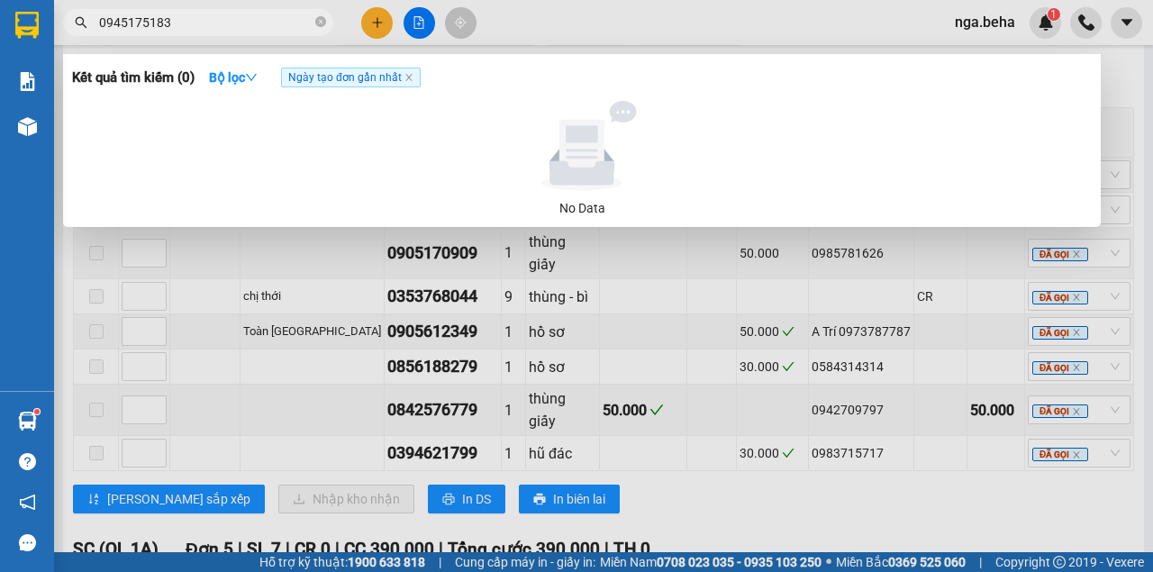
click at [225, 22] on input "0945175183" at bounding box center [205, 23] width 213 height 20
paste input "364443610"
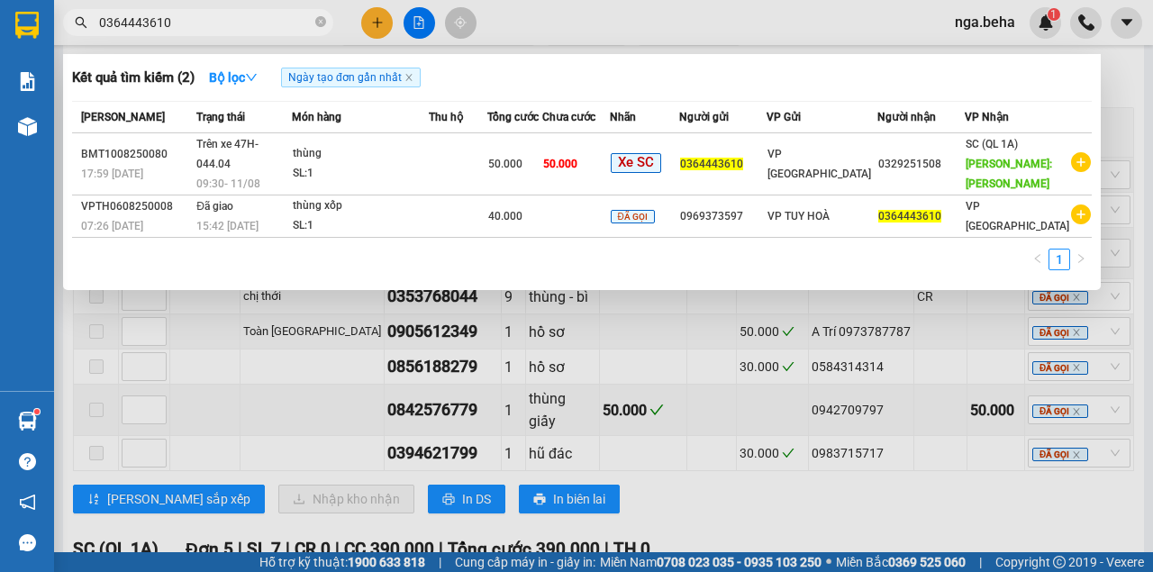
click at [210, 25] on input "0364443610" at bounding box center [205, 23] width 213 height 20
paste input "94164169"
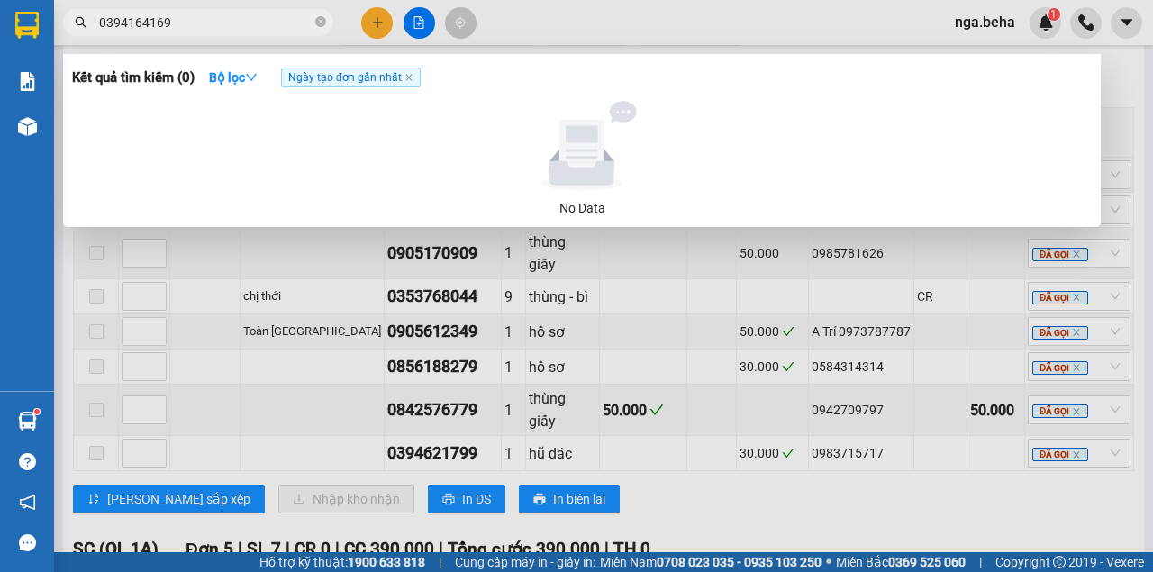
click at [210, 25] on input "0394164169" at bounding box center [205, 23] width 213 height 20
click at [243, 29] on input "0394164169" at bounding box center [205, 23] width 213 height 20
click at [994, 339] on div at bounding box center [576, 286] width 1153 height 572
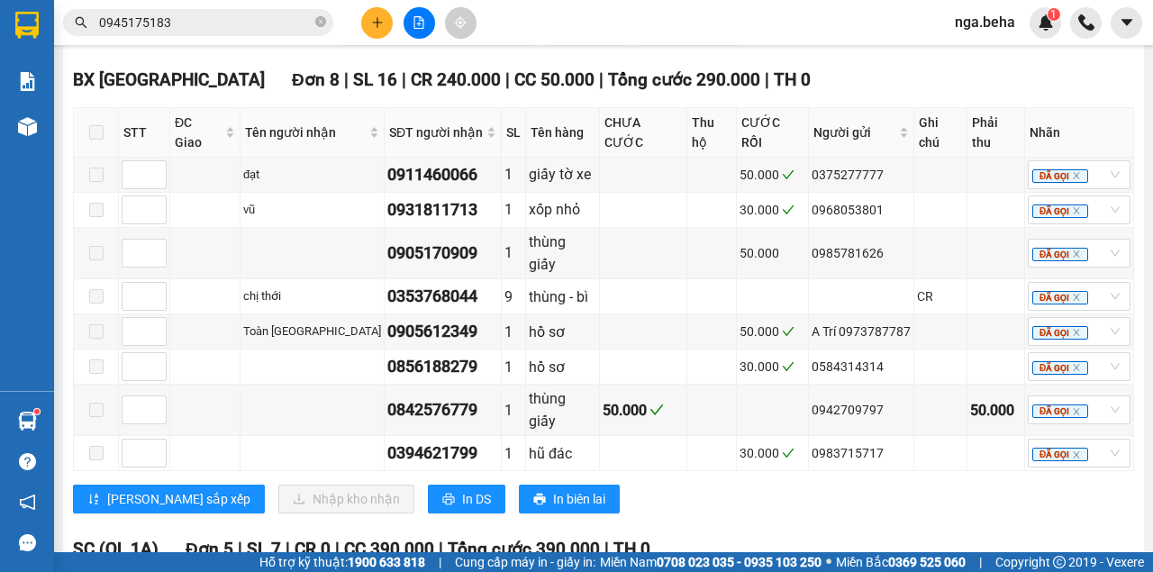
click at [222, 24] on input "0945175183" at bounding box center [205, 23] width 213 height 20
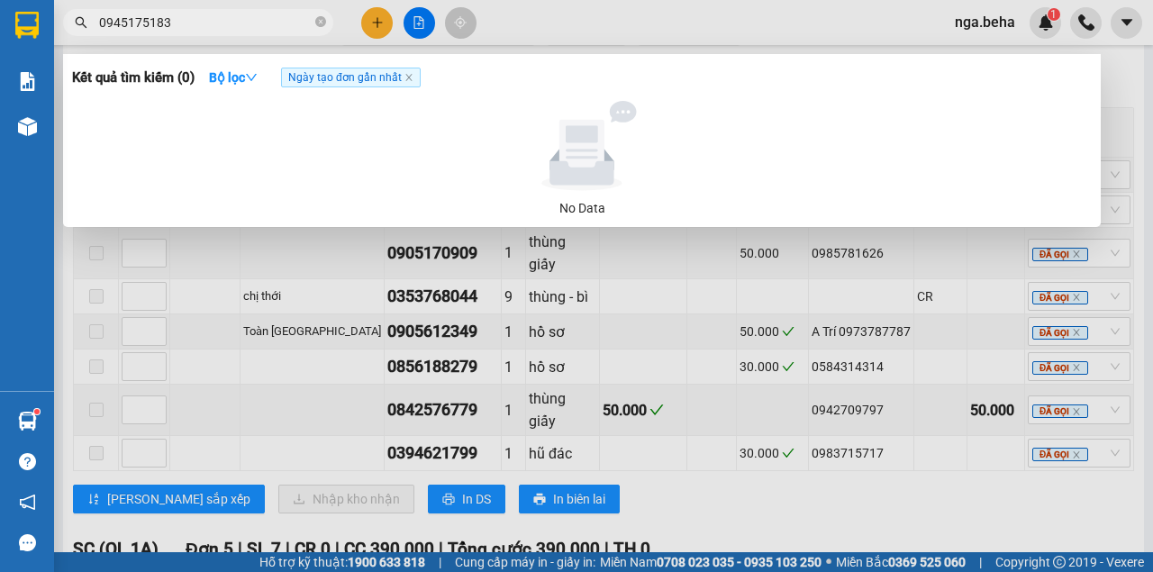
click at [222, 24] on input "0945175183" at bounding box center [205, 23] width 213 height 20
paste input "72427617"
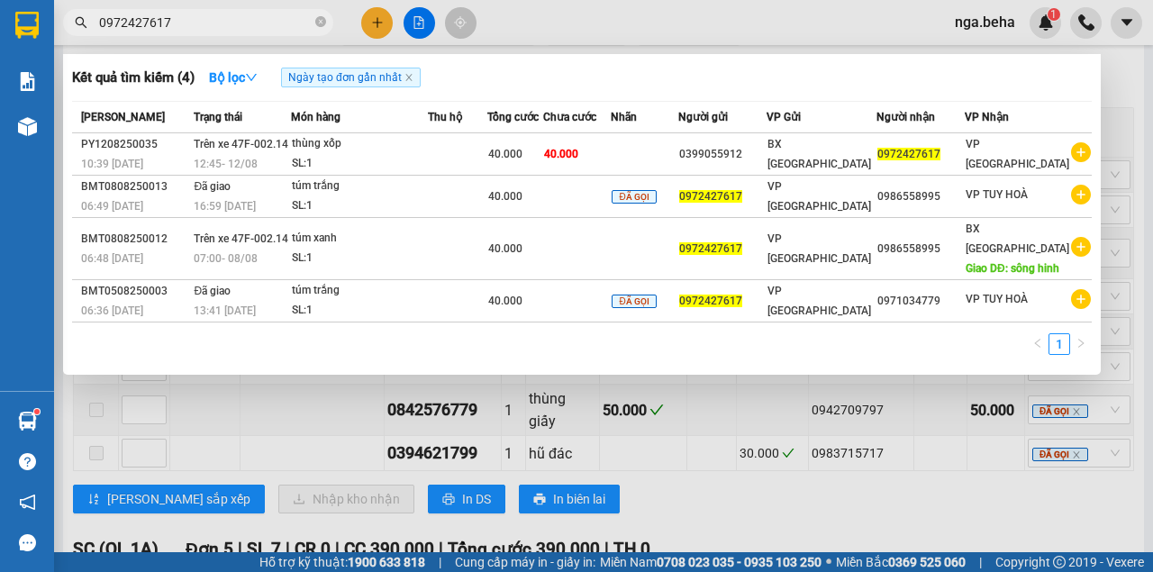
type input "0972427617"
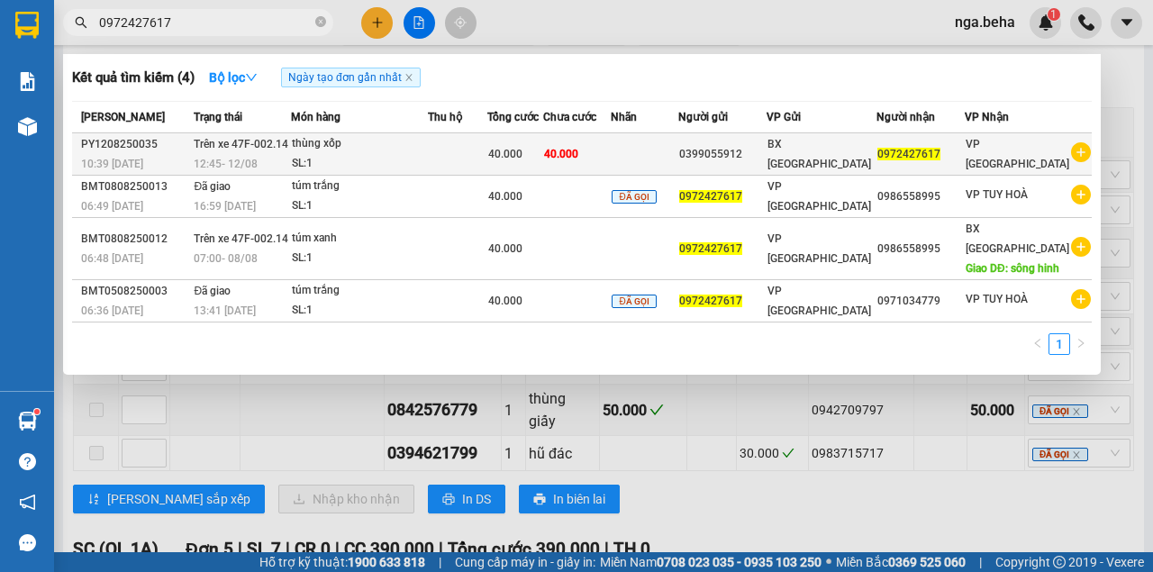
click at [830, 149] on td "BX [GEOGRAPHIC_DATA]" at bounding box center [821, 154] width 111 height 42
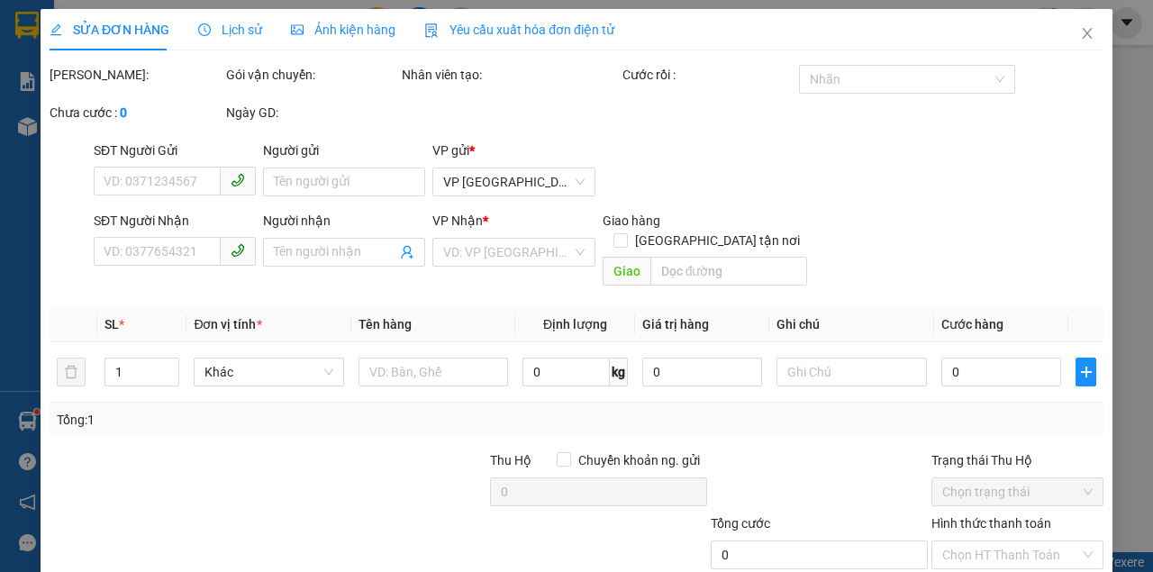
type input "0399055912"
type input "0972427617"
type input "40.000"
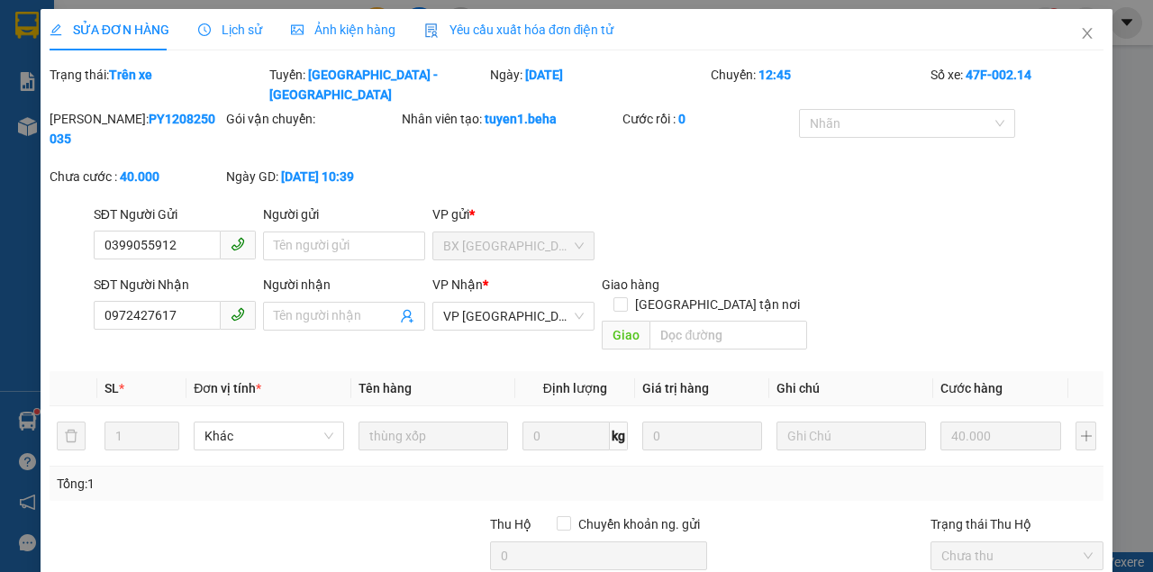
drag, startPoint x: 321, startPoint y: 8, endPoint x: 330, endPoint y: 27, distance: 20.6
click at [322, 10] on div "SỬA ĐƠN HÀNG Lịch sử Ảnh kiện hàng Yêu cầu xuất hóa đơn điện tử Total Paid Fee …" at bounding box center [576, 286] width 1153 height 572
click at [330, 27] on span "Ảnh kiện hàng" at bounding box center [343, 30] width 104 height 14
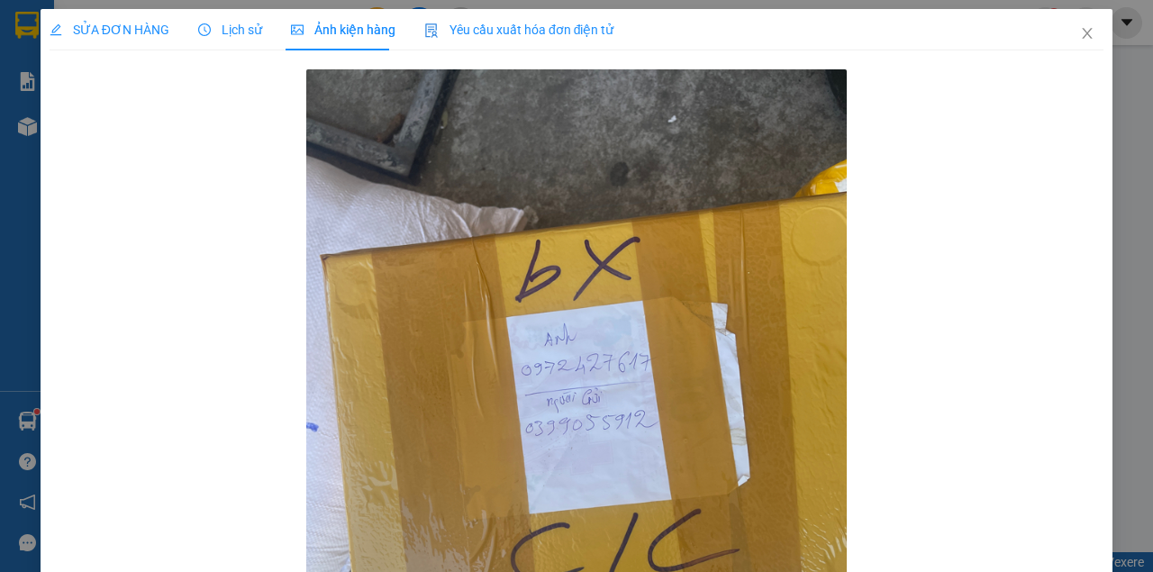
click at [151, 41] on div "SỬA ĐƠN HÀNG" at bounding box center [110, 29] width 120 height 41
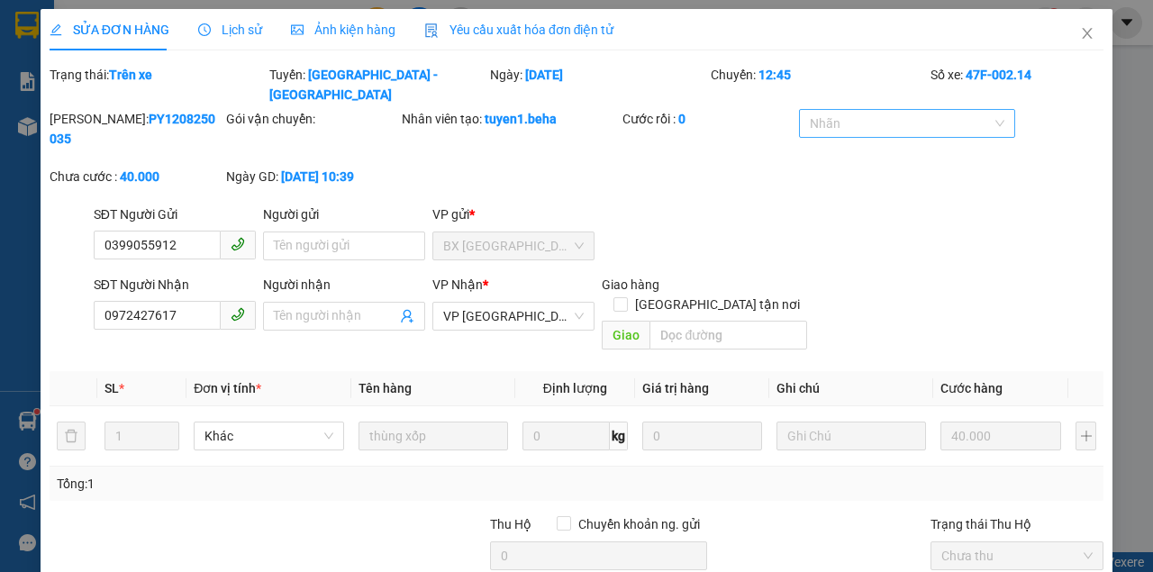
click at [827, 113] on div at bounding box center [898, 124] width 190 height 22
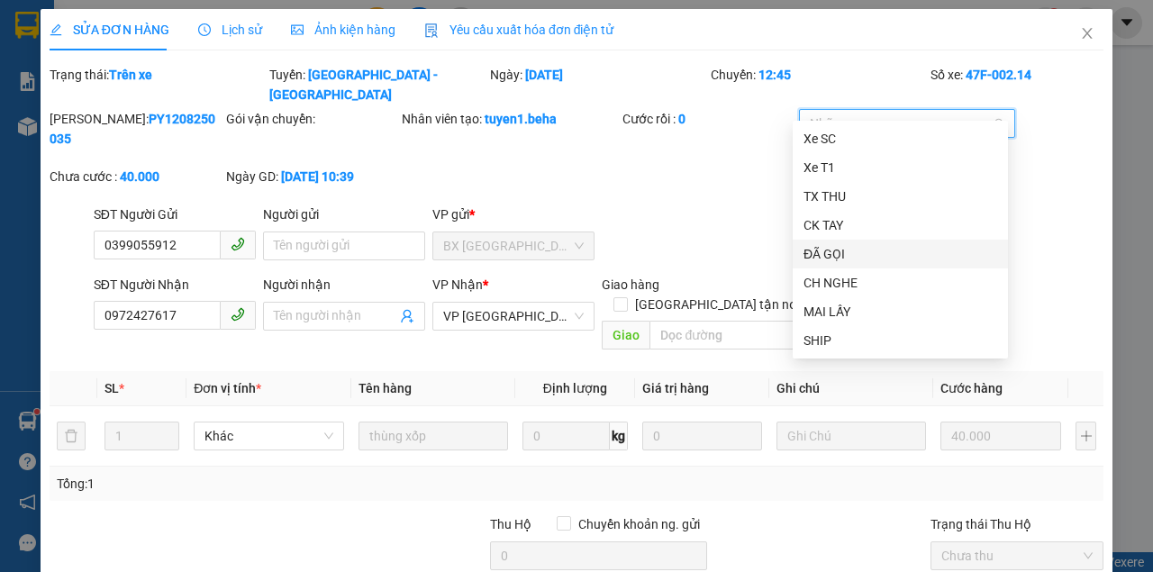
click at [865, 250] on div "ĐÃ GỌI" at bounding box center [900, 254] width 194 height 20
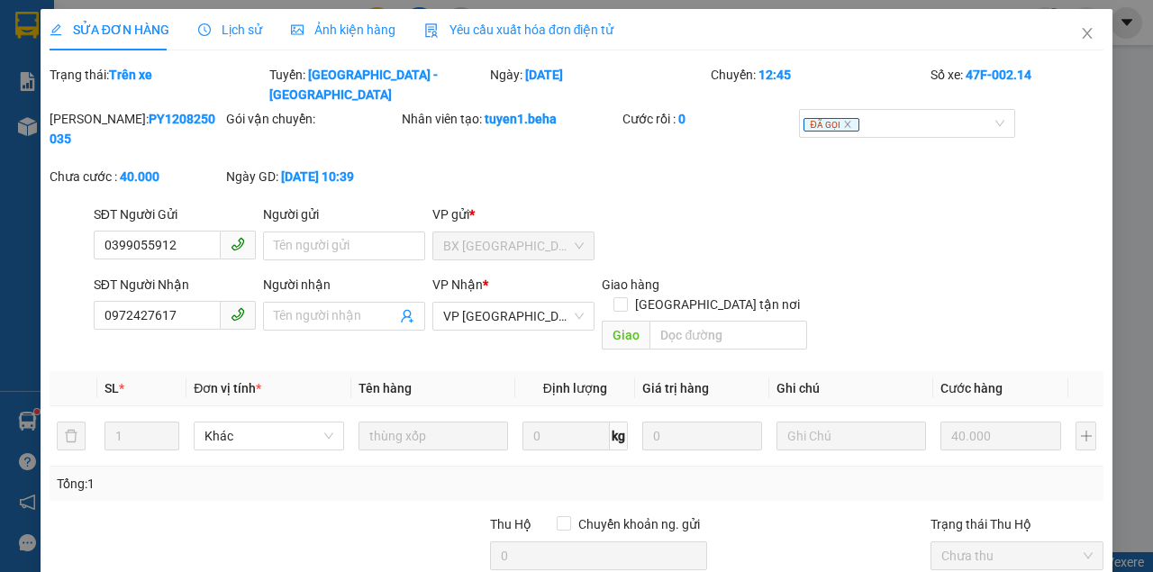
click at [751, 212] on div "SĐT Người Gửi 0399055912 Người gửi Tên người gửi VP gửi * BX PHÚ YÊN" at bounding box center [598, 235] width 1017 height 63
click at [844, 122] on icon "close" at bounding box center [847, 125] width 6 height 6
click at [1076, 26] on span "Close" at bounding box center [1087, 34] width 50 height 50
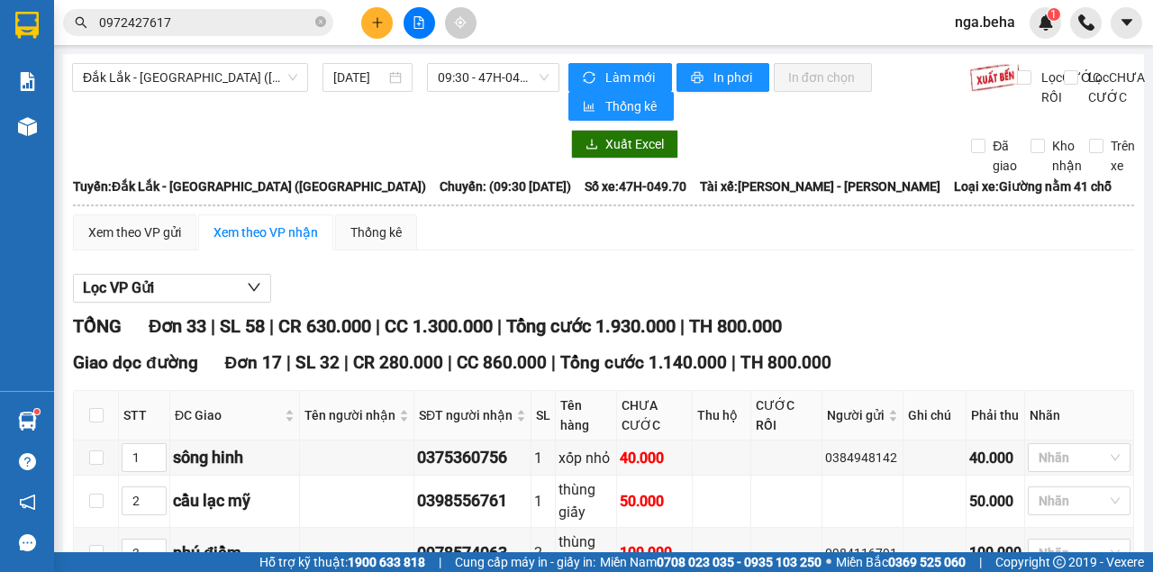
click at [241, 23] on input "0972427617" at bounding box center [205, 23] width 213 height 20
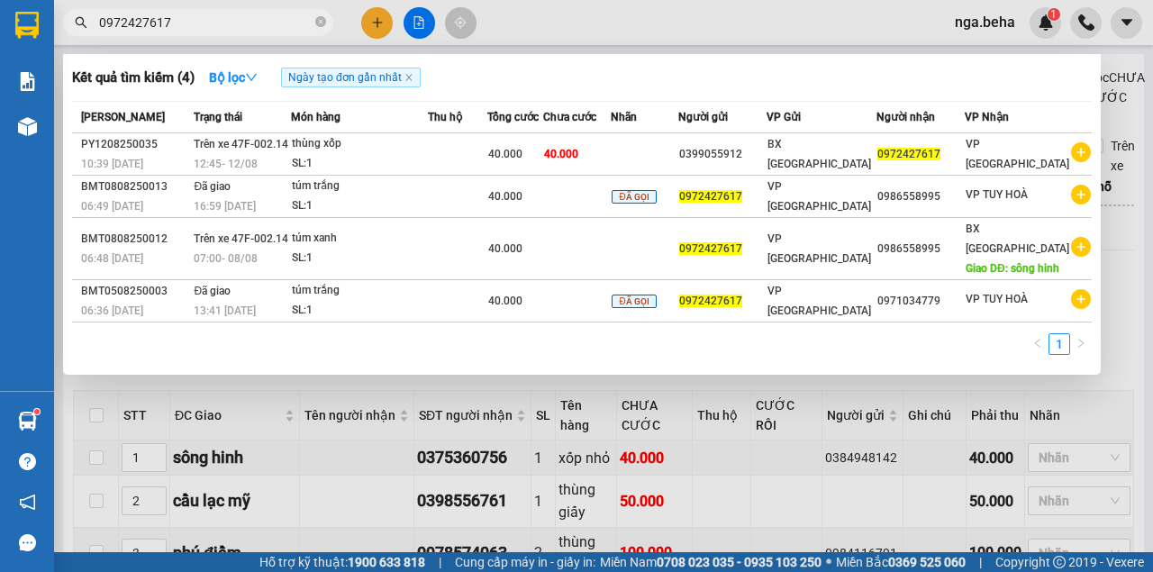
click at [241, 23] on input "0972427617" at bounding box center [205, 23] width 213 height 20
paste input "41225170"
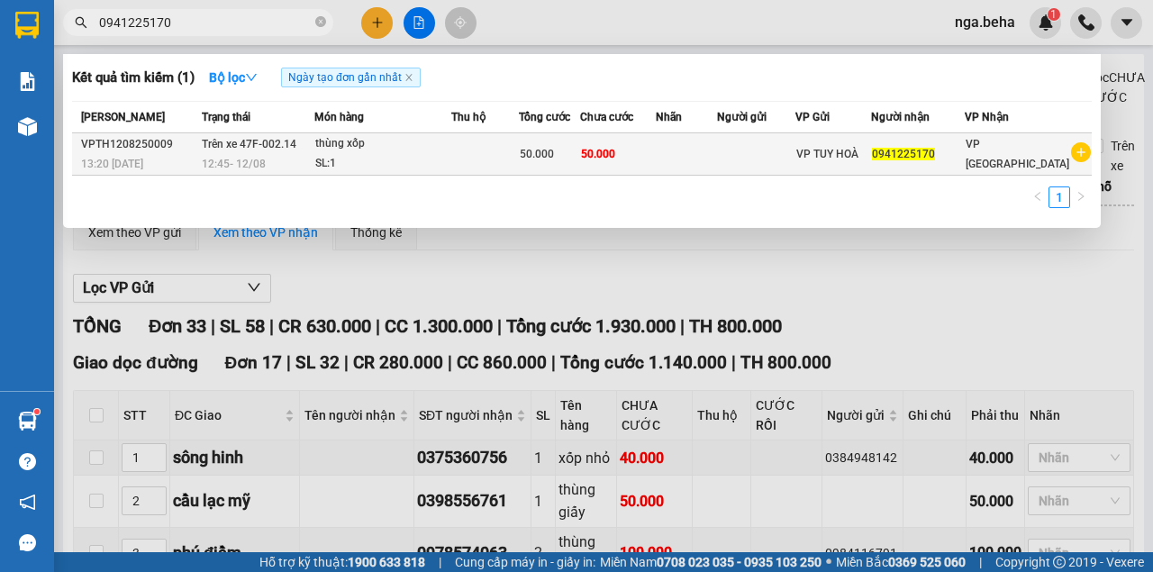
type input "0941225170"
click at [709, 159] on td at bounding box center [686, 154] width 61 height 42
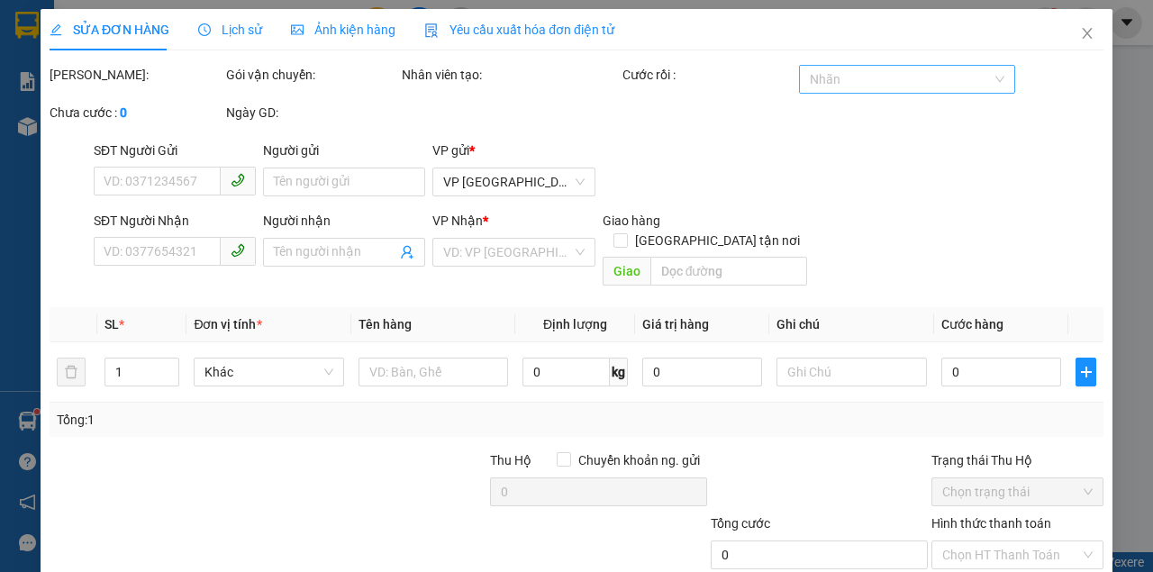
type input "0941225170"
type input "50.000"
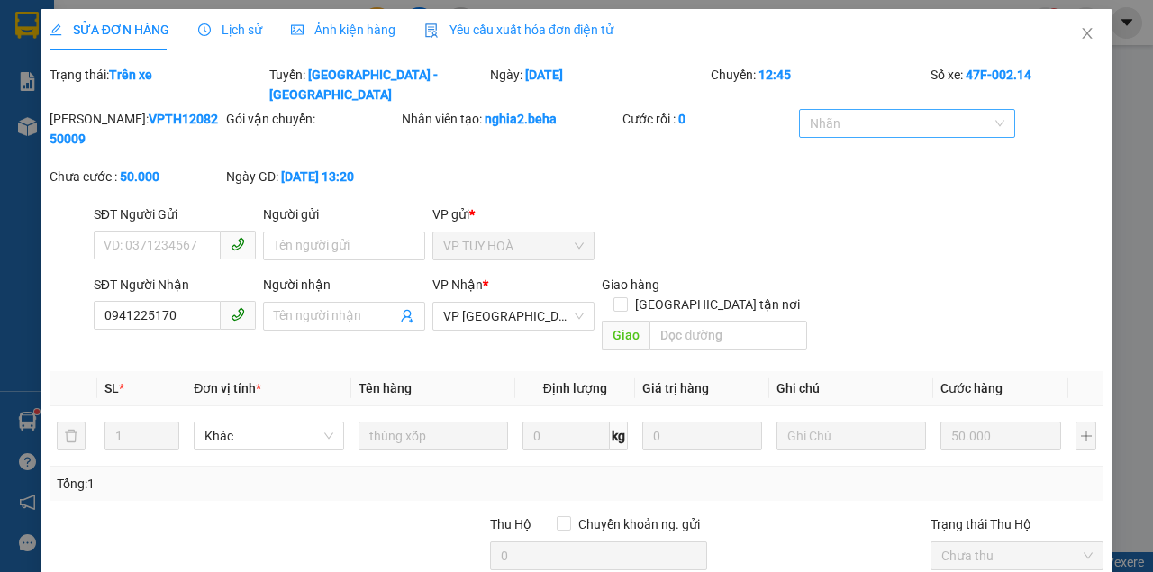
click at [827, 77] on div "Chuyến: 12:45" at bounding box center [819, 85] width 221 height 40
click at [841, 113] on div at bounding box center [898, 124] width 190 height 22
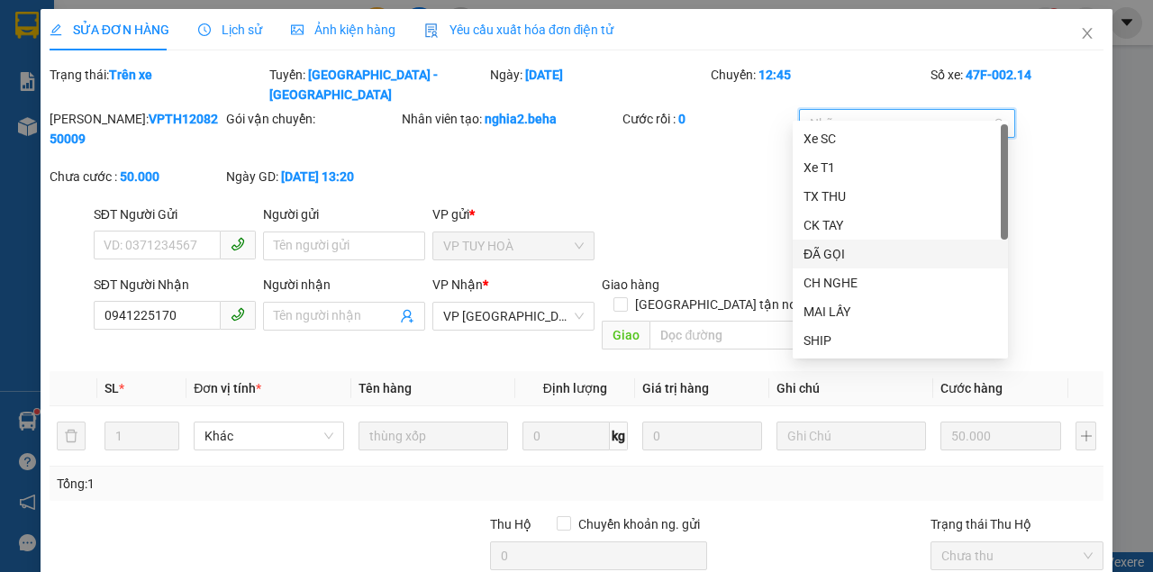
click at [852, 255] on div "ĐÃ GỌI" at bounding box center [900, 254] width 194 height 20
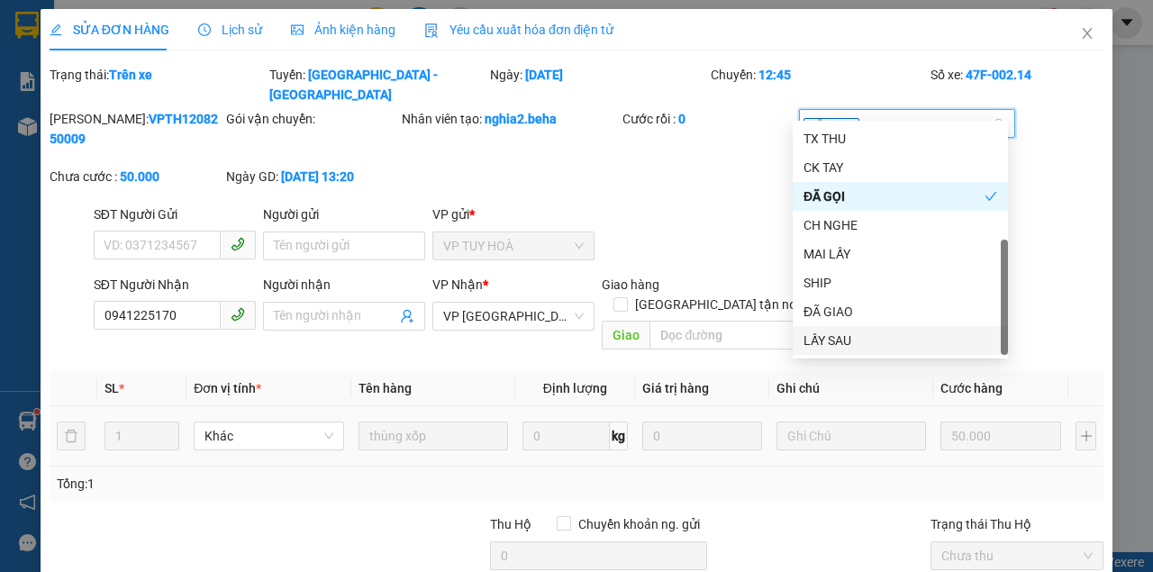
scroll to position [140, 0]
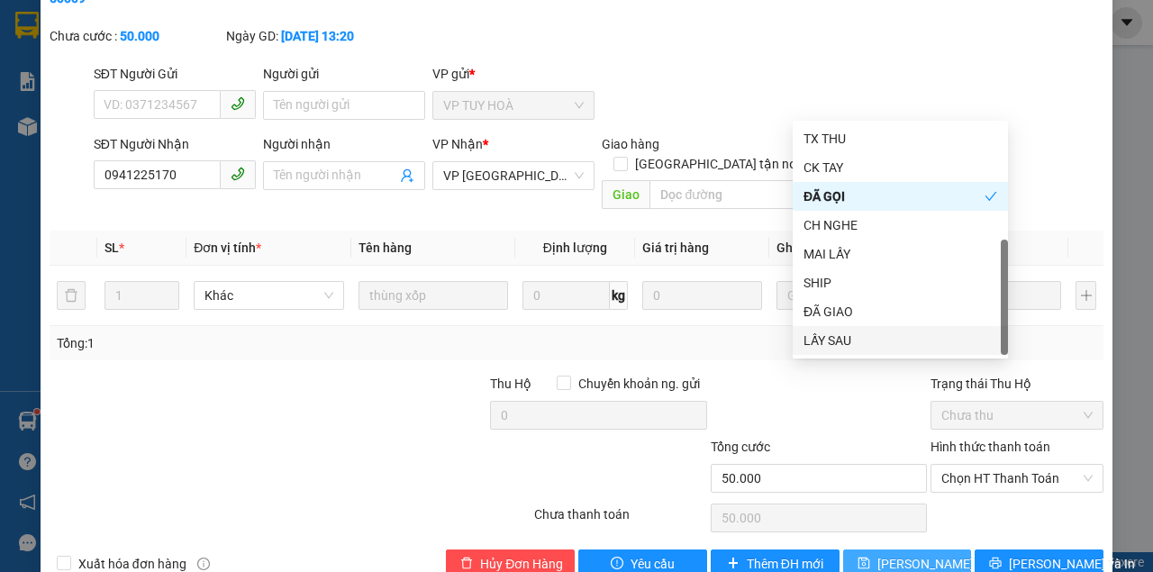
click at [893, 554] on span "[PERSON_NAME] thay đổi" at bounding box center [949, 564] width 144 height 20
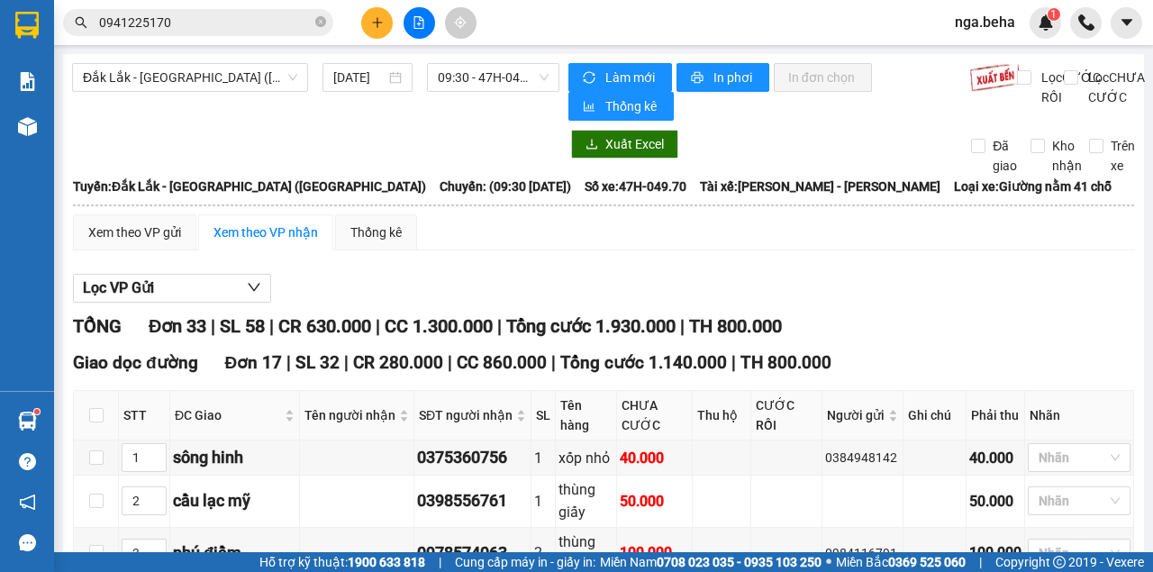
click at [209, 25] on input "0941225170" at bounding box center [205, 23] width 213 height 20
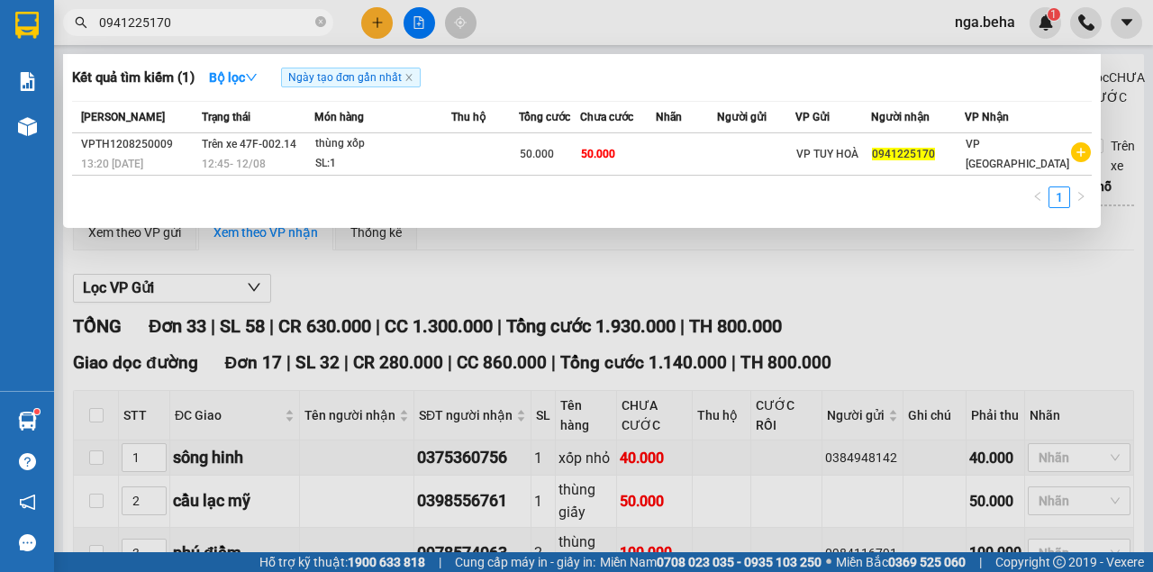
click at [209, 25] on input "0941225170" at bounding box center [205, 23] width 213 height 20
paste input "339967679"
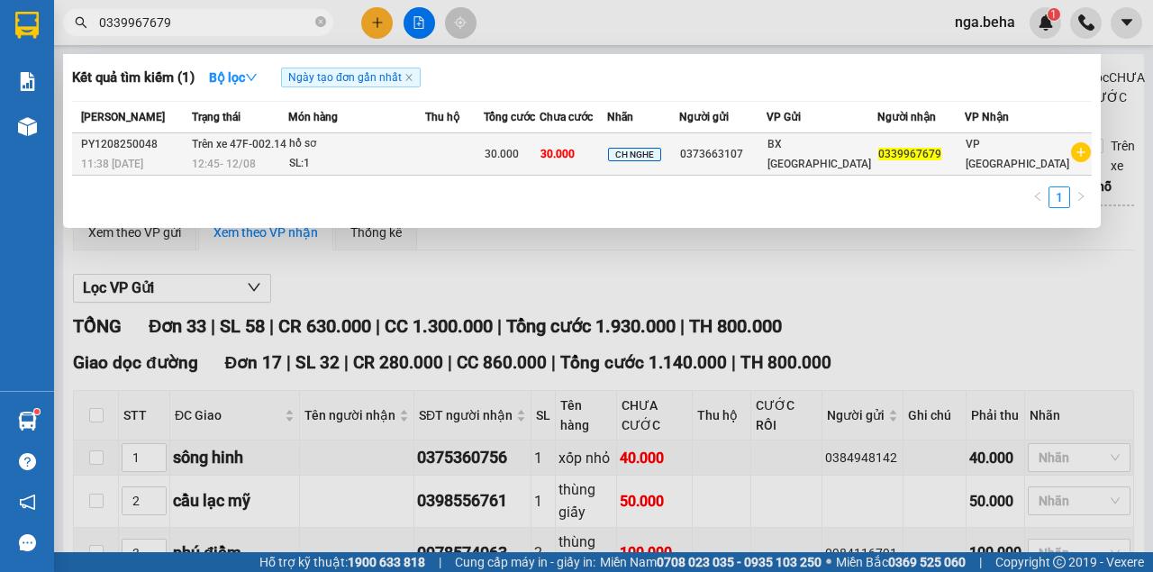
type input "0339967679"
click at [607, 169] on td "30.000" at bounding box center [573, 154] width 68 height 42
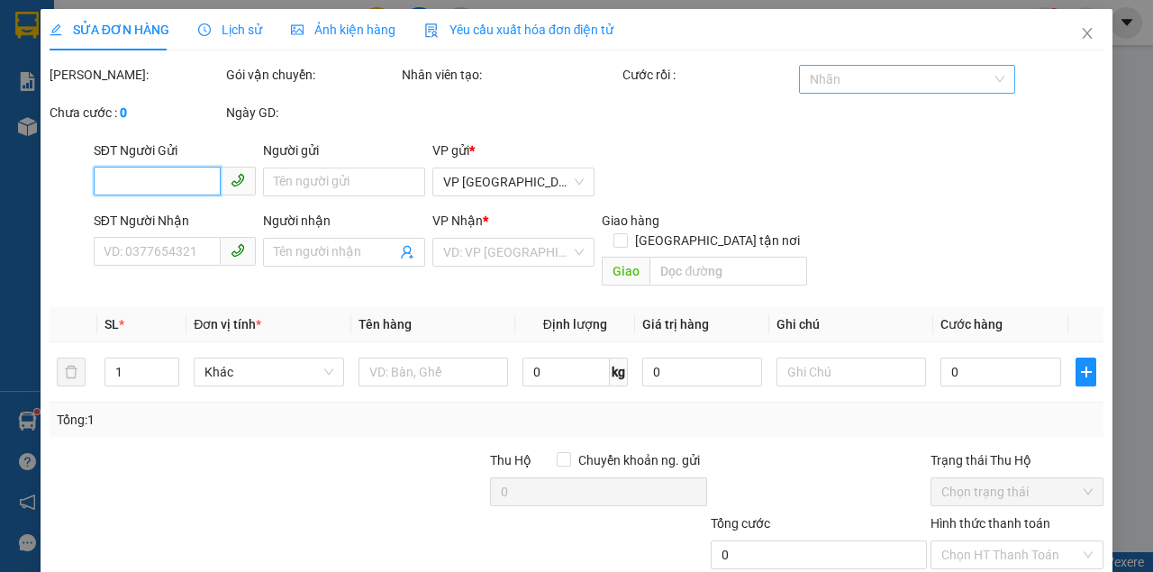
type input "0373663107"
type input "0339967679"
type input "30.000"
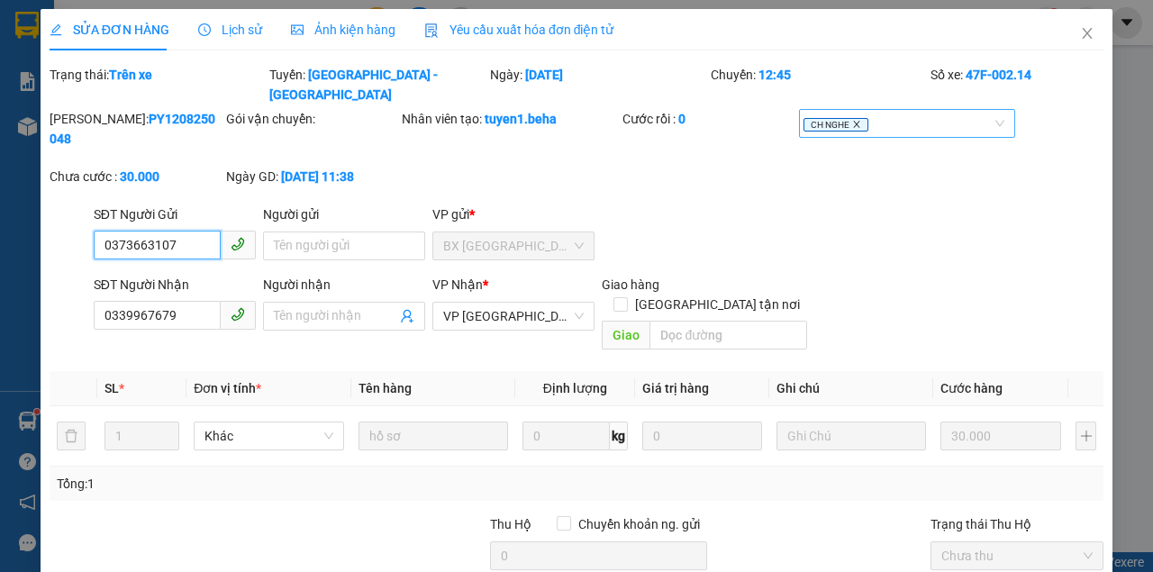
click at [852, 120] on icon "close" at bounding box center [856, 124] width 9 height 9
click at [840, 113] on div at bounding box center [898, 124] width 190 height 22
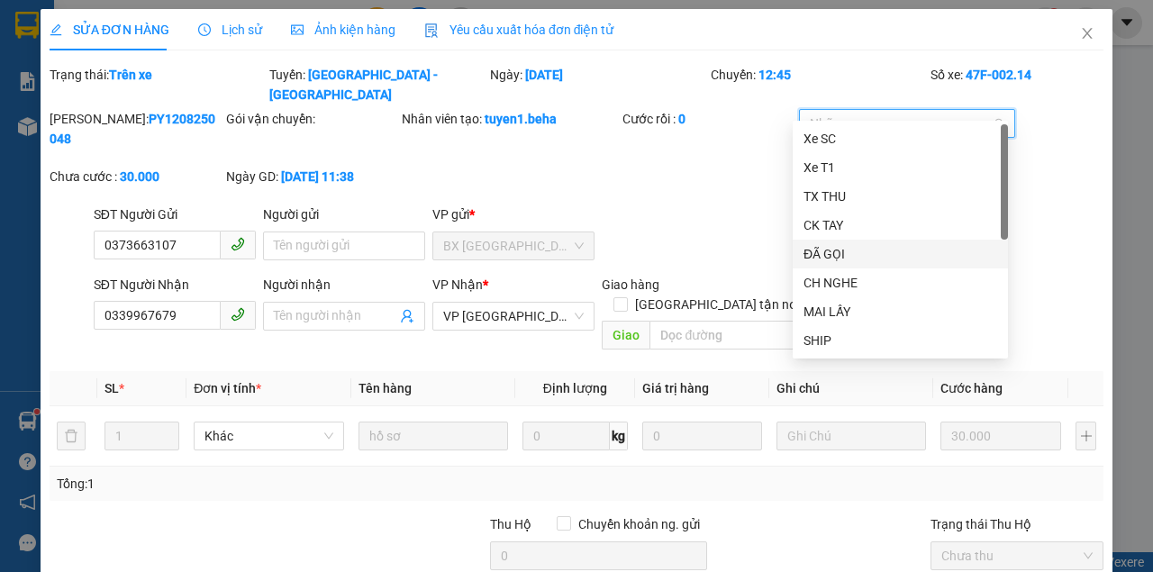
click at [869, 258] on div "ĐÃ GỌI" at bounding box center [900, 254] width 194 height 20
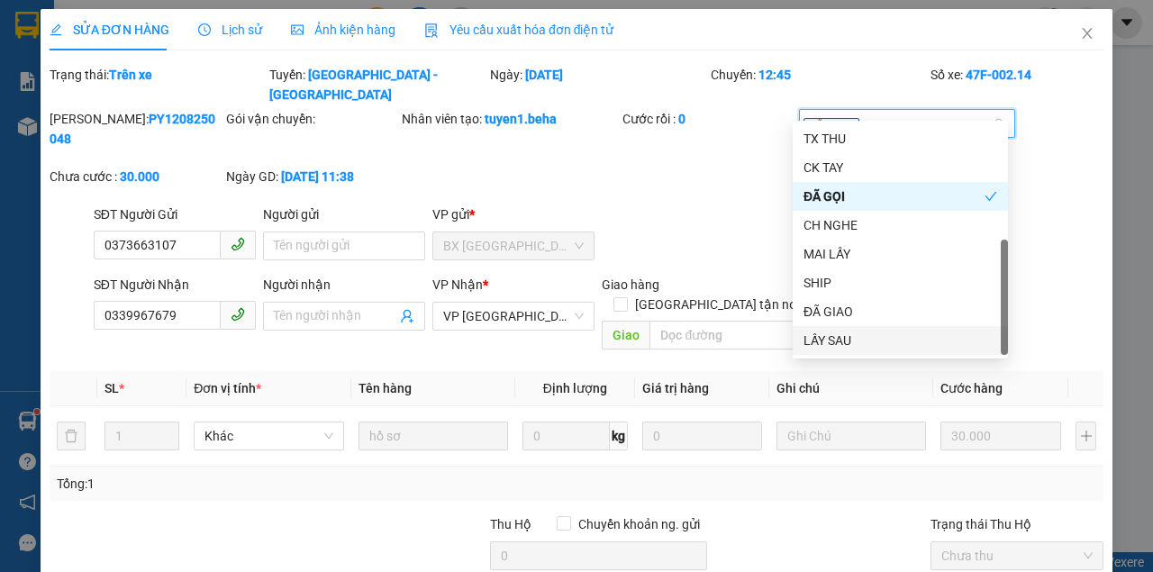
scroll to position [140, 0]
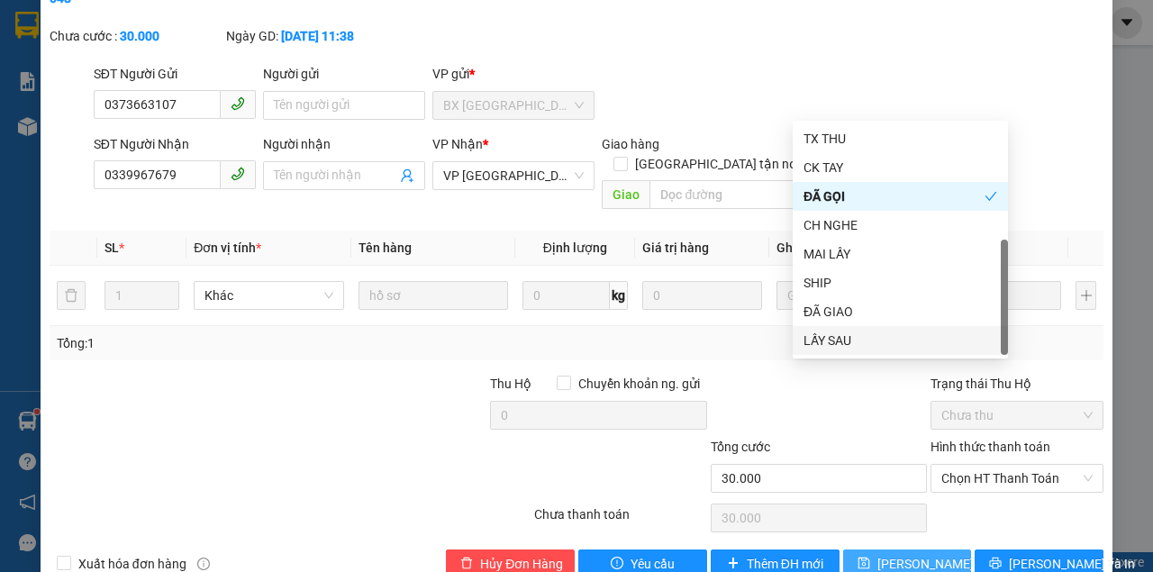
click at [881, 554] on span "[PERSON_NAME] thay đổi" at bounding box center [949, 564] width 144 height 20
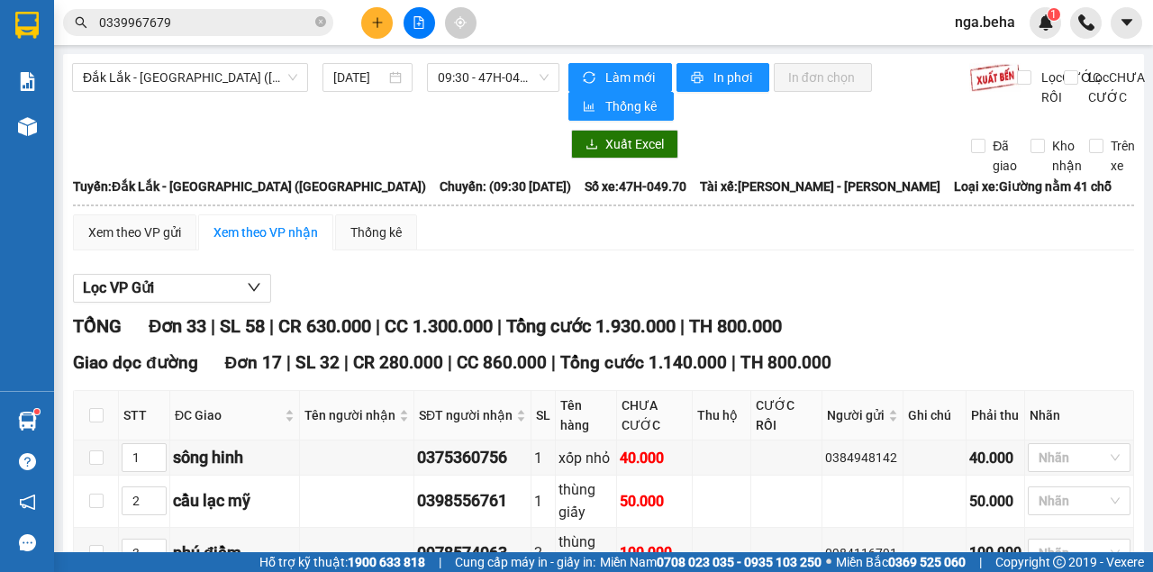
click at [186, 26] on input "0339967679" at bounding box center [205, 23] width 213 height 20
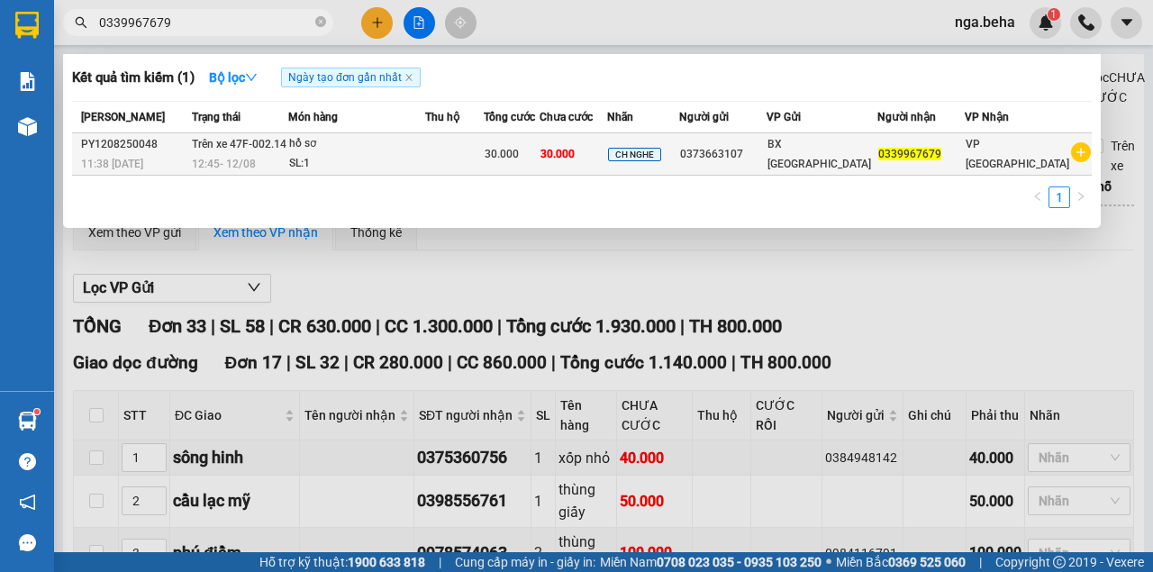
click at [478, 156] on td at bounding box center [454, 154] width 59 height 42
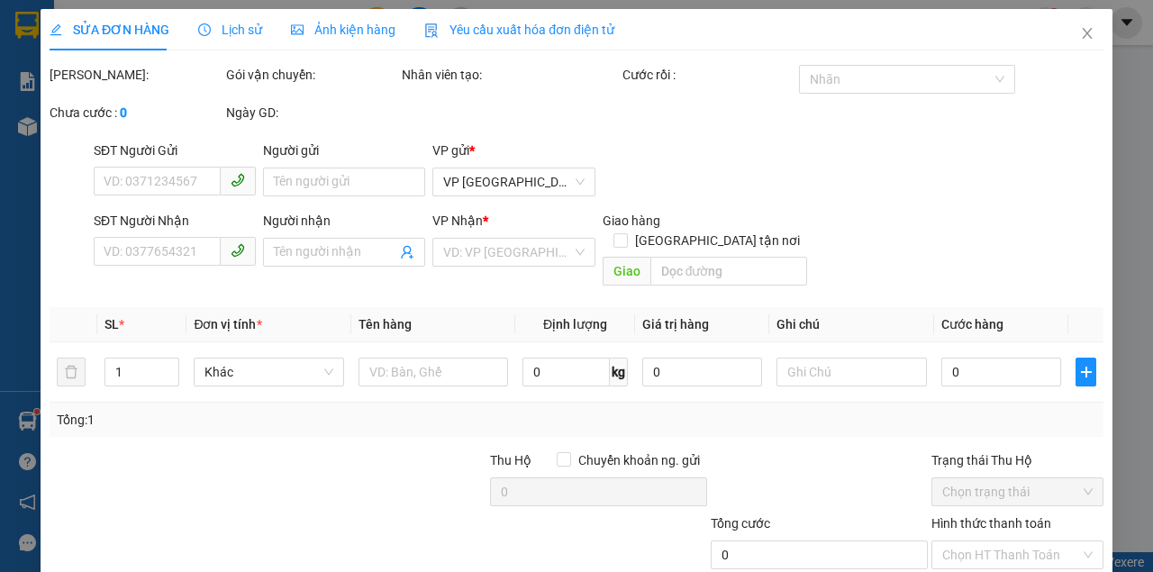
type input "0373663107"
type input "0339967679"
type input "30.000"
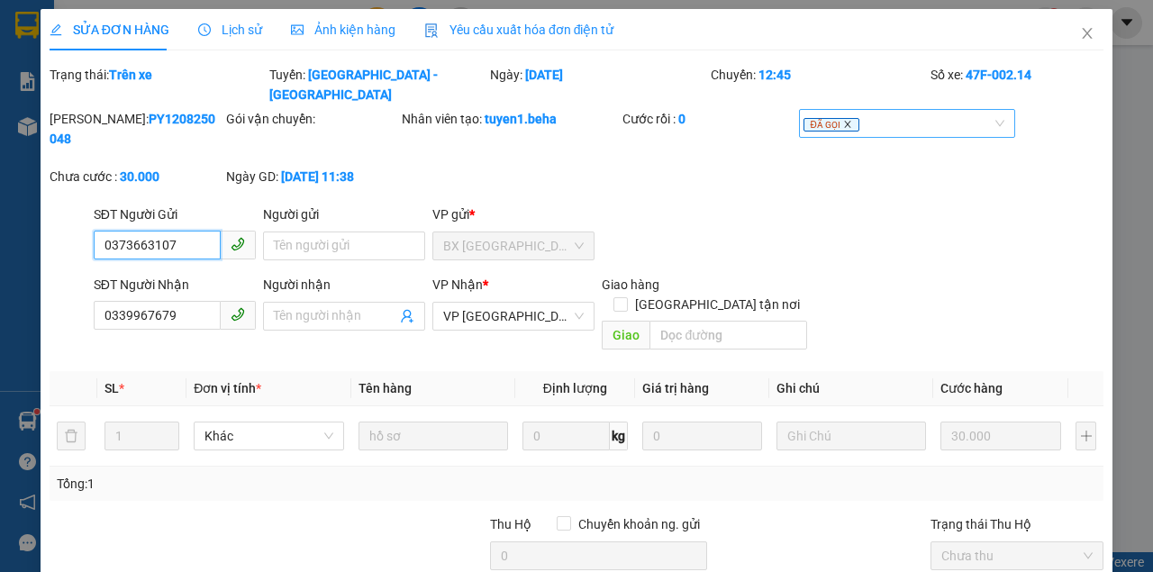
click at [843, 120] on icon "close" at bounding box center [847, 124] width 9 height 9
click at [837, 113] on div at bounding box center [898, 124] width 190 height 22
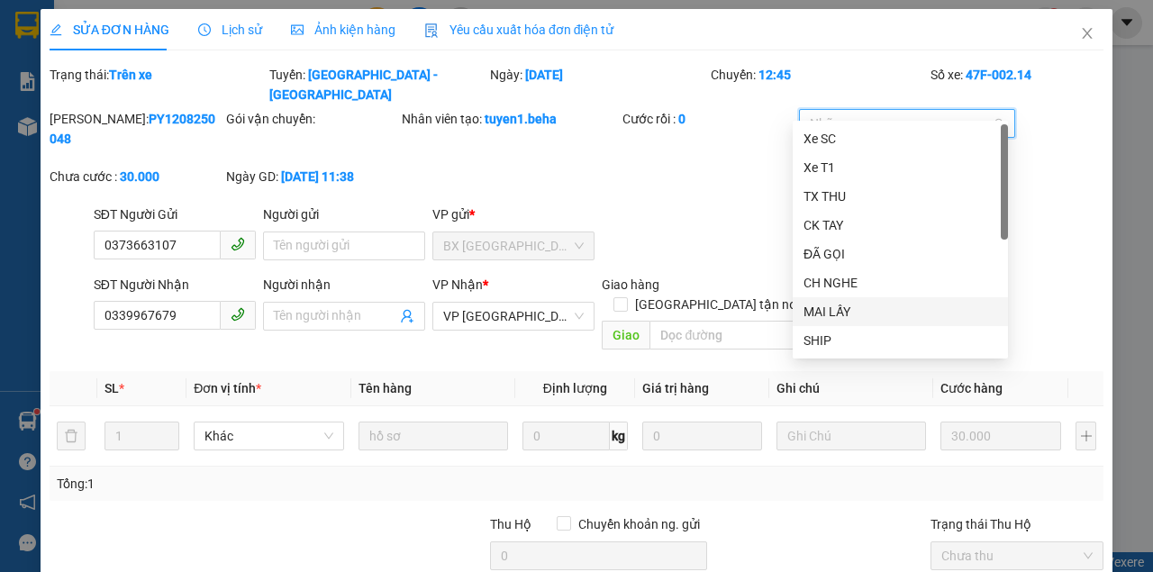
click at [851, 303] on div "MAI LẤY" at bounding box center [900, 312] width 194 height 20
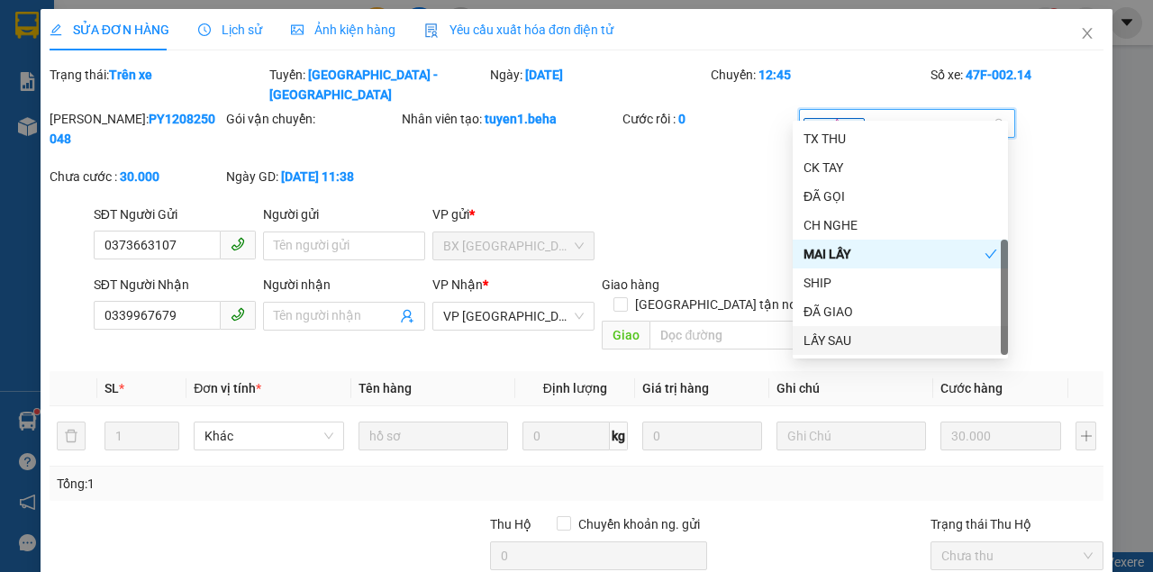
scroll to position [140, 0]
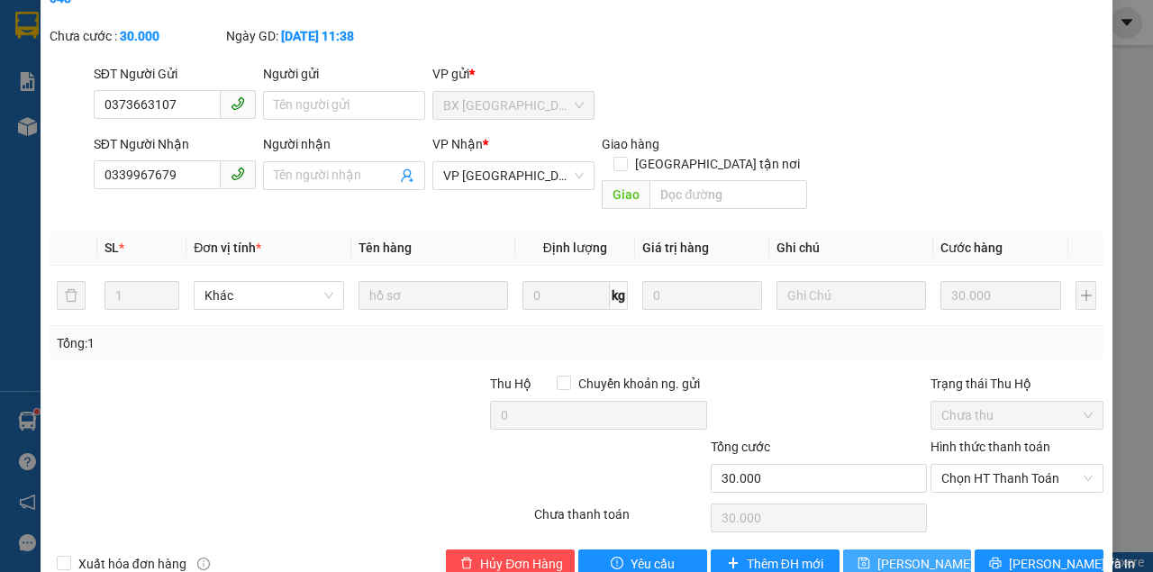
click at [888, 554] on span "[PERSON_NAME] thay đổi" at bounding box center [949, 564] width 144 height 20
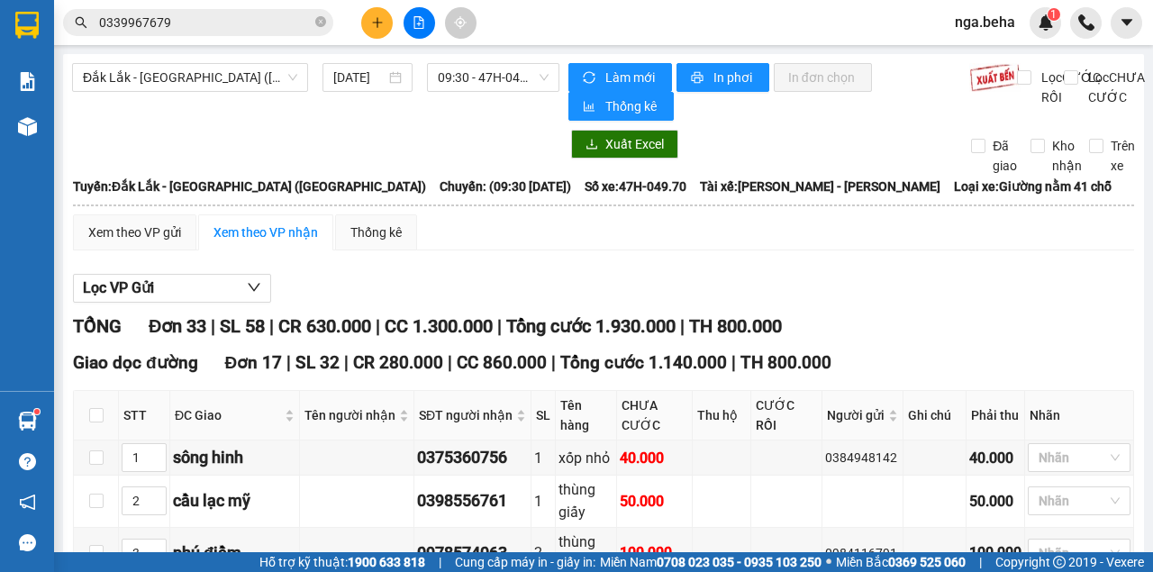
click at [175, 24] on input "0339967679" at bounding box center [205, 23] width 213 height 20
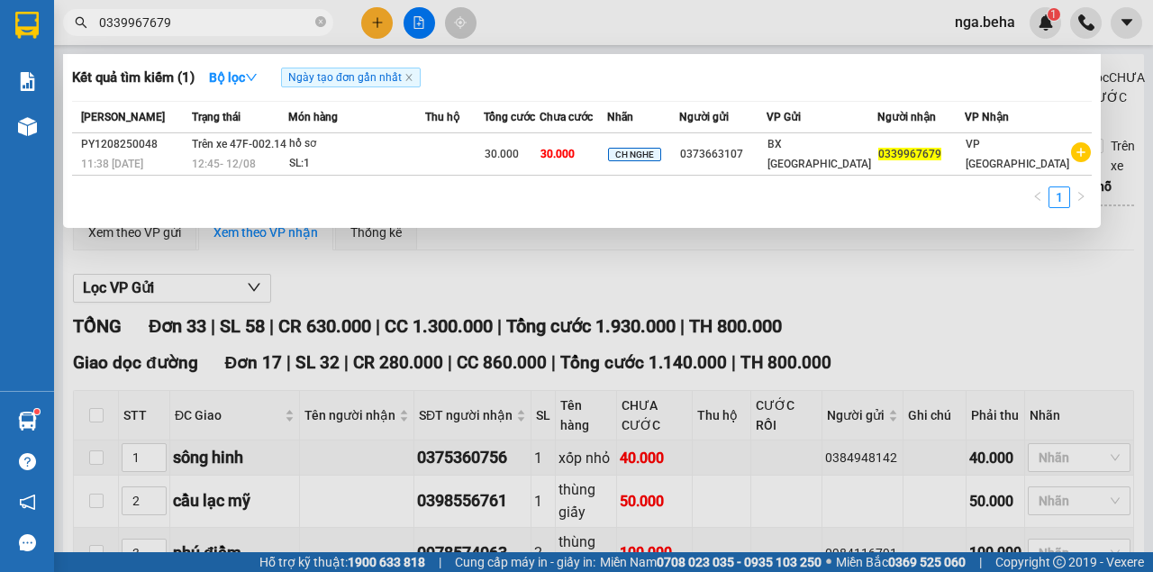
click at [175, 24] on input "0339967679" at bounding box center [205, 23] width 213 height 20
click at [225, 27] on input "0339967679" at bounding box center [205, 23] width 213 height 20
paste input "48397125"
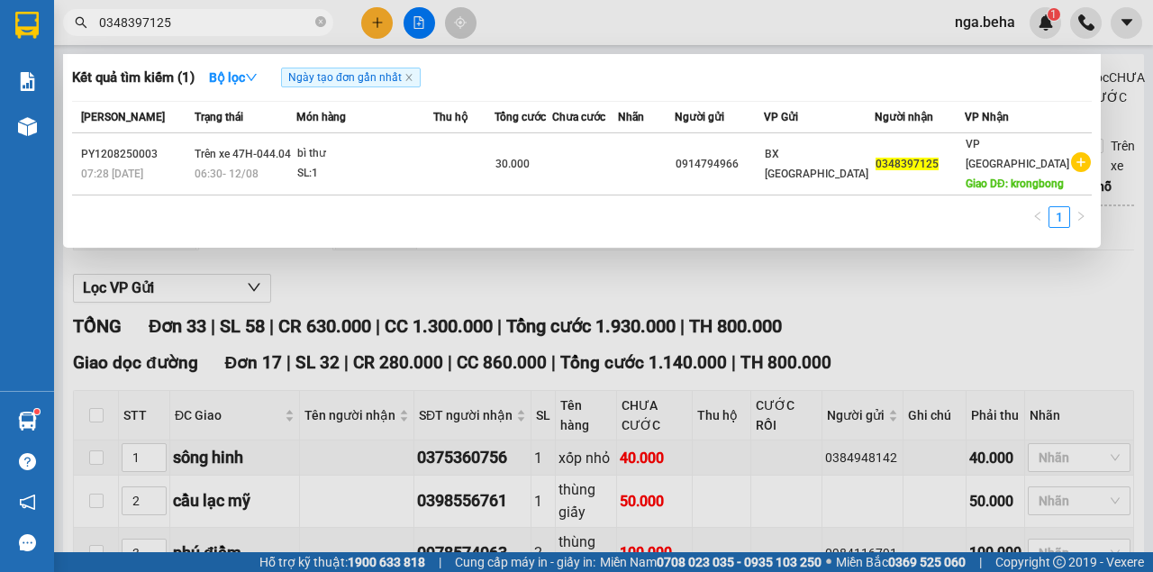
click at [366, 276] on div at bounding box center [576, 286] width 1153 height 572
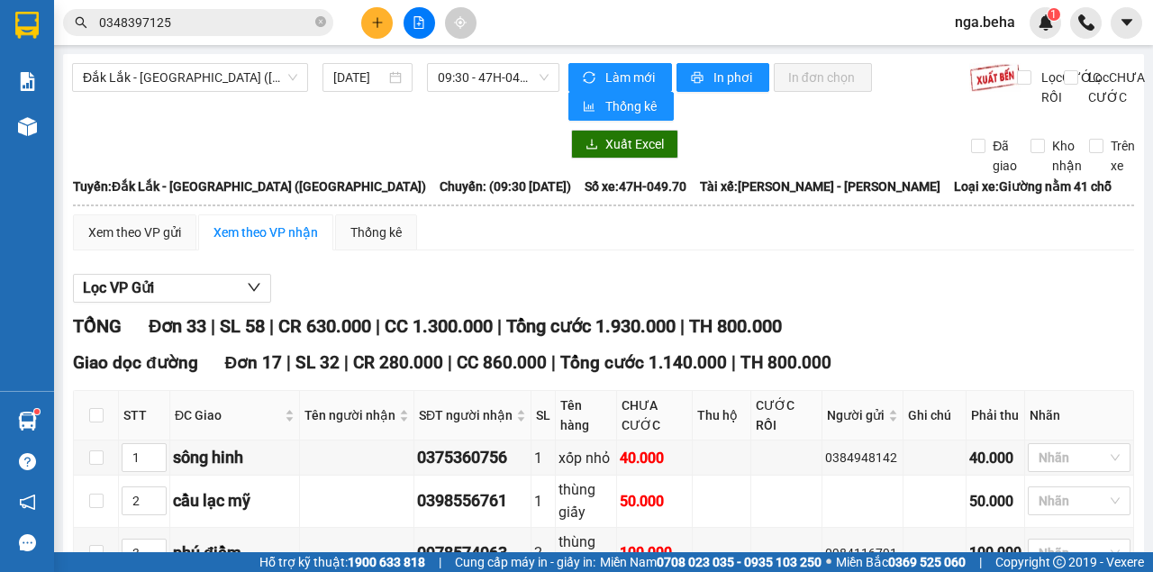
click at [1142, 412] on main "Đắk Lắk - Phú Yên (SC) 12/08/2025 09:30 - 47H-049.70 Làm mới In phơi In đơn chọ…" at bounding box center [576, 276] width 1153 height 552
click at [213, 23] on input "0348397125" at bounding box center [205, 23] width 213 height 20
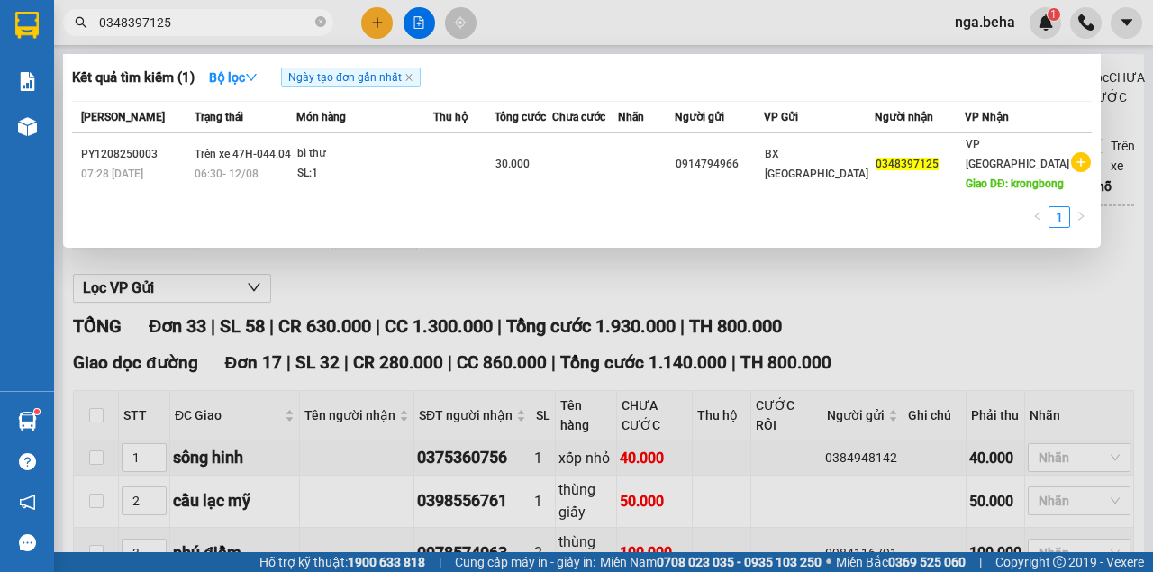
click at [213, 23] on input "0348397125" at bounding box center [205, 23] width 213 height 20
paste input "941225170"
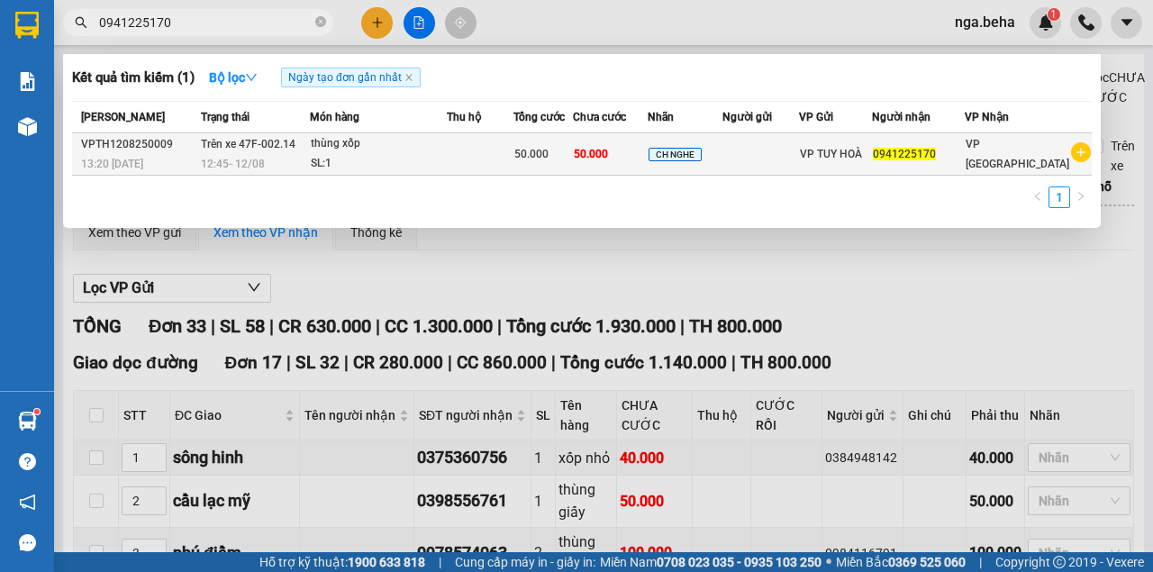
type input "0941225170"
click at [856, 153] on span "VP TUY HOÀ" at bounding box center [831, 154] width 62 height 13
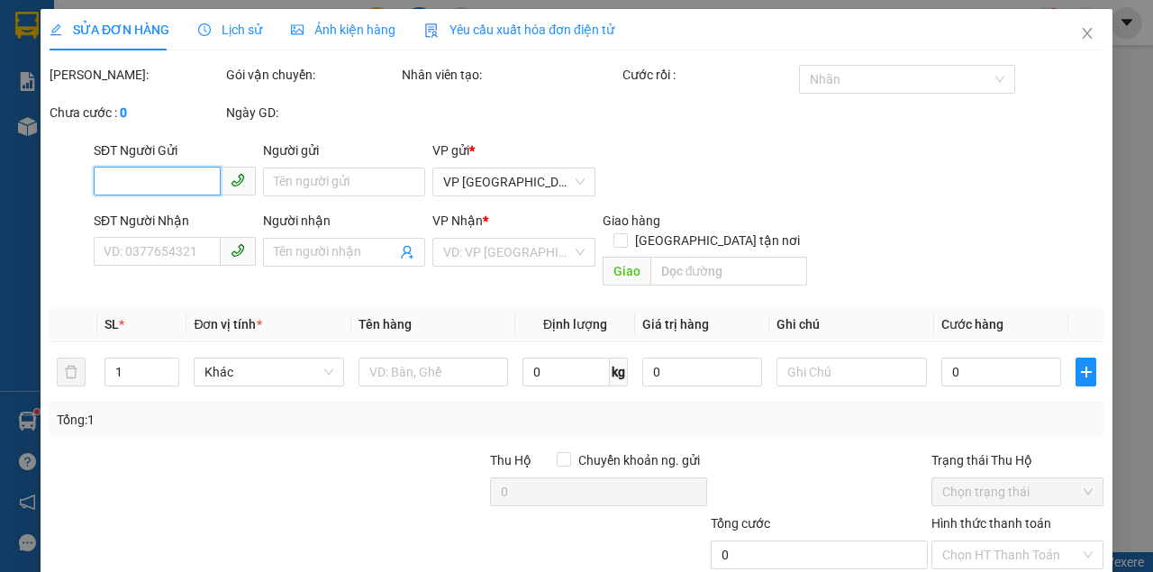
type input "0941225170"
type input "50.000"
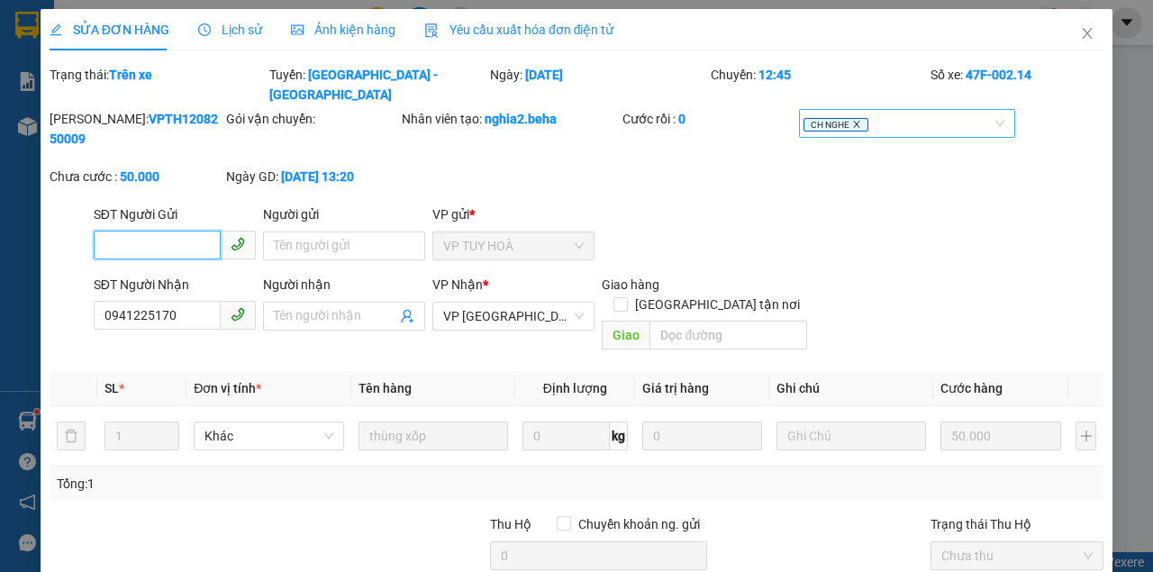
click at [853, 122] on icon "close" at bounding box center [856, 125] width 6 height 6
click at [850, 113] on div at bounding box center [898, 124] width 190 height 22
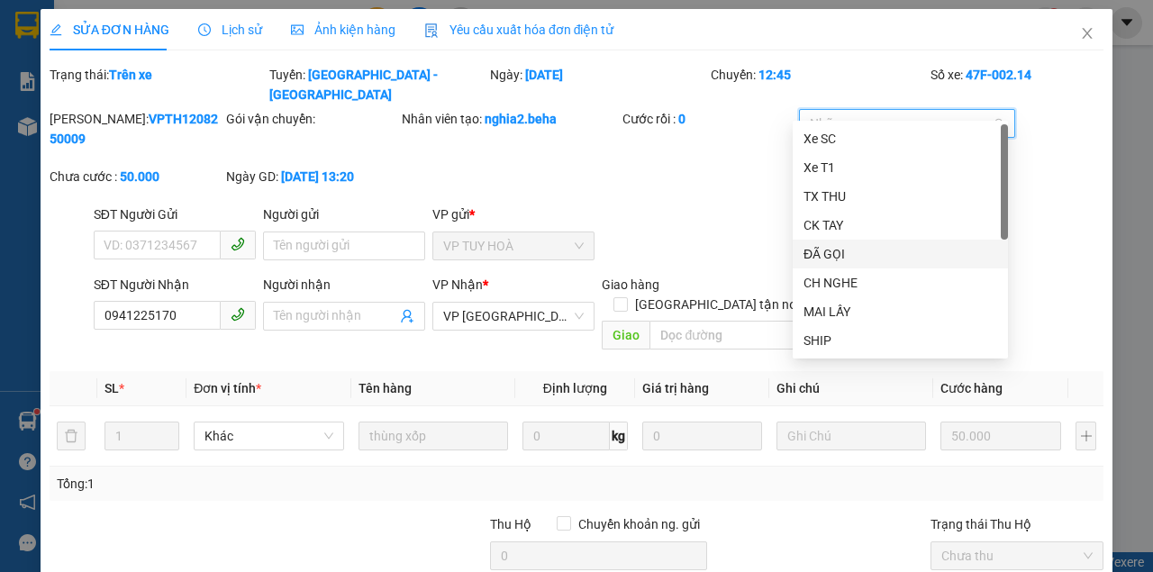
click at [859, 255] on div "ĐÃ GỌI" at bounding box center [900, 254] width 194 height 20
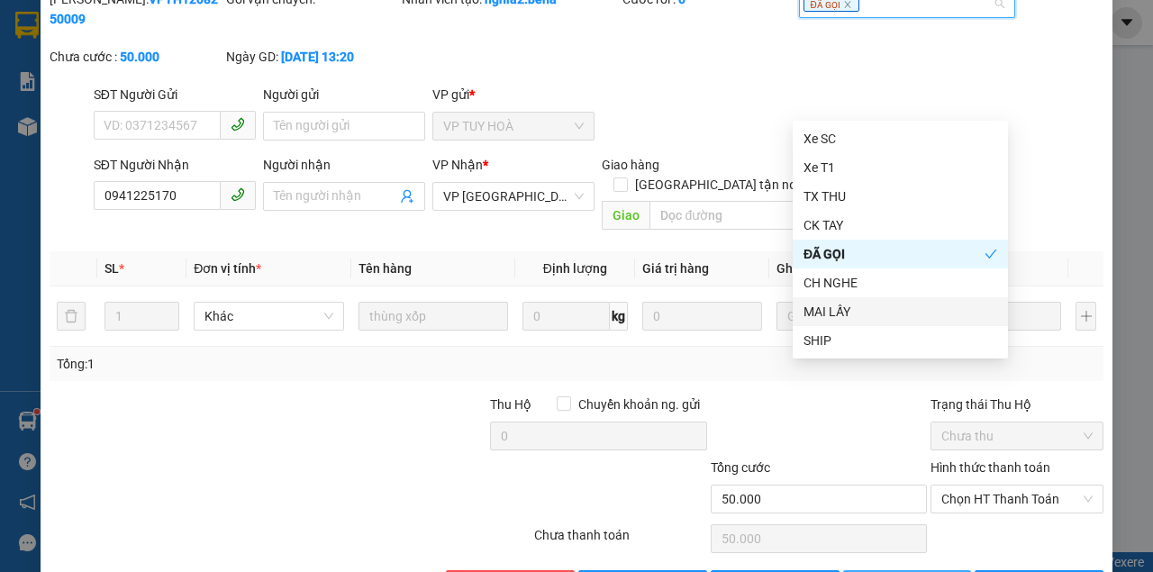
scroll to position [140, 0]
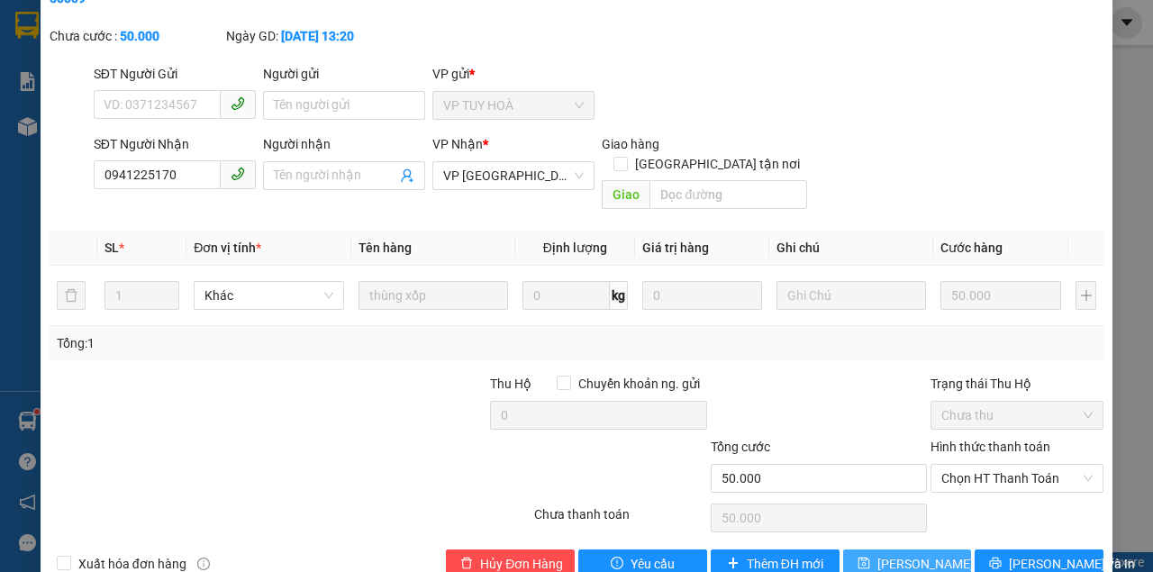
click at [886, 554] on span "[PERSON_NAME] thay đổi" at bounding box center [949, 564] width 144 height 20
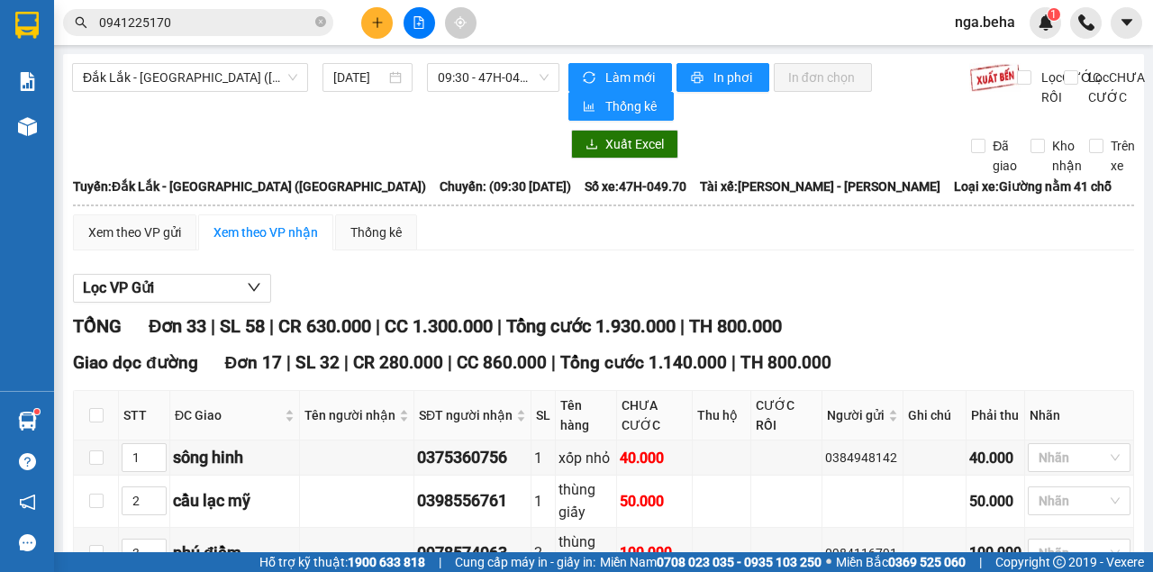
click at [214, 24] on input "0941225170" at bounding box center [205, 23] width 213 height 20
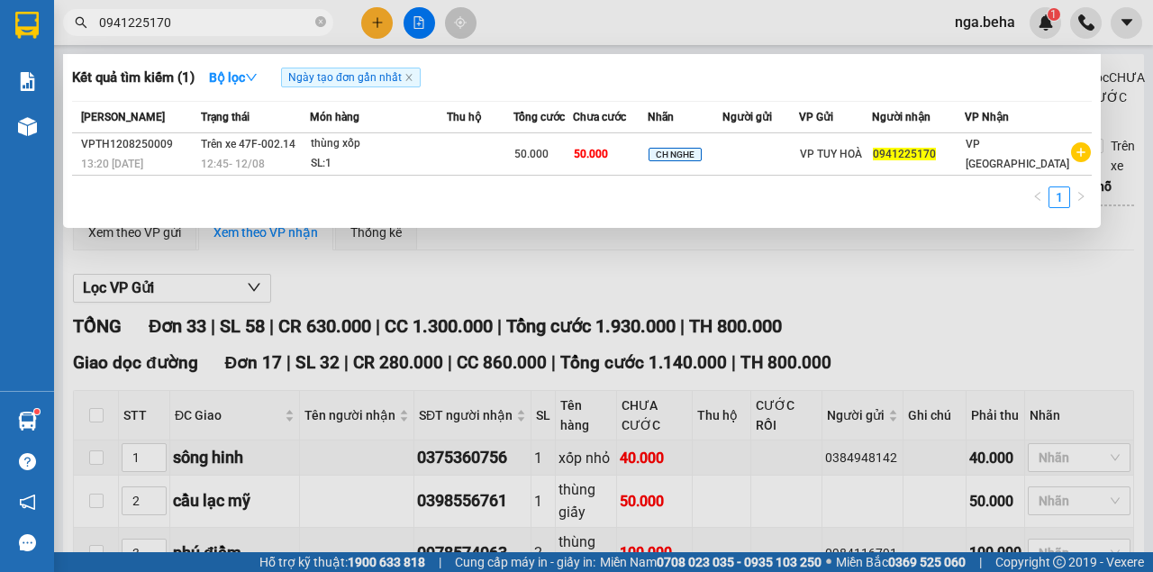
click at [214, 24] on input "0941225170" at bounding box center [205, 23] width 213 height 20
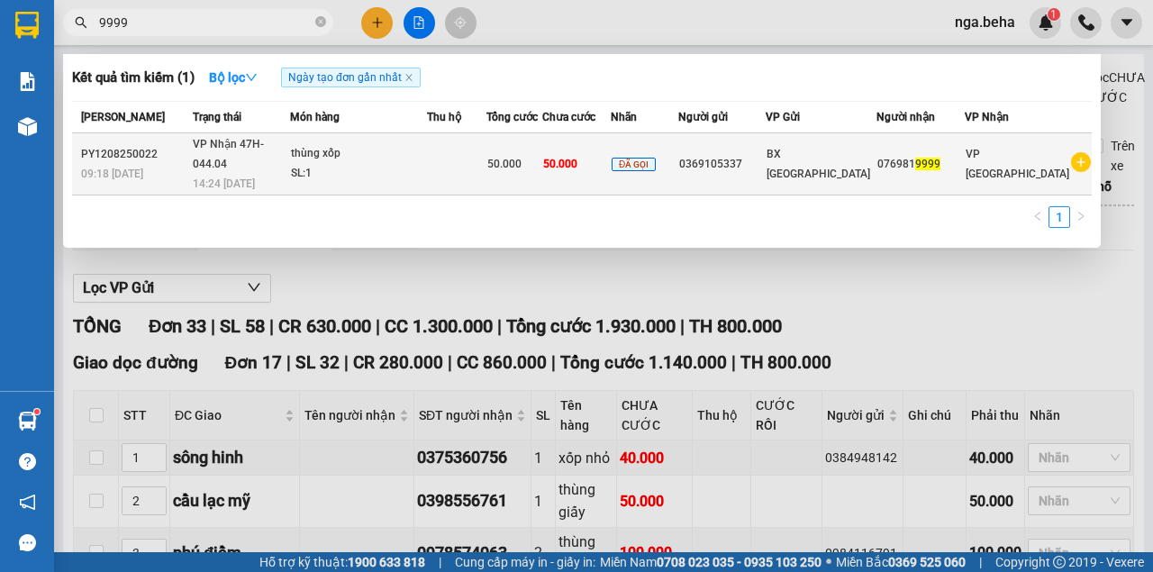
type input "9999"
click at [391, 164] on div "SL: 1" at bounding box center [358, 174] width 135 height 20
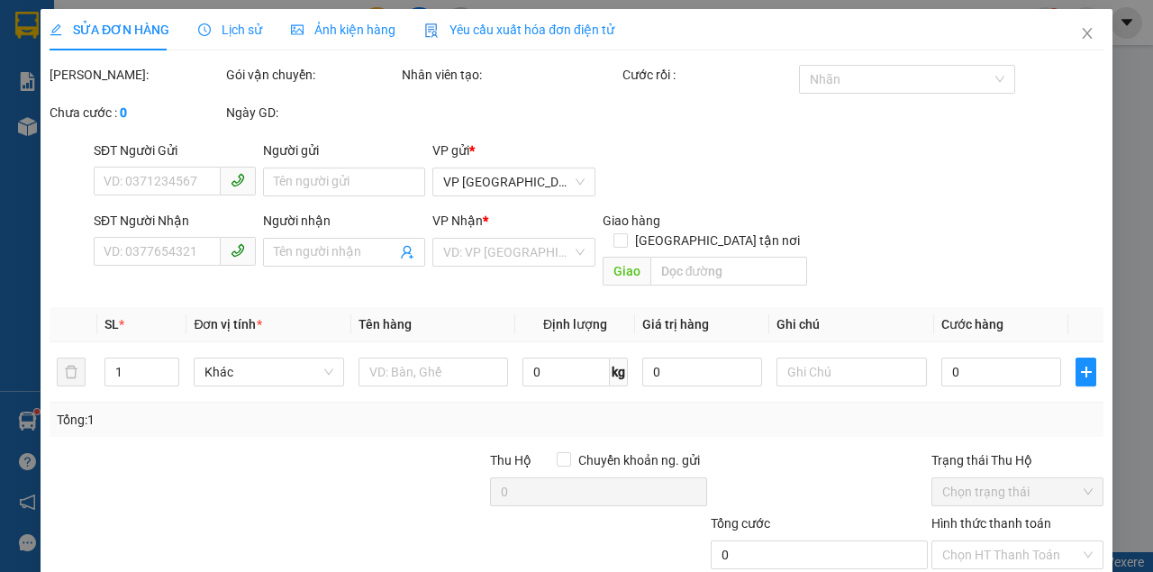
type input "0369105337"
type input "0769819999"
type input "50.000"
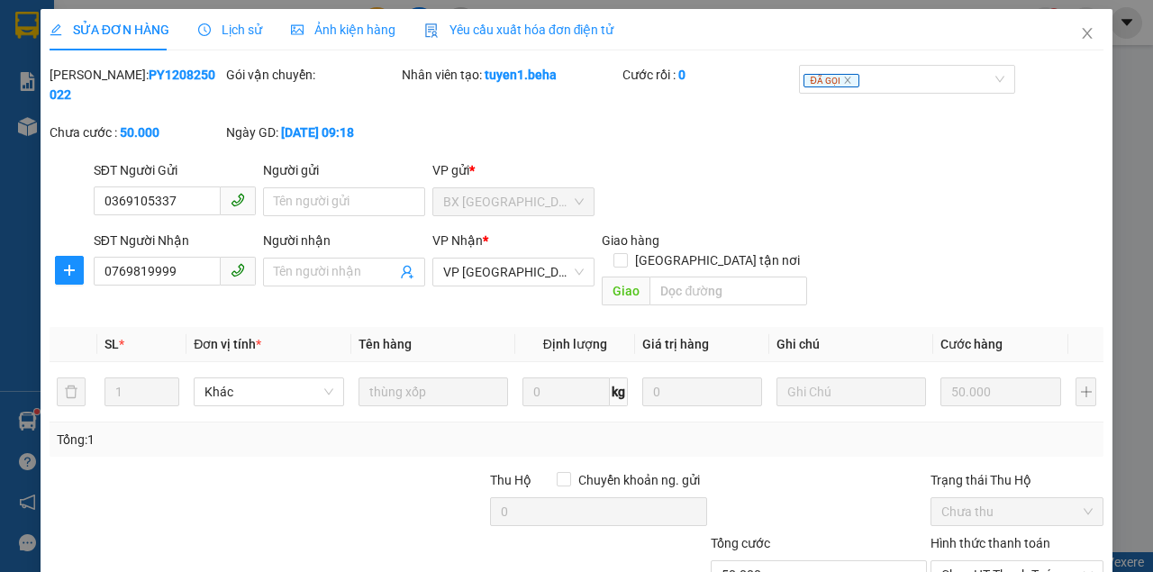
click at [195, 255] on div "SĐT Người Nhận" at bounding box center [175, 244] width 162 height 27
click at [181, 276] on input "0769819999" at bounding box center [157, 271] width 127 height 29
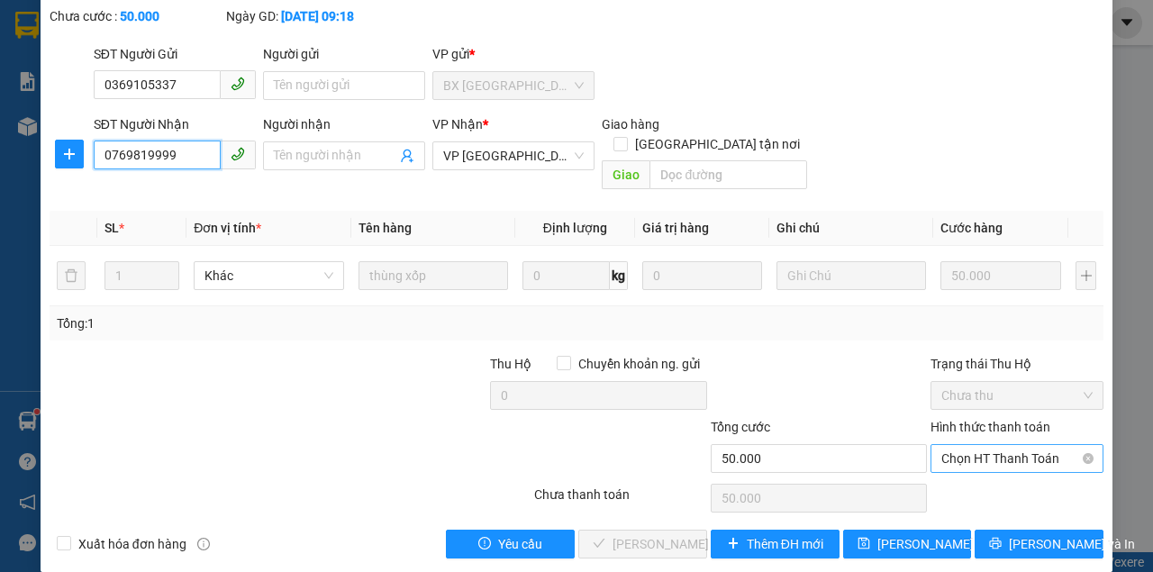
click at [991, 445] on span "Chọn HT Thanh Toán" at bounding box center [1016, 458] width 151 height 27
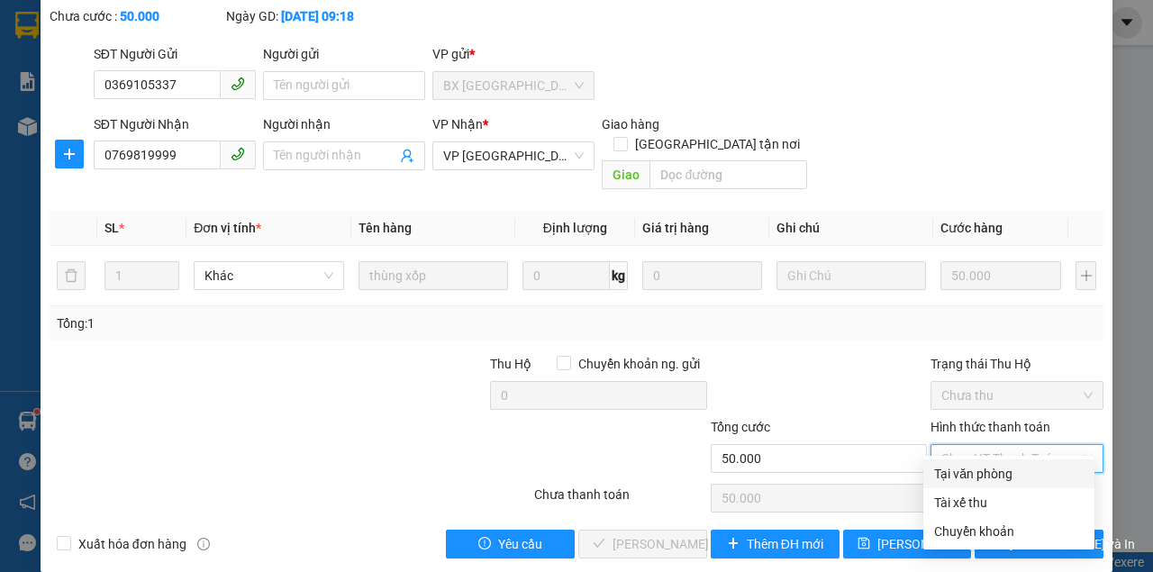
drag, startPoint x: 995, startPoint y: 474, endPoint x: 928, endPoint y: 500, distance: 72.4
click at [996, 474] on div "Tại văn phòng" at bounding box center [1008, 474] width 149 height 20
type input "0"
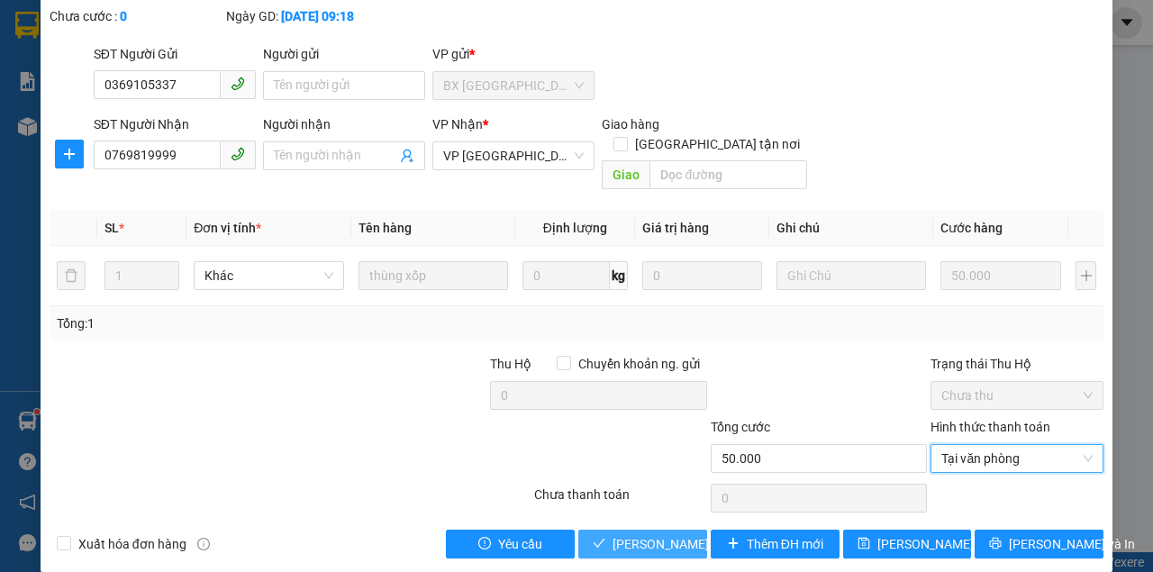
click at [657, 534] on span "Lưu và Giao hàng" at bounding box center [698, 544] width 173 height 20
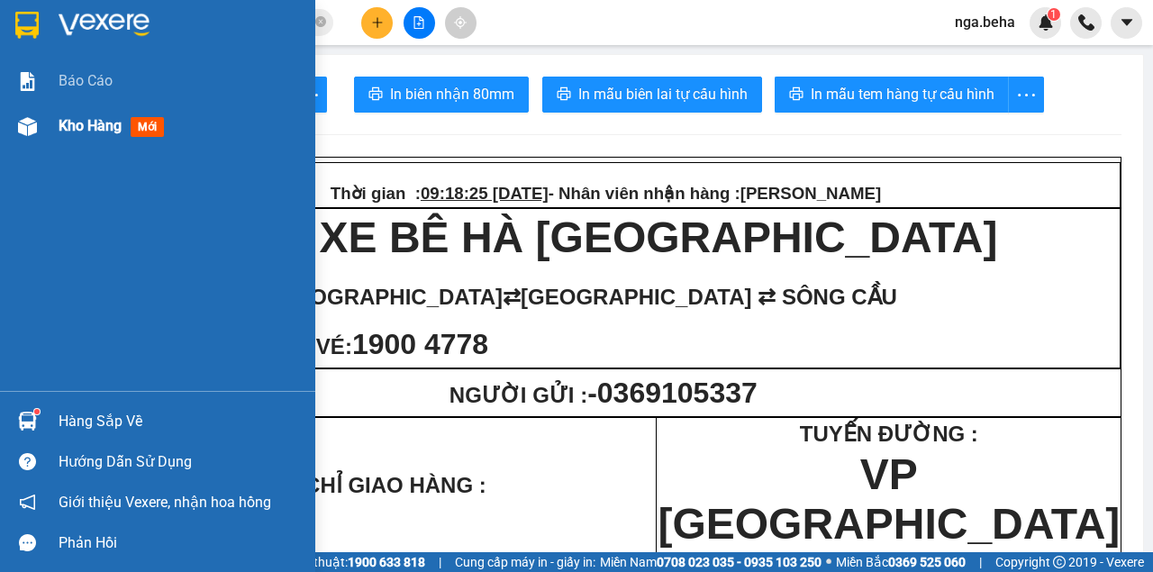
click at [40, 130] on div at bounding box center [28, 127] width 32 height 32
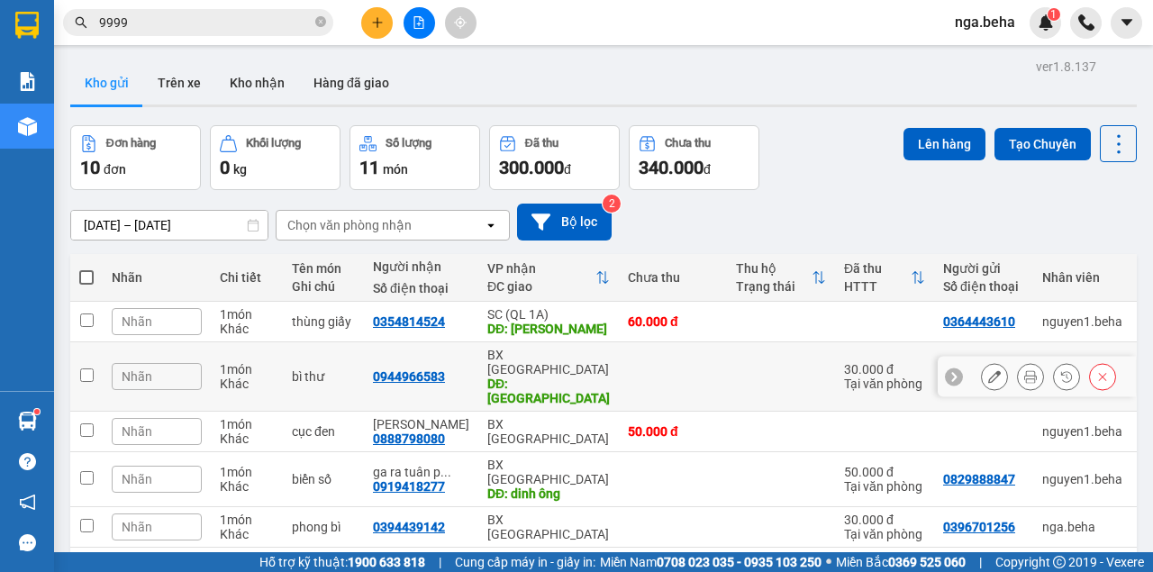
scroll to position [180, 0]
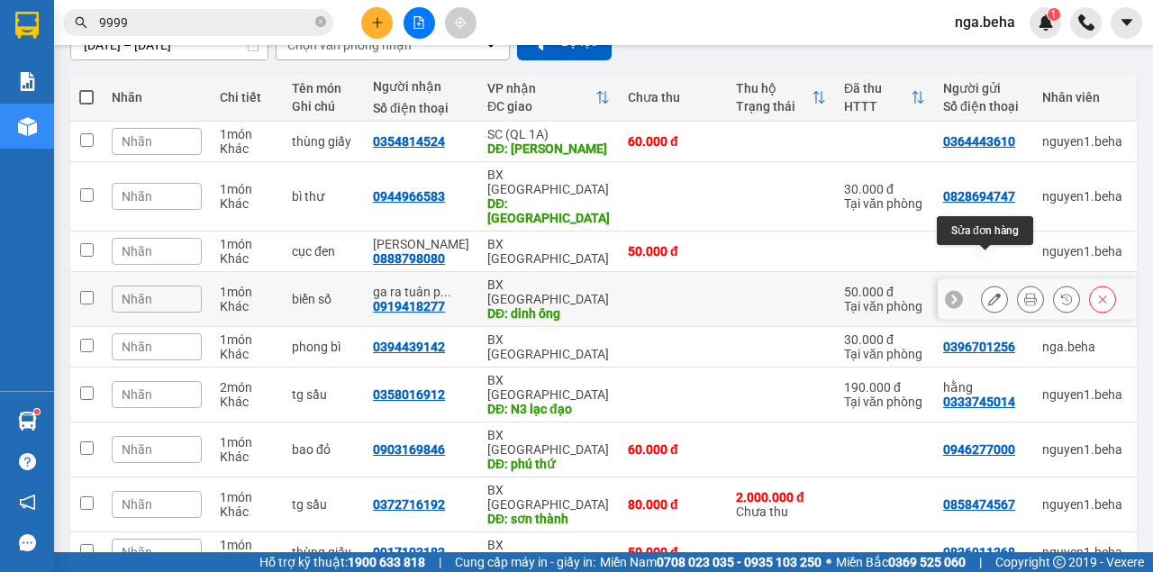
click at [989, 293] on icon at bounding box center [994, 299] width 13 height 13
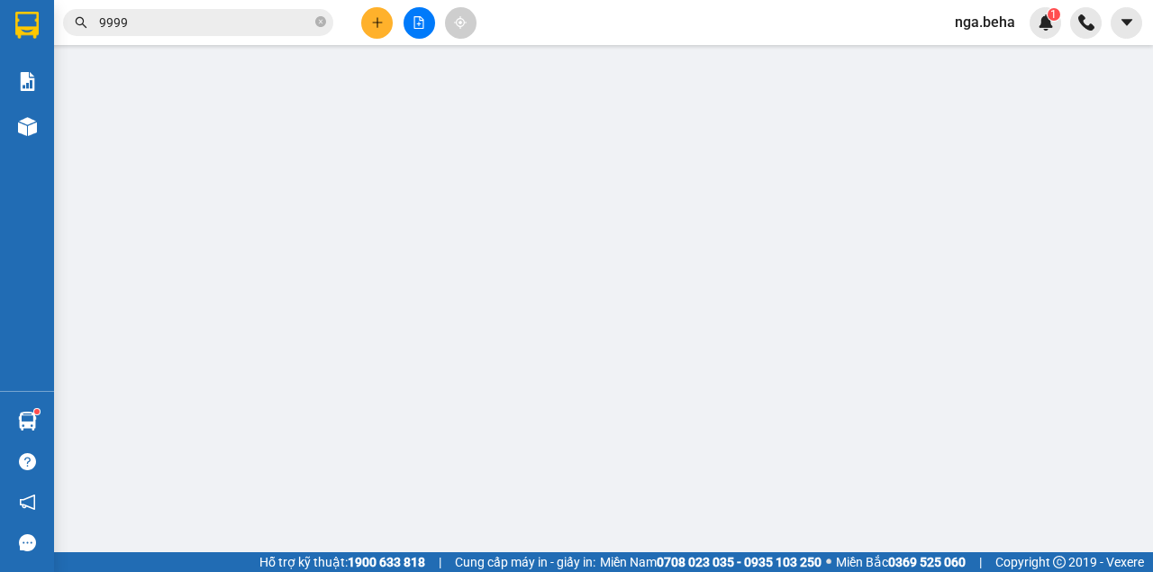
type input "0829888847"
type input "0919418277"
type input "ga ra tuân p thứo"
type input "dinh ông"
type input "50.000"
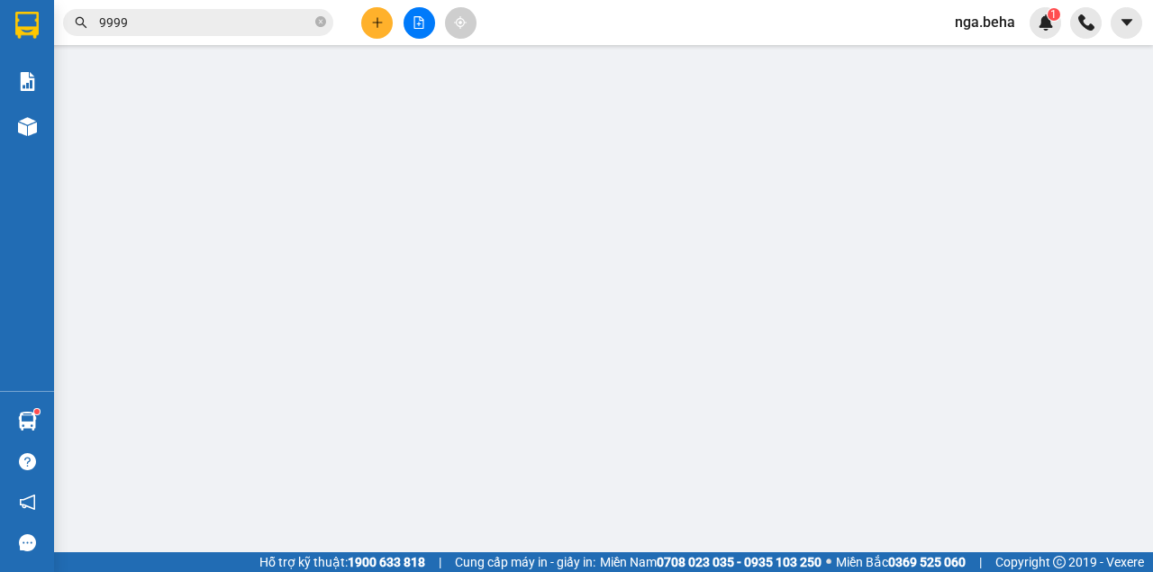
type input "0"
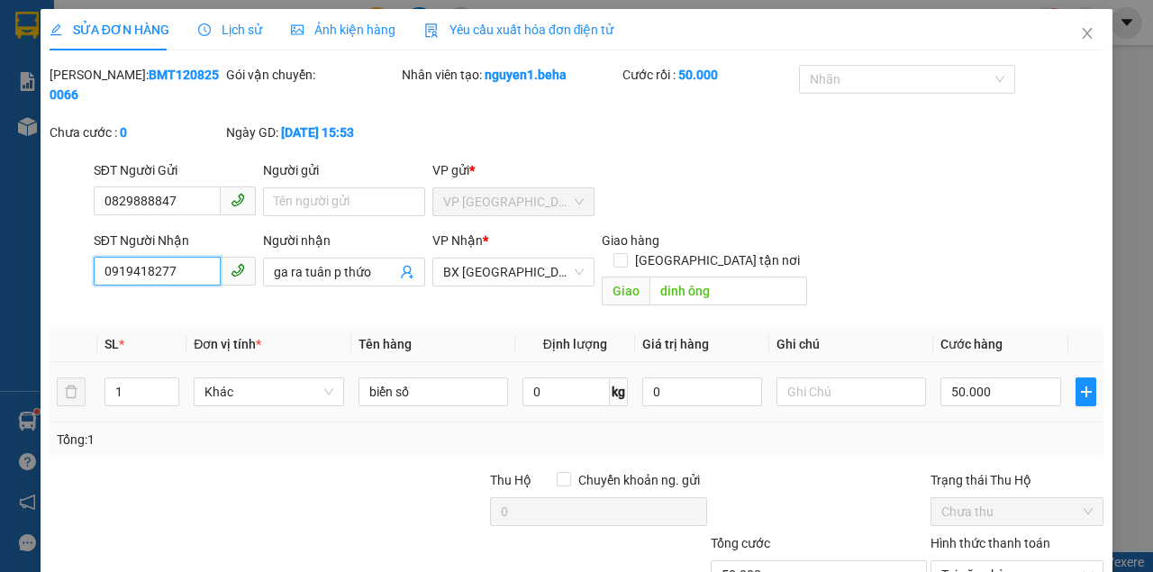
click at [186, 281] on input "0919418277" at bounding box center [157, 271] width 127 height 29
click at [1082, 30] on icon "close" at bounding box center [1087, 33] width 10 height 11
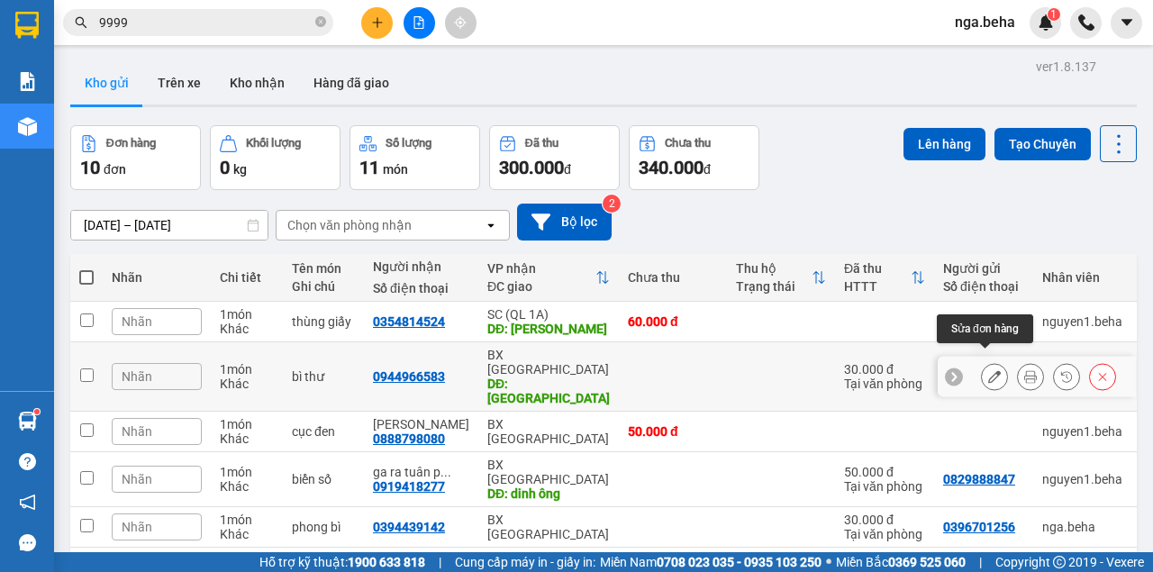
click at [988, 370] on icon at bounding box center [994, 376] width 13 height 13
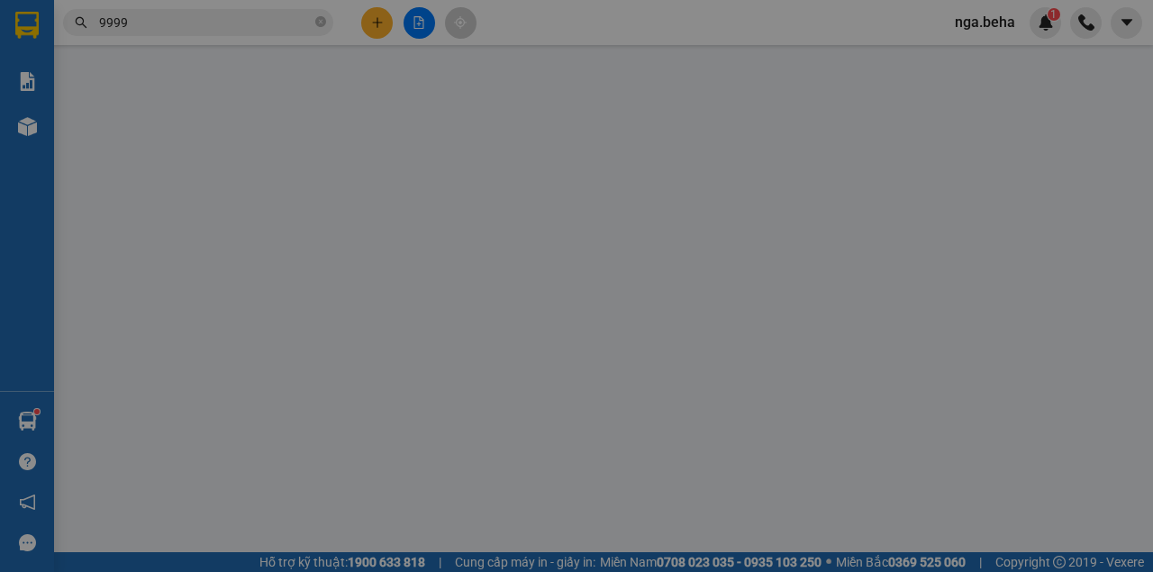
type input "0828694747"
type input "0944966583"
type input "phú lâm"
type input "30.000"
type input "0"
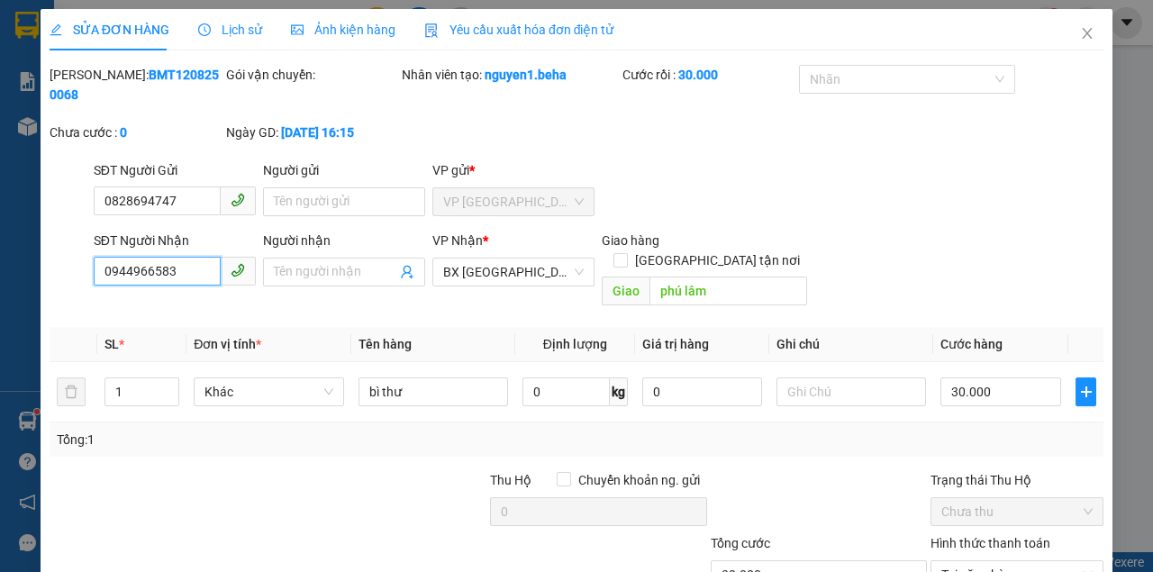
click at [193, 271] on input "0944966583" at bounding box center [157, 271] width 127 height 29
click at [317, 27] on span "Ảnh kiện hàng" at bounding box center [343, 30] width 104 height 14
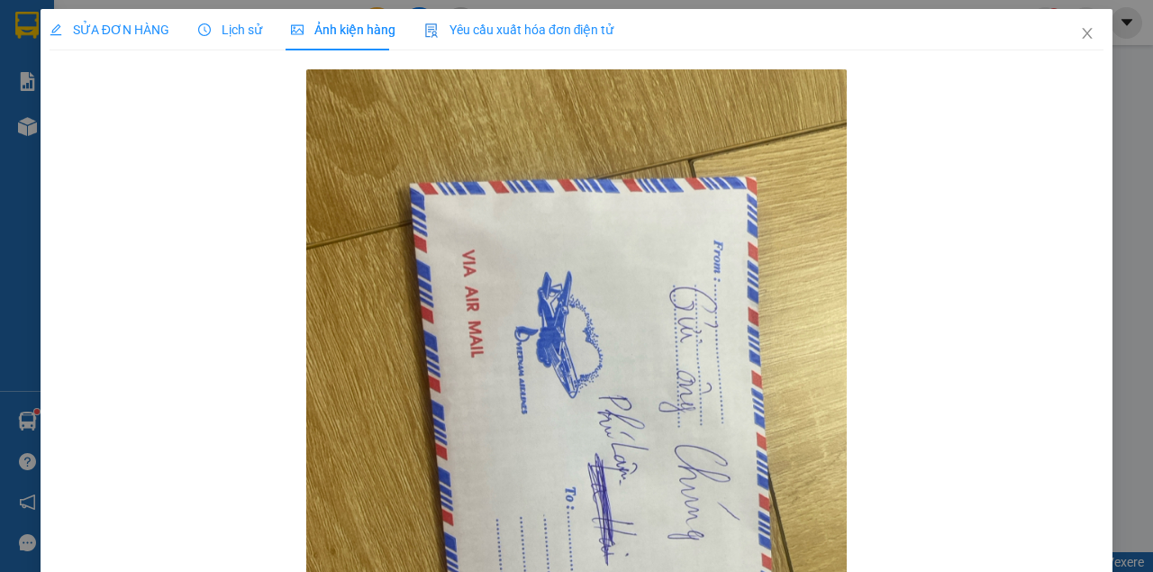
click at [139, 29] on span "SỬA ĐƠN HÀNG" at bounding box center [110, 30] width 120 height 14
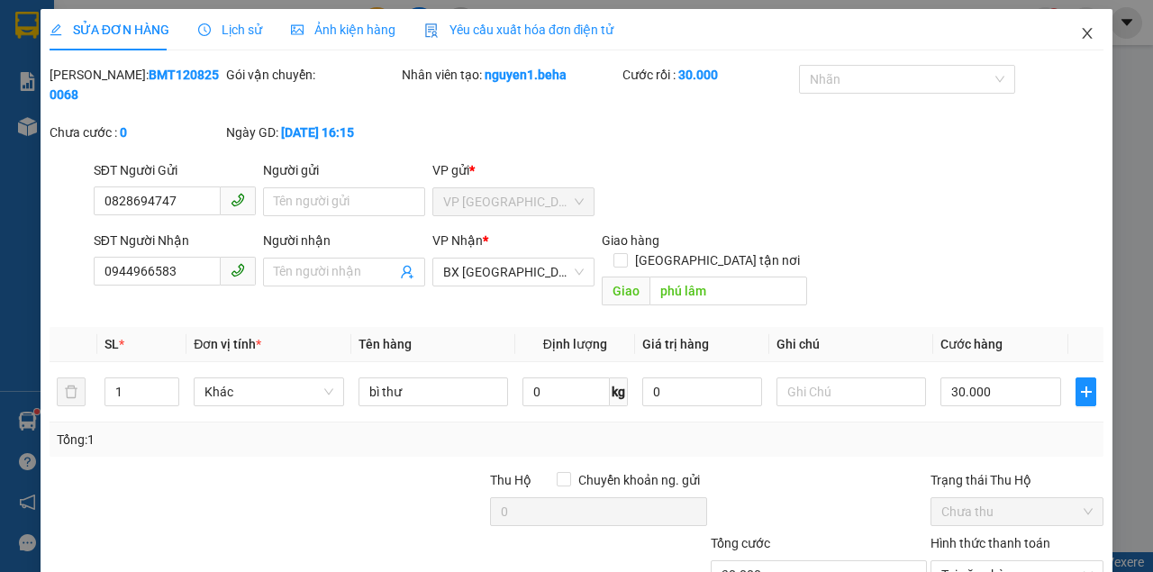
click at [1080, 32] on icon "close" at bounding box center [1087, 33] width 14 height 14
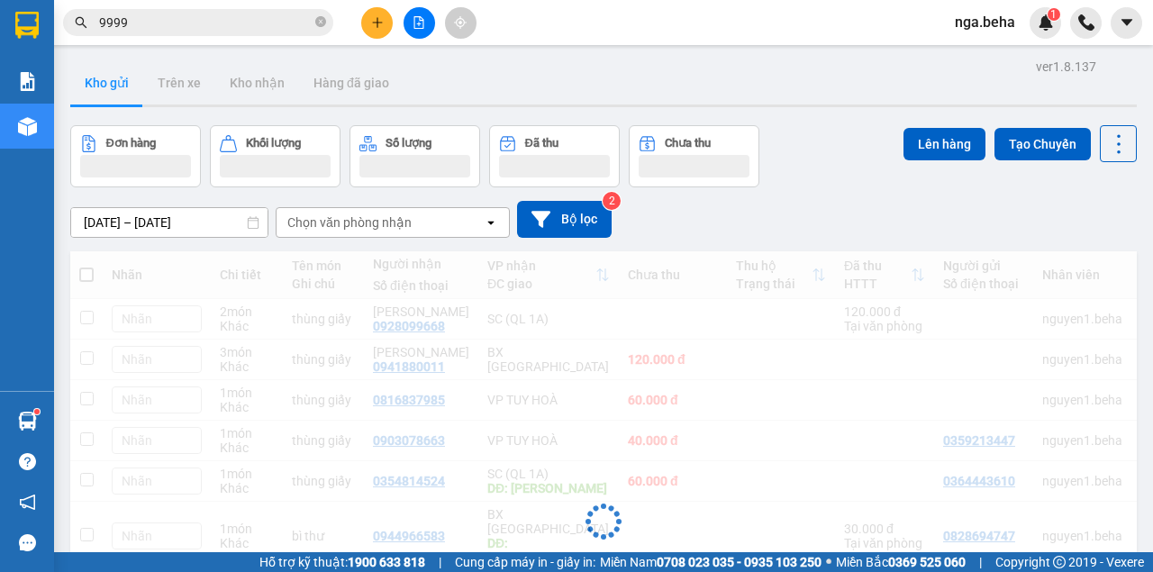
click at [171, 29] on input "9999" at bounding box center [205, 23] width 213 height 20
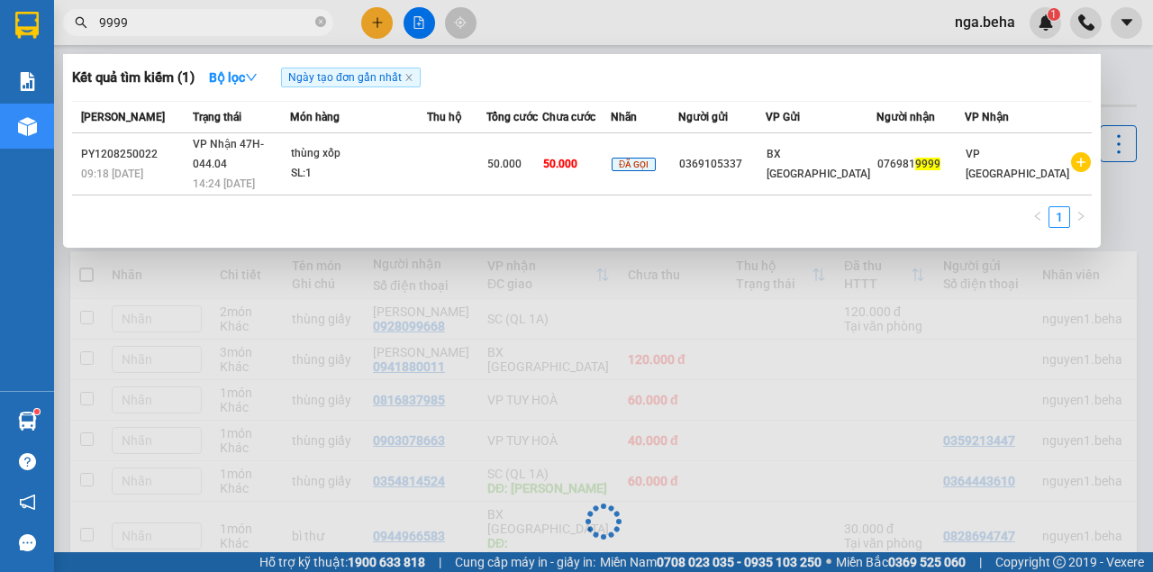
click at [171, 29] on input "9999" at bounding box center [205, 23] width 213 height 20
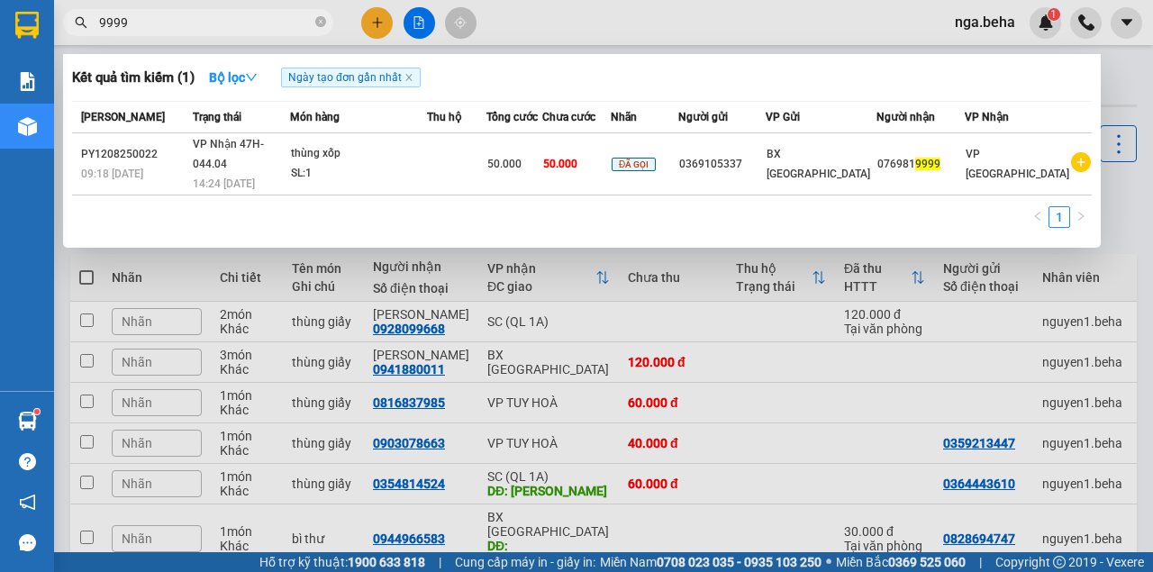
paste input "0857173416"
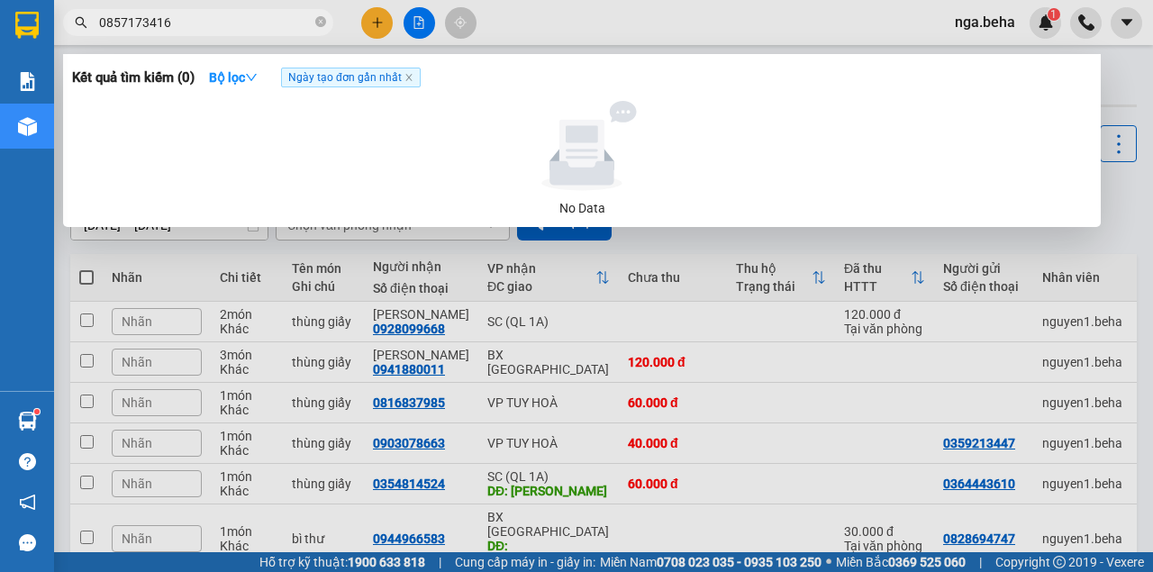
type input "0857173416"
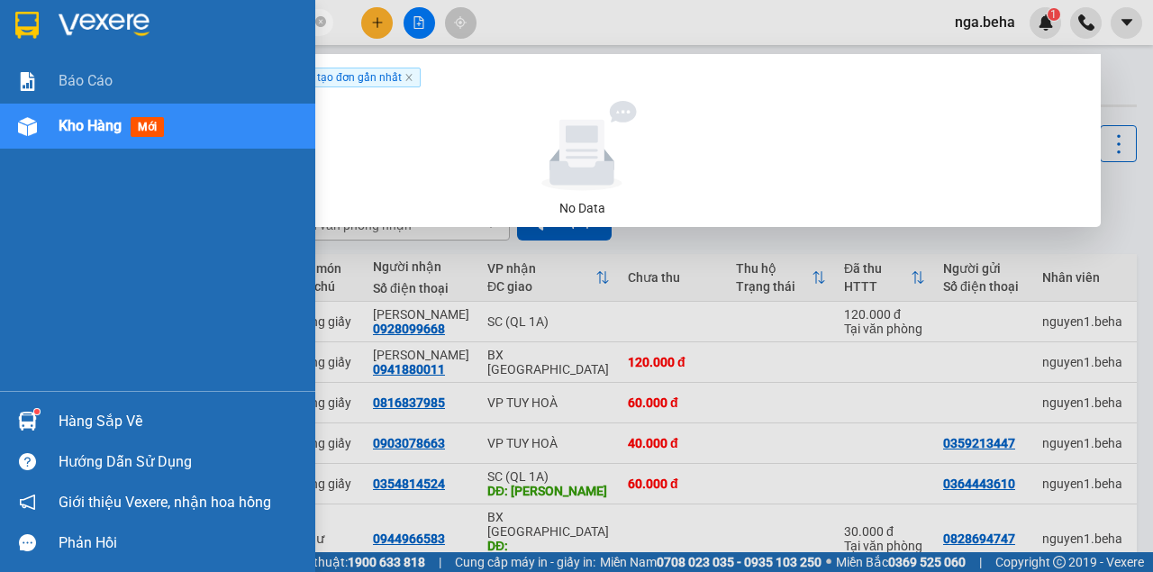
click at [54, 126] on div "Kho hàng mới" at bounding box center [157, 126] width 315 height 45
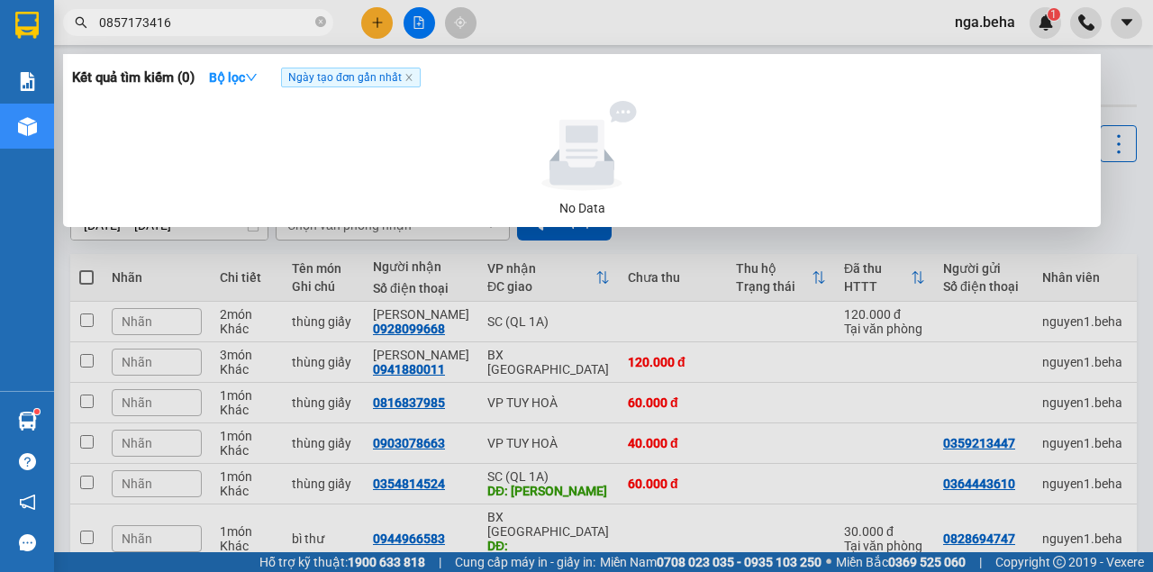
drag, startPoint x: 651, startPoint y: 327, endPoint x: 632, endPoint y: 321, distance: 19.9
click at [650, 326] on div at bounding box center [576, 286] width 1153 height 572
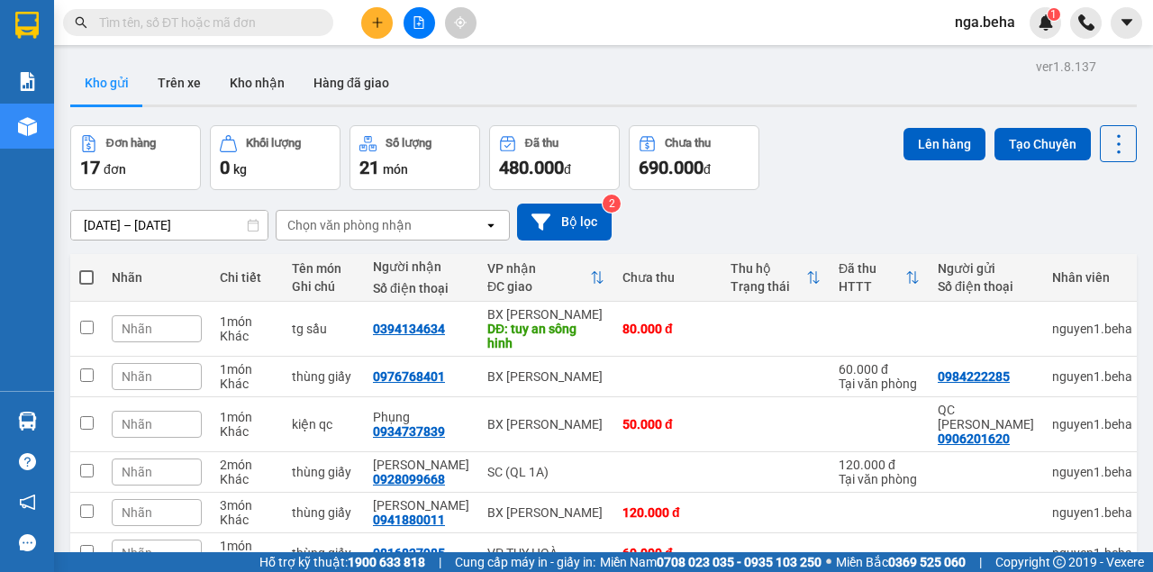
click at [848, 190] on div "[DATE] – [DATE] Press the down arrow key to interact with the calendar and sele…" at bounding box center [603, 222] width 1066 height 64
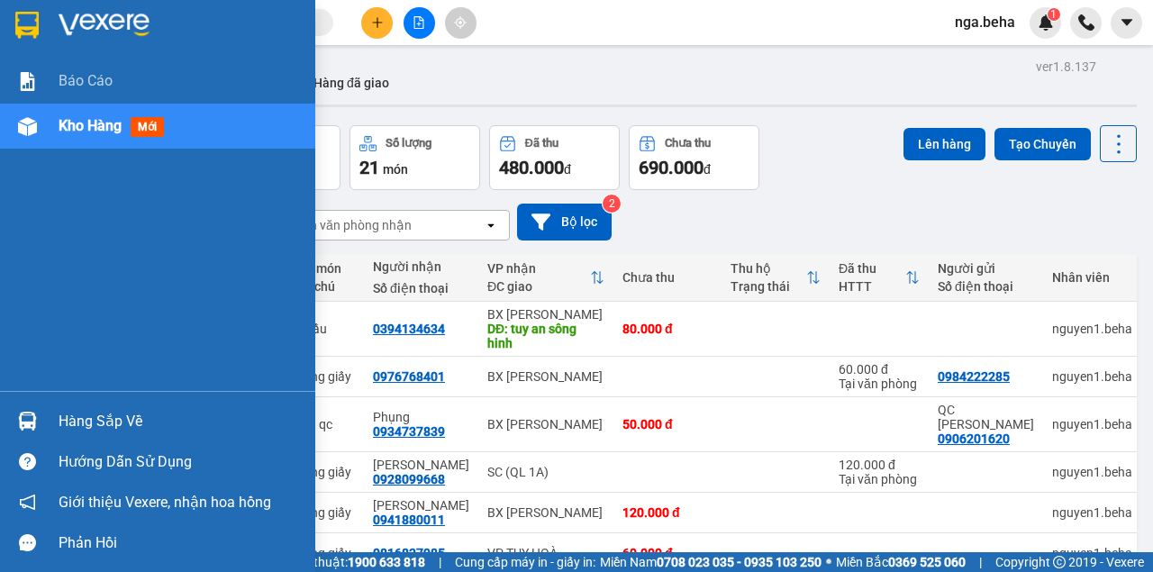
click at [32, 145] on div "Kho hàng mới" at bounding box center [157, 126] width 315 height 45
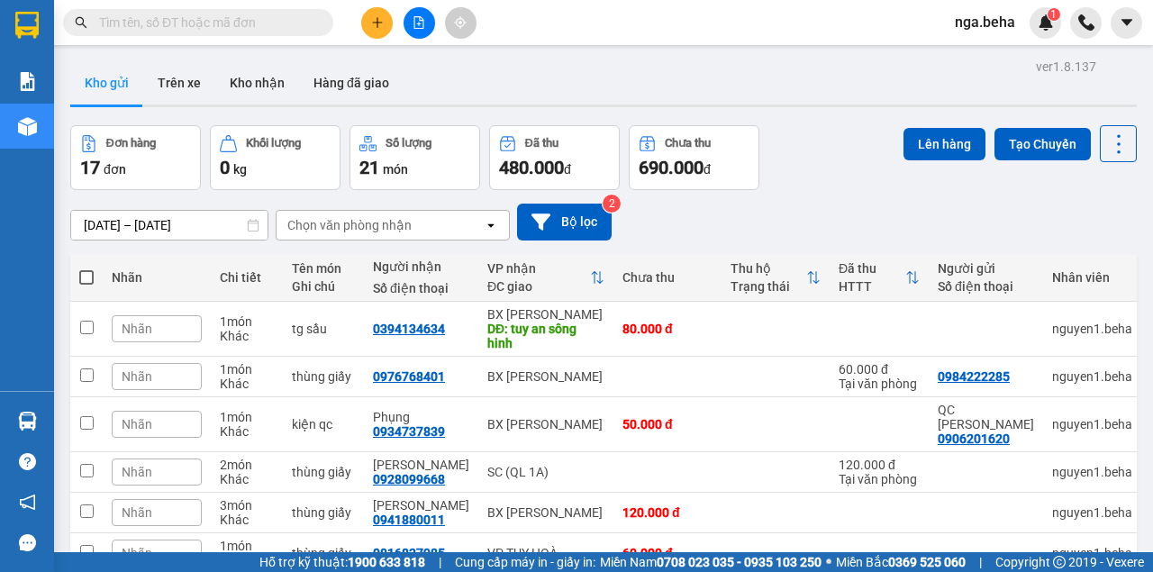
click at [108, 85] on button "Kho gửi" at bounding box center [106, 82] width 73 height 43
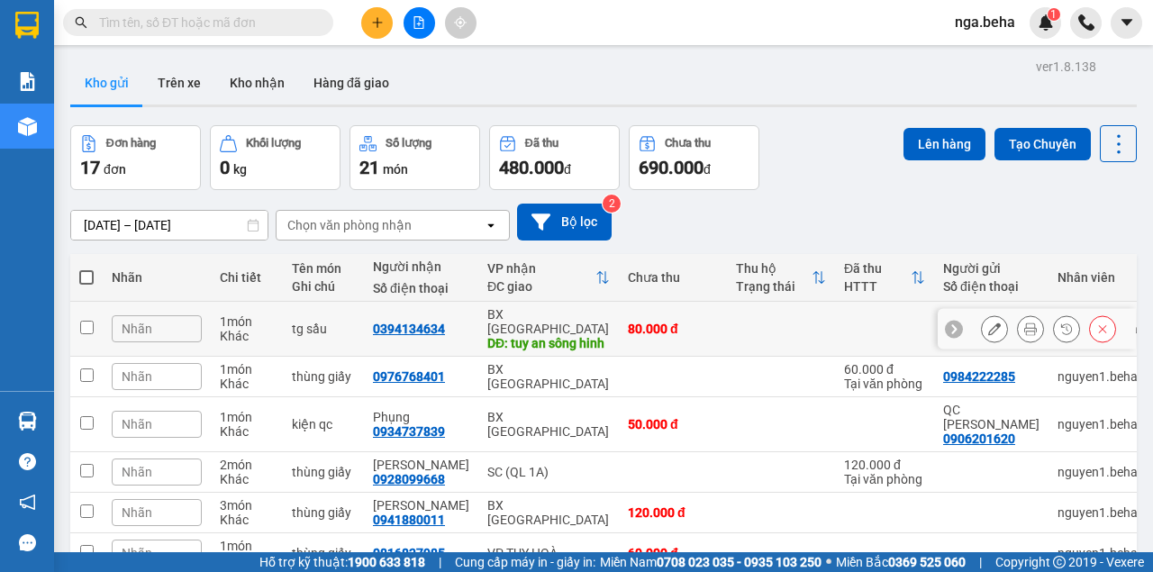
scroll to position [59, 0]
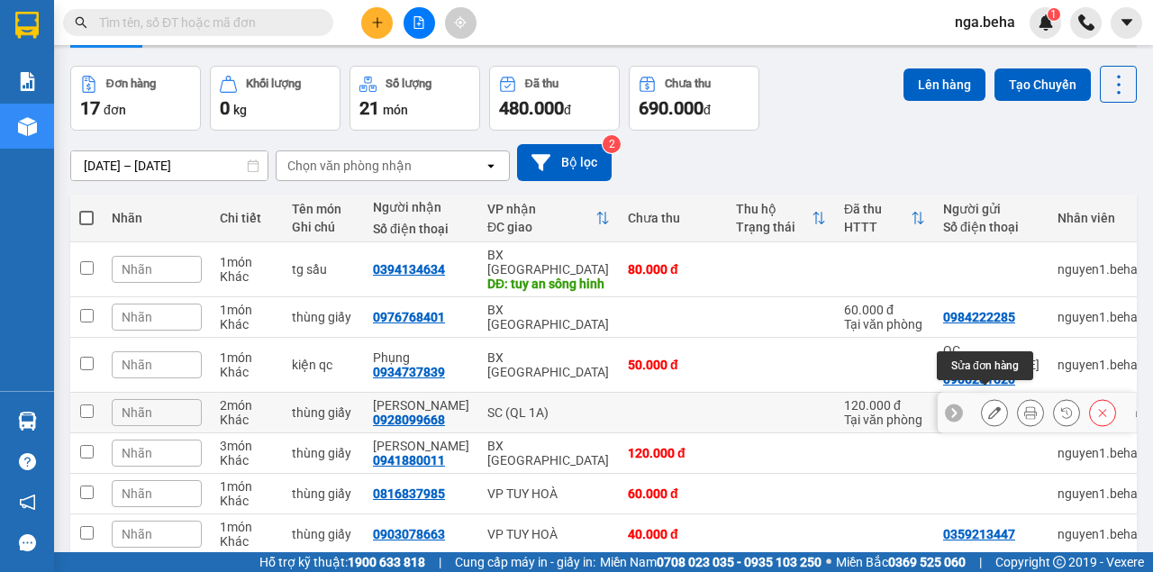
click at [991, 406] on icon at bounding box center [994, 412] width 13 height 13
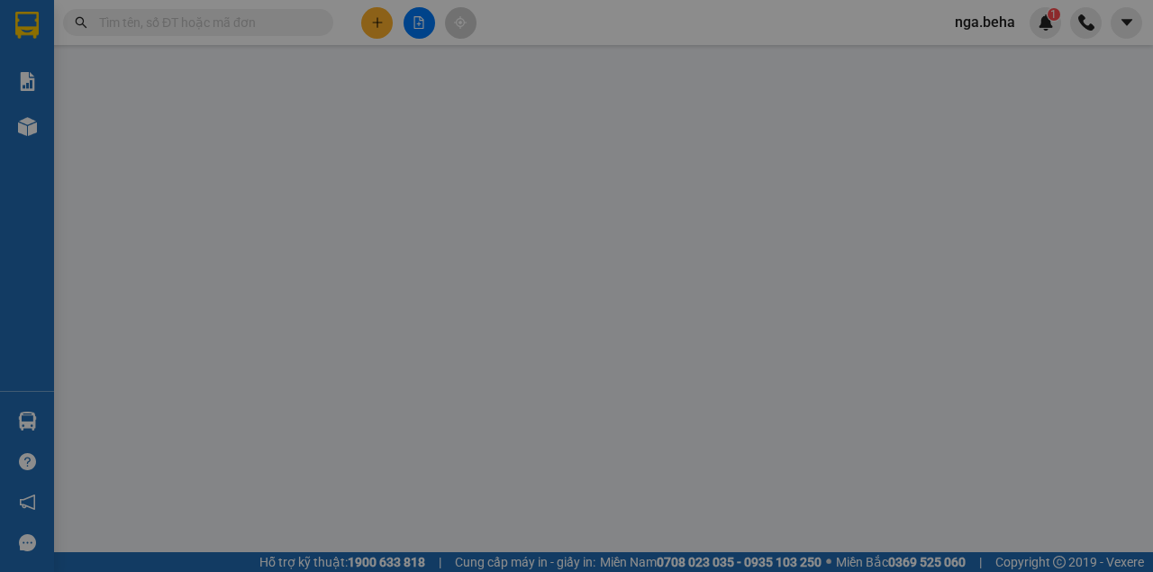
type input "0928099668"
type input "[PERSON_NAME]"
type input "120.000"
type input "0"
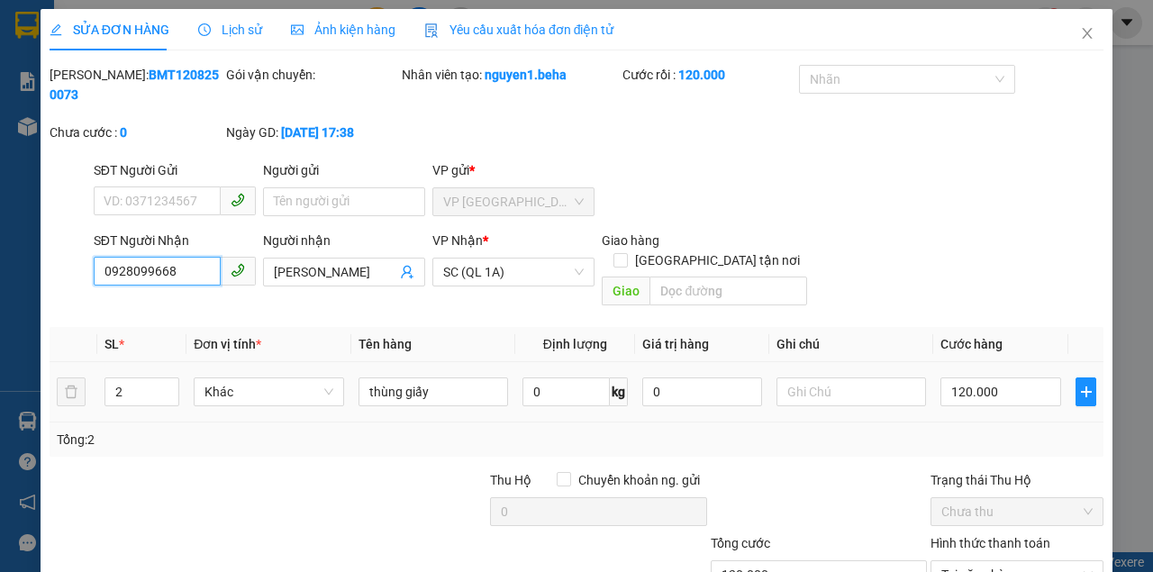
click at [177, 270] on input "0928099668" at bounding box center [157, 271] width 127 height 29
click at [1080, 29] on icon "close" at bounding box center [1087, 33] width 14 height 14
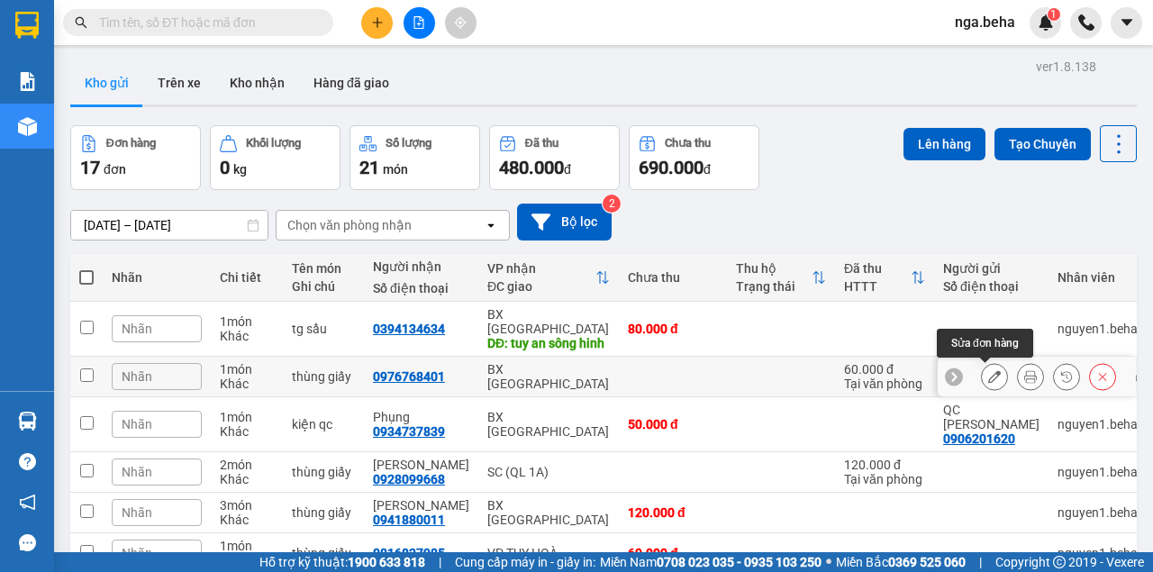
click at [982, 373] on button at bounding box center [994, 377] width 25 height 32
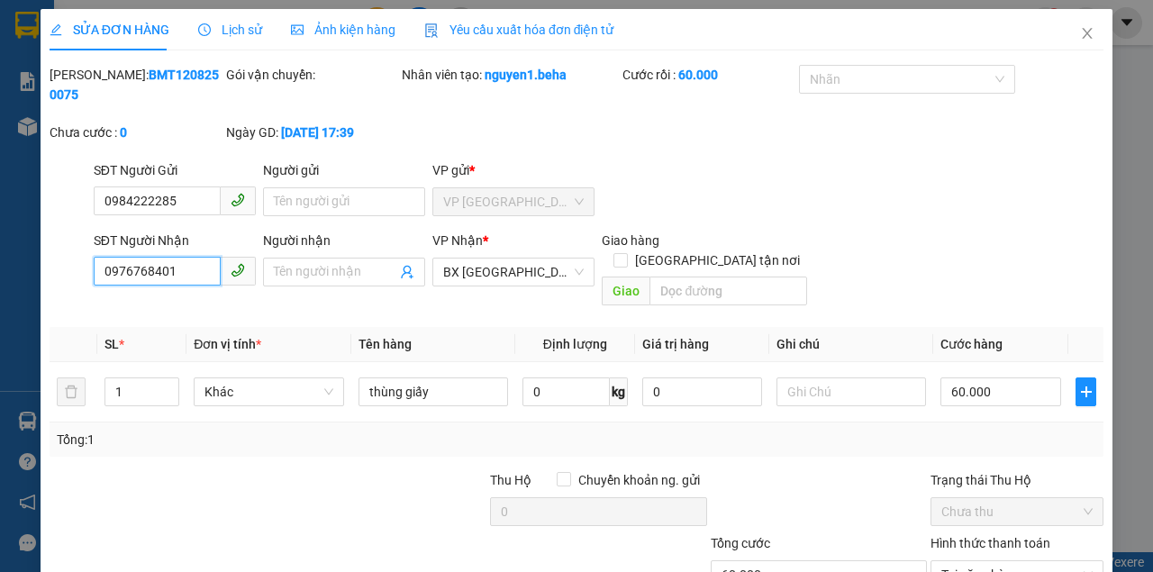
click at [187, 273] on input "0976768401" at bounding box center [157, 271] width 127 height 29
click at [1075, 44] on span "Close" at bounding box center [1087, 34] width 50 height 50
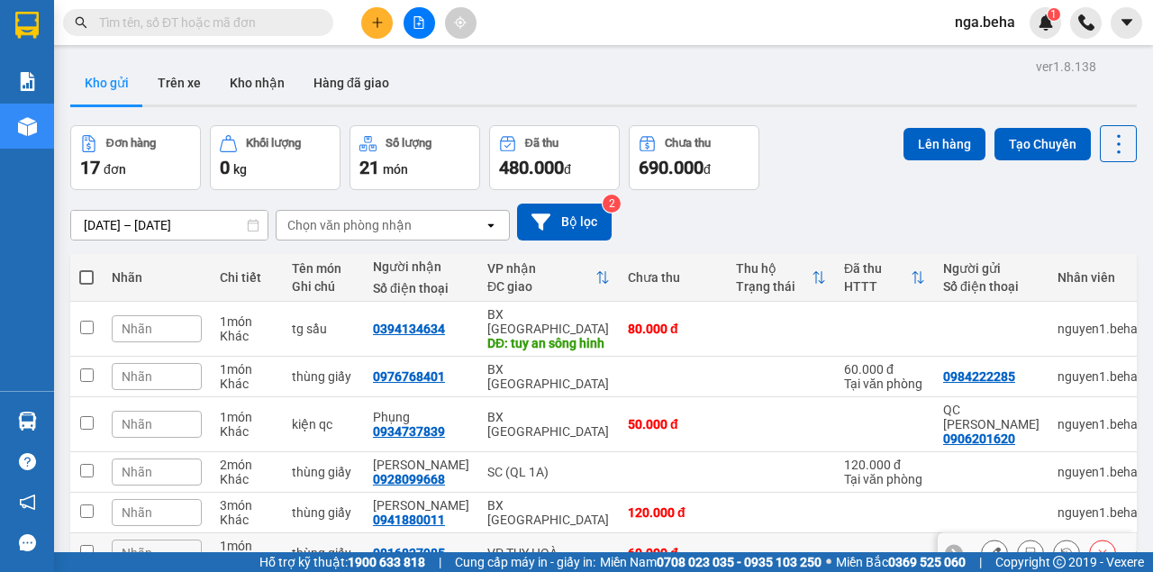
scroll to position [180, 0]
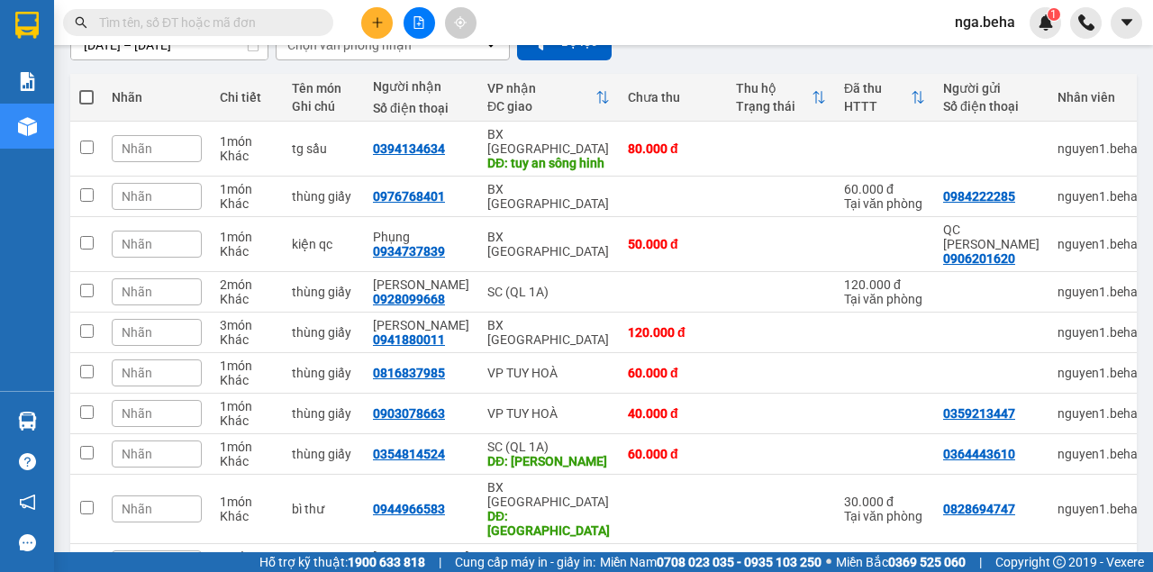
click at [191, 26] on input "text" at bounding box center [205, 23] width 213 height 20
paste input "0886632352"
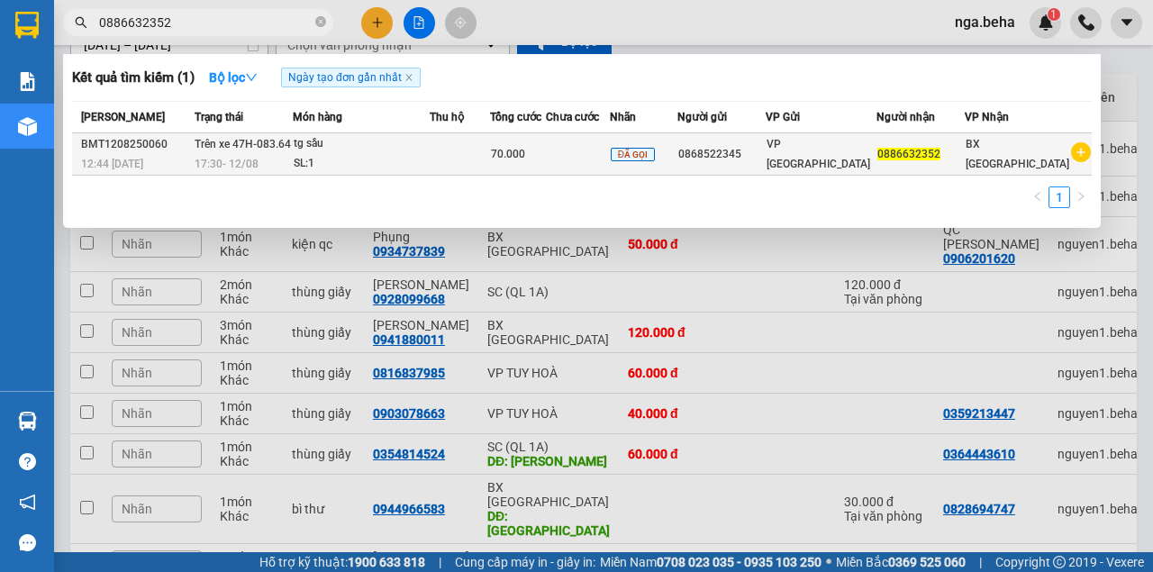
type input "0886632352"
click at [546, 160] on div "70.000" at bounding box center [518, 154] width 55 height 20
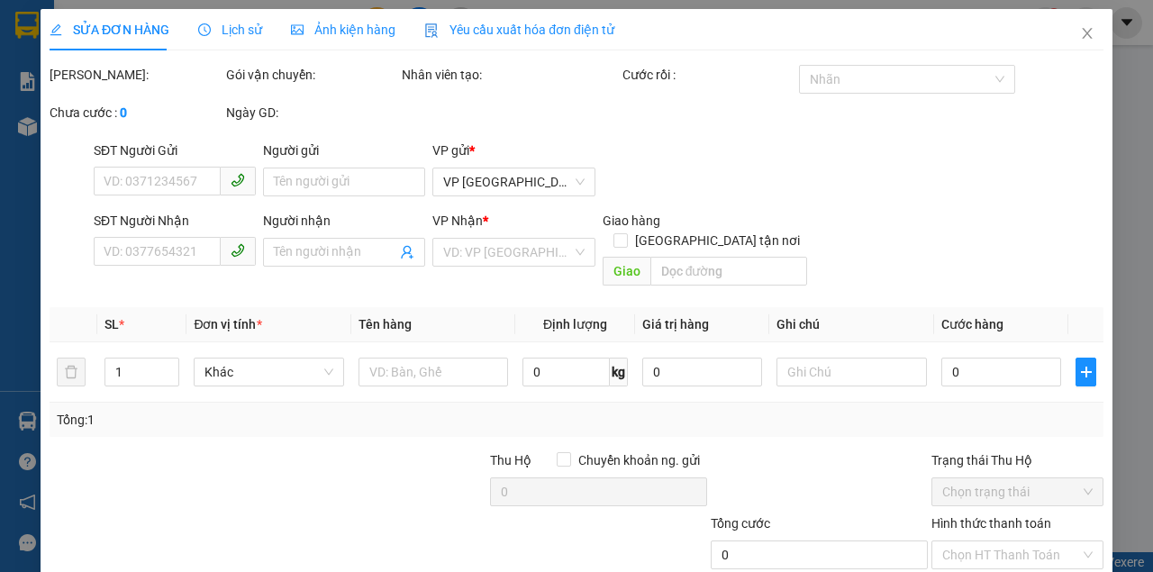
type input "0868522345"
type input "0886632352"
type input "70.000"
type input "0"
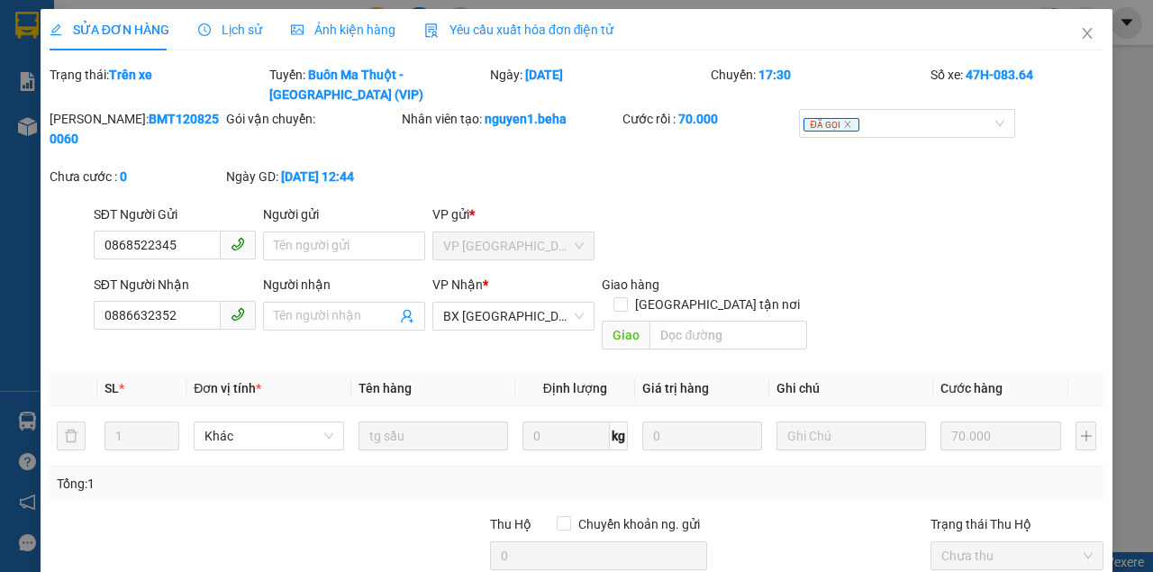
click at [355, 31] on span "Ảnh kiện hàng" at bounding box center [343, 30] width 104 height 14
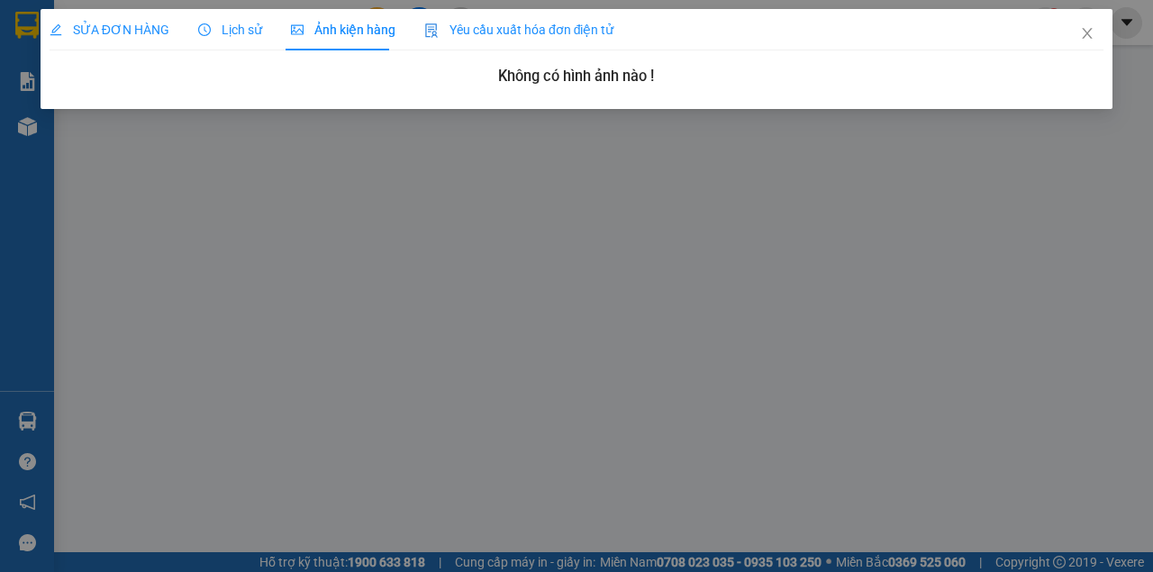
click at [404, 211] on div "SỬA ĐƠN HÀNG Lịch sử Ảnh kiện hàng Yêu cầu xuất hóa đơn điện tử Total Paid Fee …" at bounding box center [576, 286] width 1153 height 572
click at [1077, 36] on span "Close" at bounding box center [1087, 34] width 50 height 50
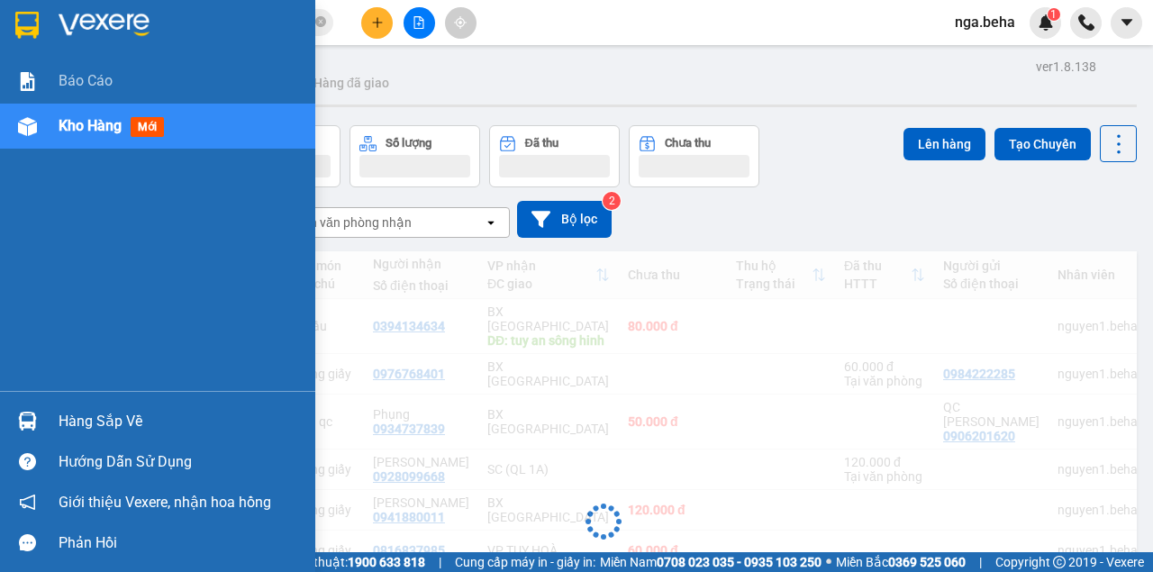
click at [25, 123] on img at bounding box center [27, 126] width 19 height 19
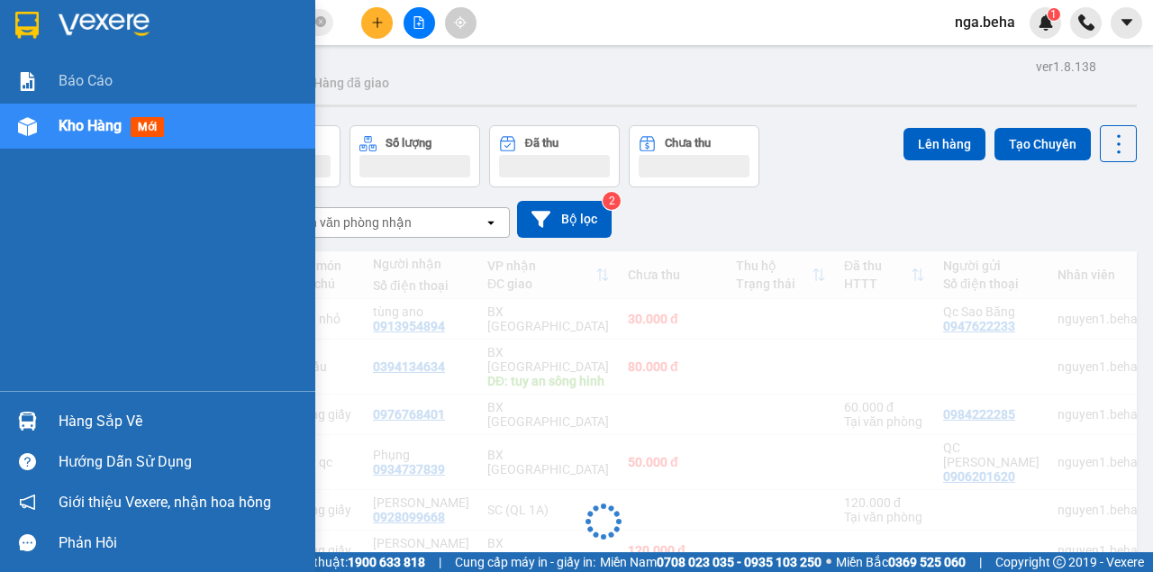
click at [25, 123] on img at bounding box center [27, 126] width 19 height 19
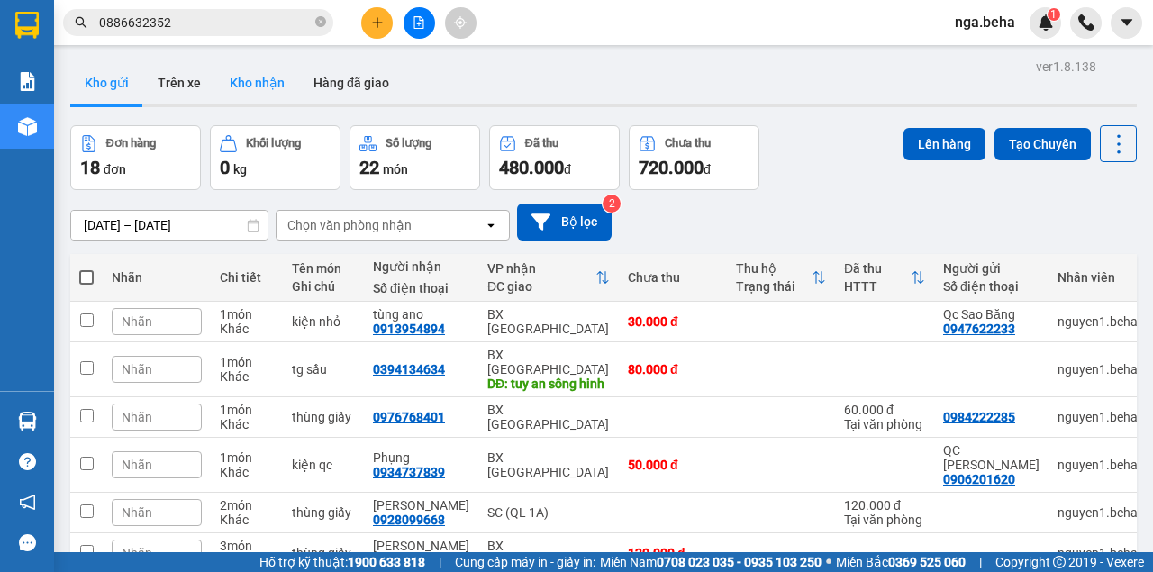
click at [255, 75] on button "Kho nhận" at bounding box center [257, 82] width 84 height 43
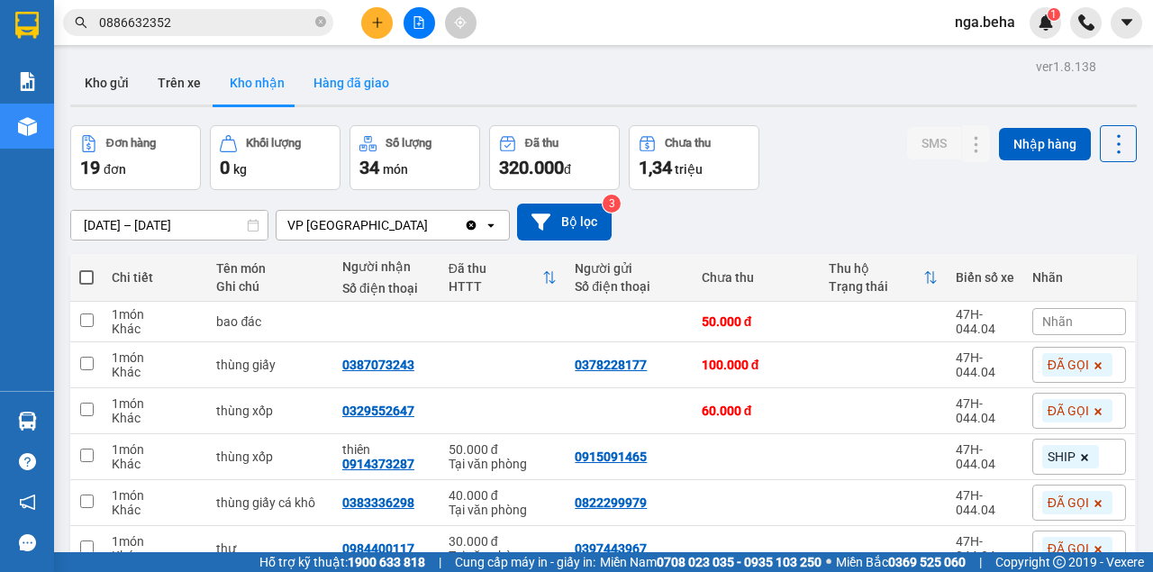
click at [358, 99] on button "Hàng đã giao" at bounding box center [351, 82] width 104 height 43
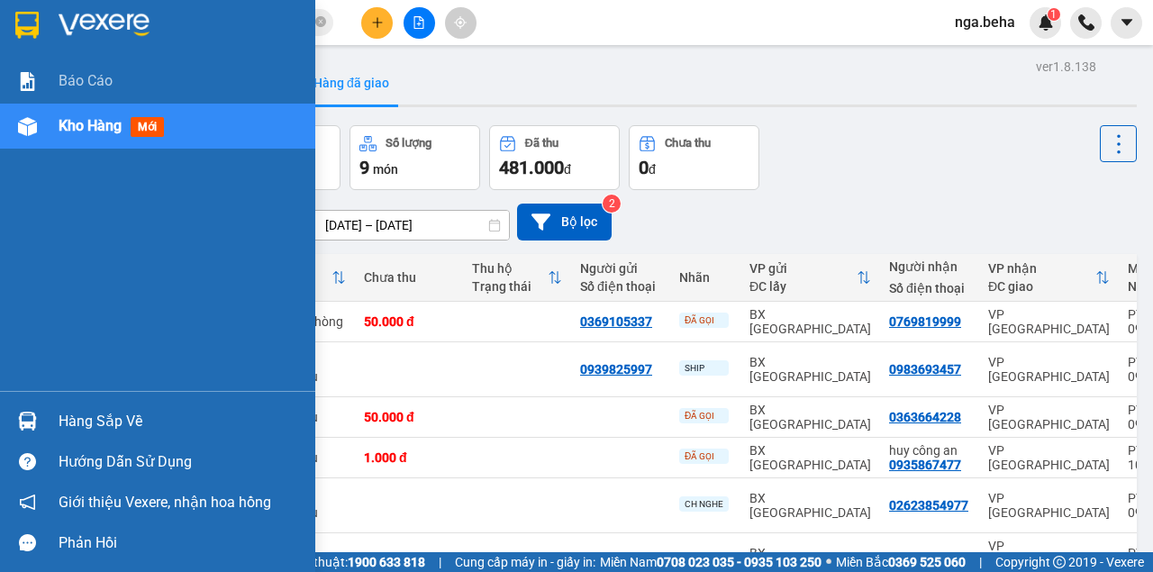
click at [5, 114] on div "Kho hàng mới" at bounding box center [157, 126] width 315 height 45
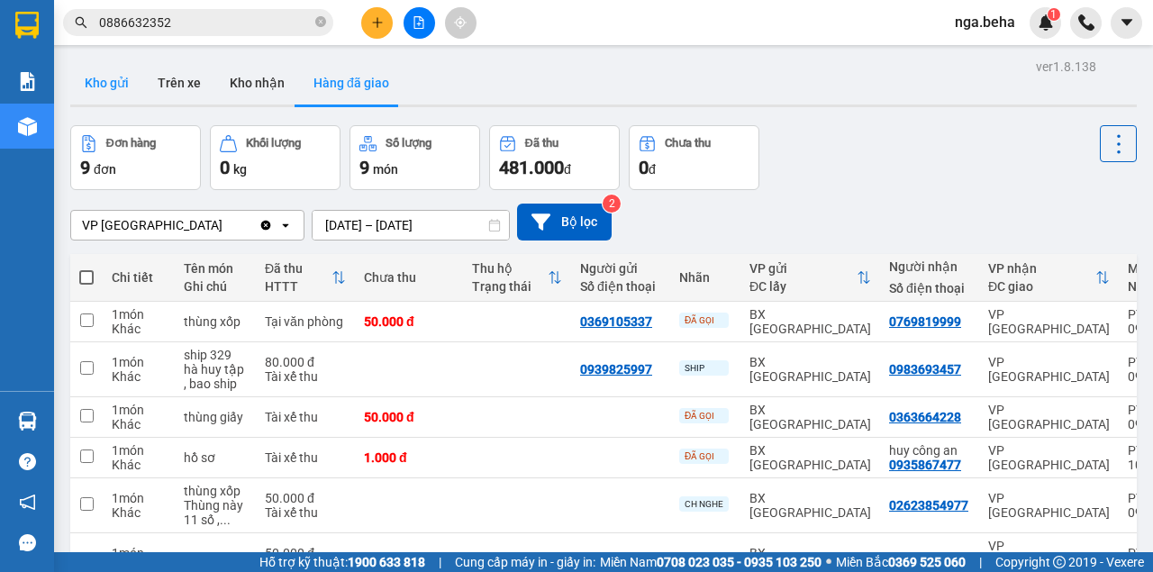
click at [94, 81] on button "Kho gửi" at bounding box center [106, 82] width 73 height 43
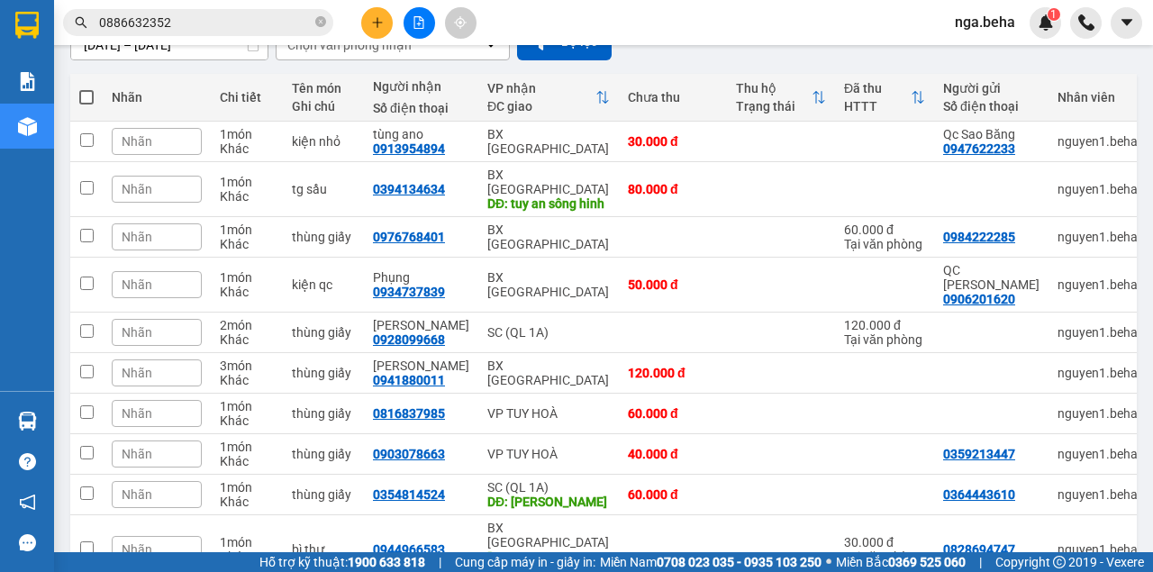
scroll to position [252, 0]
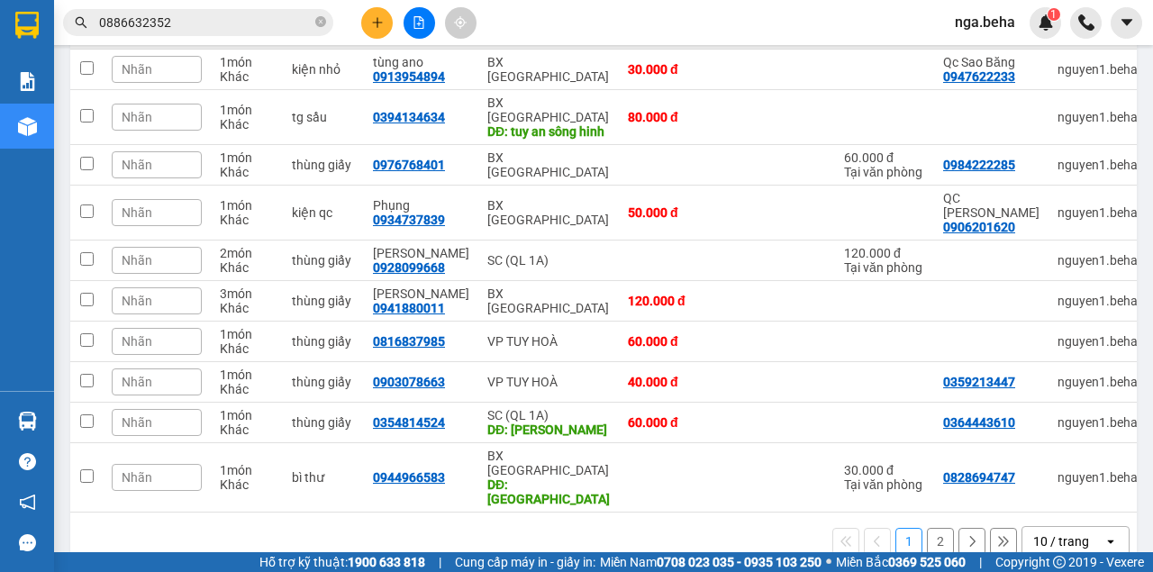
click at [1054, 532] on div "10 / trang" at bounding box center [1061, 541] width 56 height 18
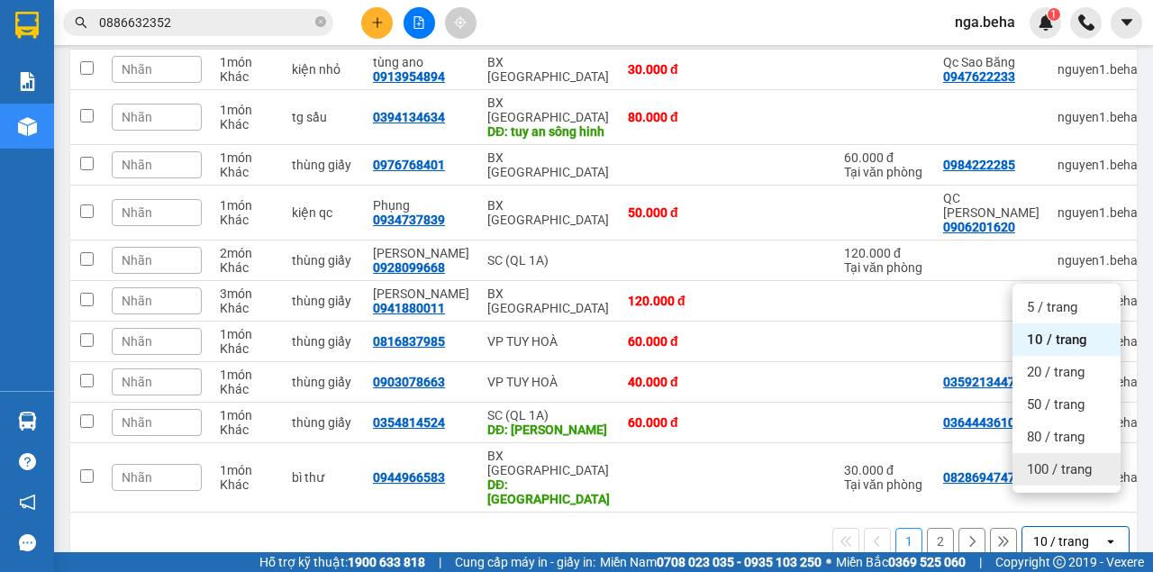
click at [1038, 466] on span "100 / trang" at bounding box center [1059, 469] width 65 height 18
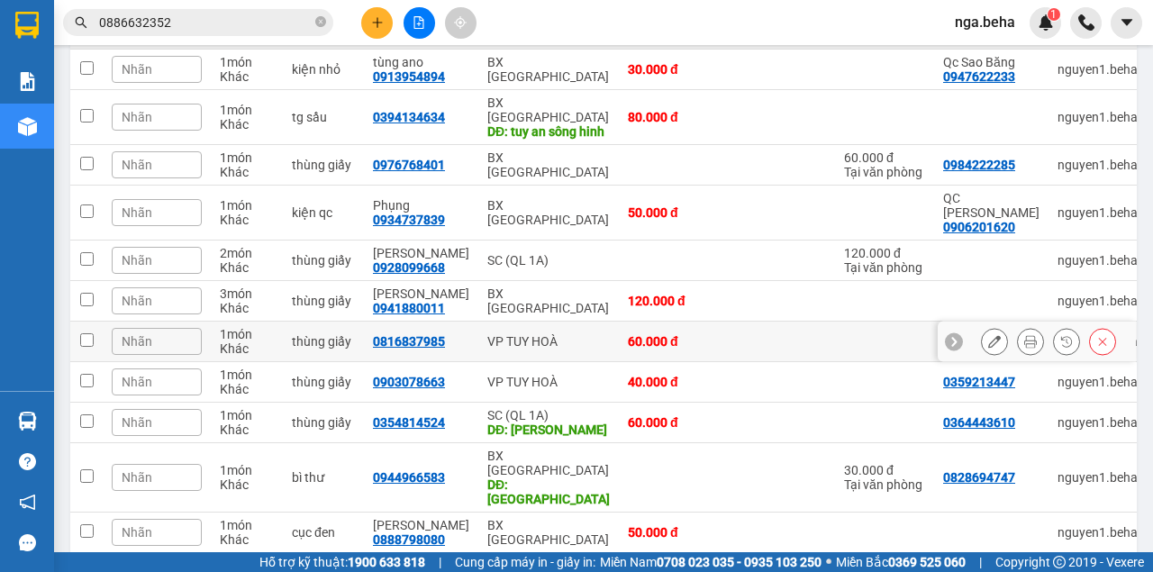
scroll to position [492, 0]
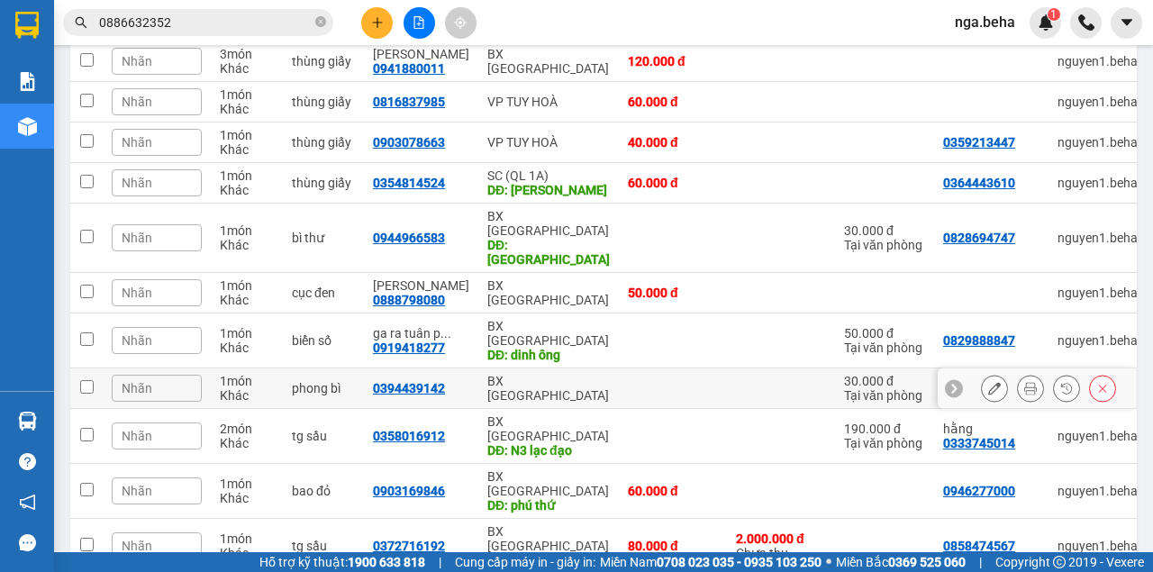
click at [989, 382] on icon at bounding box center [994, 388] width 13 height 13
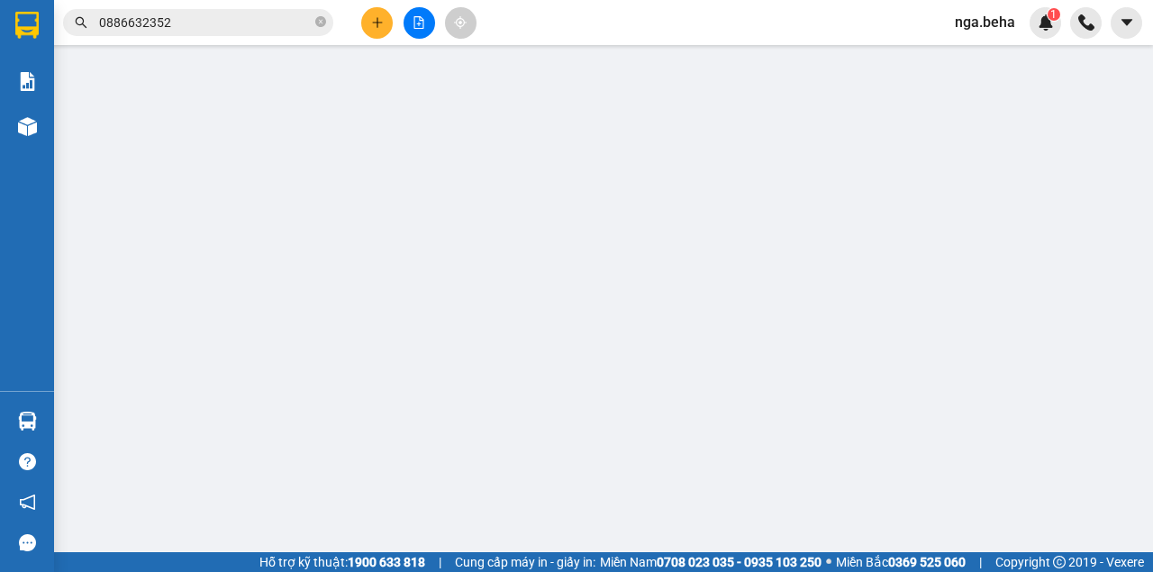
type input "0396701256"
type input "0394439142"
type input "30.000"
type input "0"
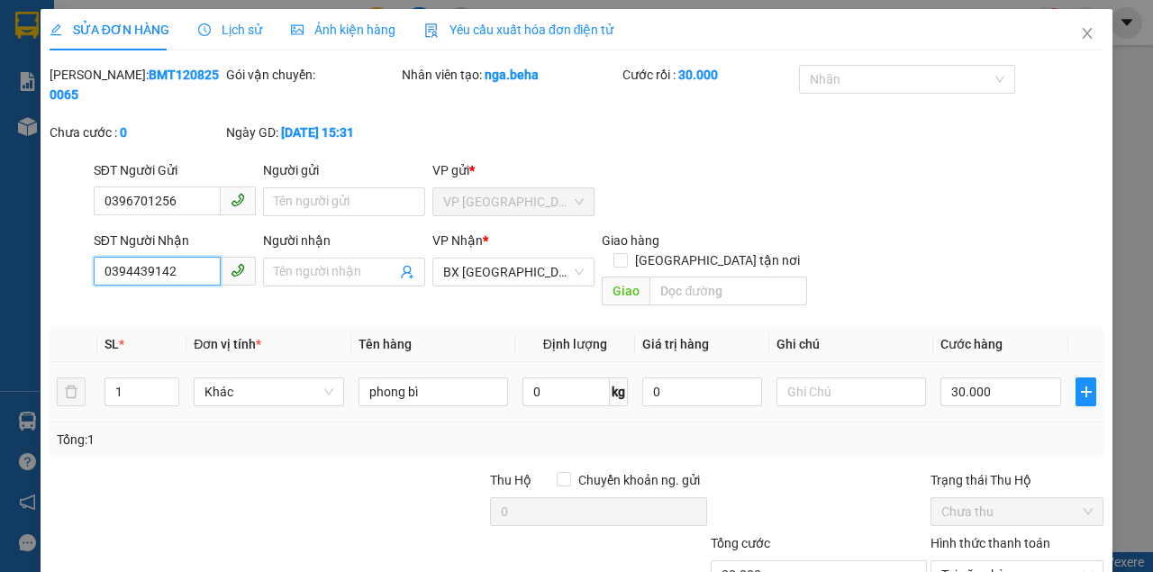
click at [179, 278] on input "0394439142" at bounding box center [157, 271] width 127 height 29
